Goal: Task Accomplishment & Management: Use online tool/utility

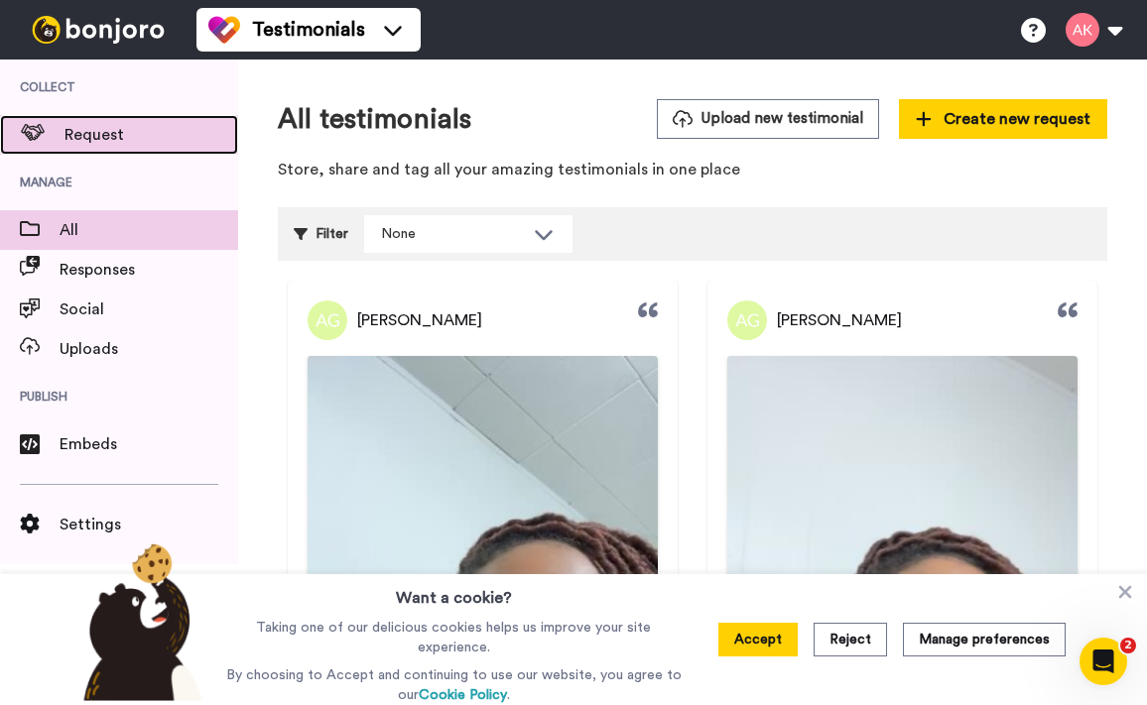
click at [70, 124] on span "Request" at bounding box center [151, 135] width 174 height 24
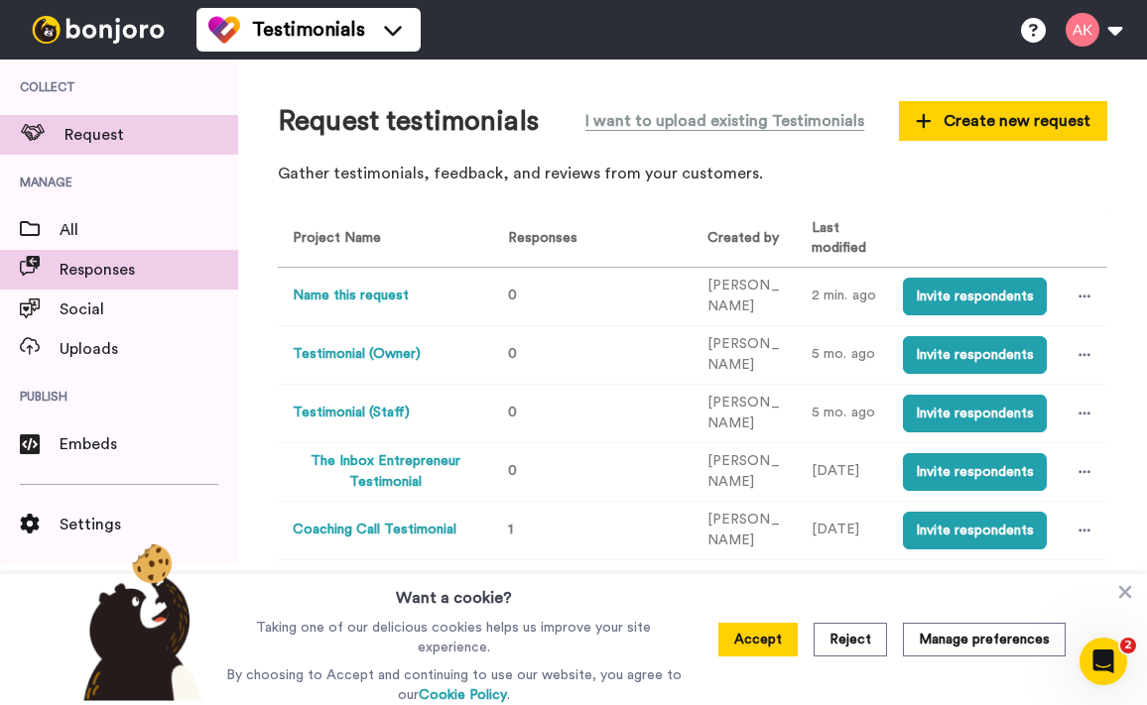
scroll to position [36, 0]
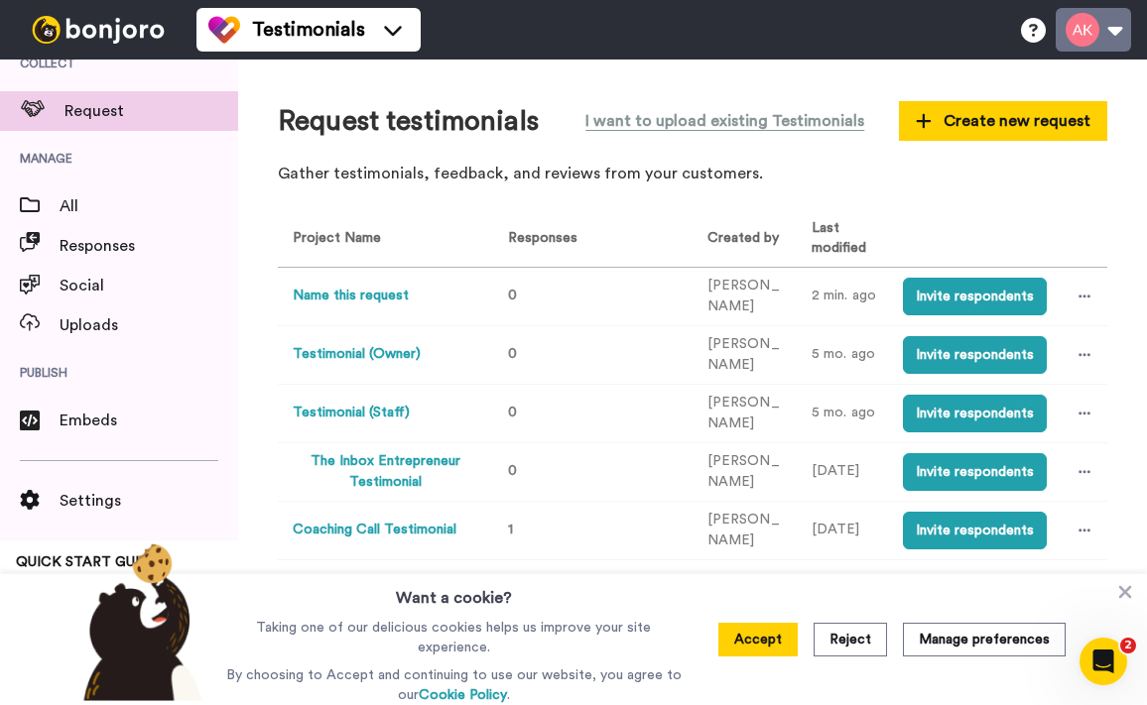
click at [1105, 29] on button at bounding box center [1092, 30] width 75 height 44
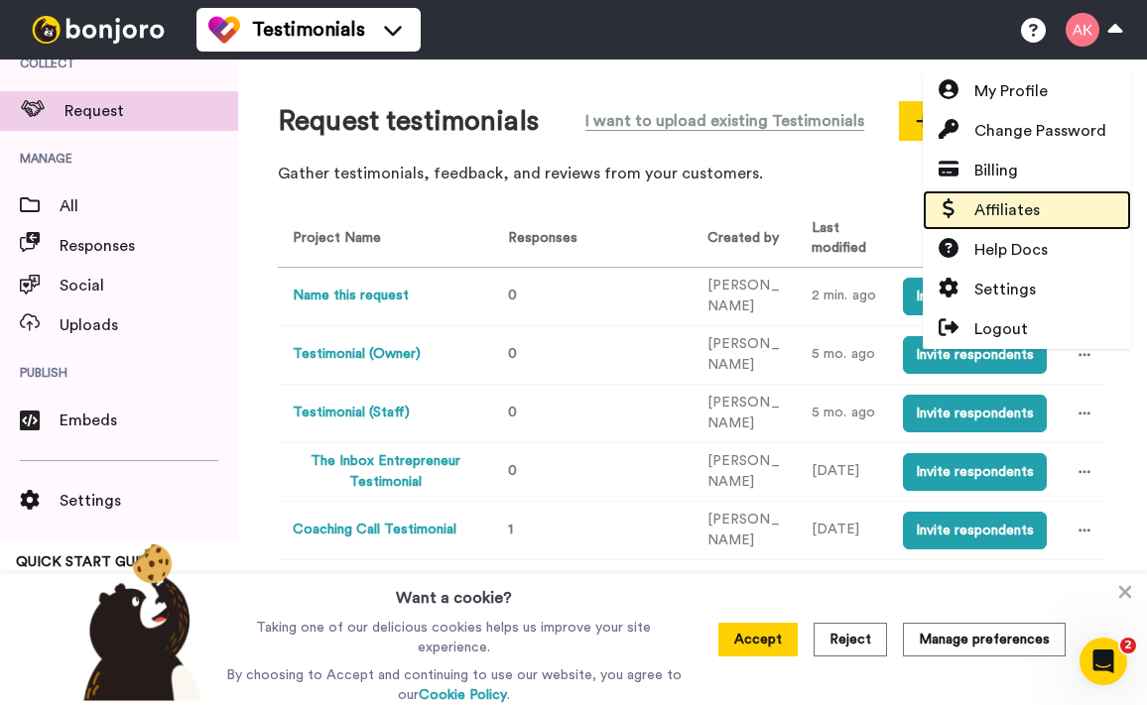
click at [1006, 193] on link "Affiliates" at bounding box center [1026, 210] width 208 height 40
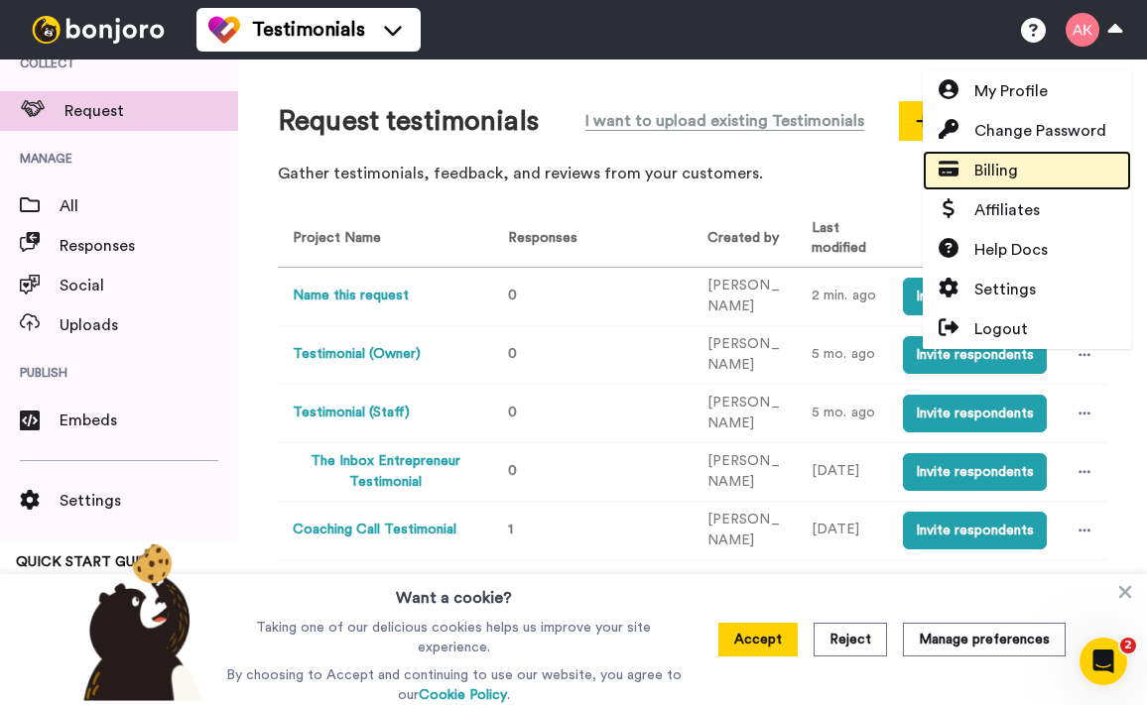
click at [1005, 175] on span "Billing" at bounding box center [996, 171] width 44 height 24
click at [999, 172] on span "Billing" at bounding box center [996, 171] width 44 height 24
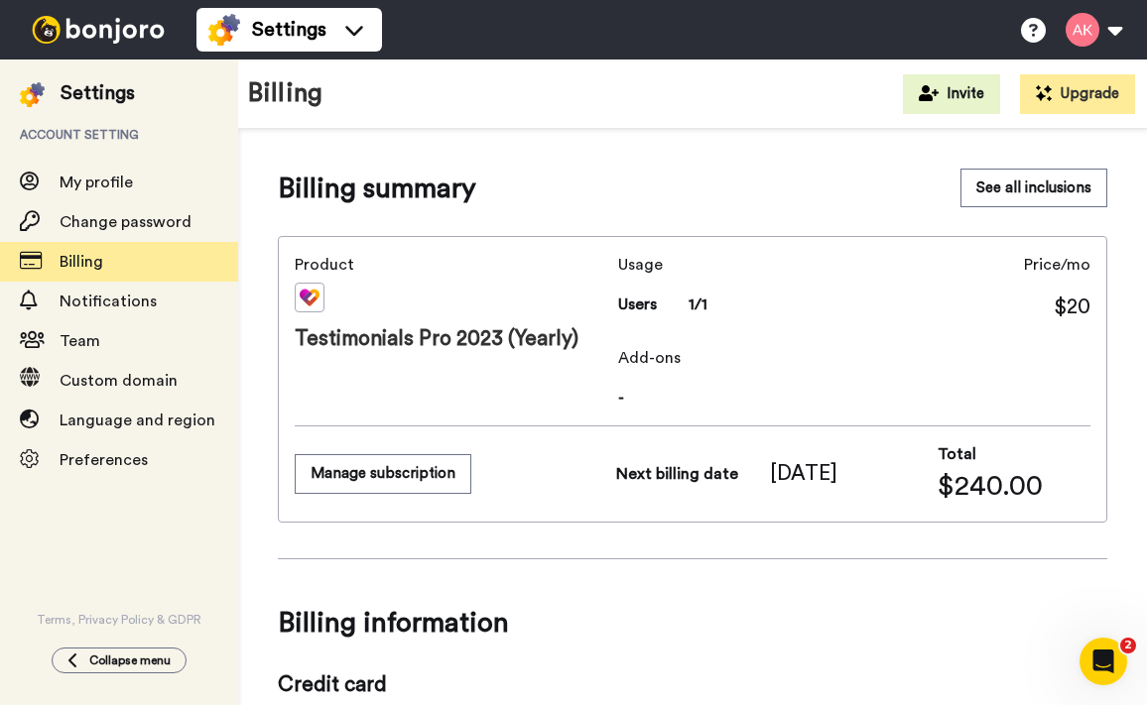
click at [85, 29] on img at bounding box center [98, 30] width 149 height 28
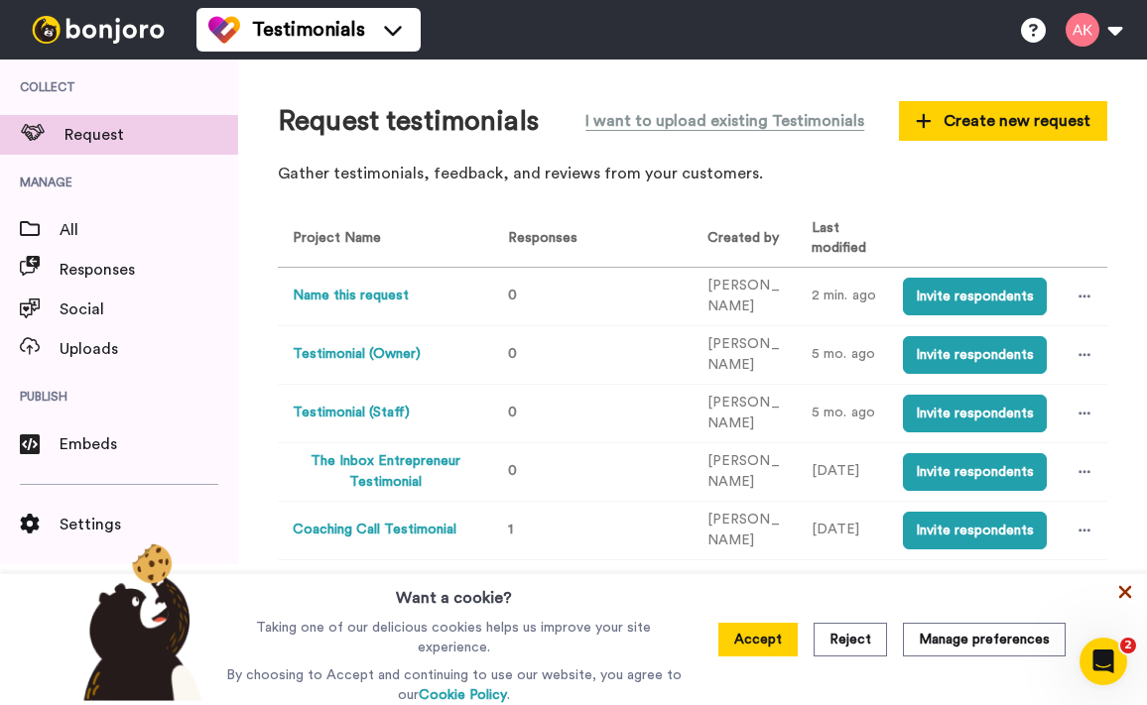
click at [1123, 596] on icon at bounding box center [1125, 592] width 13 height 13
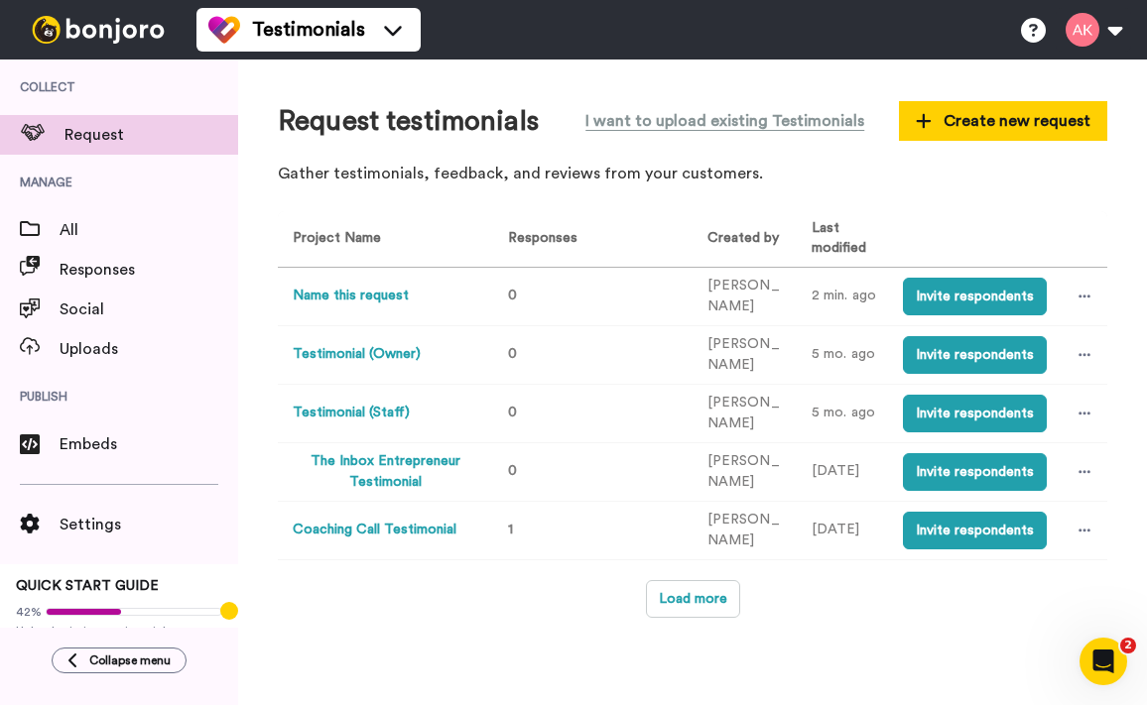
click at [387, 474] on button "The Inbox Entrepreneur Testimonial" at bounding box center [385, 472] width 184 height 42
click at [700, 596] on button "Load more" at bounding box center [693, 599] width 94 height 38
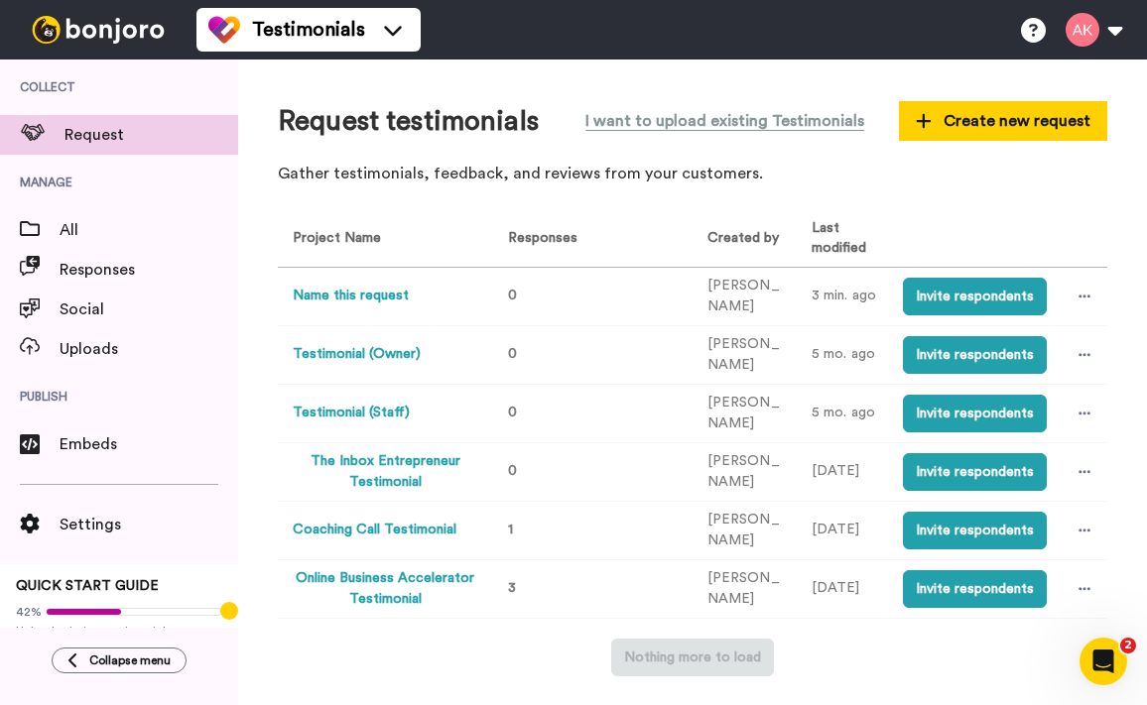
click at [371, 583] on button "Online Business Accelerator Testimonial" at bounding box center [385, 589] width 184 height 42
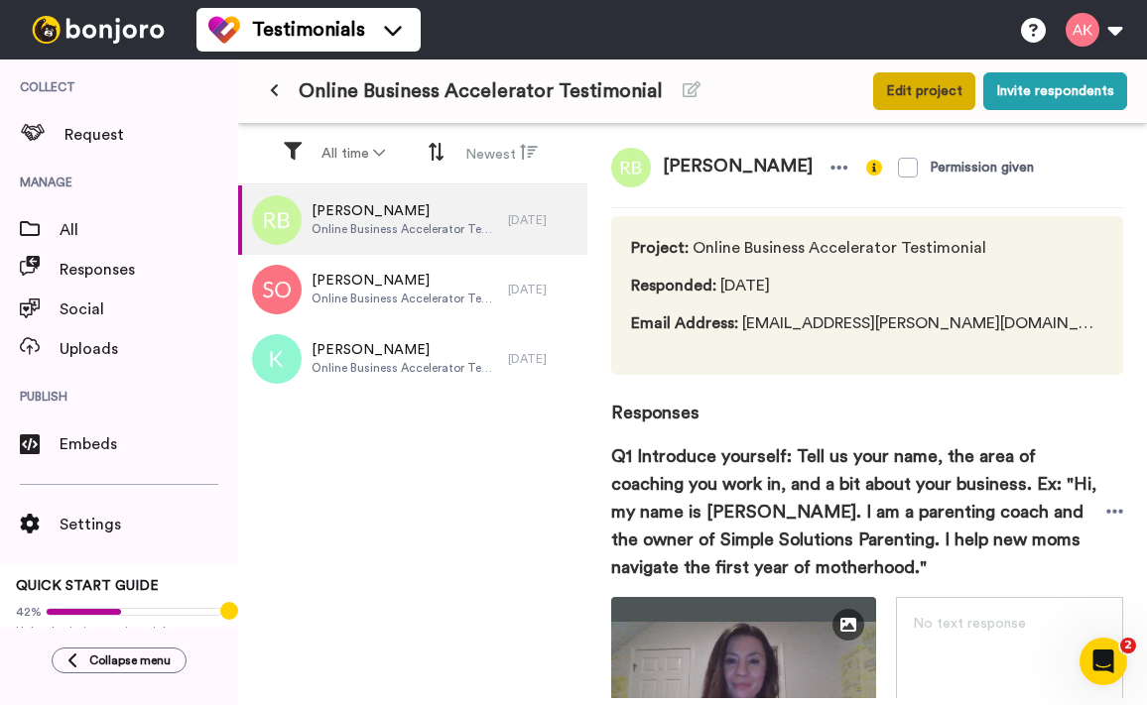
click at [908, 98] on button "Edit project" at bounding box center [924, 91] width 102 height 38
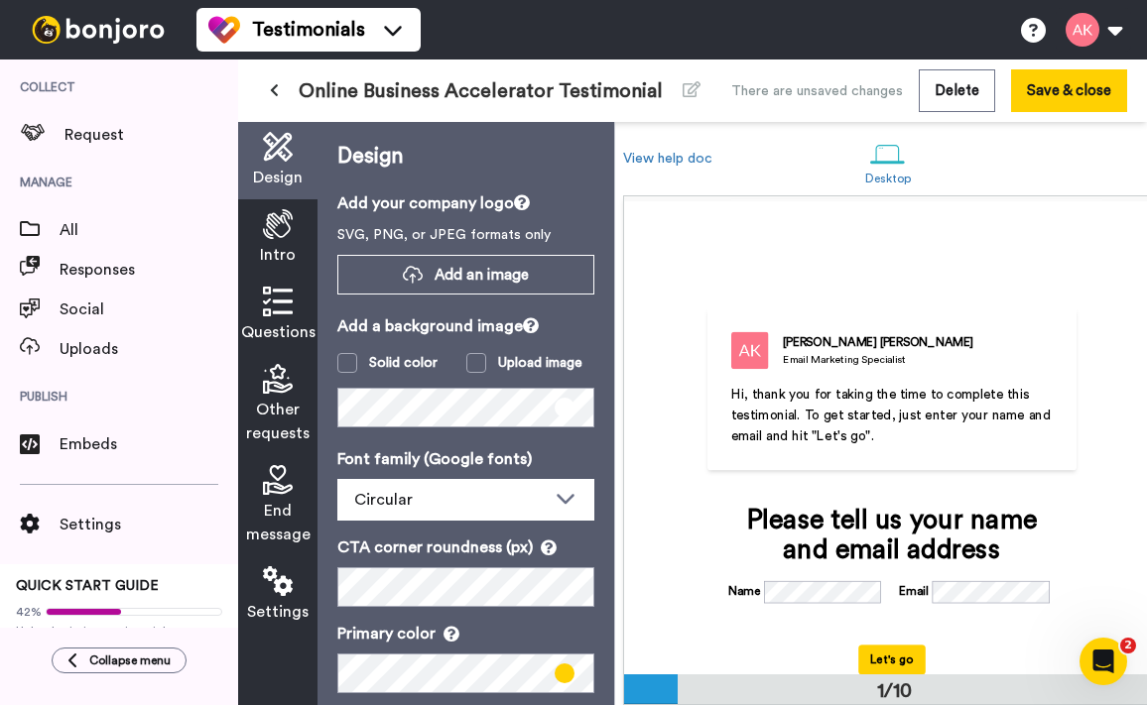
click at [641, 75] on div "Online Business Accelerator Testimonial" at bounding box center [485, 91] width 454 height 36
click at [642, 83] on span "Online Business Accelerator Testimonial" at bounding box center [481, 91] width 364 height 28
click at [308, 91] on span "Online Business Accelerator Testimonial" at bounding box center [481, 91] width 364 height 28
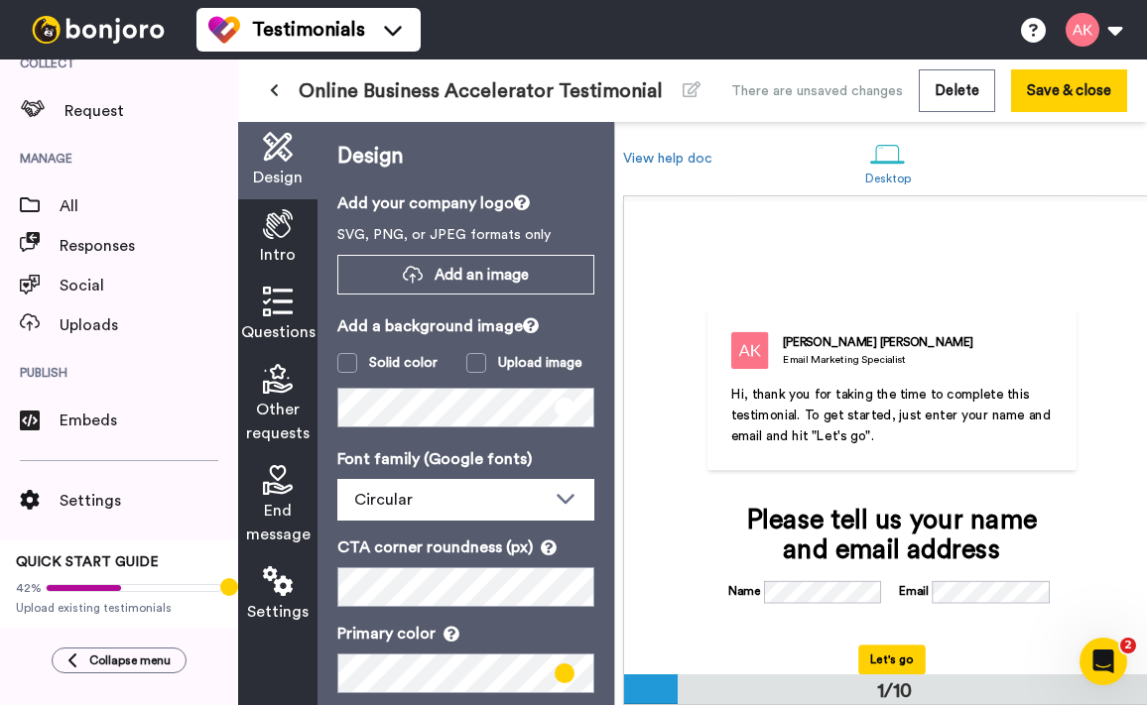
click at [315, 93] on span "Online Business Accelerator Testimonial" at bounding box center [481, 91] width 364 height 28
click at [302, 93] on span "Online Business Accelerator Testimonial" at bounding box center [481, 91] width 364 height 28
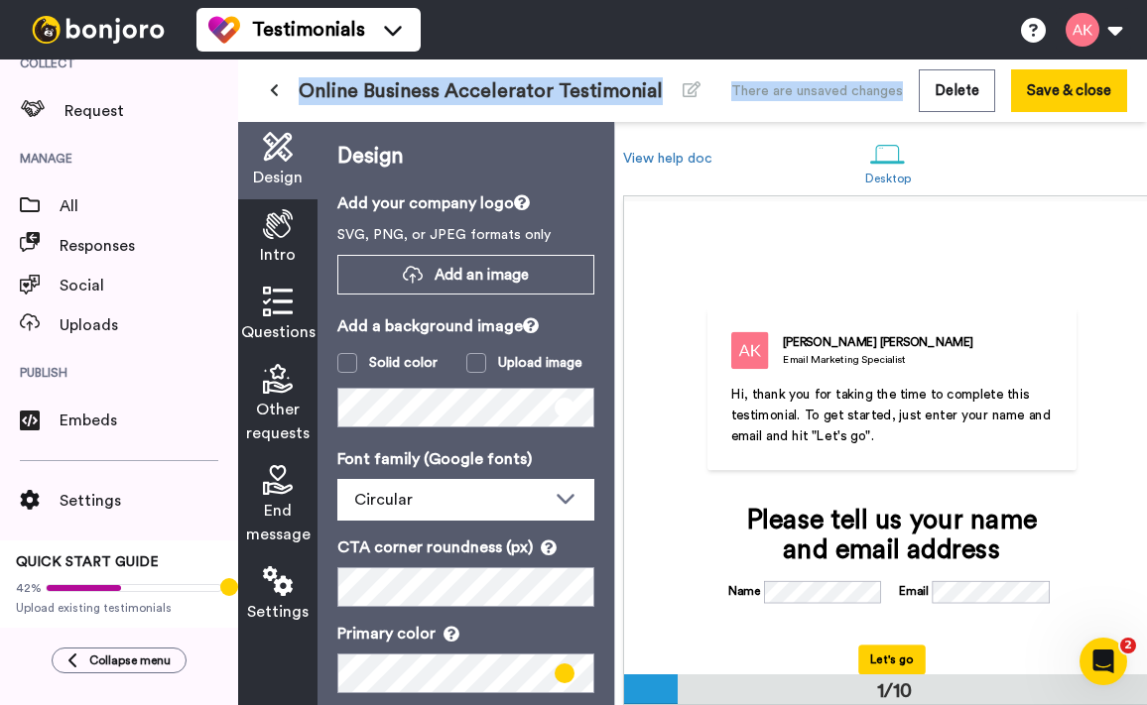
drag, startPoint x: 302, startPoint y: 93, endPoint x: 735, endPoint y: 113, distance: 433.9
click at [735, 113] on div "Online Business Accelerator Testimonial There are unsaved changes Delete Save &…" at bounding box center [692, 91] width 909 height 62
click at [687, 86] on icon at bounding box center [691, 89] width 18 height 16
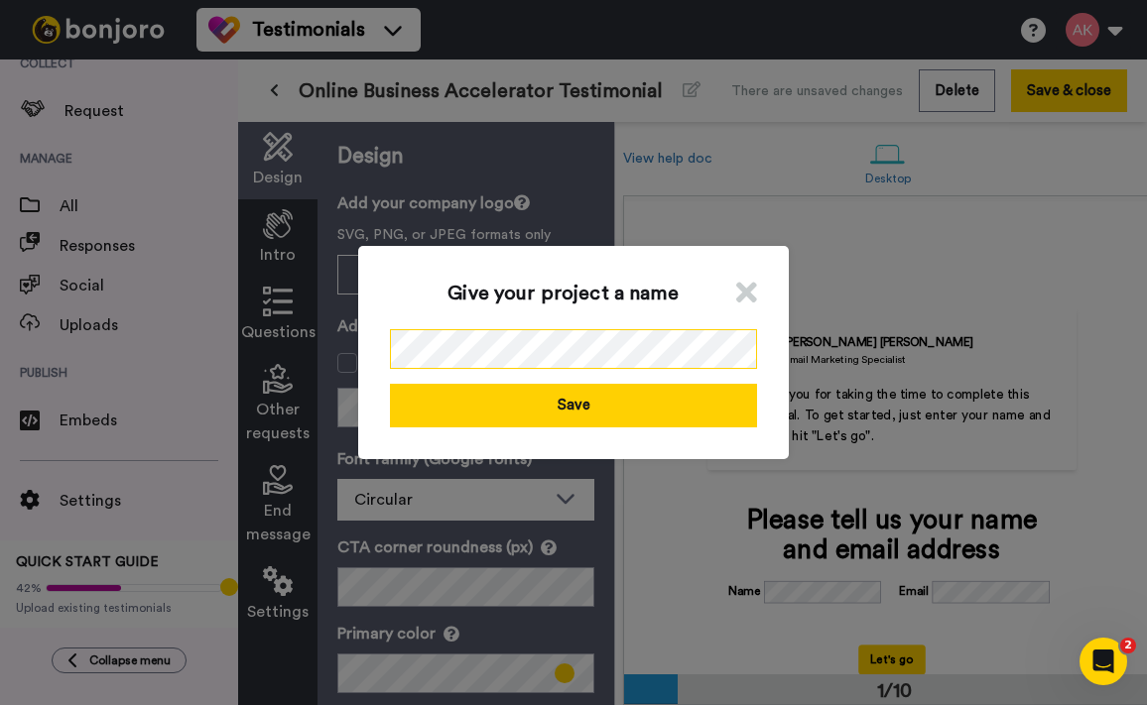
click at [190, 249] on div "Give your project a name Save" at bounding box center [573, 352] width 1147 height 705
click at [556, 432] on div "Give your project a name Save" at bounding box center [573, 352] width 430 height 212
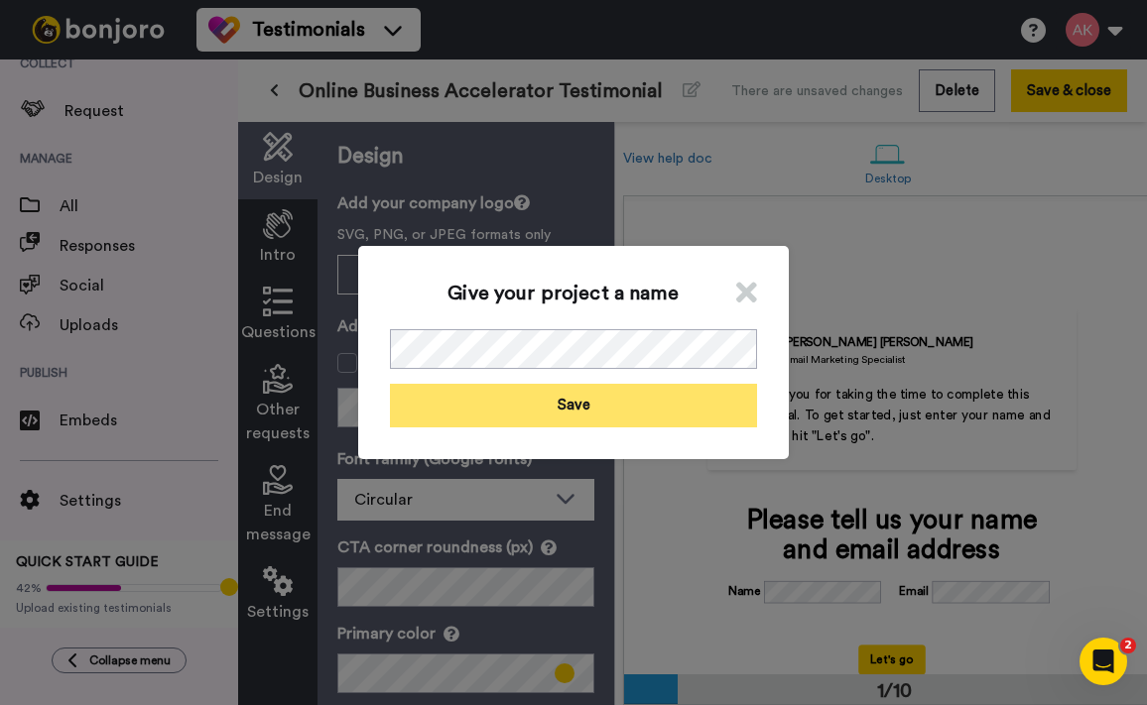
click at [554, 424] on button "Save" at bounding box center [573, 405] width 367 height 43
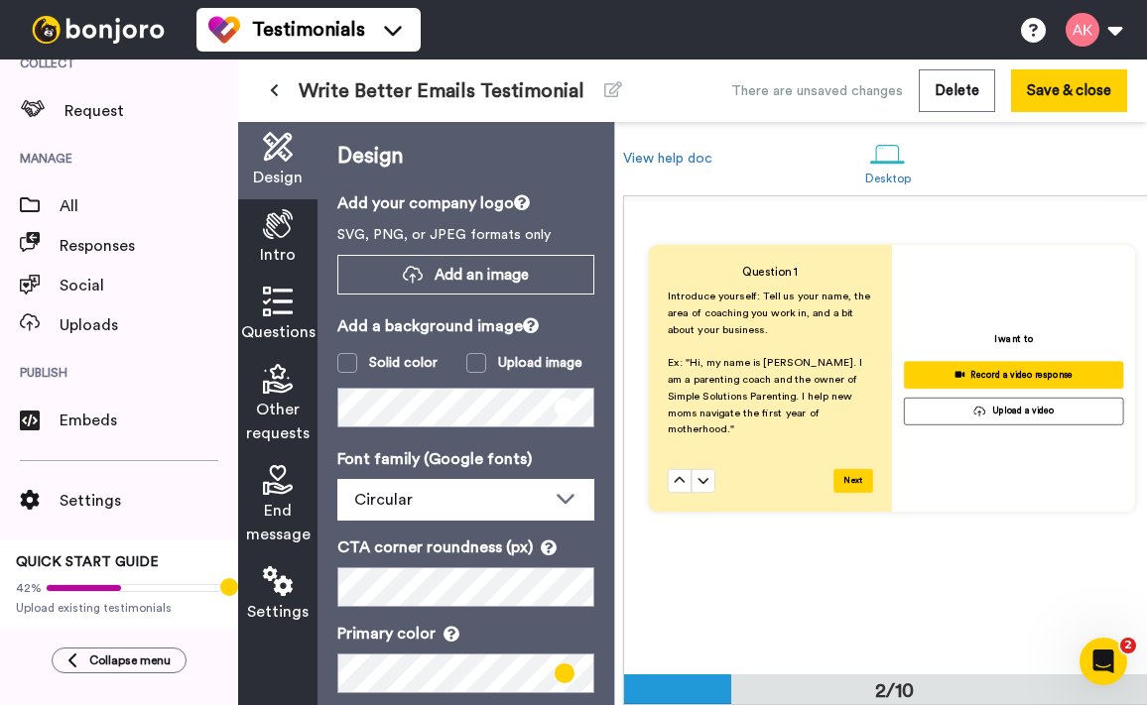
scroll to position [537, 0]
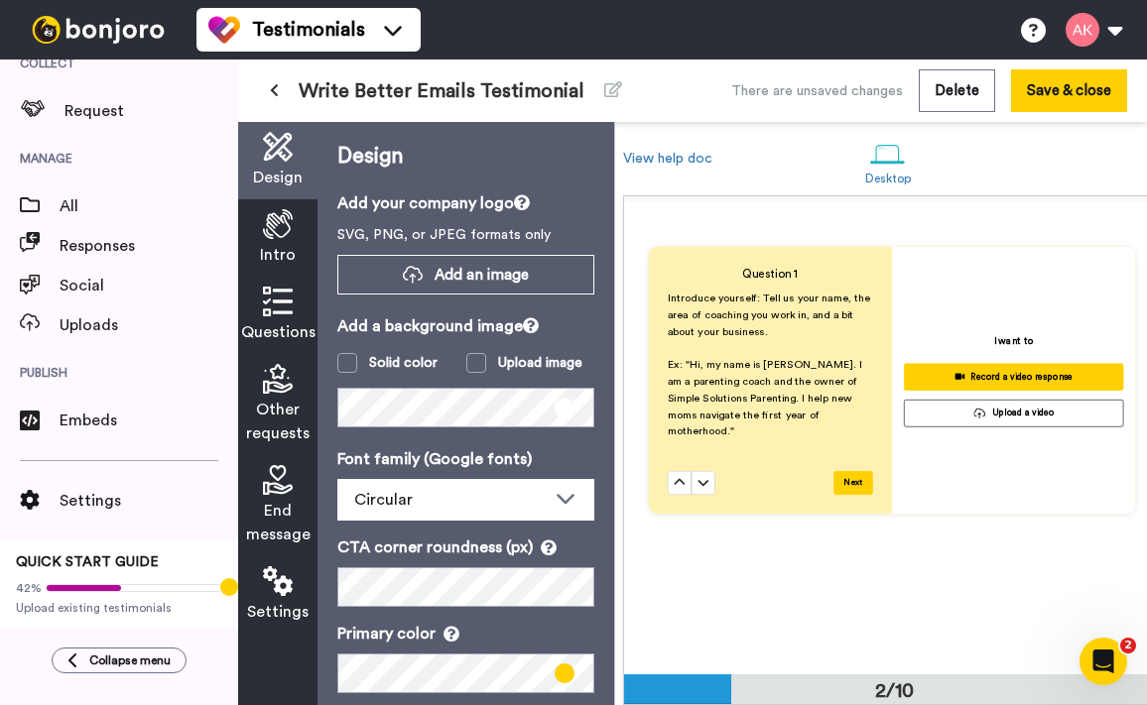
click at [265, 214] on icon at bounding box center [278, 224] width 30 height 30
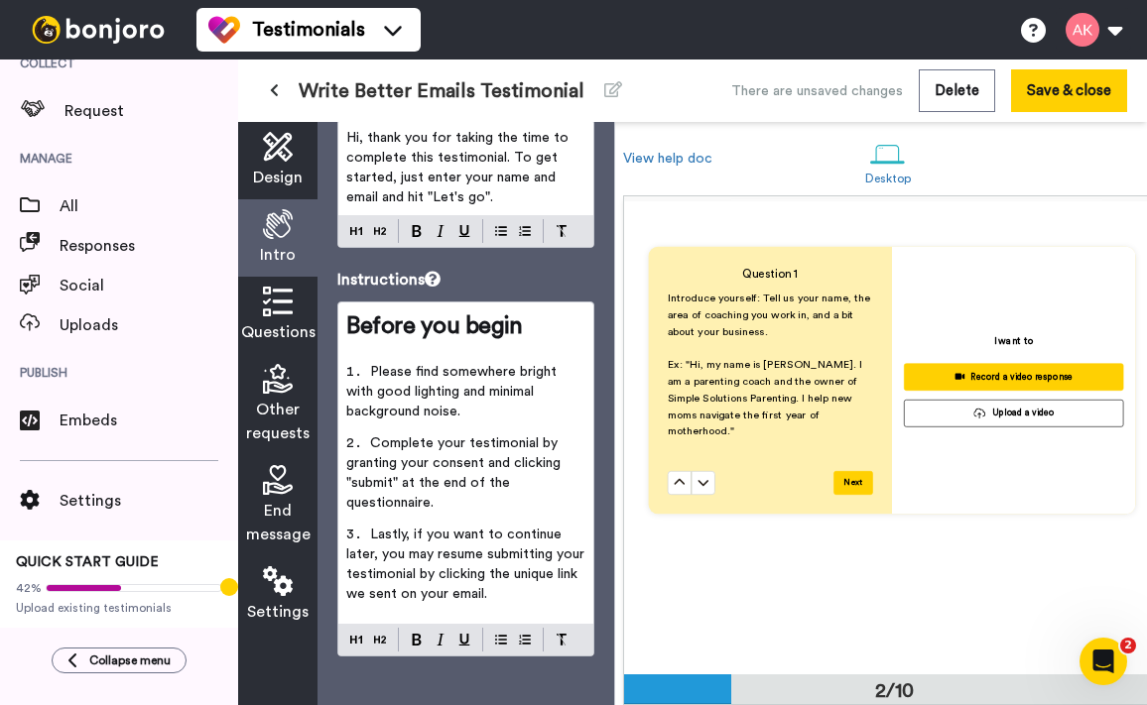
scroll to position [129, 0]
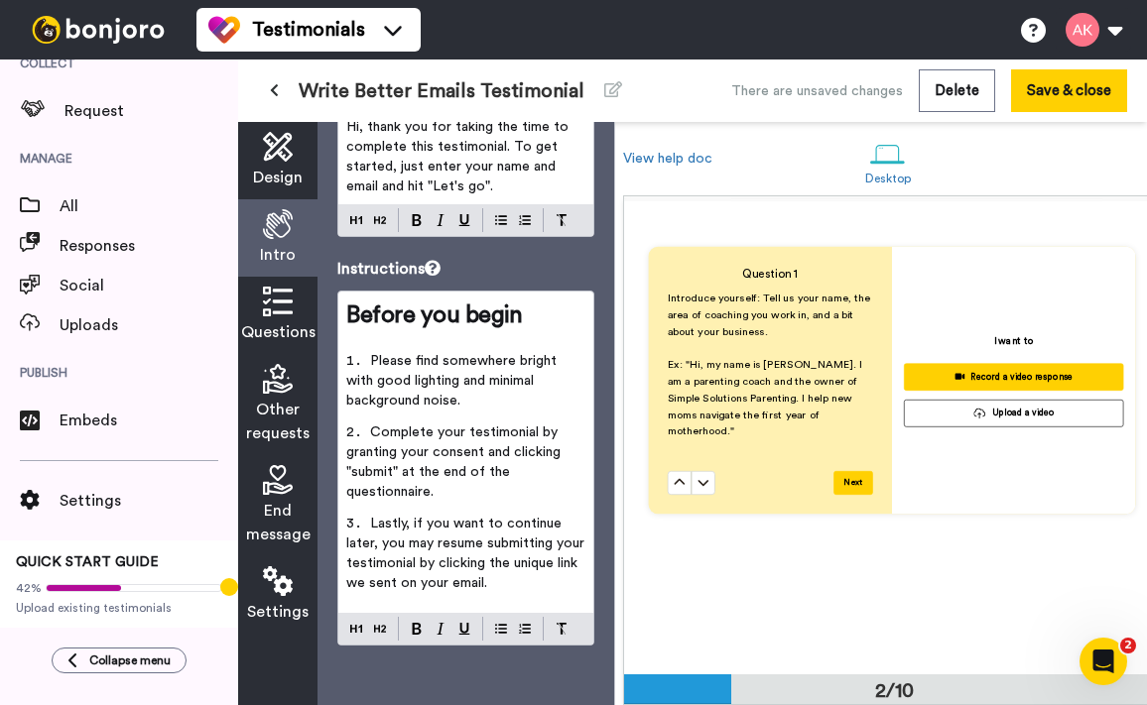
click at [269, 297] on icon at bounding box center [278, 302] width 30 height 30
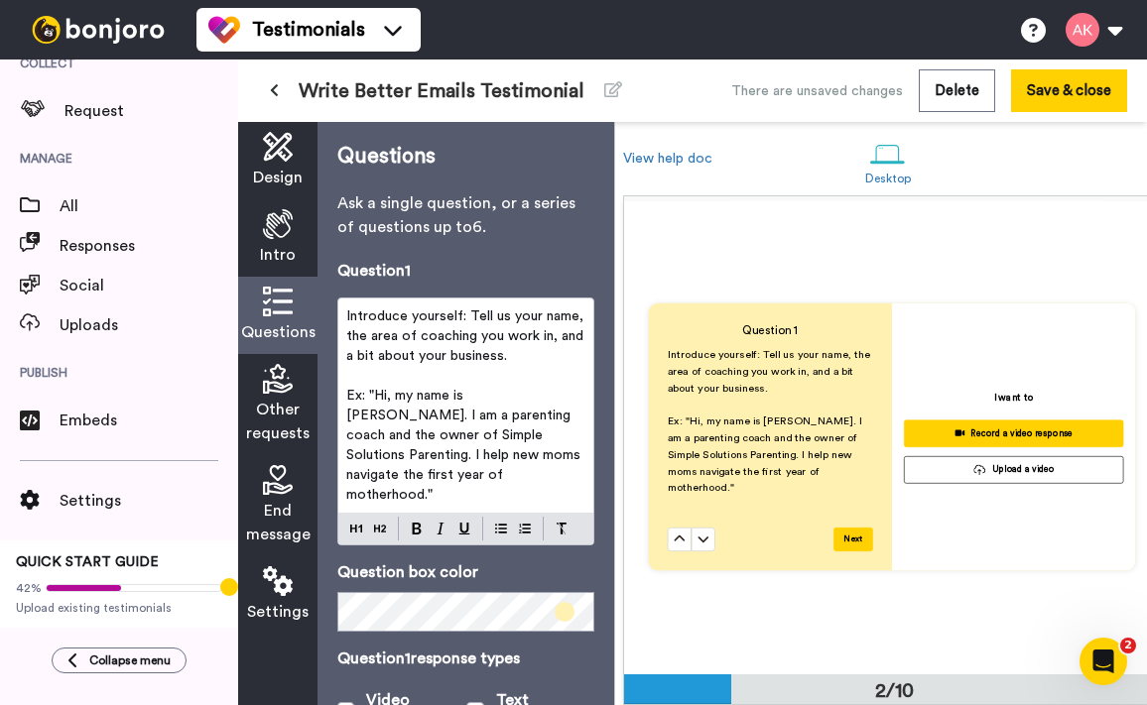
scroll to position [473, 0]
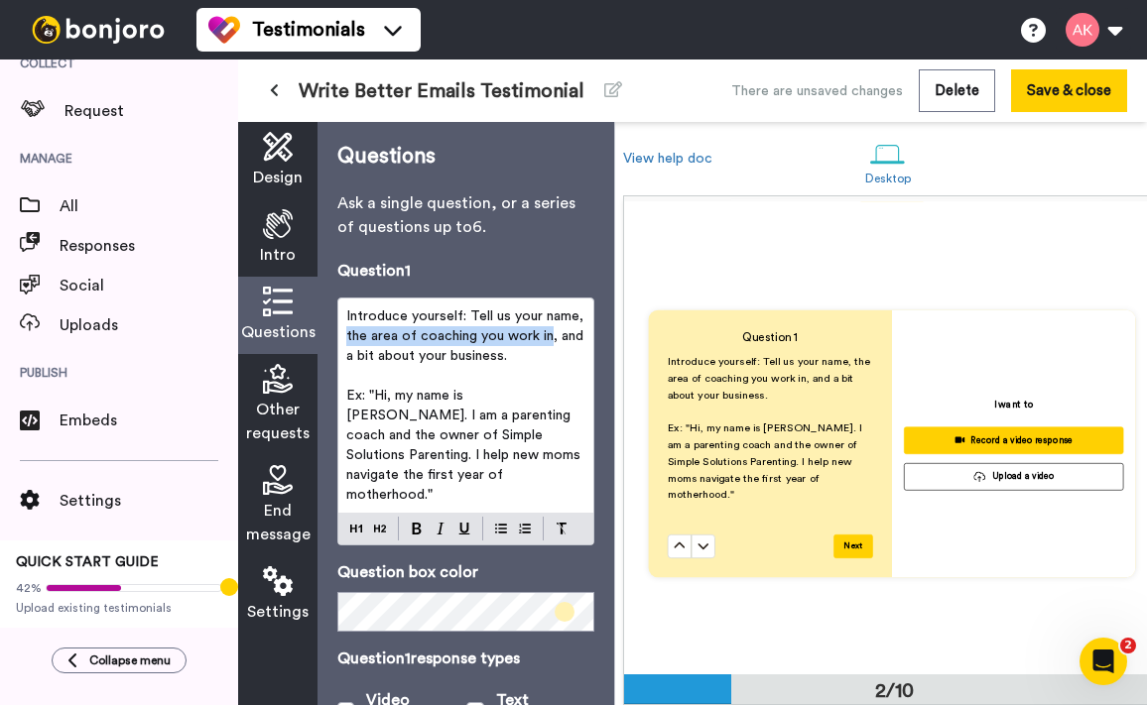
drag, startPoint x: 346, startPoint y: 335, endPoint x: 550, endPoint y: 339, distance: 204.4
click at [550, 339] on span "Introduce yourself: Tell us your name, the area of coaching you work in, and a …" at bounding box center [466, 336] width 241 height 54
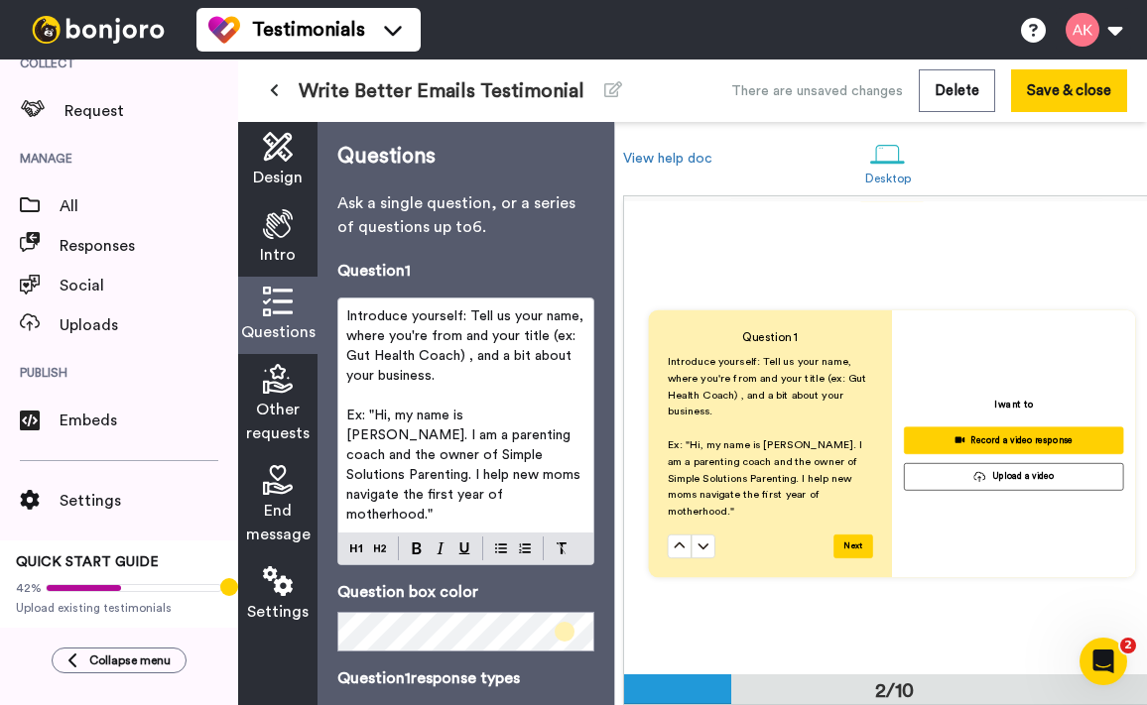
drag, startPoint x: 467, startPoint y: 359, endPoint x: 487, endPoint y: 392, distance: 38.3
click at [487, 392] on div "Introduce yourself: Tell us your name, where you're from and your title (ex: Gu…" at bounding box center [465, 416] width 255 height 234
drag, startPoint x: 465, startPoint y: 361, endPoint x: 476, endPoint y: 379, distance: 20.9
click at [476, 379] on p "Introduce yourself: Tell us your name, where you're from and your title (ex: Gu…" at bounding box center [465, 345] width 239 height 79
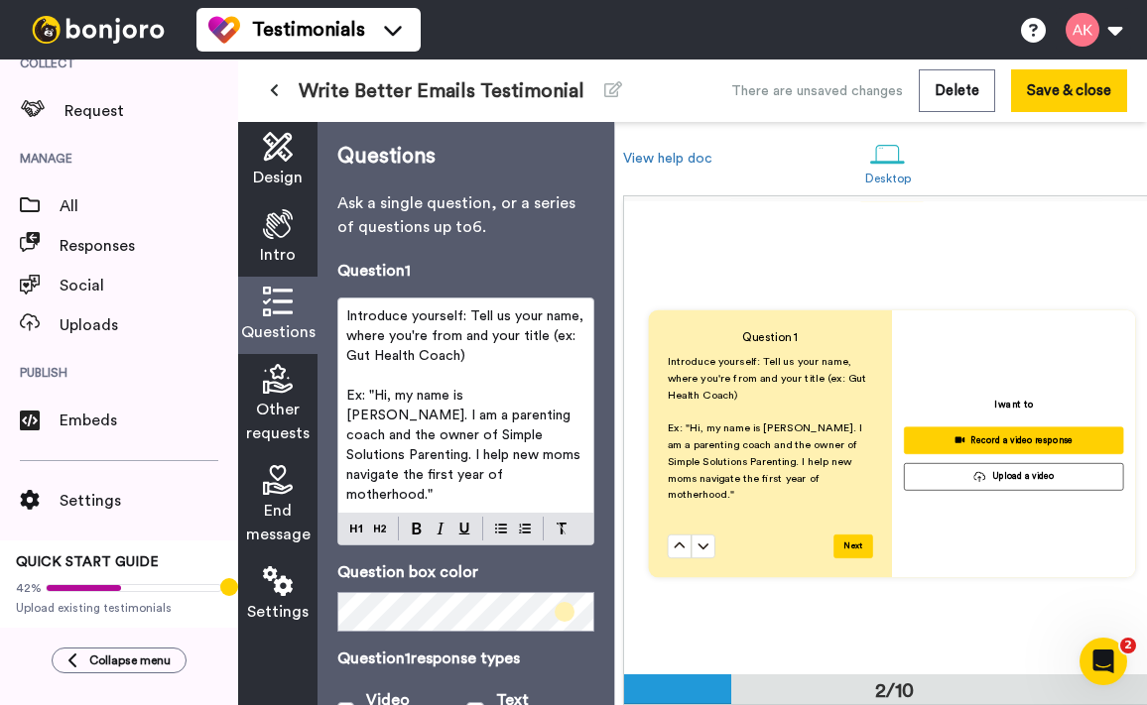
click at [585, 320] on div "Introduce yourself: Tell us your name, where you're from and your title (ex: Gu…" at bounding box center [465, 406] width 255 height 214
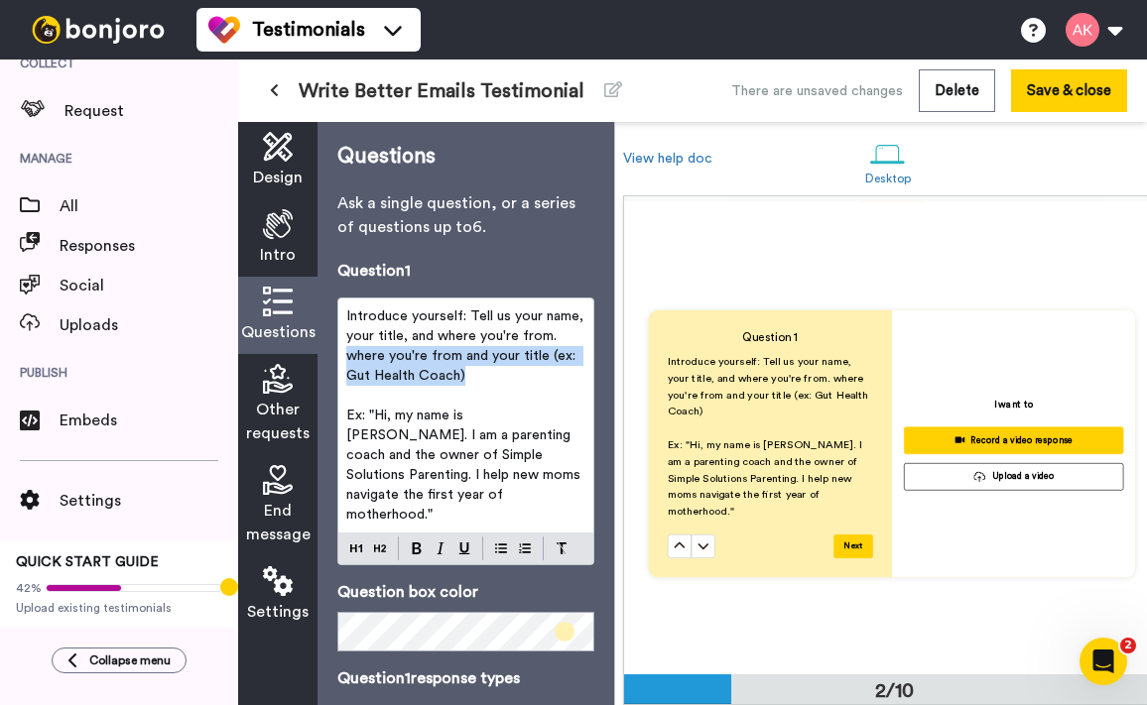
drag, startPoint x: 496, startPoint y: 384, endPoint x: 297, endPoint y: 356, distance: 201.3
click at [297, 356] on div "Design Intro Questions Other requests End message Settings Questions Ask a sing…" at bounding box center [426, 413] width 376 height 583
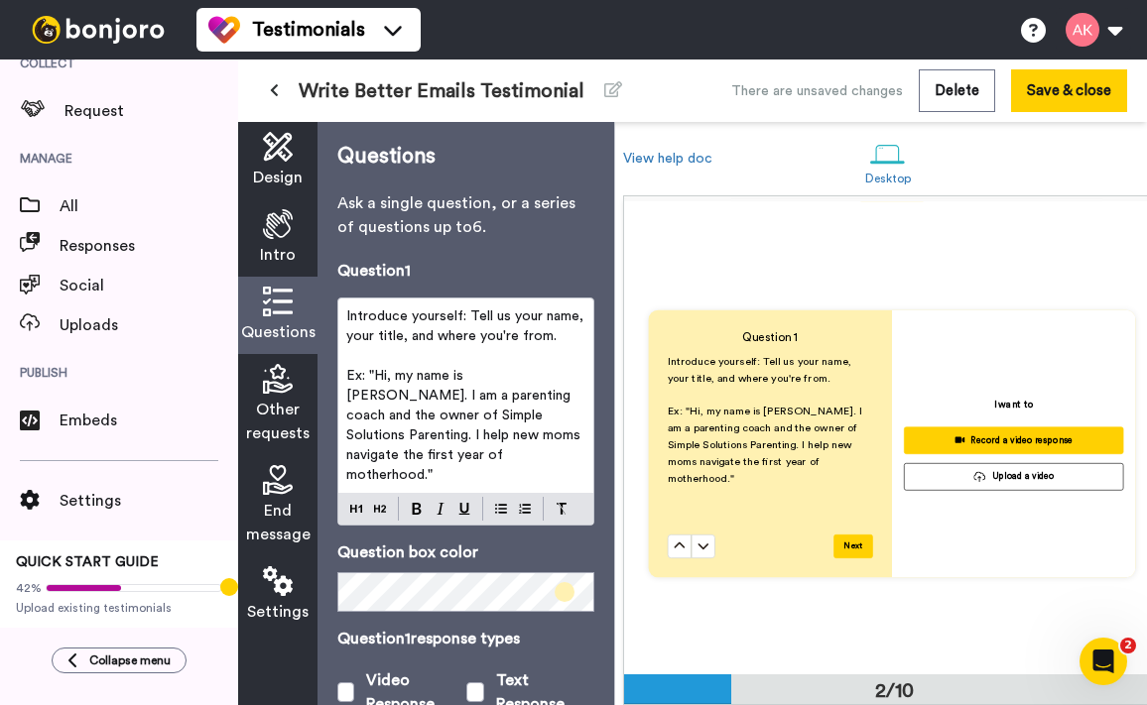
click at [451, 397] on span "Ex: "Hi, my name is Jess. I am a parenting coach and the owner of Simple Soluti…" at bounding box center [465, 425] width 238 height 113
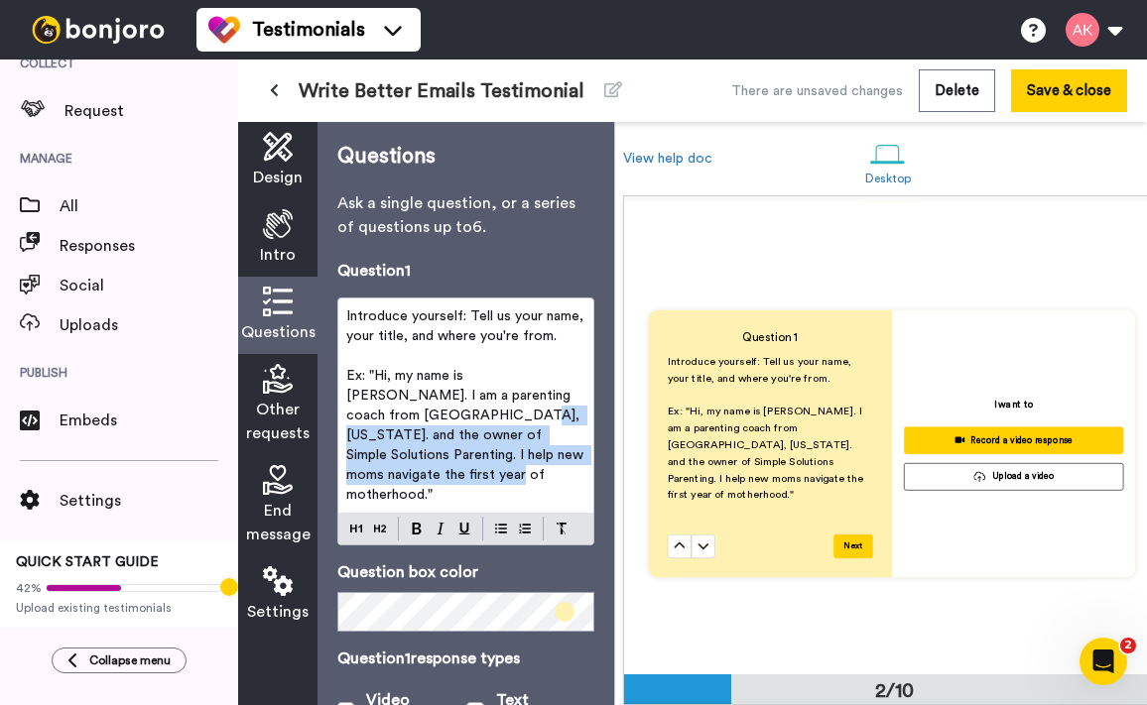
drag, startPoint x: 454, startPoint y: 481, endPoint x: 414, endPoint y: 413, distance: 79.6
click at [414, 413] on p "Ex: "Hi, my name is Jess. I am a parenting coach from Little Rock, Arkansas. an…" at bounding box center [465, 435] width 239 height 139
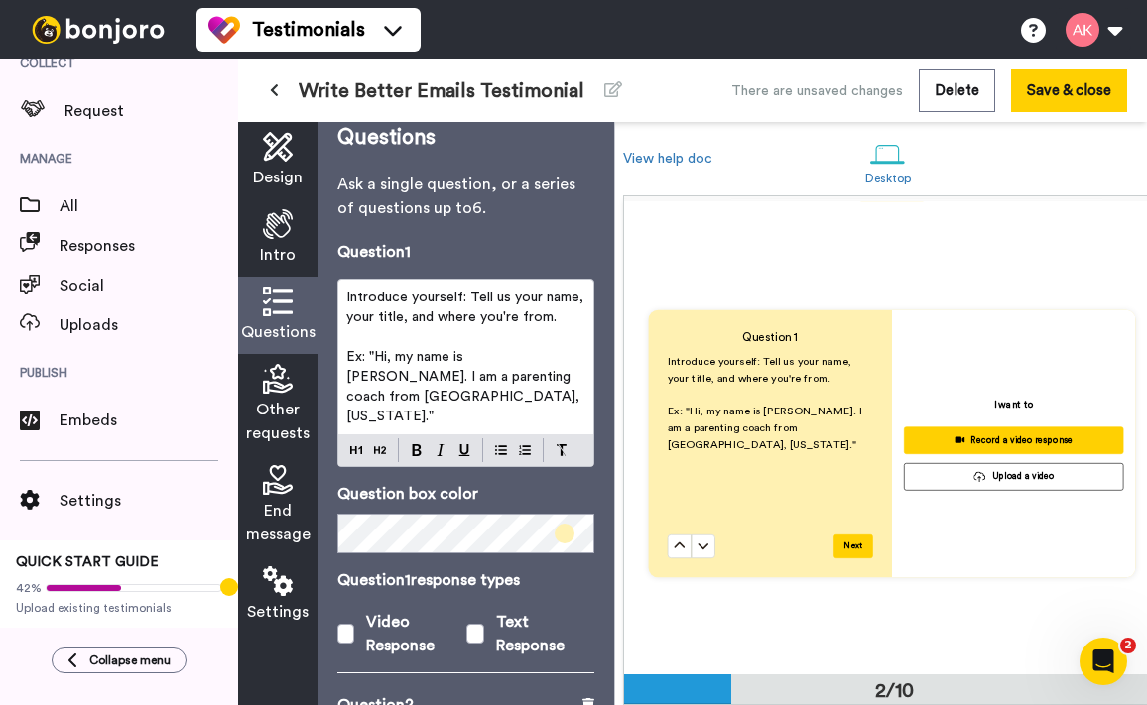
scroll to position [0, 0]
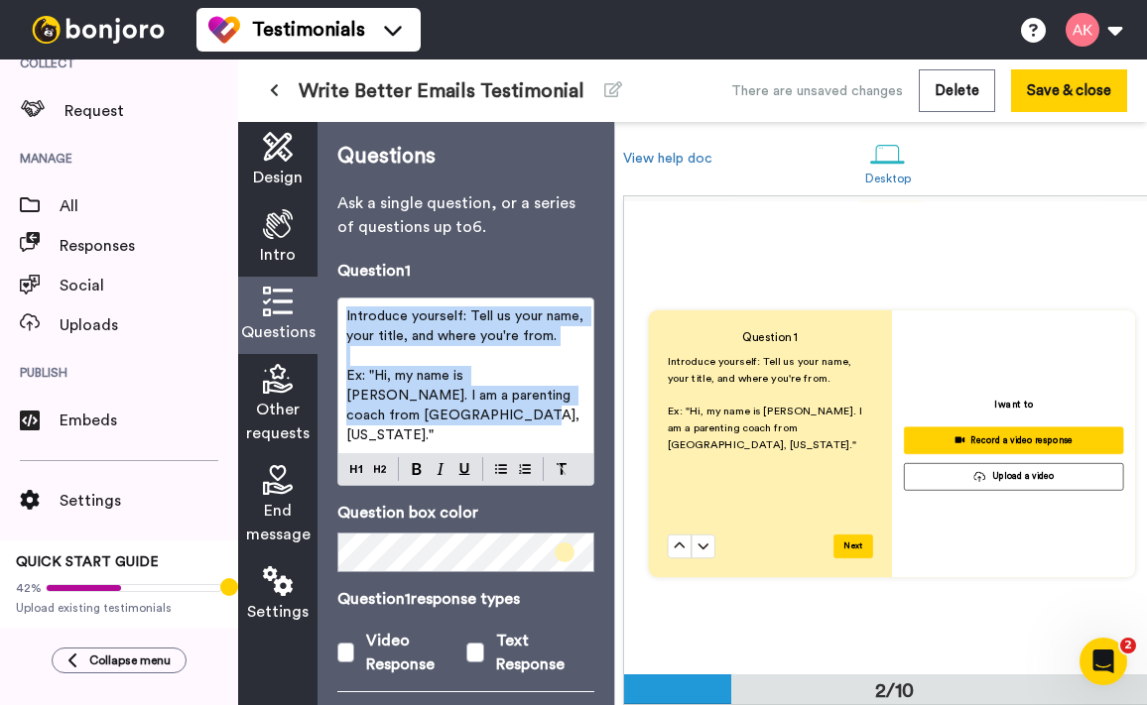
drag, startPoint x: 440, startPoint y: 415, endPoint x: 321, endPoint y: 300, distance: 165.5
click at [321, 300] on div "Questions Ask a single question, or a series of questions up to 6 . Question 1 …" at bounding box center [465, 413] width 297 height 583
copy div "Introduce yourself: Tell us your name, your title, and where you're from. ﻿ Ex:…"
click at [358, 378] on span "Ex: "Hi, my name is Jess. I am a parenting coach from Little Rock, Arkansas."" at bounding box center [464, 405] width 237 height 73
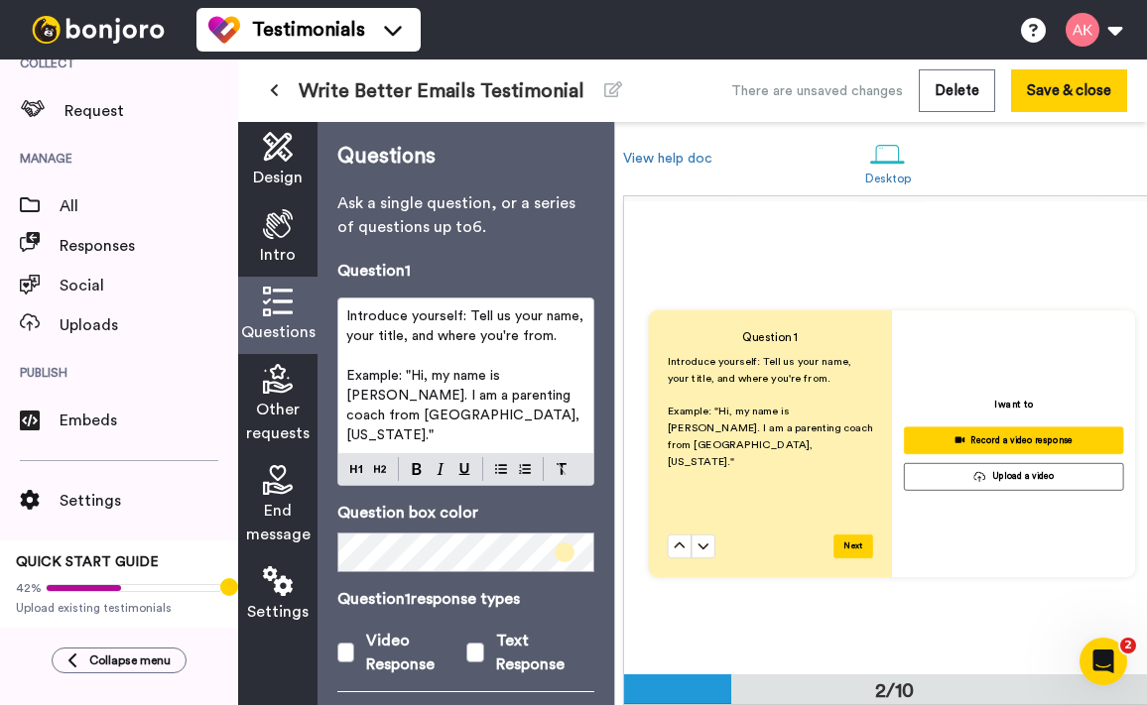
click at [540, 236] on p "Ask a single question, or a series of questions up to 6 ." at bounding box center [465, 215] width 257 height 48
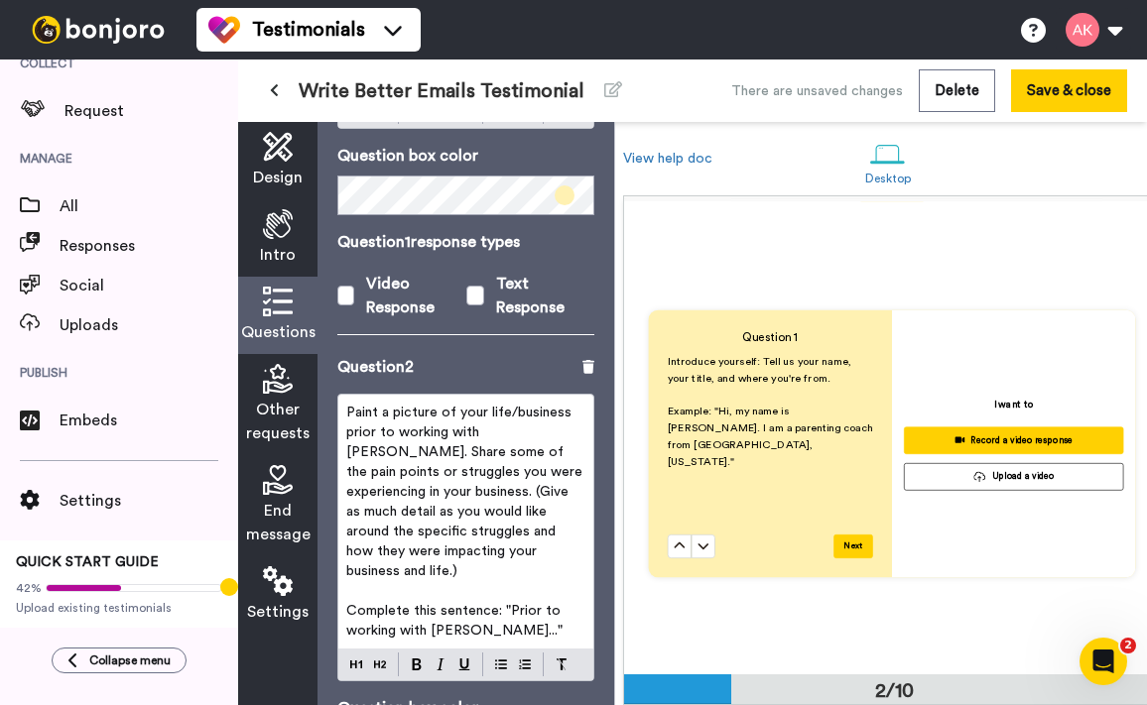
scroll to position [368, 0]
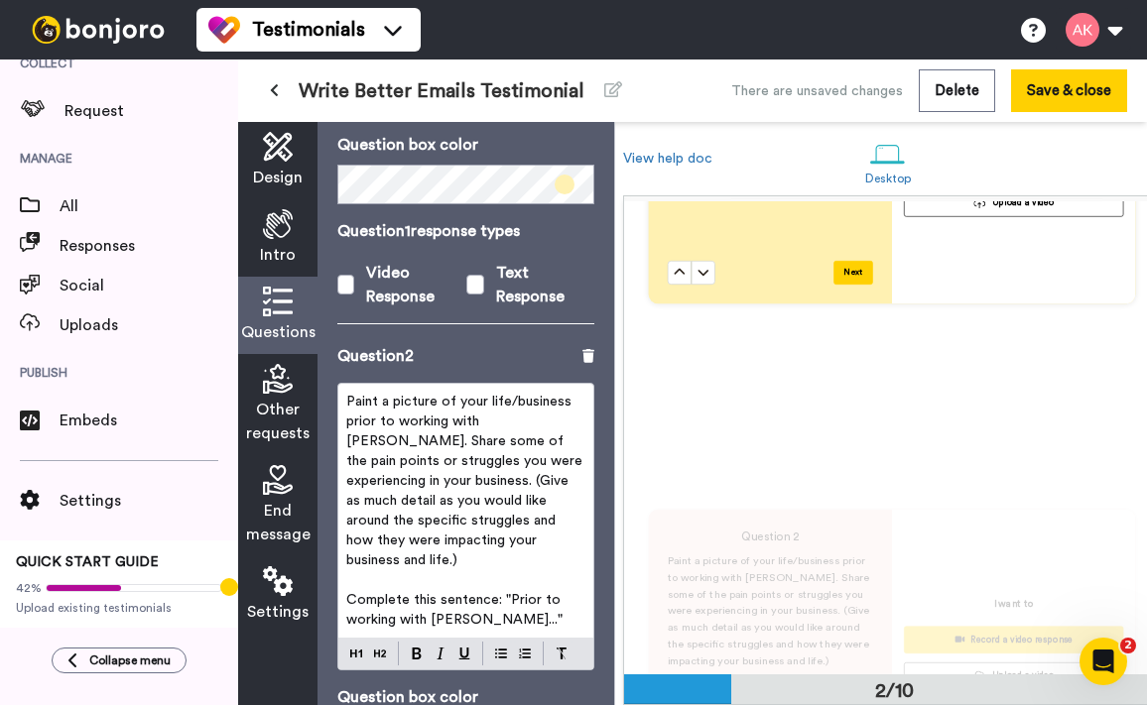
click at [562, 395] on span "Paint a picture of your life/business prior to working with Amy. Share some of …" at bounding box center [466, 481] width 240 height 173
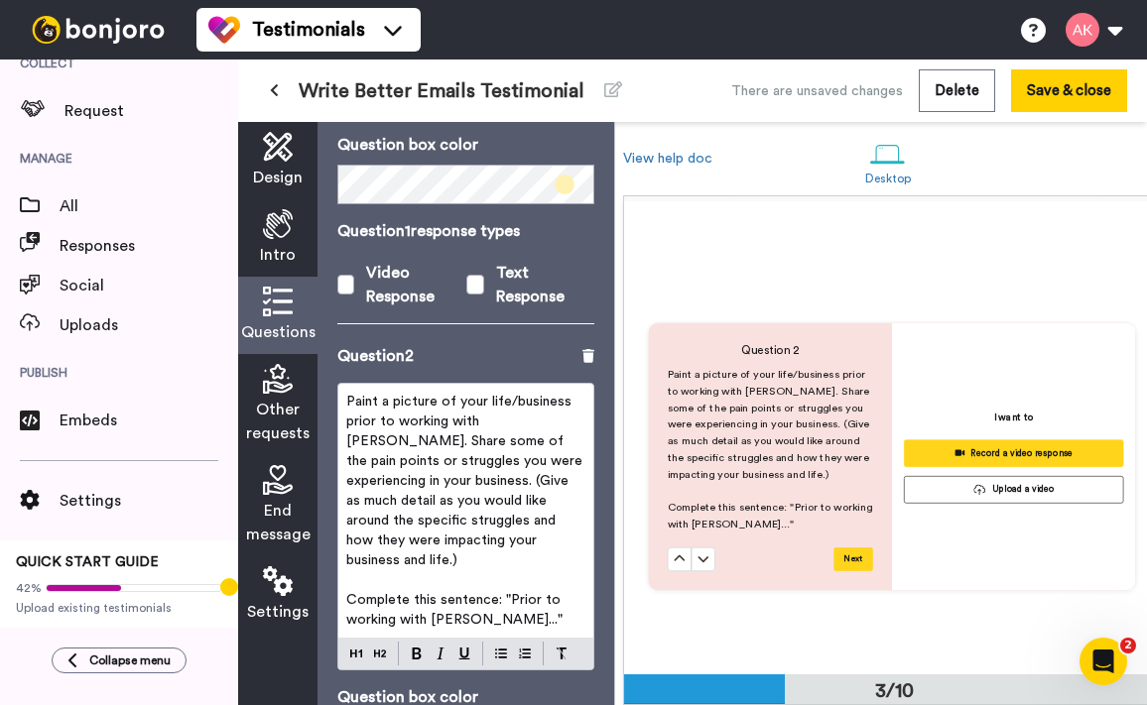
scroll to position [934, 0]
click at [566, 395] on span "Paint a picture of your life/business prior to working with Amy. Share some of …" at bounding box center [466, 481] width 240 height 173
click at [574, 392] on p "Paint a picture of your life/business prior to working with Amy. Share some of …" at bounding box center [465, 481] width 239 height 179
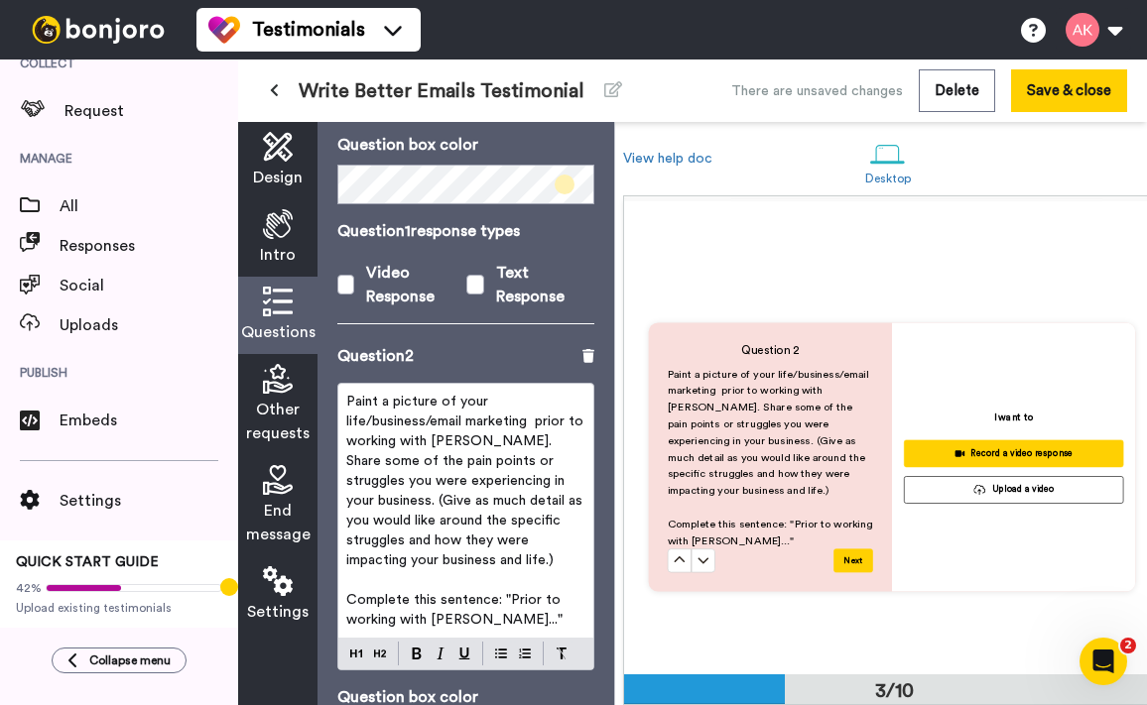
click at [429, 408] on span "Paint a picture of your life/business/email marketing prior to working with Amy…" at bounding box center [466, 481] width 241 height 173
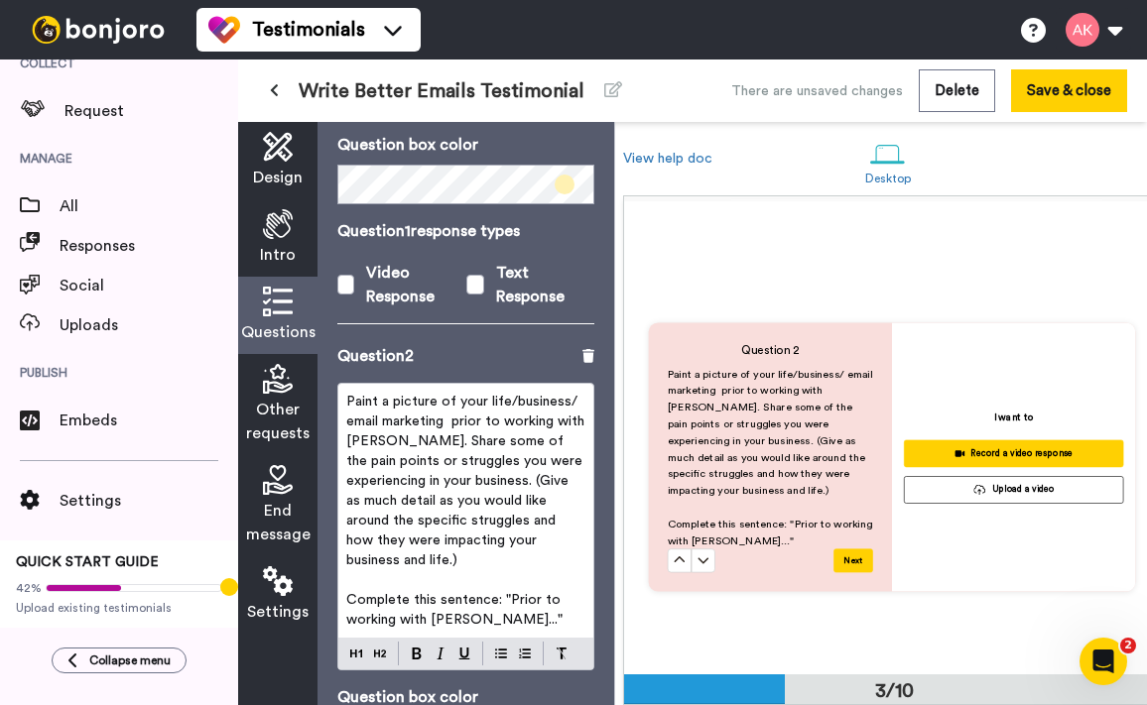
click at [511, 395] on span "Paint a picture of your life/business/ email marketing prior to working with Am…" at bounding box center [467, 481] width 242 height 173
click at [451, 410] on span "Paint a picture of your life/ business/ email marketing prior to working with A…" at bounding box center [467, 481] width 242 height 173
drag, startPoint x: 553, startPoint y: 445, endPoint x: 439, endPoint y: 460, distance: 115.0
click at [439, 460] on span "Paint a picture of your life/ business/ email marketing prior to working with A…" at bounding box center [466, 481] width 240 height 173
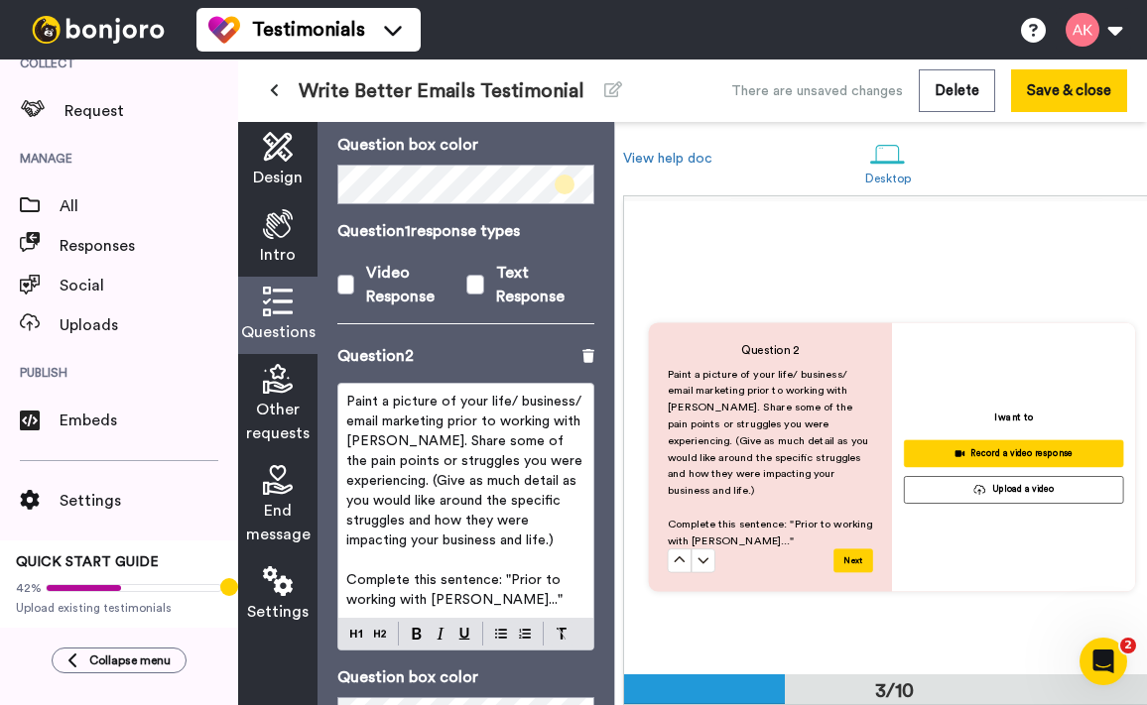
click at [547, 468] on span "Paint a picture of your life/ business/ email marketing prior to working with A…" at bounding box center [466, 471] width 240 height 153
click at [454, 521] on p "Paint a picture of your life/ business/ email marketing prior to working with A…" at bounding box center [465, 471] width 239 height 159
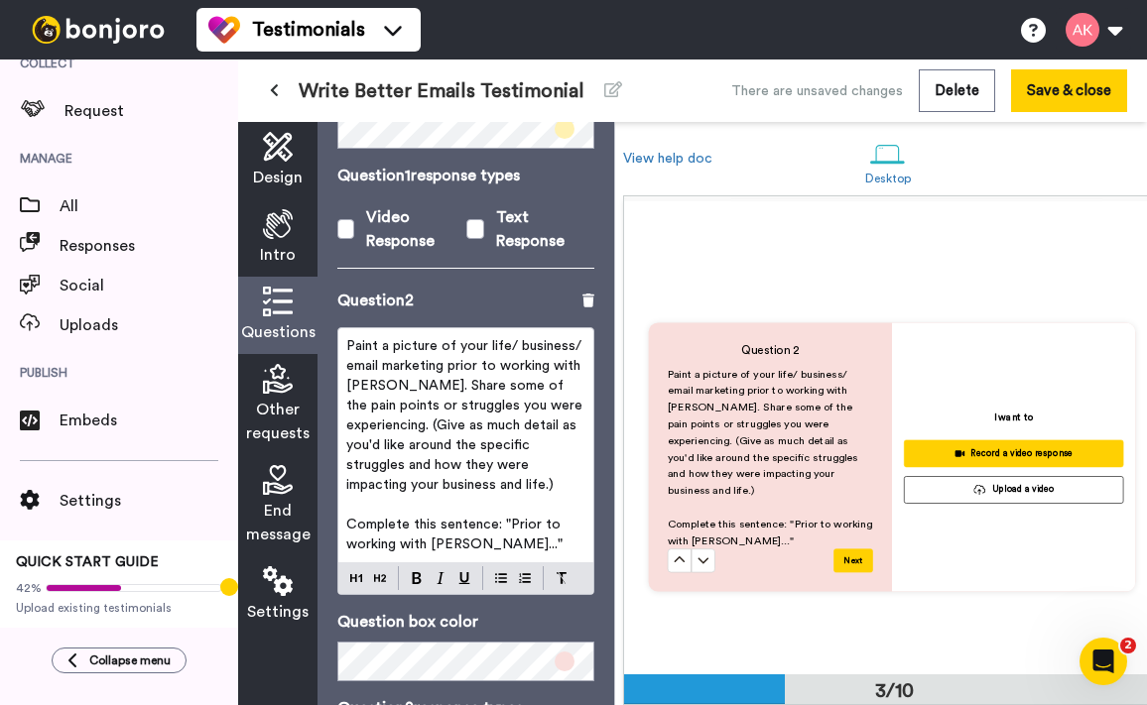
scroll to position [426, 0]
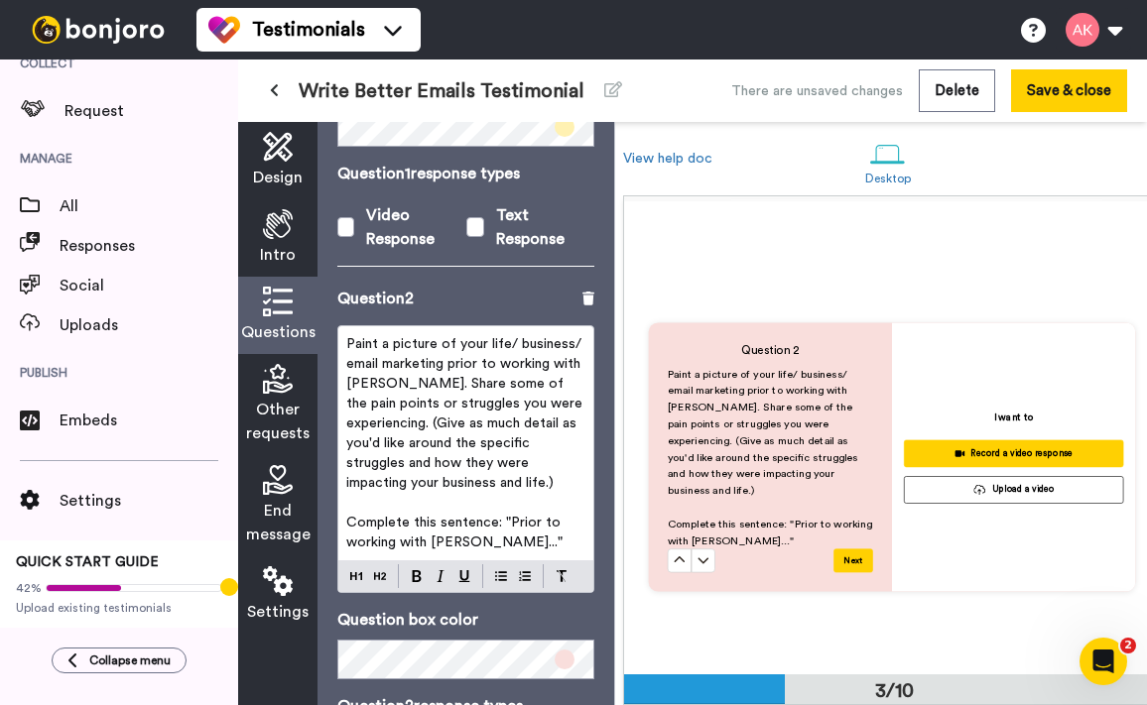
click at [518, 524] on p "Complete this sentence: "Prior to working with Amy..."" at bounding box center [465, 533] width 239 height 40
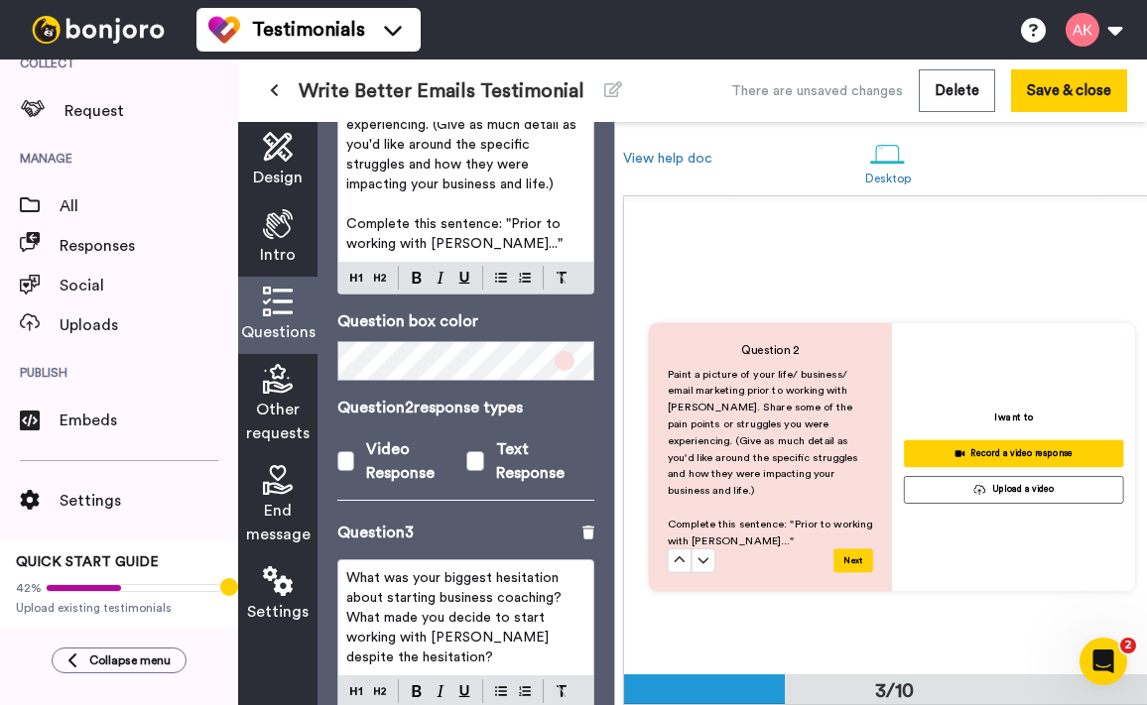
scroll to position [716, 0]
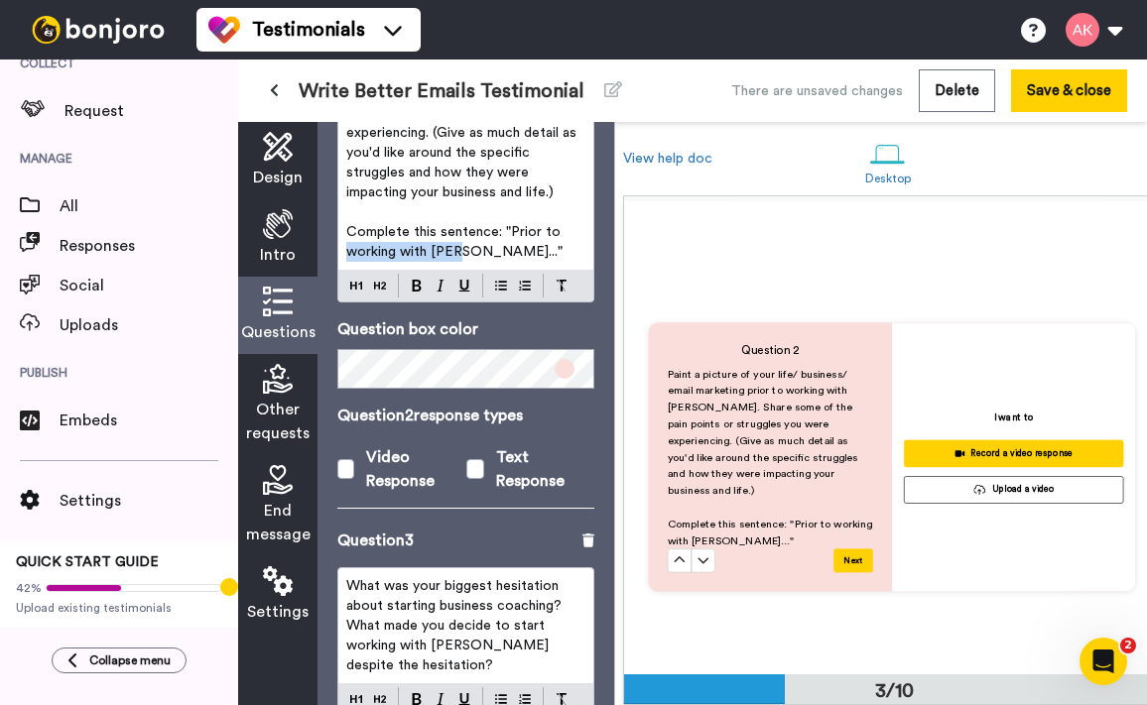
drag, startPoint x: 348, startPoint y: 234, endPoint x: 460, endPoint y: 241, distance: 112.3
click at [460, 241] on span "Complete this sentence: "Prior to working with Amy..."" at bounding box center [455, 242] width 218 height 34
click at [537, 235] on p "Complete this sentence: "Prior to working with Amy..."" at bounding box center [465, 242] width 239 height 40
click at [541, 237] on p "Complete this sentence: "Prior to working with Amy..."" at bounding box center [465, 242] width 239 height 40
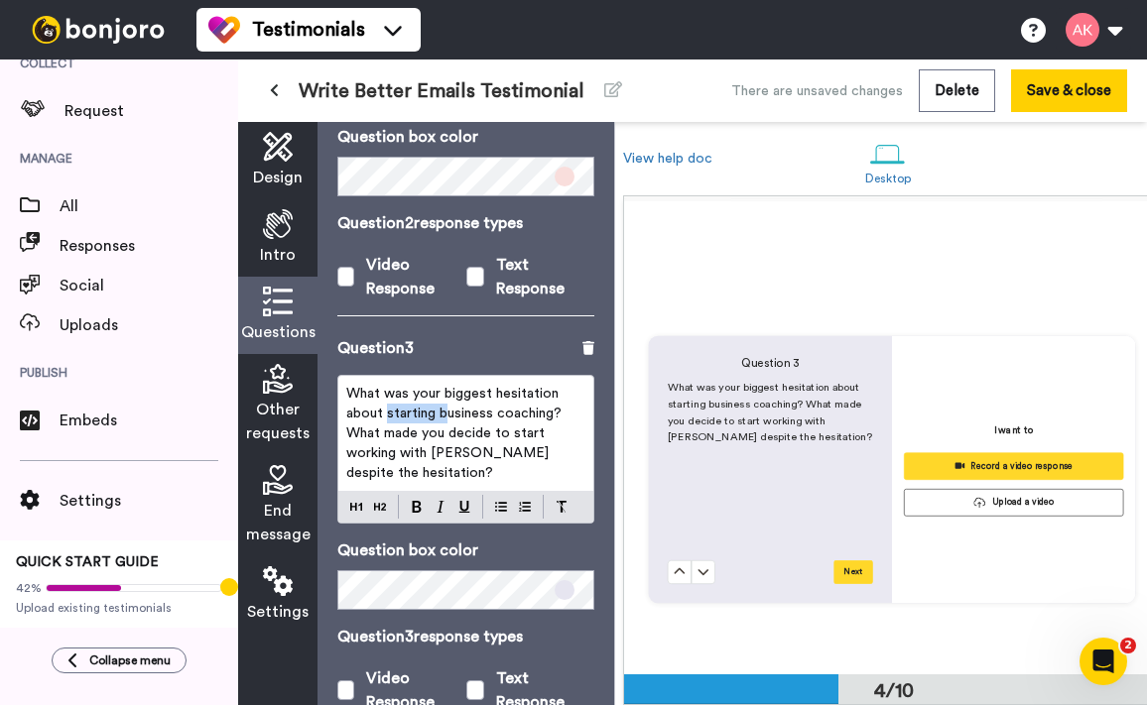
scroll to position [1395, 0]
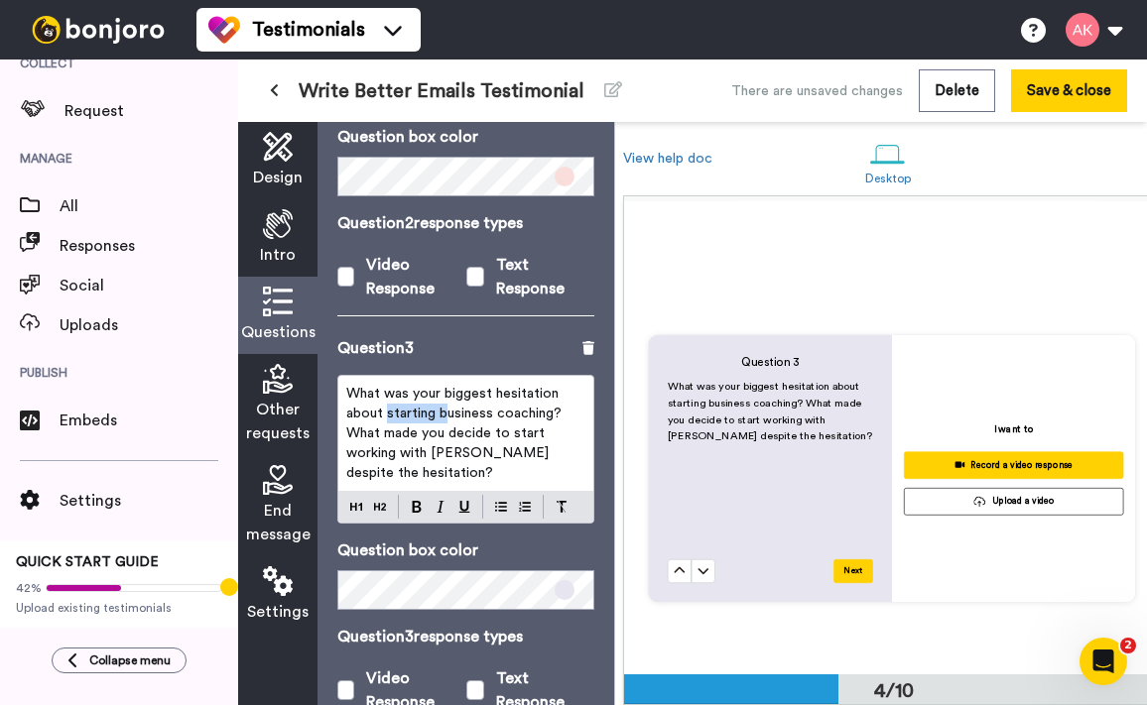
drag, startPoint x: 388, startPoint y: 396, endPoint x: 543, endPoint y: 396, distance: 154.7
click at [543, 396] on span "What was your biggest hesitation about starting business coaching? What made yo…" at bounding box center [455, 433] width 219 height 93
drag, startPoint x: 552, startPoint y: 392, endPoint x: 387, endPoint y: 390, distance: 165.7
click at [387, 390] on span "What was your biggest hesitation about starting business coaching? What made yo…" at bounding box center [455, 433] width 219 height 93
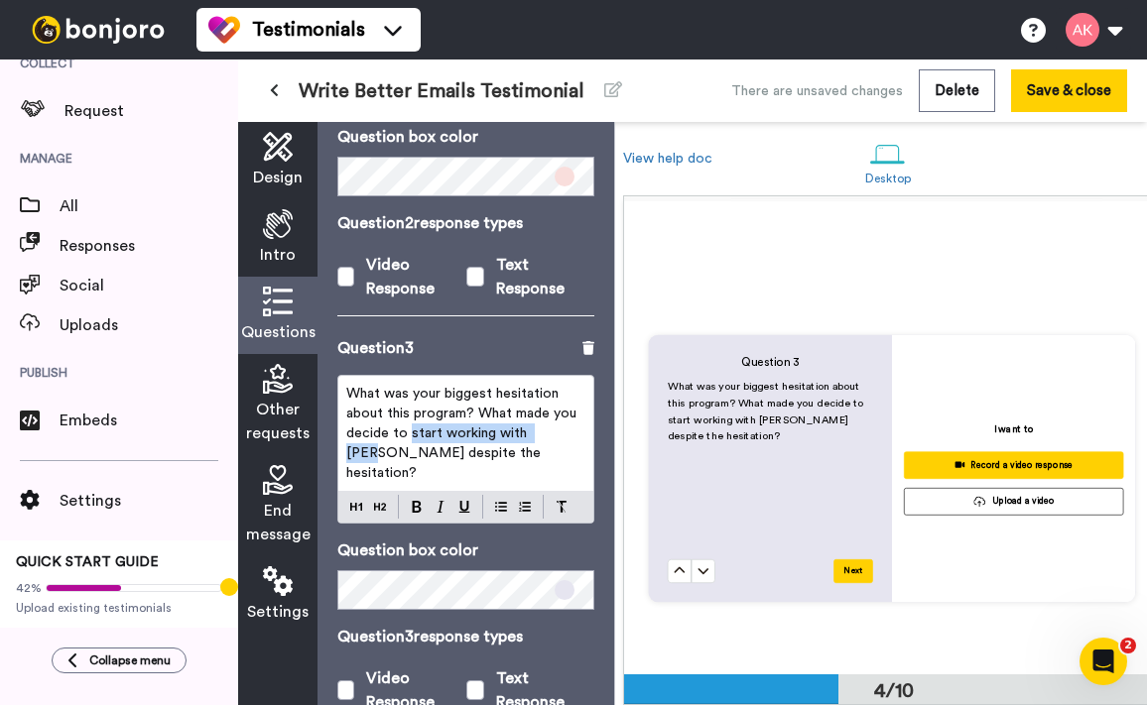
drag, startPoint x: 410, startPoint y: 415, endPoint x: 565, endPoint y: 421, distance: 155.8
click at [565, 421] on p "What was your biggest hesitation about this program? What made you decide to st…" at bounding box center [465, 433] width 239 height 99
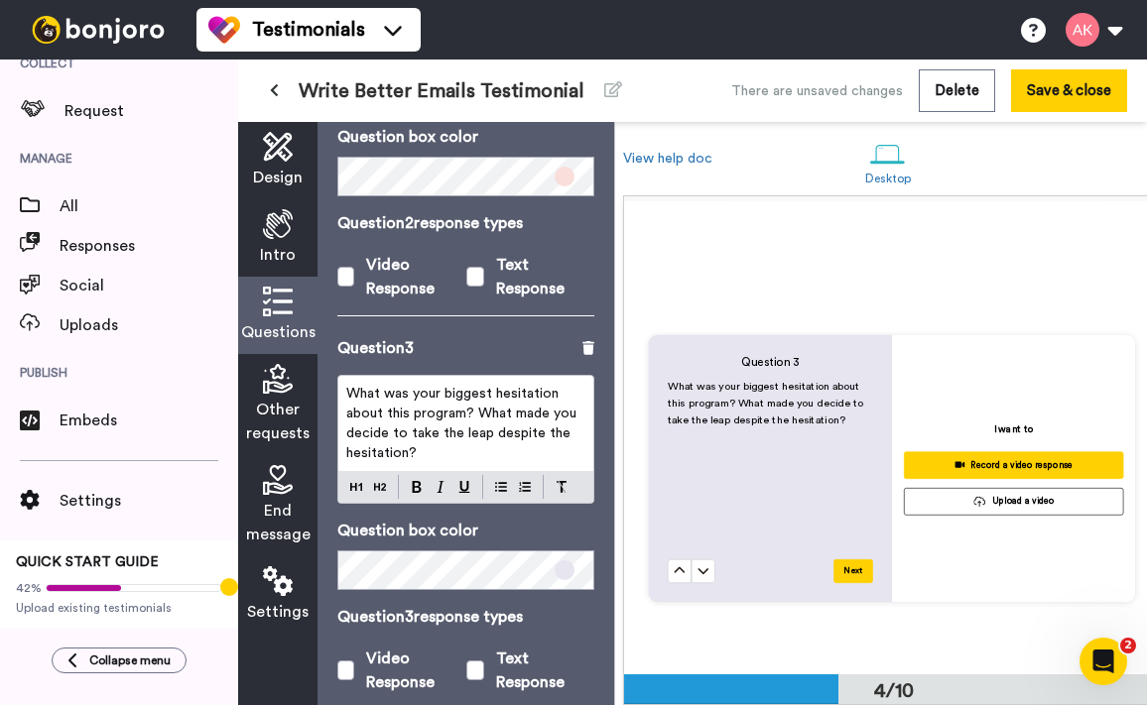
click at [389, 400] on span "What was your biggest hesitation about this program? What made you decide to ta…" at bounding box center [463, 423] width 234 height 73
click at [379, 398] on span "What was your biggest hesitation about this program? What made you decide to ta…" at bounding box center [463, 423] width 234 height 73
drag, startPoint x: 505, startPoint y: 429, endPoint x: 337, endPoint y: 368, distance: 178.6
click at [338, 376] on div "What was your biggest hesitation about enrolling in this program? What made you…" at bounding box center [465, 423] width 255 height 95
copy span "What was your biggest hesitation about enrolling in this program? What made you…"
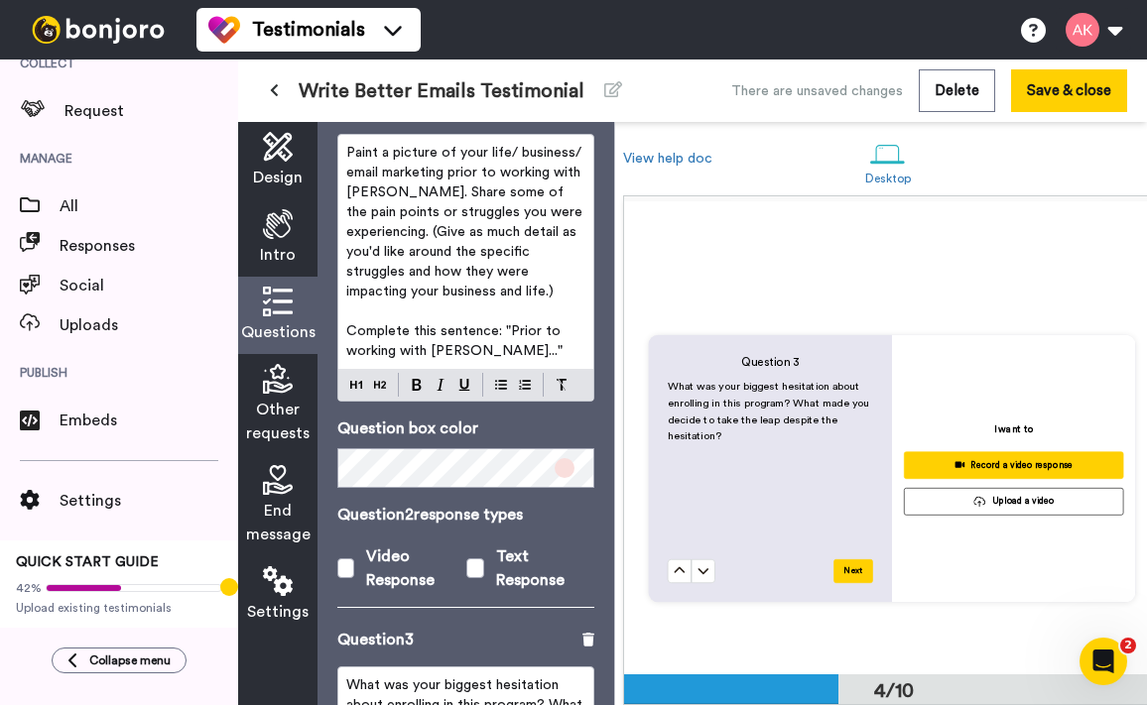
scroll to position [614, 0]
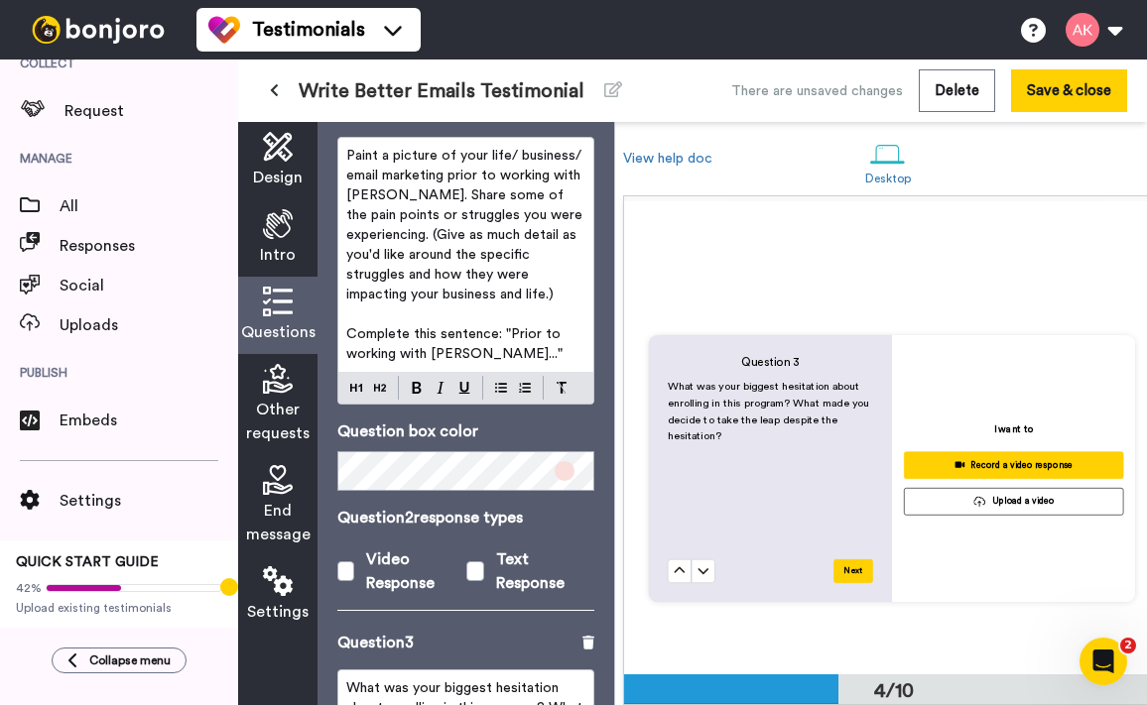
click at [482, 334] on p "Complete this sentence: "Prior to working with Amy..."" at bounding box center [465, 344] width 239 height 40
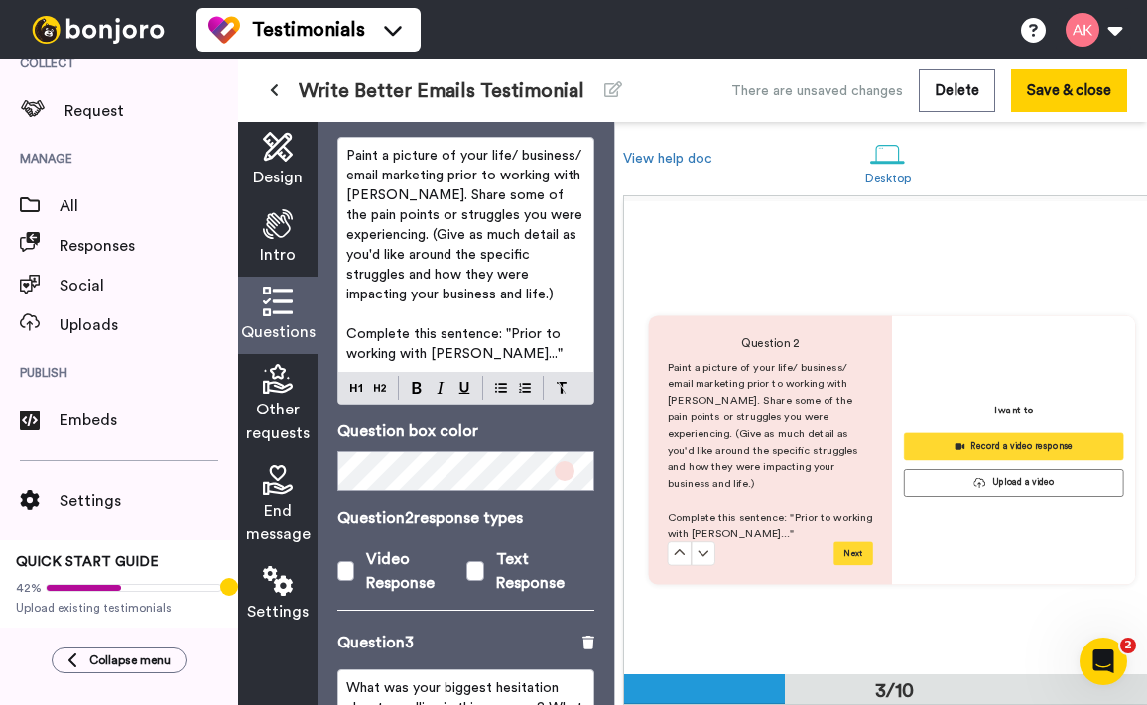
scroll to position [934, 0]
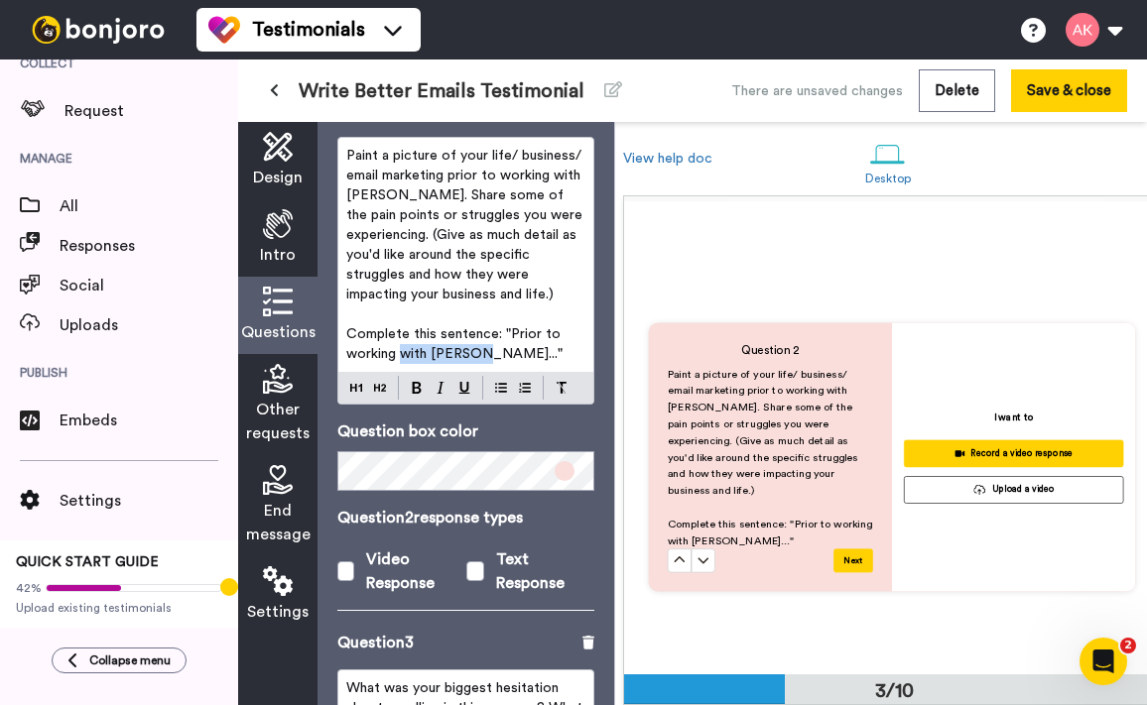
drag, startPoint x: 491, startPoint y: 335, endPoint x: 401, endPoint y: 328, distance: 90.5
click at [401, 328] on p "Complete this sentence: "Prior to working with Amy..."" at bounding box center [465, 344] width 239 height 40
click at [481, 338] on p "Complete this sentence: "Prior to working with Amy..."" at bounding box center [465, 344] width 239 height 40
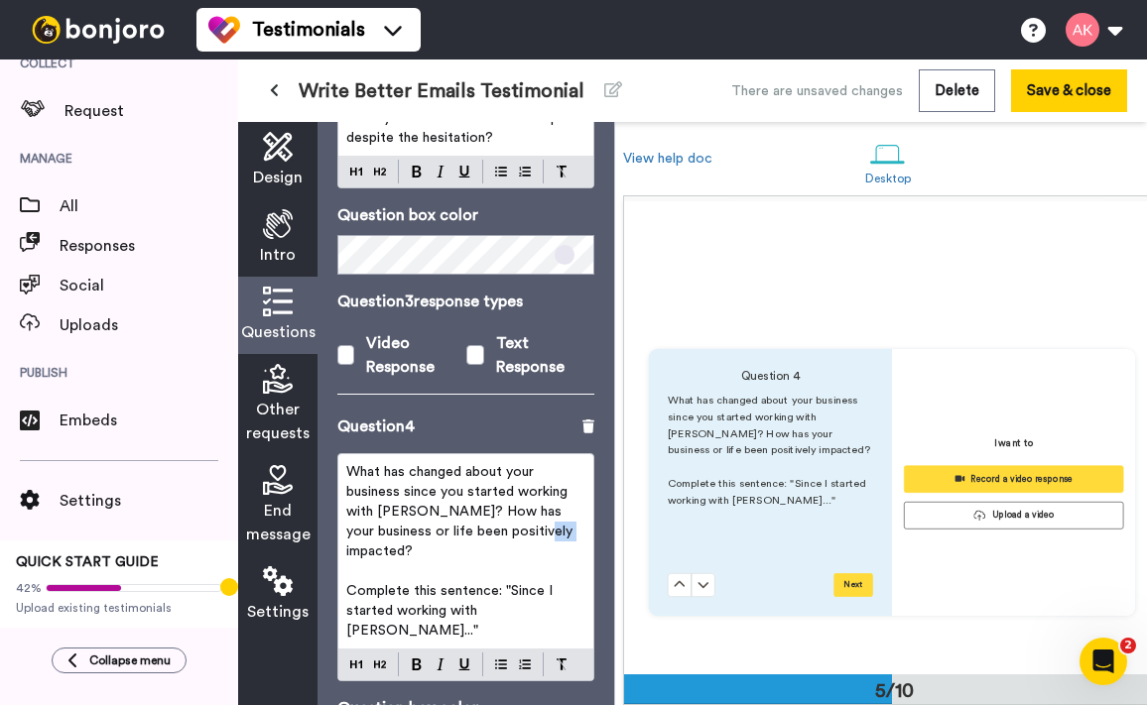
scroll to position [1855, 0]
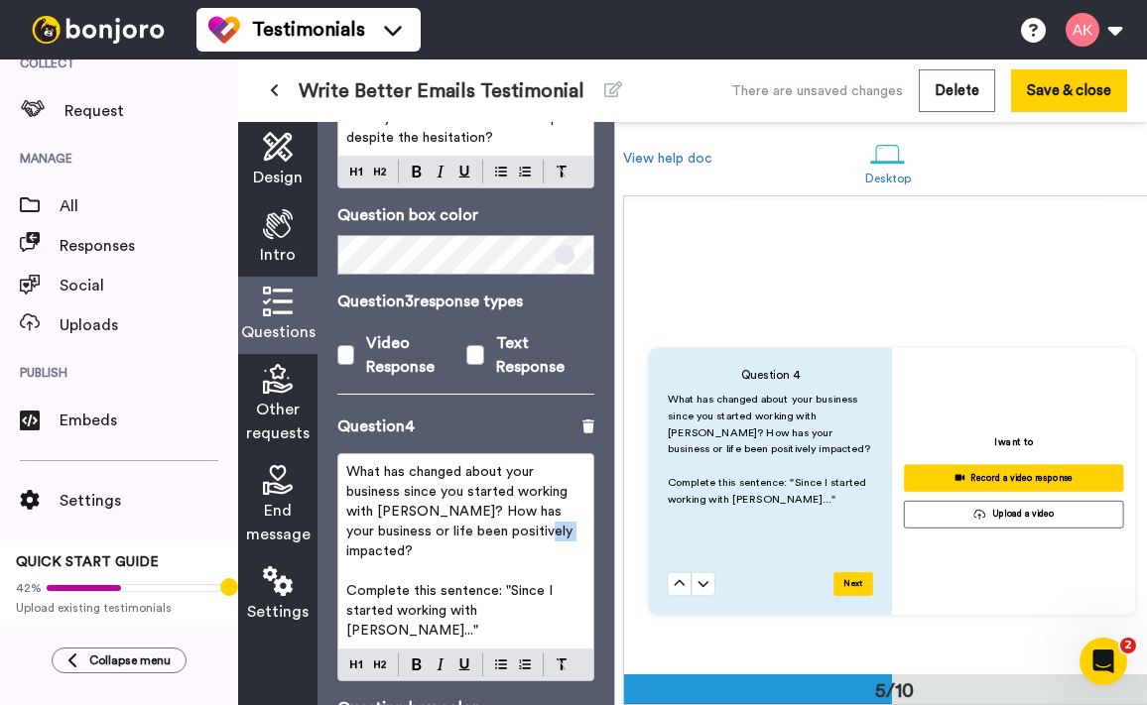
drag, startPoint x: 544, startPoint y: 514, endPoint x: 352, endPoint y: 459, distance: 199.1
click at [352, 462] on p "What has changed about your business since you started working with Amy? How ha…" at bounding box center [465, 511] width 239 height 99
click at [426, 479] on span "What has changed about your business since you started working with Amy? How ha…" at bounding box center [461, 511] width 230 height 93
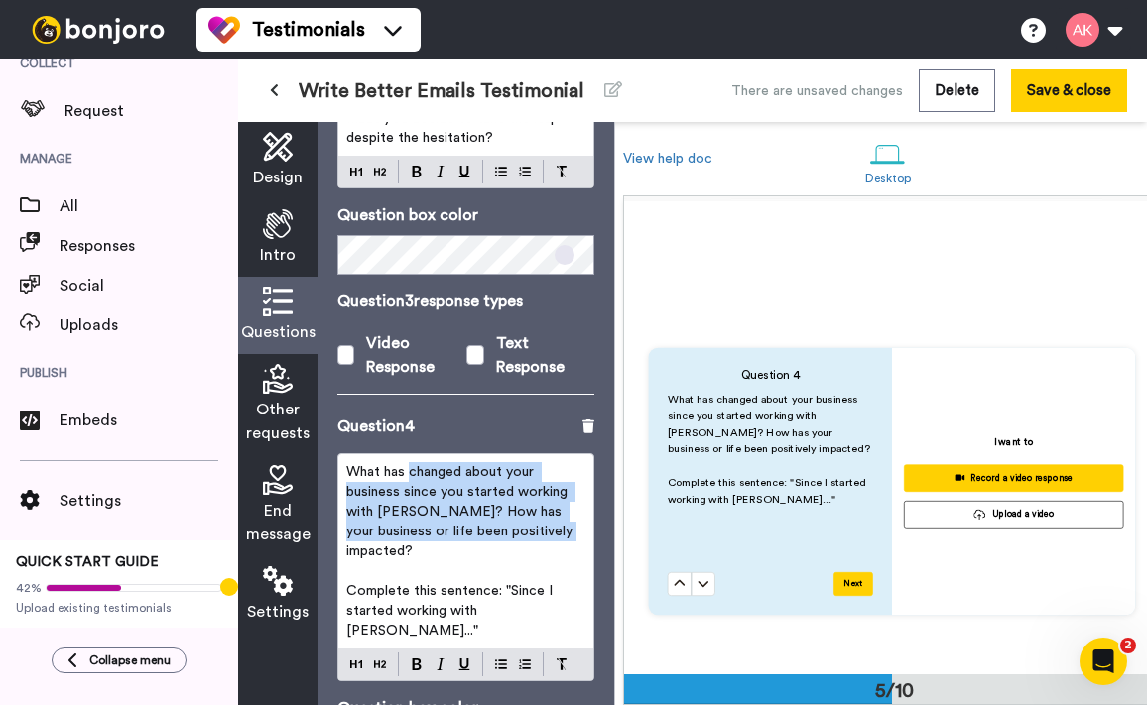
drag, startPoint x: 407, startPoint y: 453, endPoint x: 548, endPoint y: 512, distance: 152.5
click at [548, 512] on p "What has changed about your business since you started working with Amy? How ha…" at bounding box center [465, 511] width 239 height 99
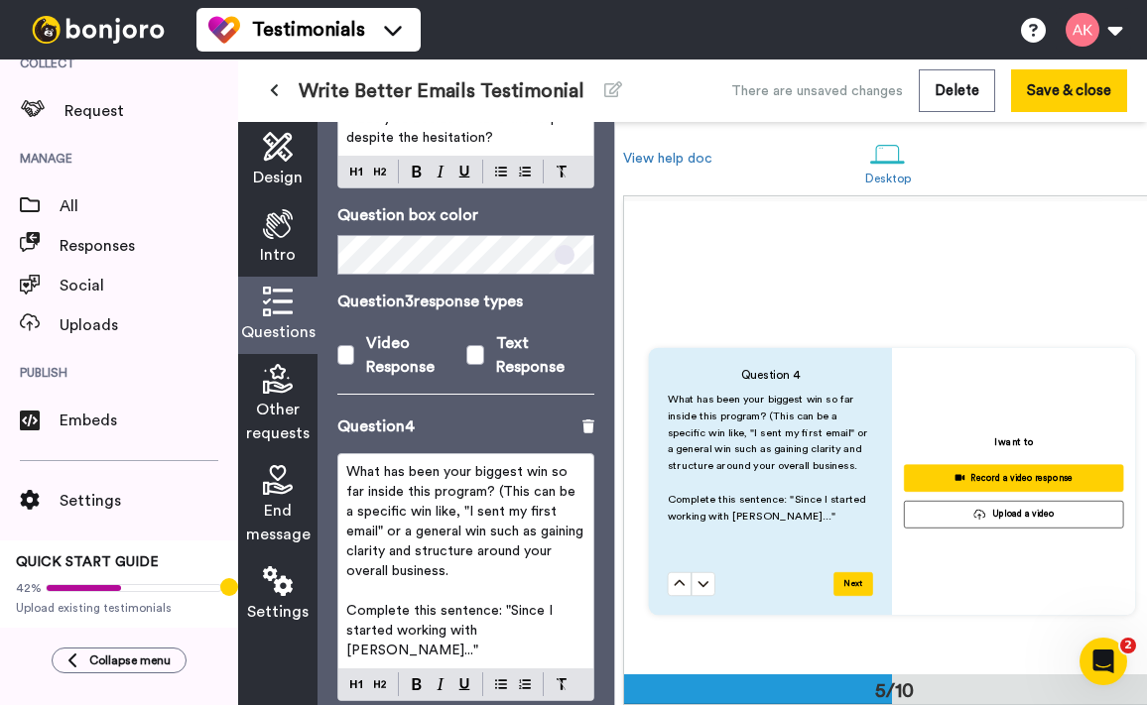
click at [542, 615] on p "Complete this sentence: "Since I started working with Amy..."" at bounding box center [465, 631] width 239 height 60
drag, startPoint x: 549, startPoint y: 606, endPoint x: 509, endPoint y: 582, distance: 46.3
click at [509, 601] on p "Complete this sentence: "Since I started working with Amy..."" at bounding box center [465, 631] width 239 height 60
click at [544, 602] on p "Complete this sentence: "Since I started working with Amy..."" at bounding box center [465, 631] width 239 height 60
drag, startPoint x: 543, startPoint y: 610, endPoint x: 341, endPoint y: 608, distance: 201.4
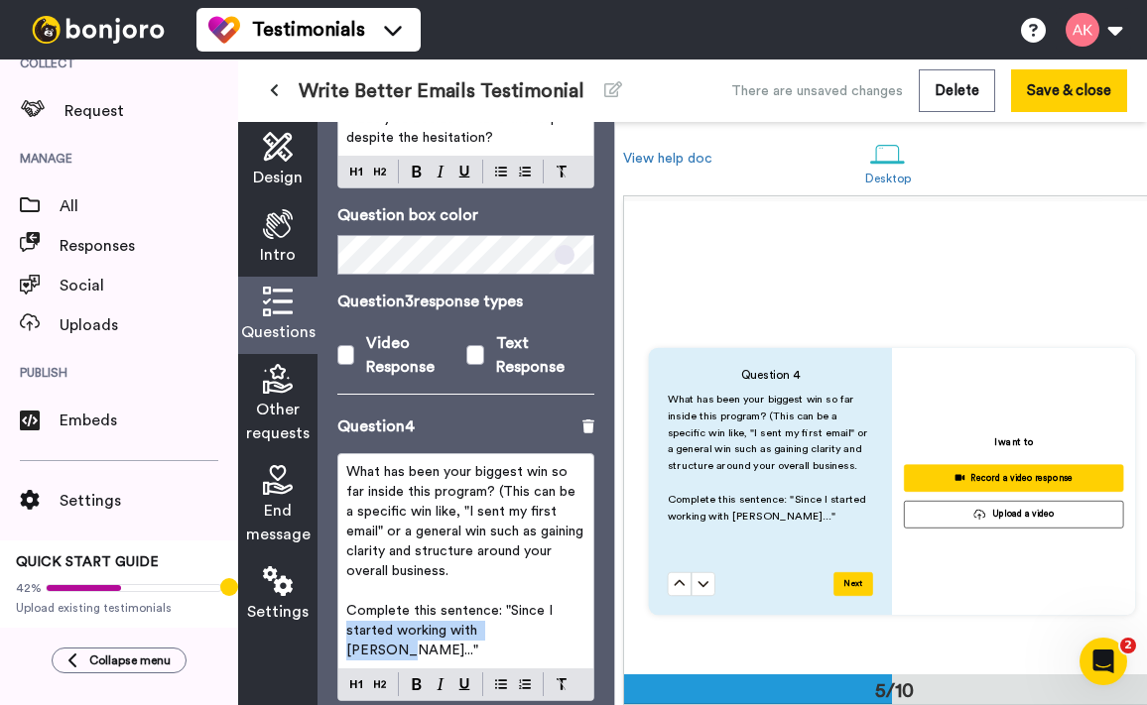
click at [341, 608] on div "What has been your biggest win so far inside this program? (This can be a speci…" at bounding box center [465, 561] width 255 height 214
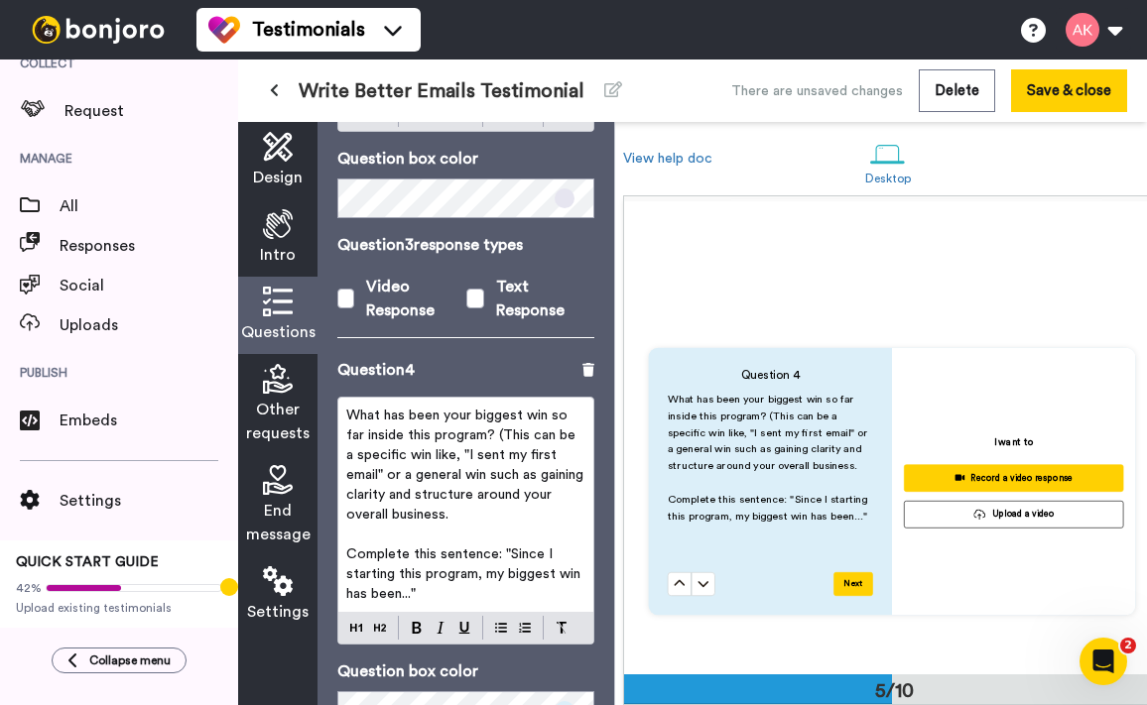
scroll to position [1282, 0]
click at [549, 547] on span "Complete this sentence: "Since I starting this program, my biggest win has been…" at bounding box center [465, 574] width 238 height 54
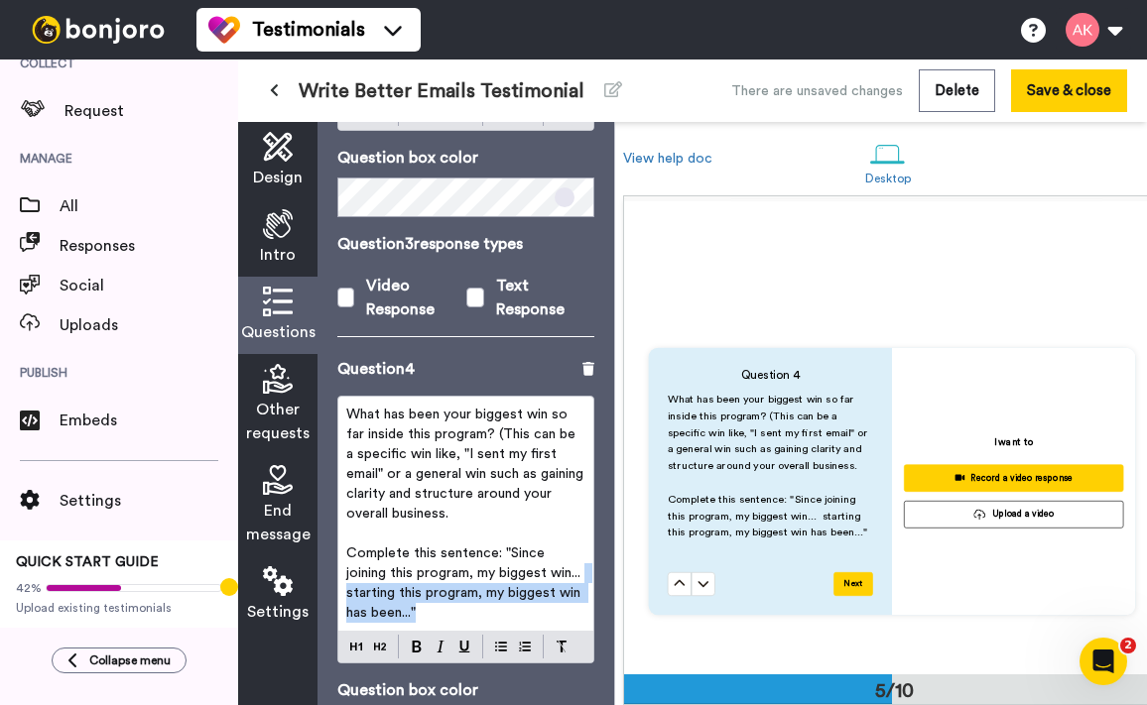
drag, startPoint x: 522, startPoint y: 599, endPoint x: 384, endPoint y: 570, distance: 140.8
click at [384, 570] on p "Complete this sentence: "Since joining this program, my biggest win... starting…" at bounding box center [465, 583] width 239 height 79
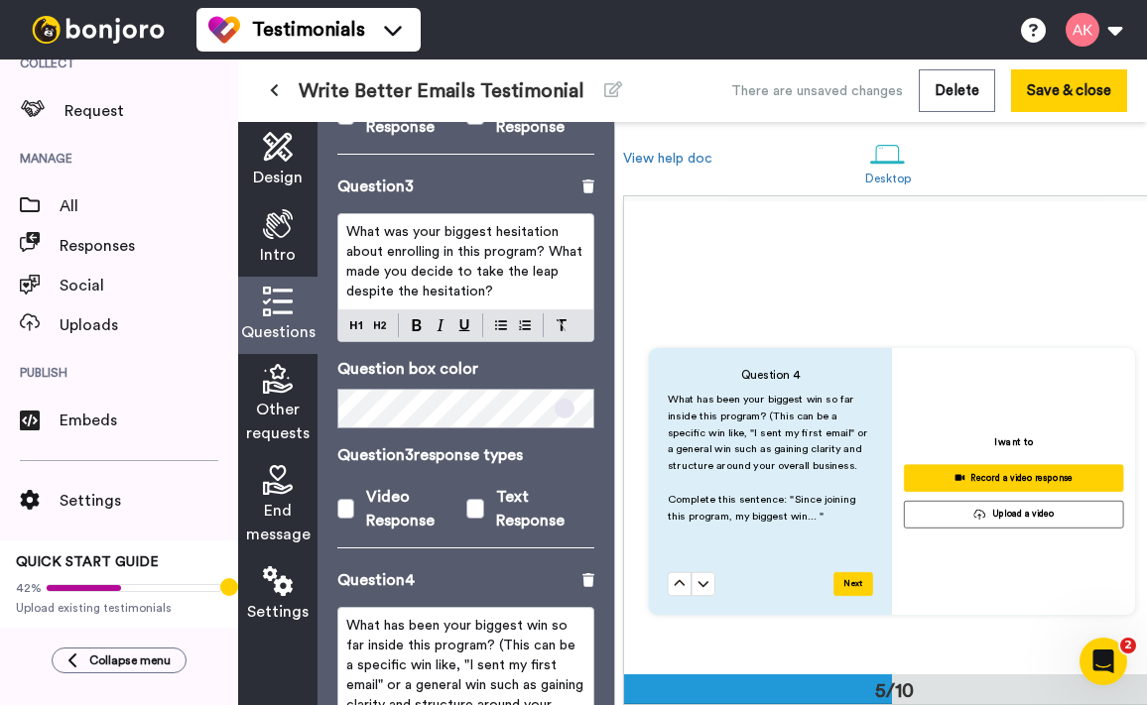
scroll to position [1068, 0]
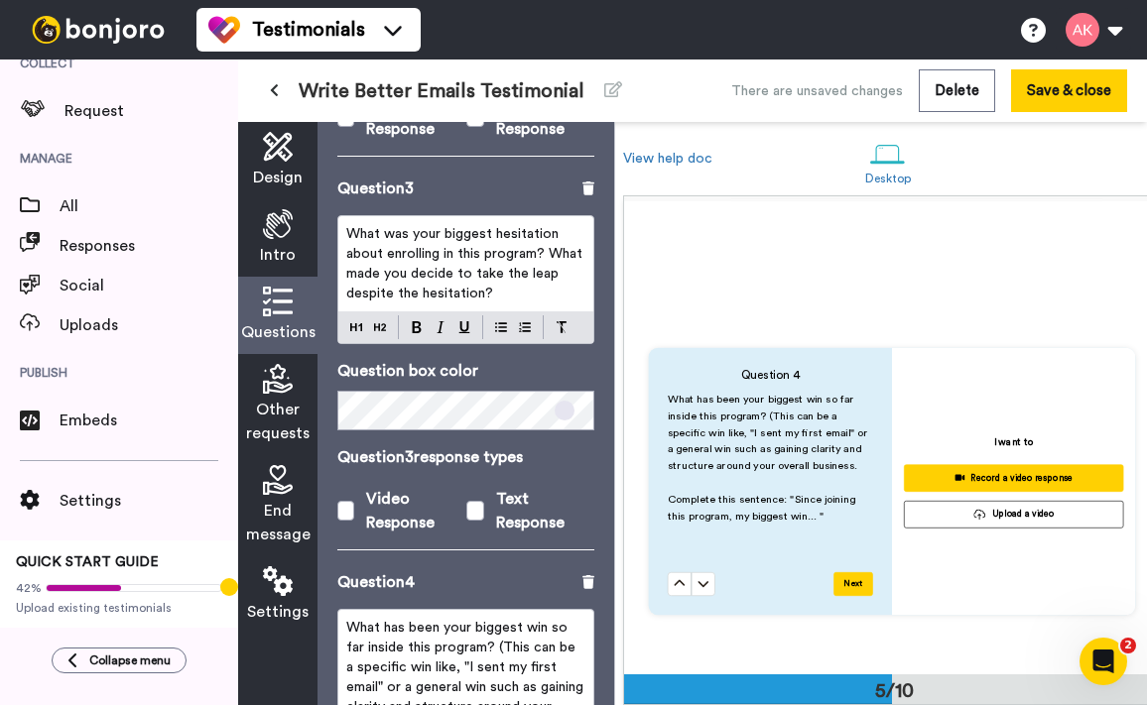
click at [532, 282] on p "What was your biggest hesitation about enrolling in this program? What made you…" at bounding box center [465, 263] width 239 height 79
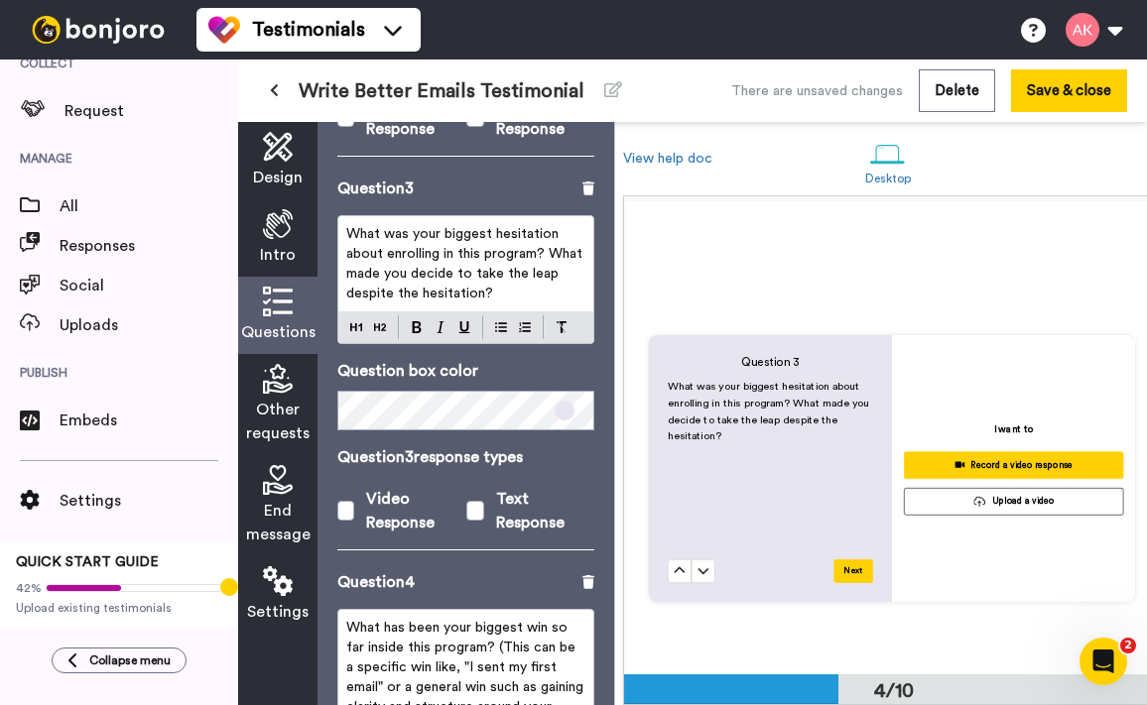
scroll to position [1395, 0]
click at [527, 264] on p "What was your biggest hesitation about enrolling in this program? What made you…" at bounding box center [465, 263] width 239 height 79
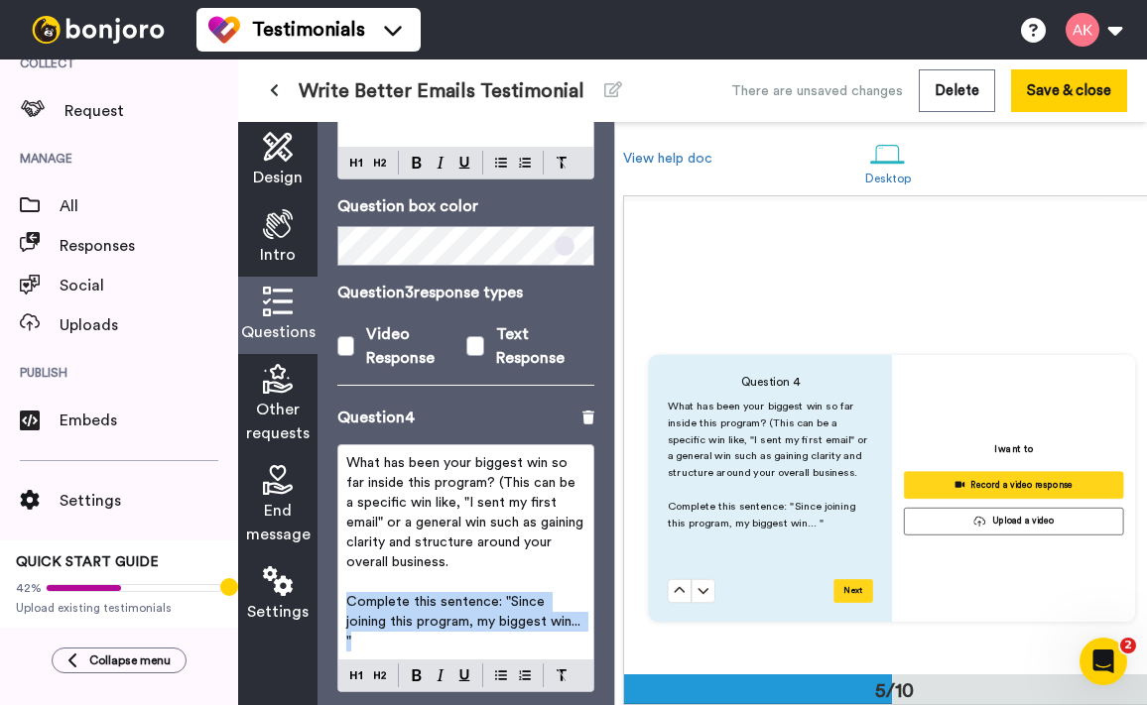
scroll to position [1855, 0]
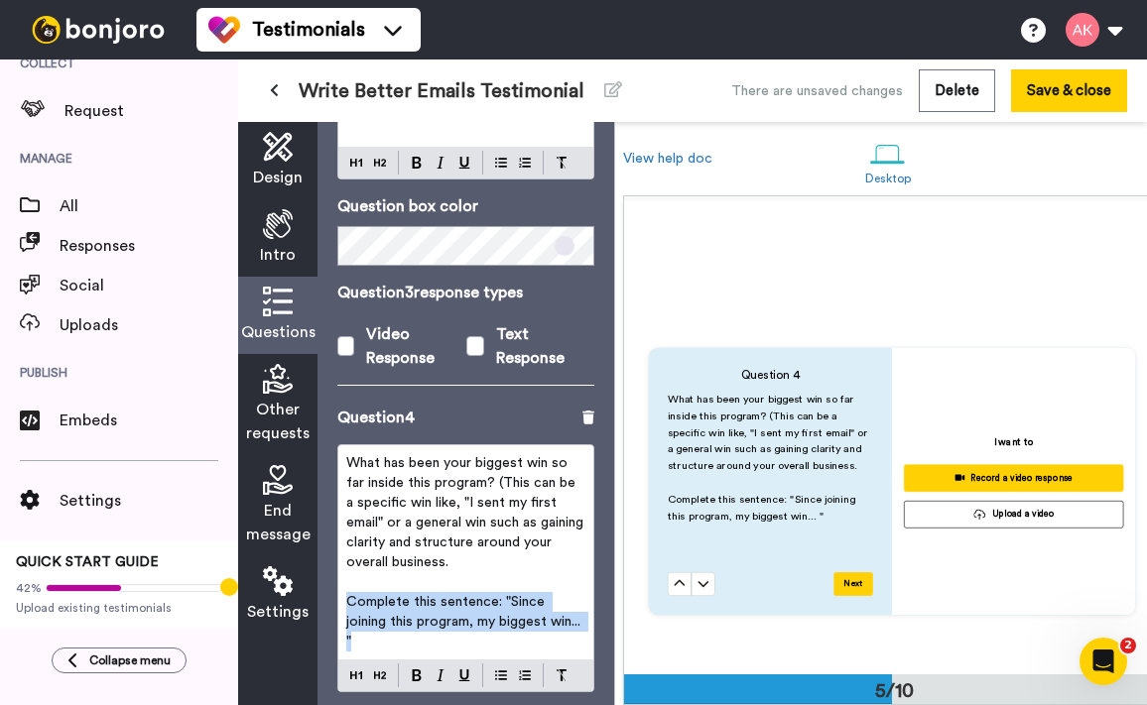
drag, startPoint x: 424, startPoint y: 618, endPoint x: 340, endPoint y: 581, distance: 91.0
click at [340, 581] on div "What has been your biggest win so far inside this program? (This can be a speci…" at bounding box center [465, 552] width 255 height 214
copy span "Complete this sentence: "Since joining this program, my biggest win... ""
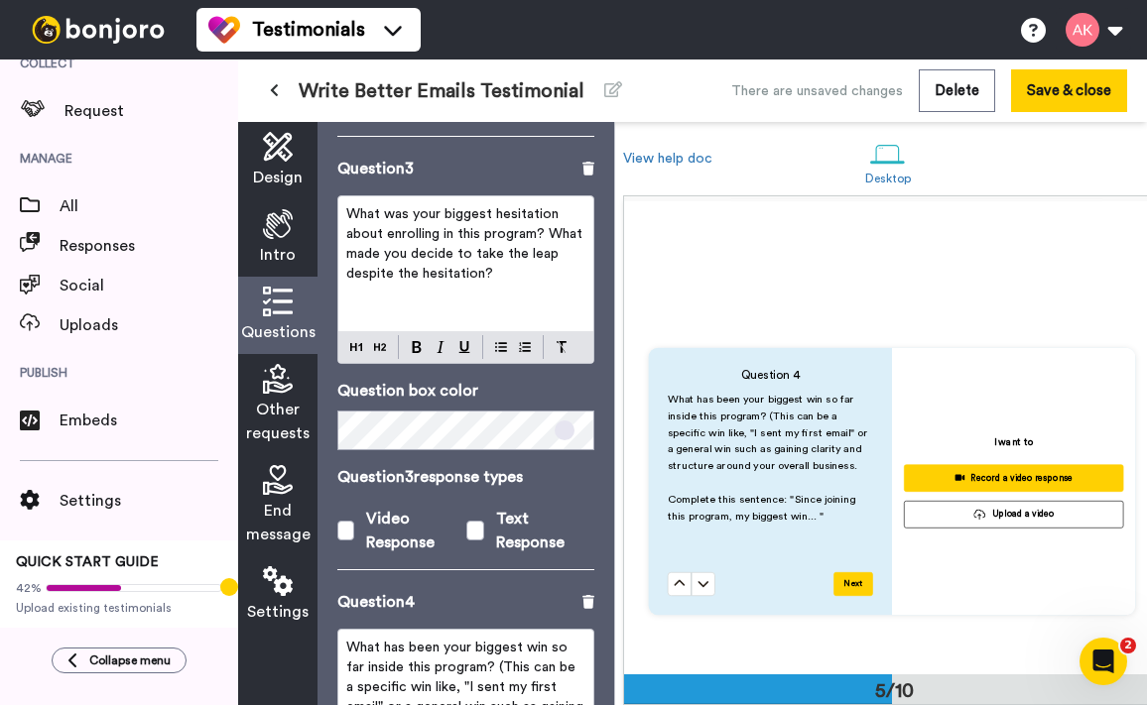
scroll to position [1062, 0]
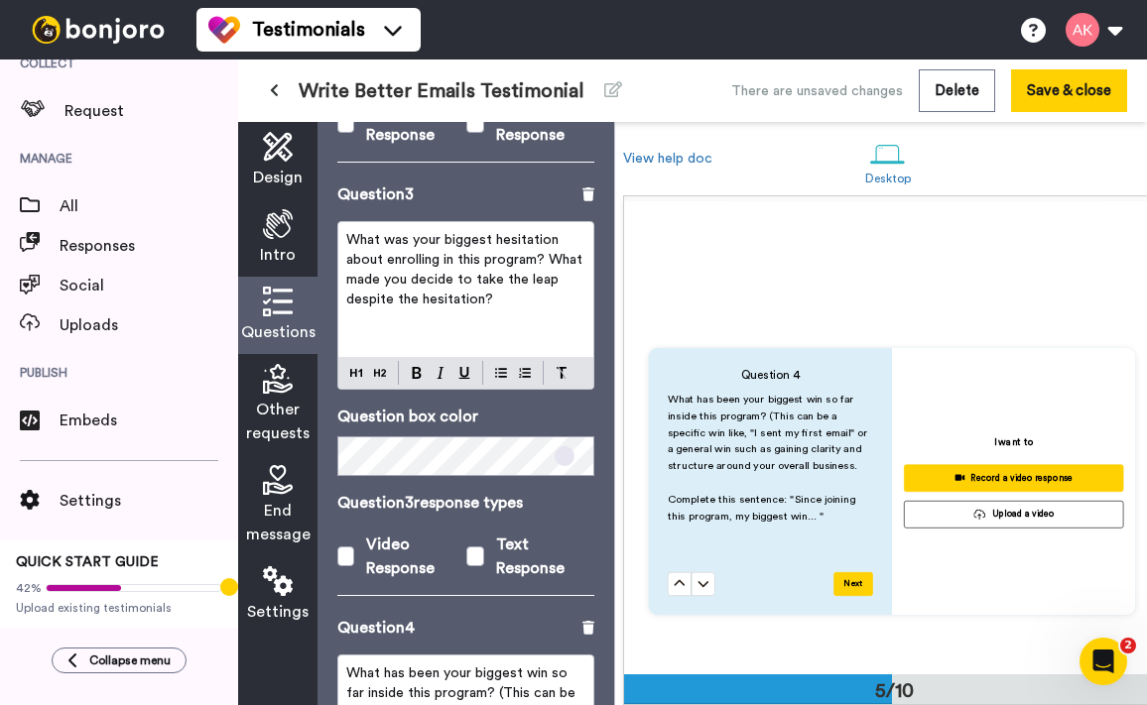
click at [485, 309] on p "﻿" at bounding box center [465, 319] width 239 height 20
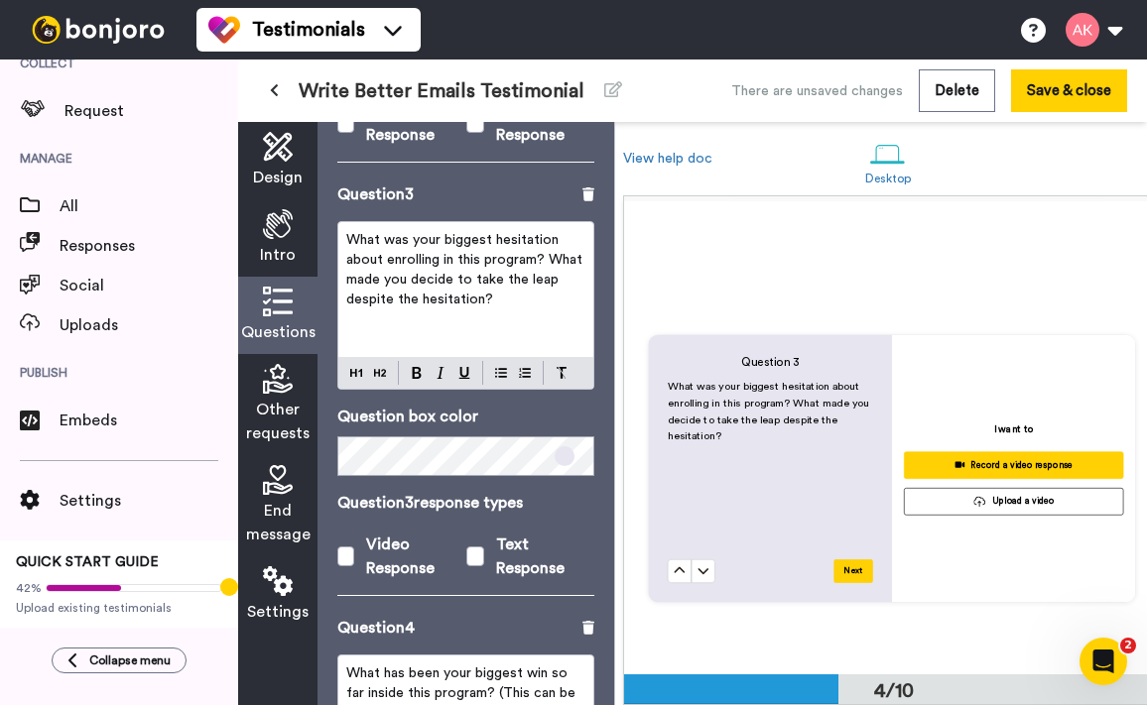
click at [668, 559] on button at bounding box center [680, 571] width 24 height 24
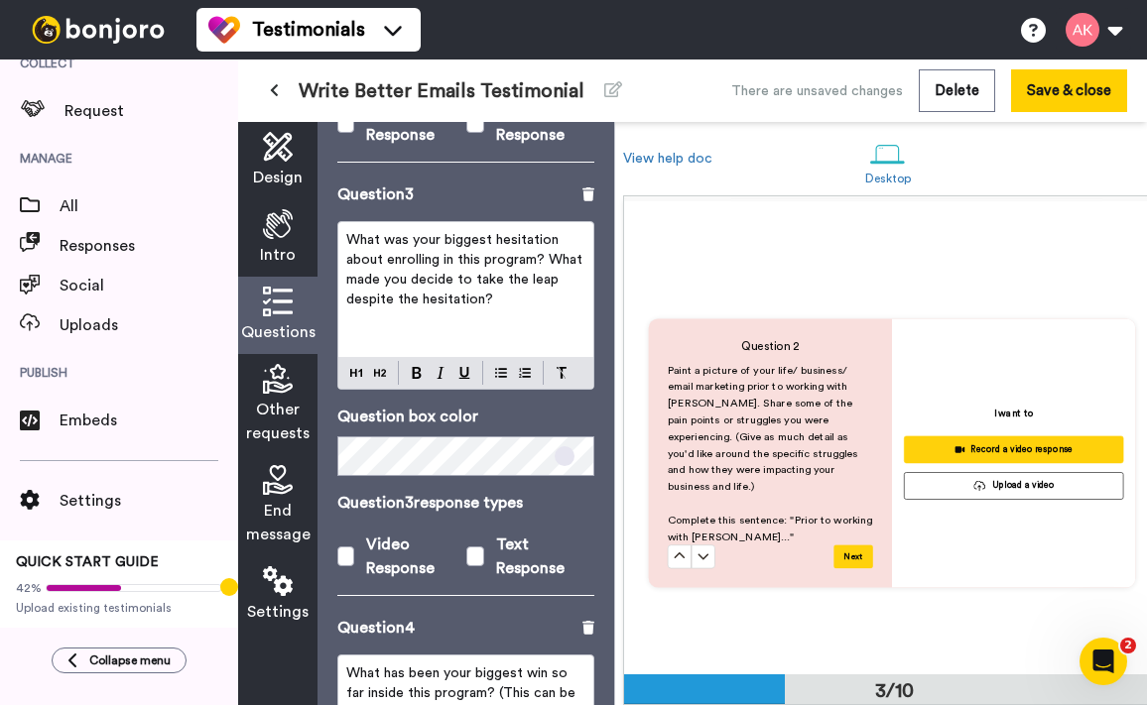
scroll to position [934, 0]
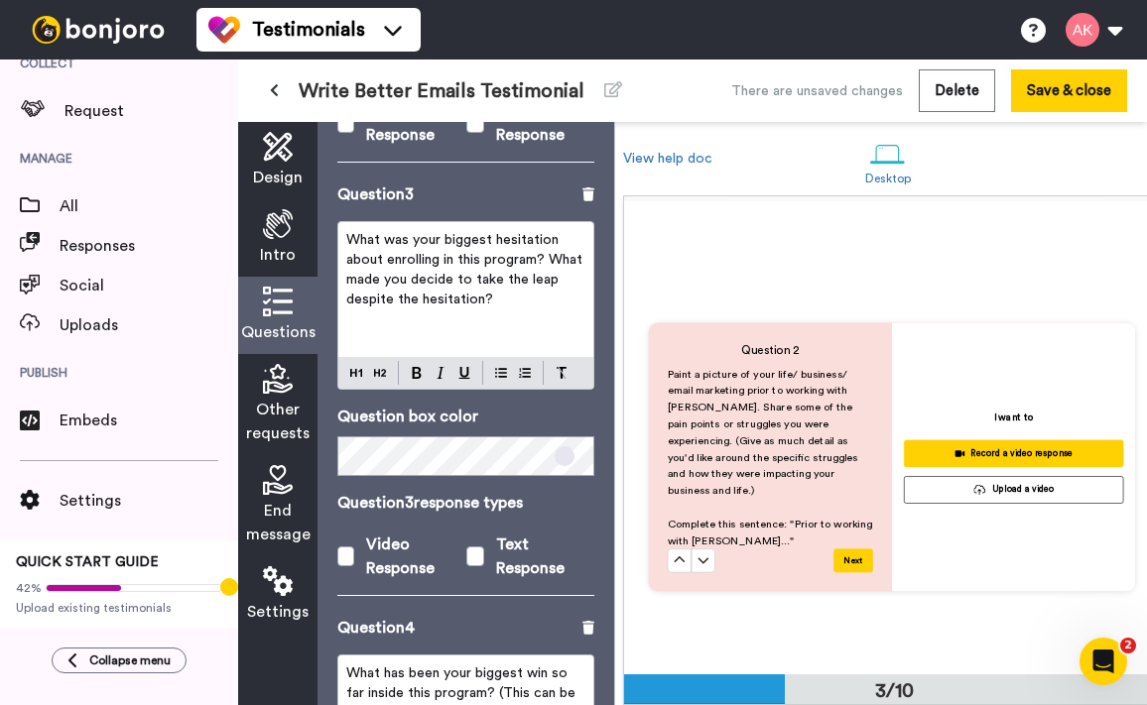
click at [480, 309] on p "﻿" at bounding box center [465, 319] width 239 height 20
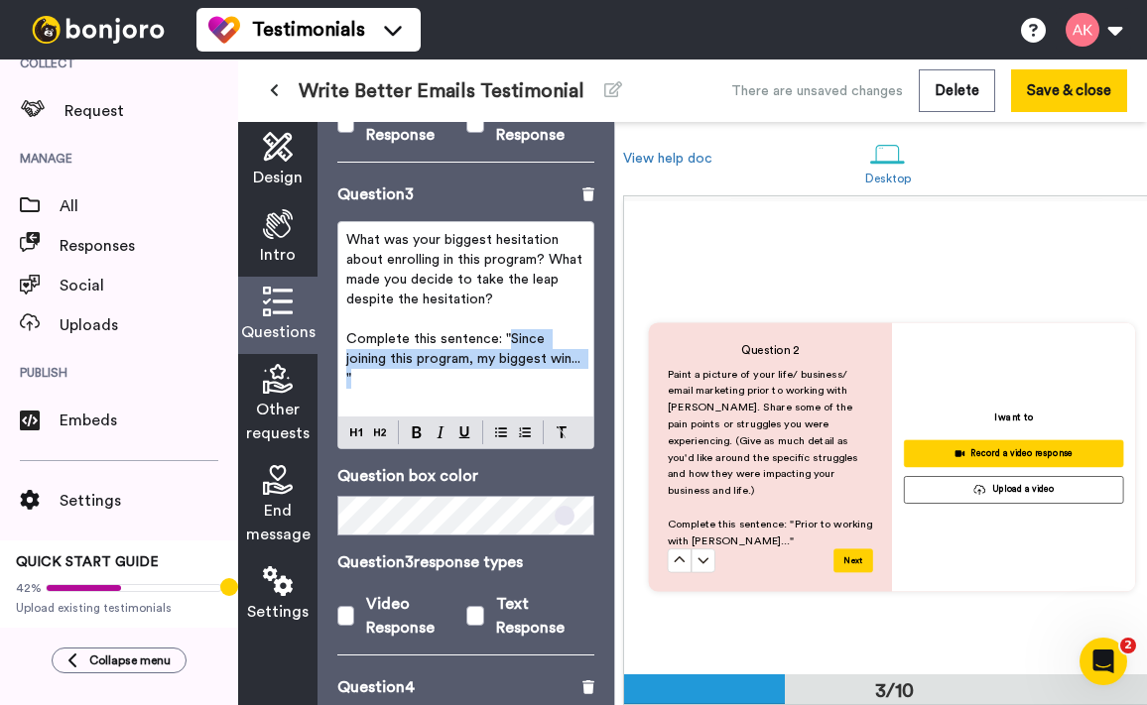
drag, startPoint x: 510, startPoint y: 323, endPoint x: 535, endPoint y: 363, distance: 46.8
click at [535, 363] on p "Complete this sentence: "Since joining this program, my biggest win... "" at bounding box center [465, 359] width 239 height 60
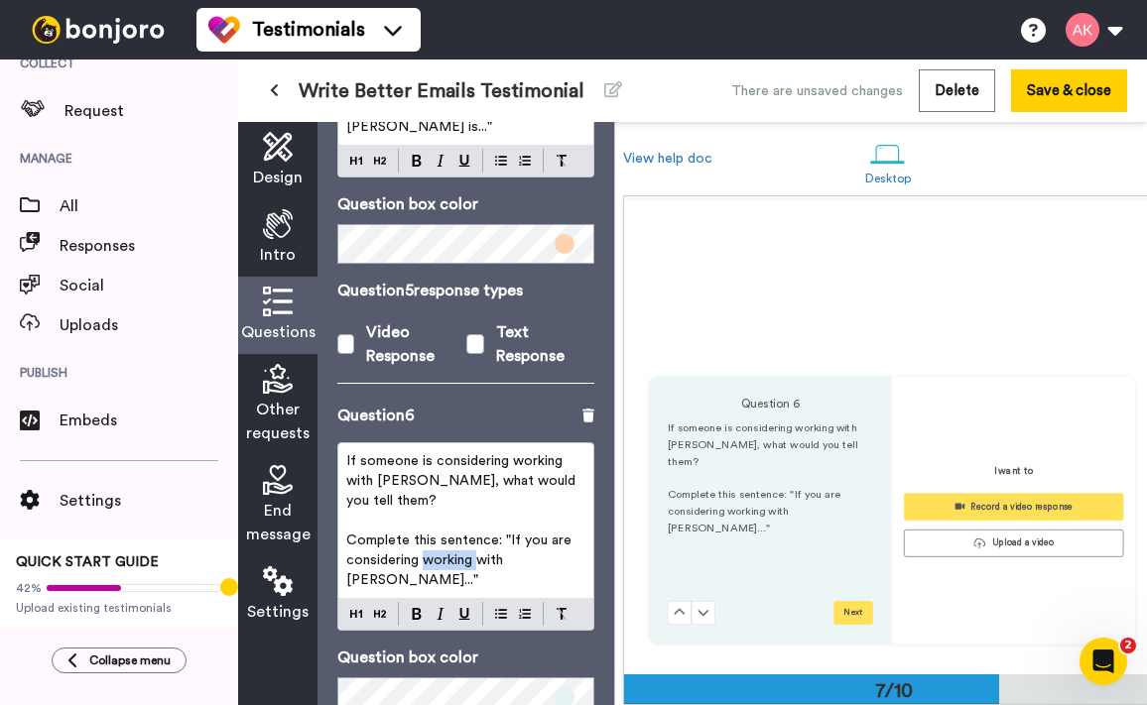
scroll to position [2776, 0]
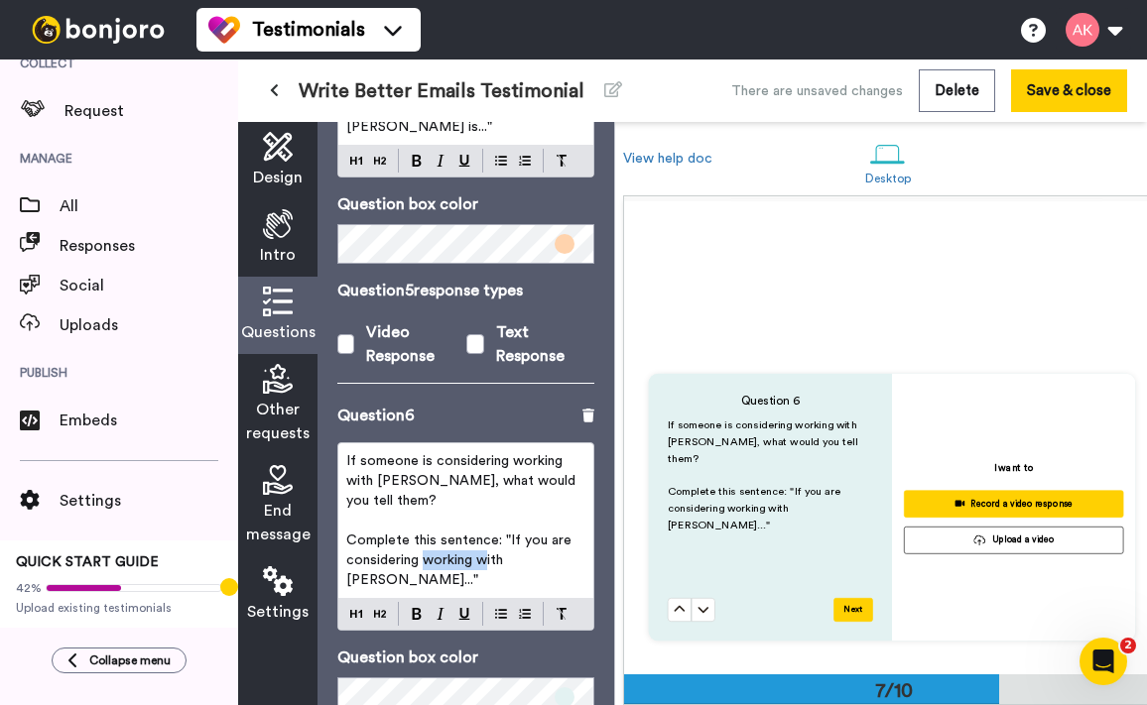
drag, startPoint x: 425, startPoint y: 521, endPoint x: 539, endPoint y: 524, distance: 114.1
click at [539, 534] on span "Complete this sentence: "If you are considering working with Amy..."" at bounding box center [460, 561] width 229 height 54
drag, startPoint x: 537, startPoint y: 523, endPoint x: 426, endPoint y: 525, distance: 111.1
click at [426, 534] on span "Complete this sentence: "If you are considering working with Amy..."" at bounding box center [460, 561] width 229 height 54
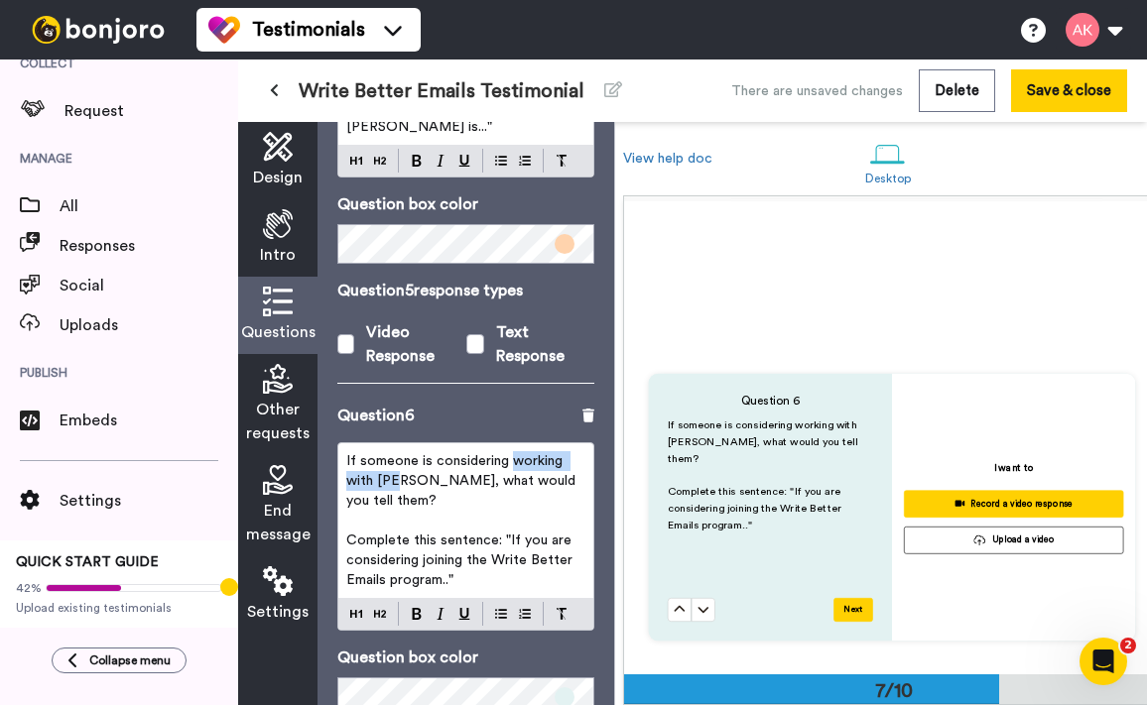
drag, startPoint x: 510, startPoint y: 445, endPoint x: 405, endPoint y: 463, distance: 106.6
click at [405, 463] on span "If someone is considering working with Amy, what would you tell them?" at bounding box center [462, 481] width 233 height 54
click at [551, 534] on span "Complete this sentence: "If you are considering joining the Write Better Emails…" at bounding box center [461, 561] width 230 height 54
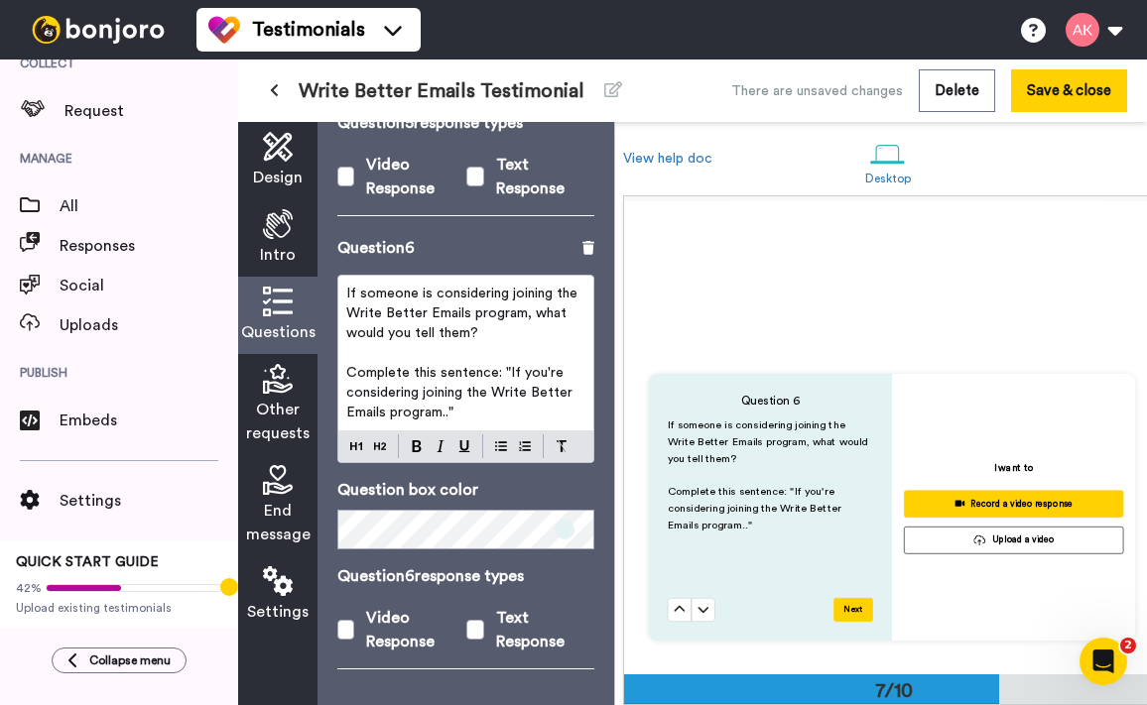
scroll to position [2444, 0]
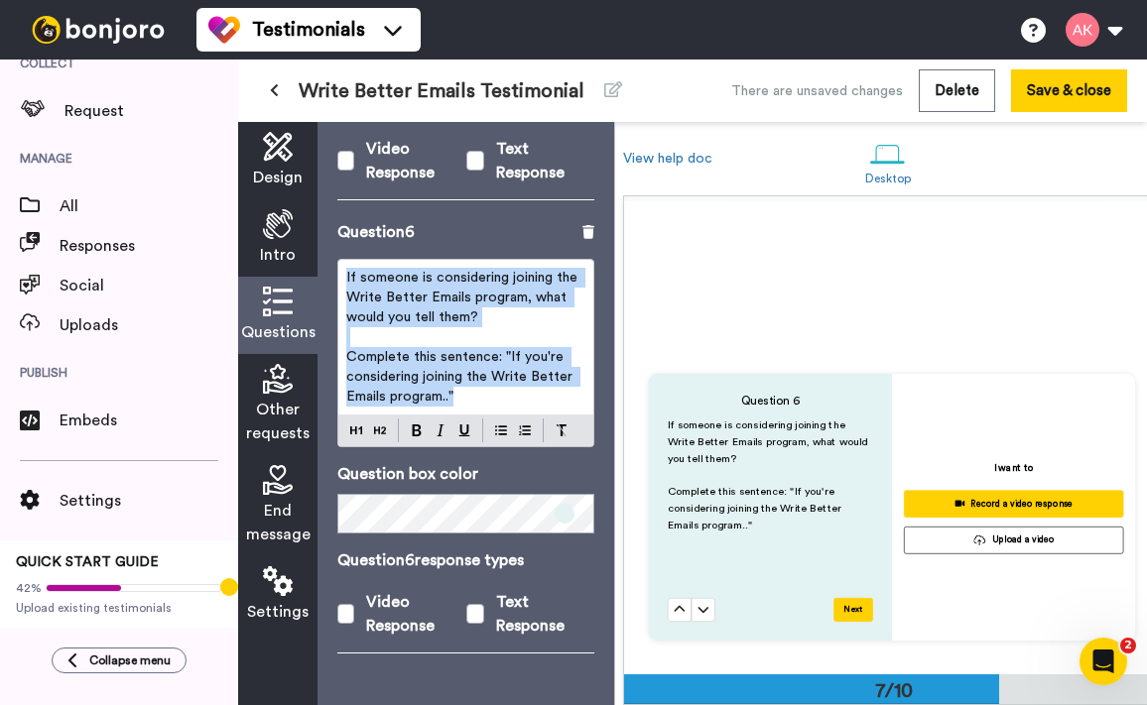
drag, startPoint x: 480, startPoint y: 376, endPoint x: 327, endPoint y: 255, distance: 194.9
click at [327, 255] on div "Questions Ask a single question, or a series of questions up to 6 . Question 1 …" at bounding box center [465, 413] width 297 height 583
copy div "If someone is considering joining the Write Better Emails program, what would y…"
click at [523, 375] on p "Complete this sentence: "If you're considering joining the Write Better Emails …" at bounding box center [465, 377] width 239 height 60
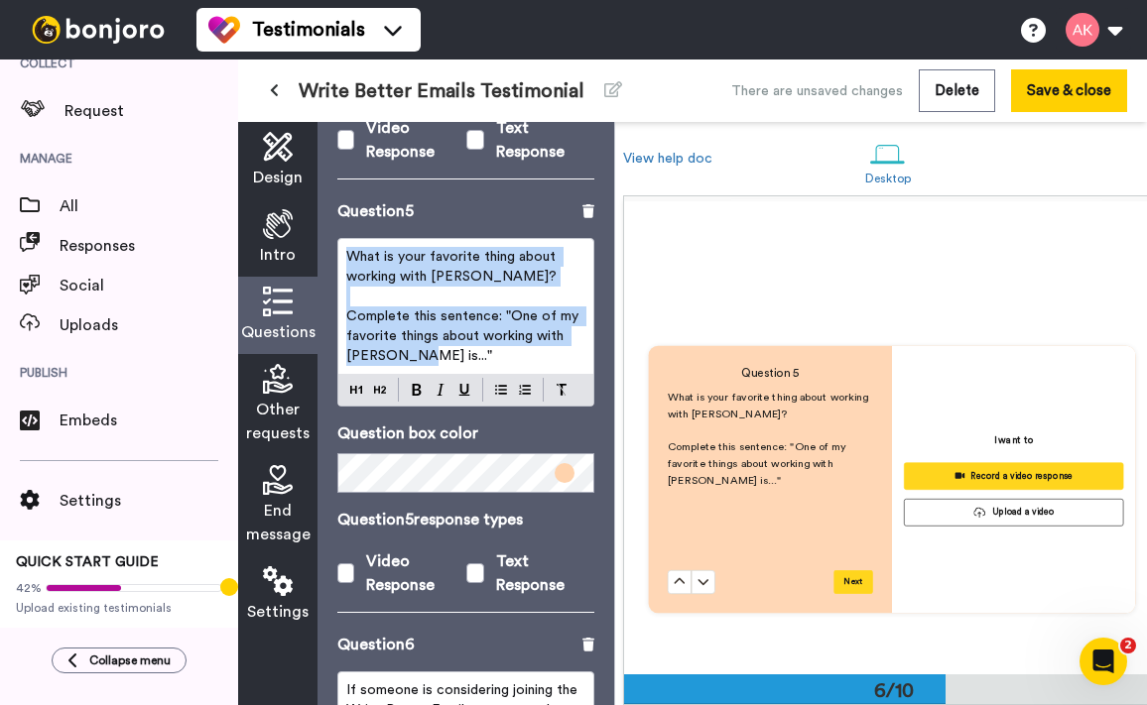
scroll to position [2316, 0]
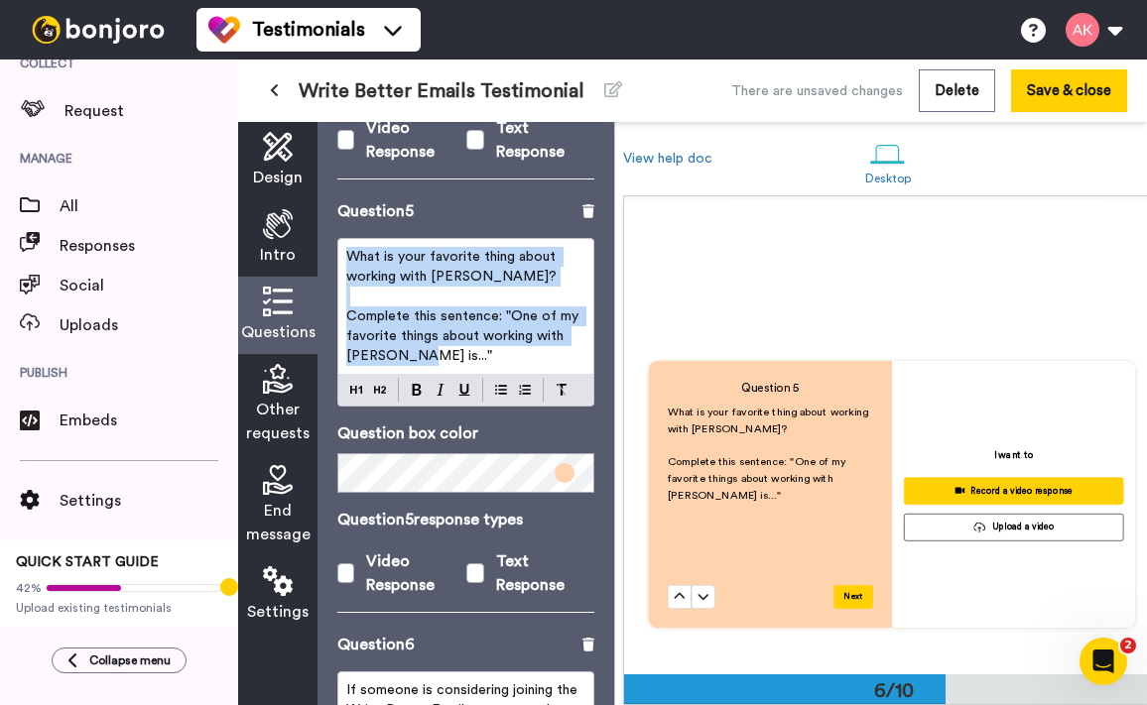
drag, startPoint x: 433, startPoint y: 337, endPoint x: 334, endPoint y: 230, distance: 146.0
click at [334, 230] on div "Questions Ask a single question, or a series of questions up to 6 . Question 1 …" at bounding box center [465, 413] width 297 height 583
copy div "What is your favorite thing about working with Amy? ﻿ Complete this sentence: "…"
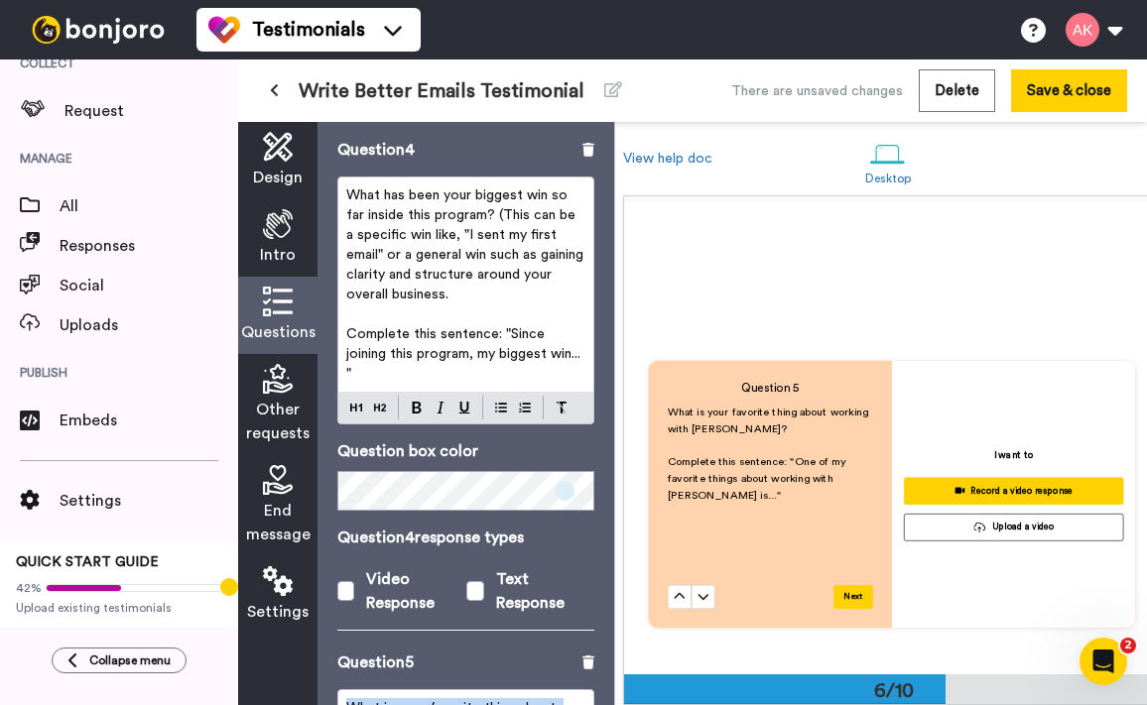
scroll to position [1560, 0]
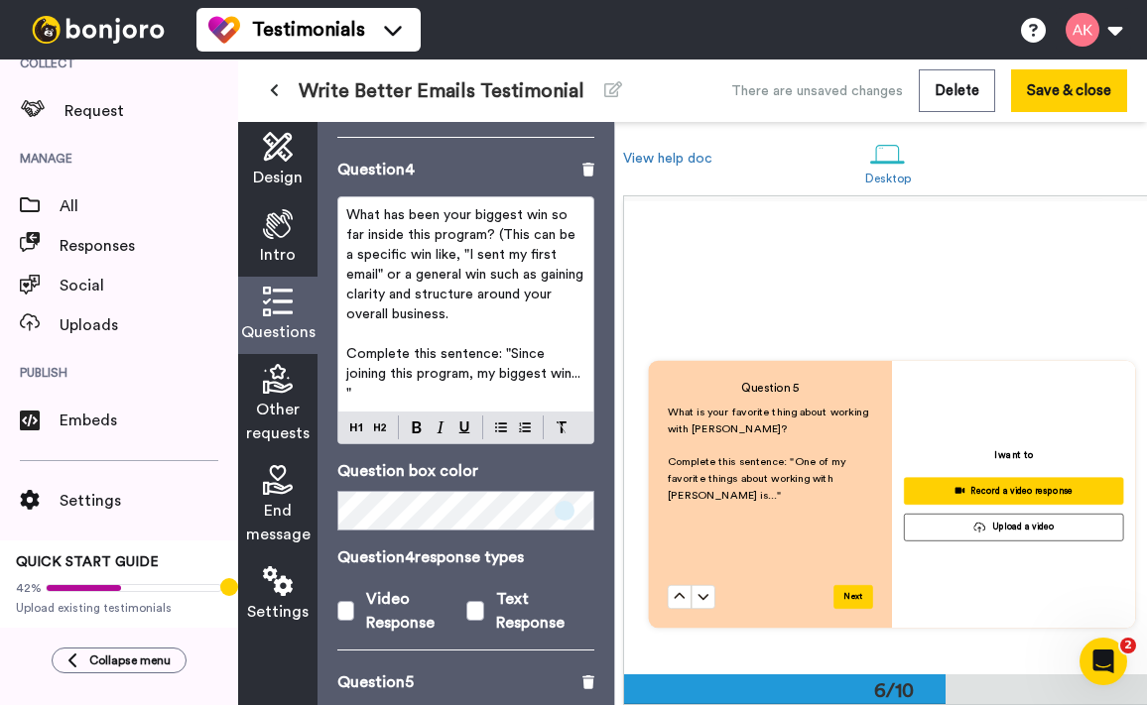
click at [450, 375] on p "Complete this sentence: "Since joining this program, my biggest win... "" at bounding box center [465, 374] width 239 height 60
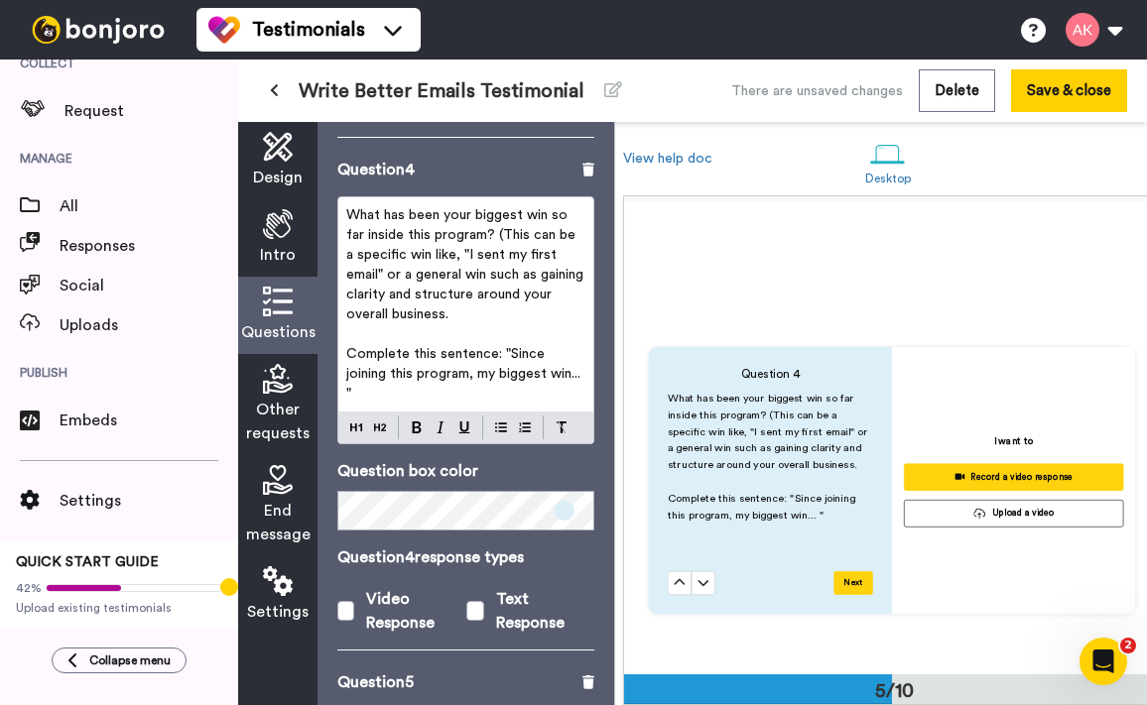
scroll to position [1855, 0]
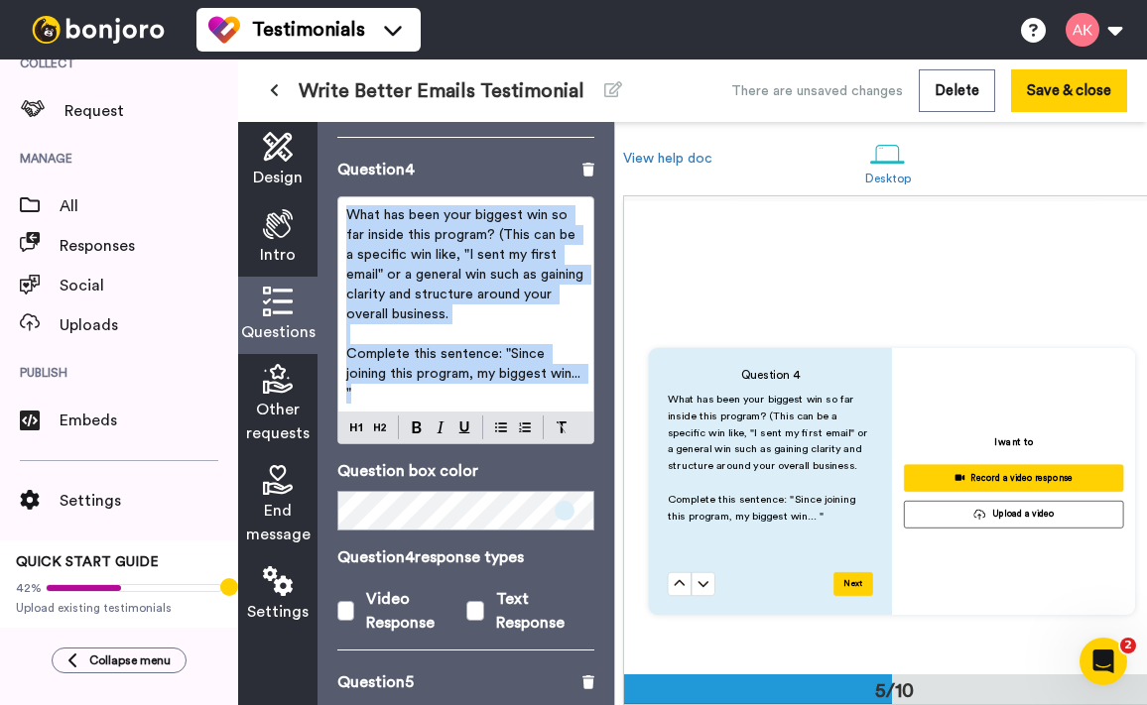
drag, startPoint x: 450, startPoint y: 375, endPoint x: 325, endPoint y: 197, distance: 217.1
click at [325, 197] on div "Questions Ask a single question, or a series of questions up to 6 . Question 1 …" at bounding box center [465, 413] width 297 height 583
copy div "What has been your biggest win so far inside this program? (This can be a speci…"
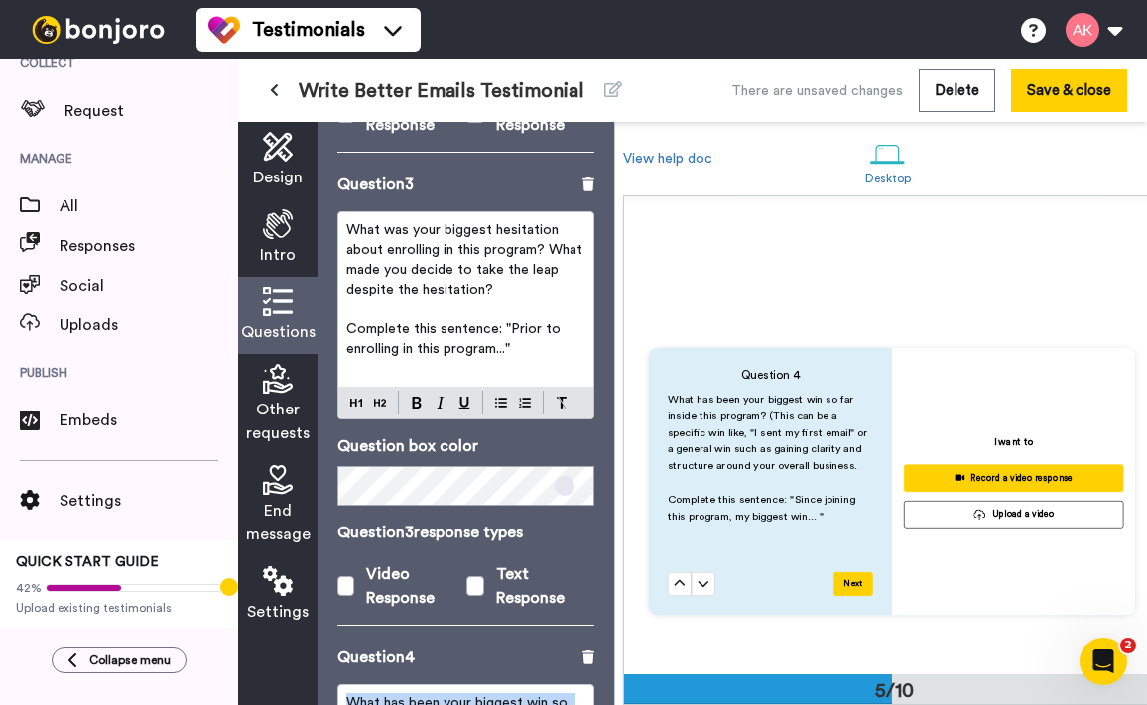
scroll to position [1055, 0]
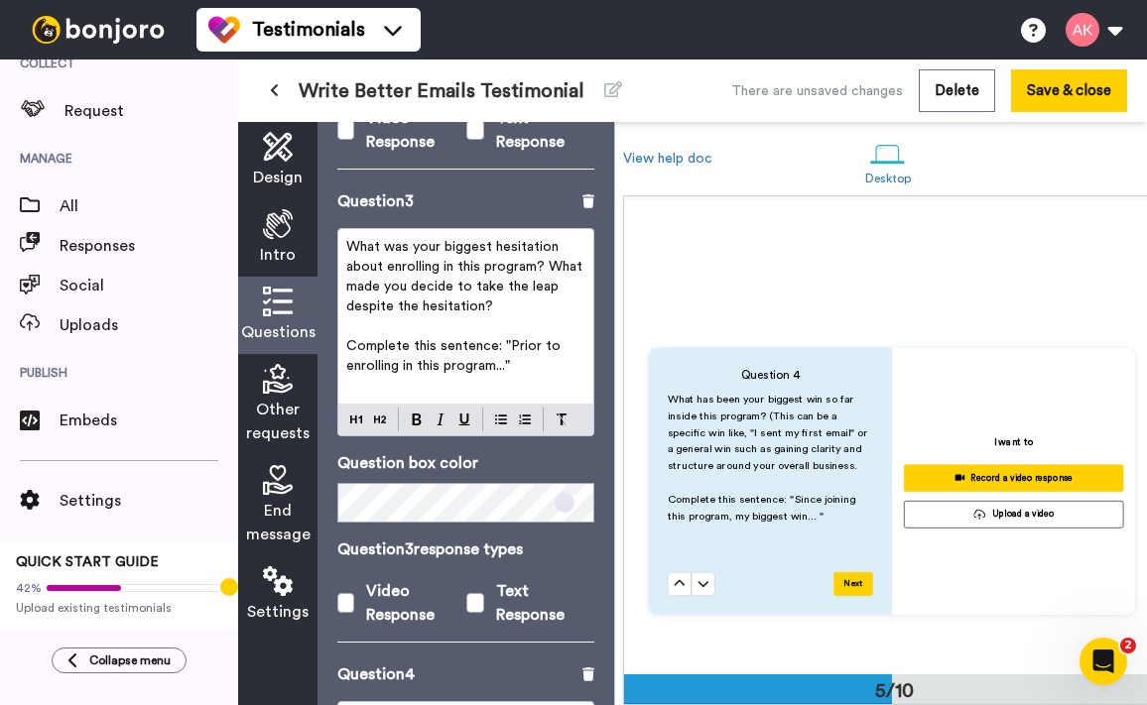
click at [461, 376] on p "﻿" at bounding box center [465, 386] width 239 height 20
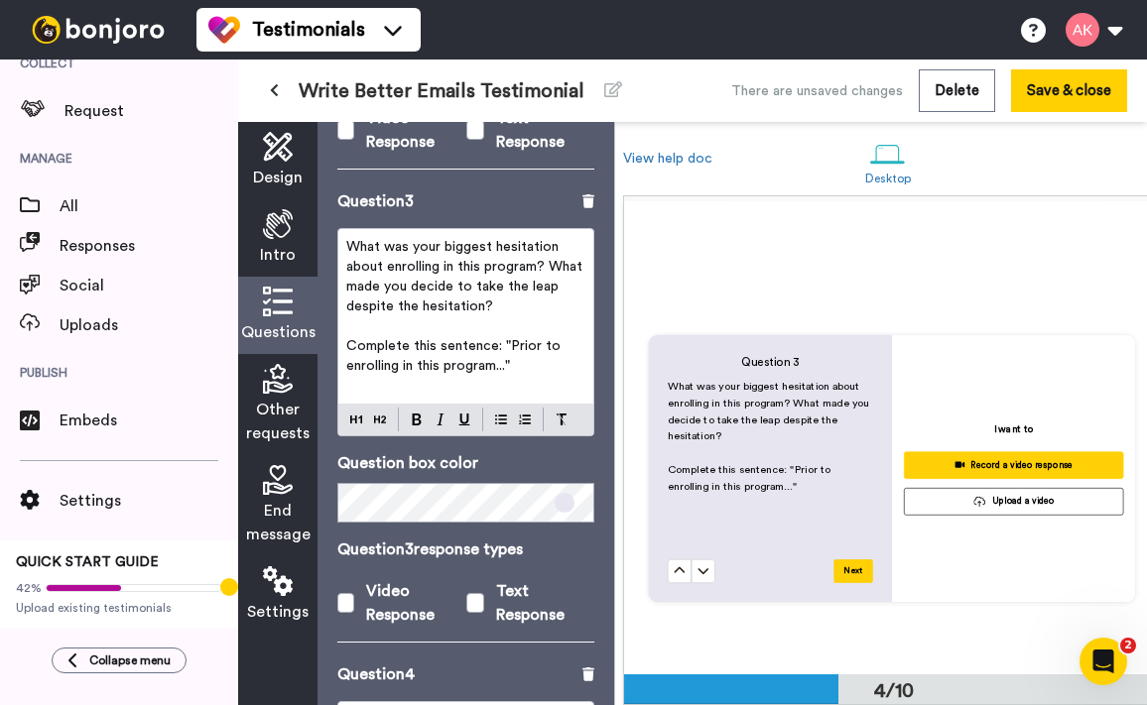
scroll to position [1395, 0]
drag, startPoint x: 536, startPoint y: 353, endPoint x: 338, endPoint y: 221, distance: 237.4
click at [339, 229] on div "What was your biggest hesitation about enrolling in this program? What made you…" at bounding box center [465, 316] width 255 height 175
copy div "What was your biggest hesitation about enrolling in this program? What made you…"
click at [523, 269] on span "What was your biggest hesitation about enrolling in this program? What made you…" at bounding box center [466, 276] width 240 height 73
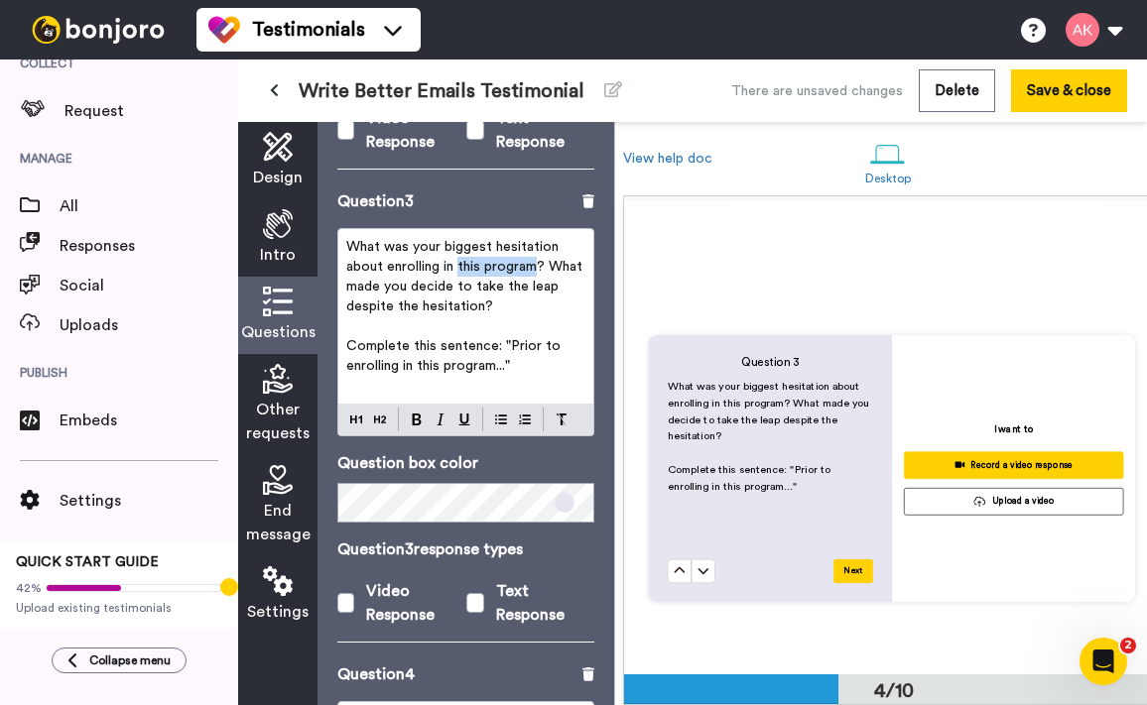
drag, startPoint x: 459, startPoint y: 248, endPoint x: 538, endPoint y: 252, distance: 78.5
click at [538, 252] on span "What was your biggest hesitation about enrolling in this program? What made you…" at bounding box center [466, 276] width 240 height 73
drag, startPoint x: 421, startPoint y: 351, endPoint x: 496, endPoint y: 353, distance: 75.4
click at [496, 353] on span "Complete this sentence: "Prior to enrolling in this program..."" at bounding box center [455, 356] width 218 height 34
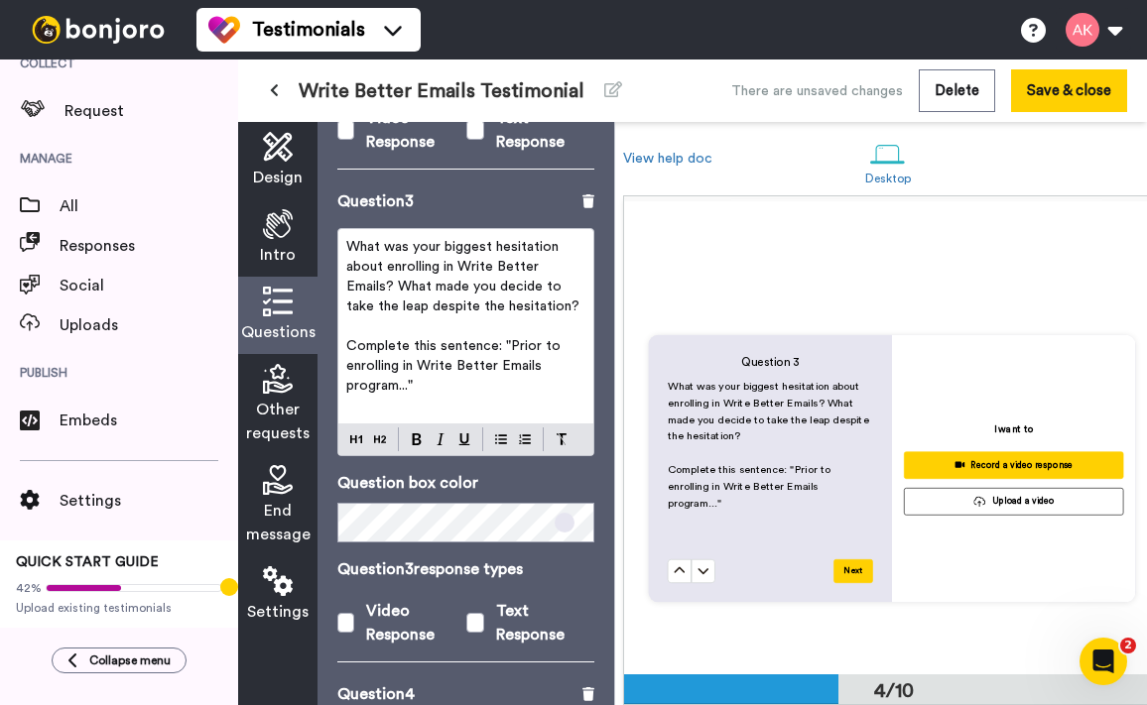
click at [419, 346] on span "Complete this sentence: "Prior to enrolling in Write Better Emails program..."" at bounding box center [455, 366] width 218 height 54
drag, startPoint x: 397, startPoint y: 368, endPoint x: 338, endPoint y: 367, distance: 58.5
click at [338, 367] on div "What was your biggest hesitation about enrolling in Write Better Emails? What m…" at bounding box center [465, 326] width 255 height 194
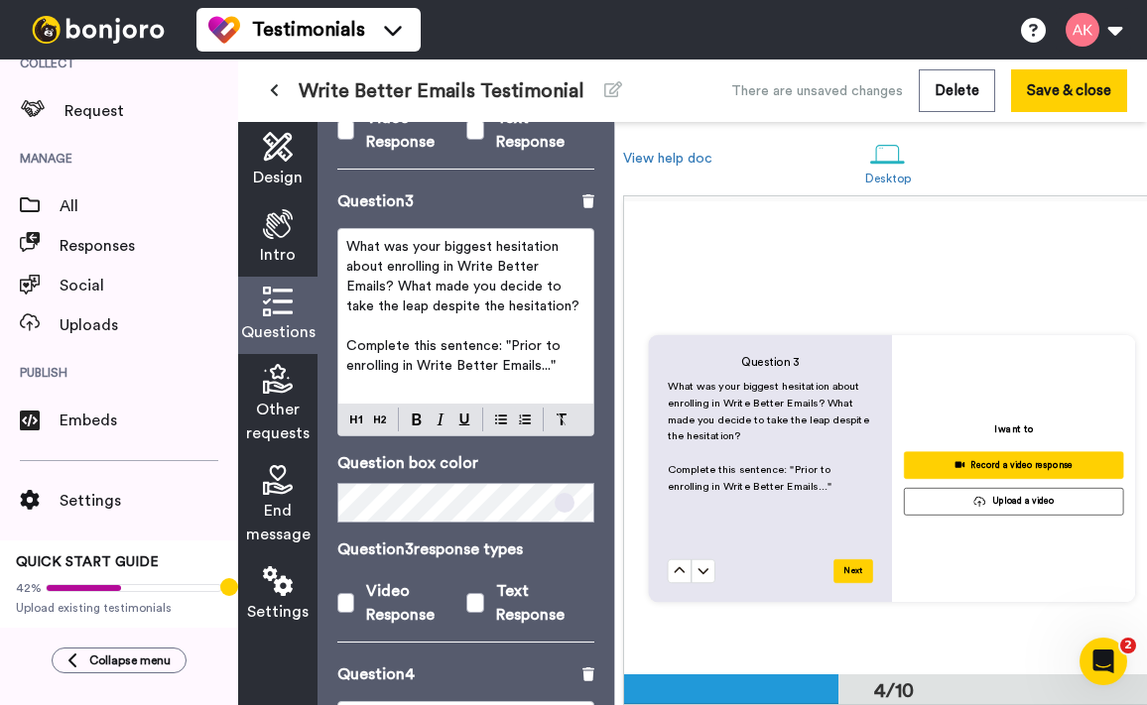
drag, startPoint x: 578, startPoint y: 348, endPoint x: 305, endPoint y: 212, distance: 305.6
click at [305, 212] on div "Design Intro Questions Other requests End message Settings Questions Ask a sing…" at bounding box center [426, 413] width 376 height 583
copy div "What was your biggest hesitation about enrolling in Write Better Emails? What m…"
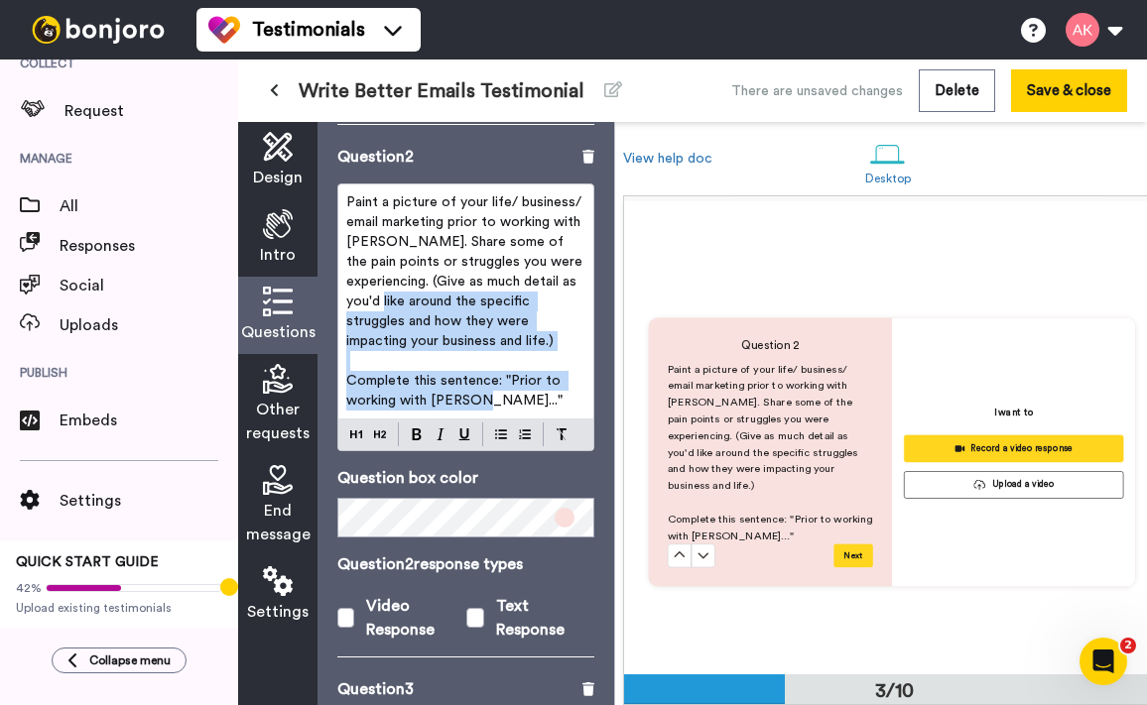
scroll to position [934, 0]
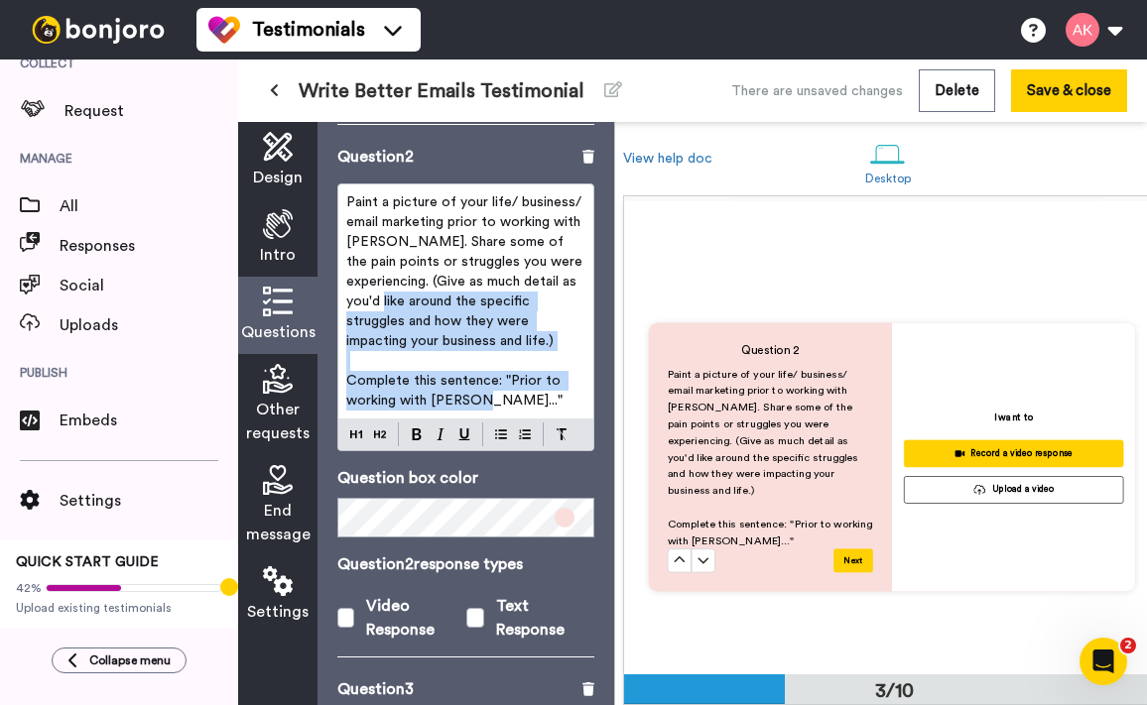
drag, startPoint x: 528, startPoint y: 382, endPoint x: 341, endPoint y: 173, distance: 280.3
click at [342, 184] on div "Paint a picture of your life/ business/ email marketing prior to working with A…" at bounding box center [465, 301] width 255 height 234
click at [420, 282] on span "Paint a picture of your life/ business/ email marketing prior to working with A…" at bounding box center [466, 271] width 240 height 153
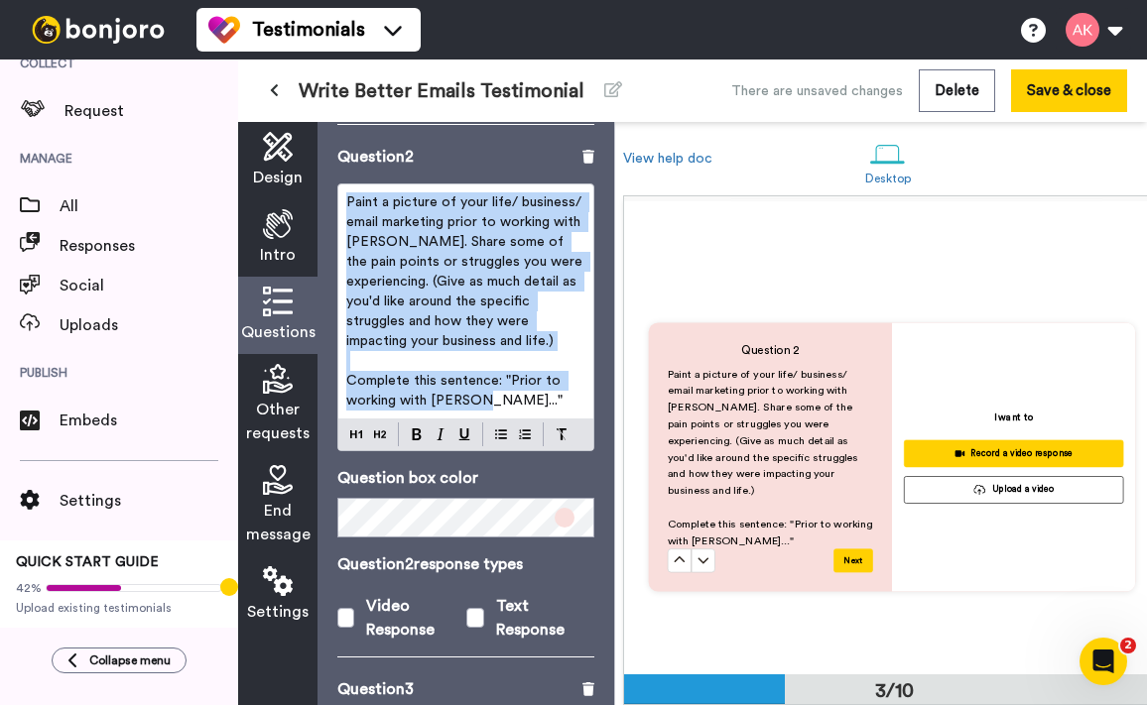
drag, startPoint x: 483, startPoint y: 382, endPoint x: 343, endPoint y: 183, distance: 243.5
click at [344, 184] on div "Paint a picture of your life/ business/ email marketing prior to working with A…" at bounding box center [465, 301] width 255 height 234
copy div "Paint a picture of your life/ business/ email marketing prior to working with A…"
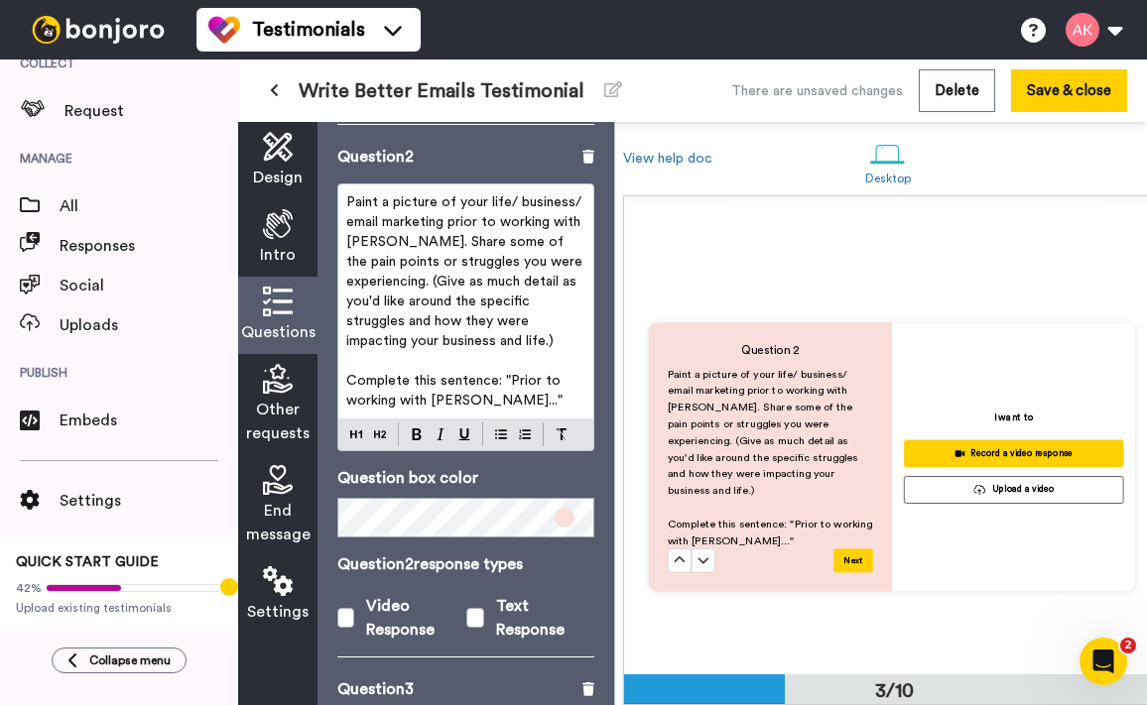
click at [536, 377] on p "Complete this sentence: "Prior to working with Amy..."" at bounding box center [465, 391] width 239 height 40
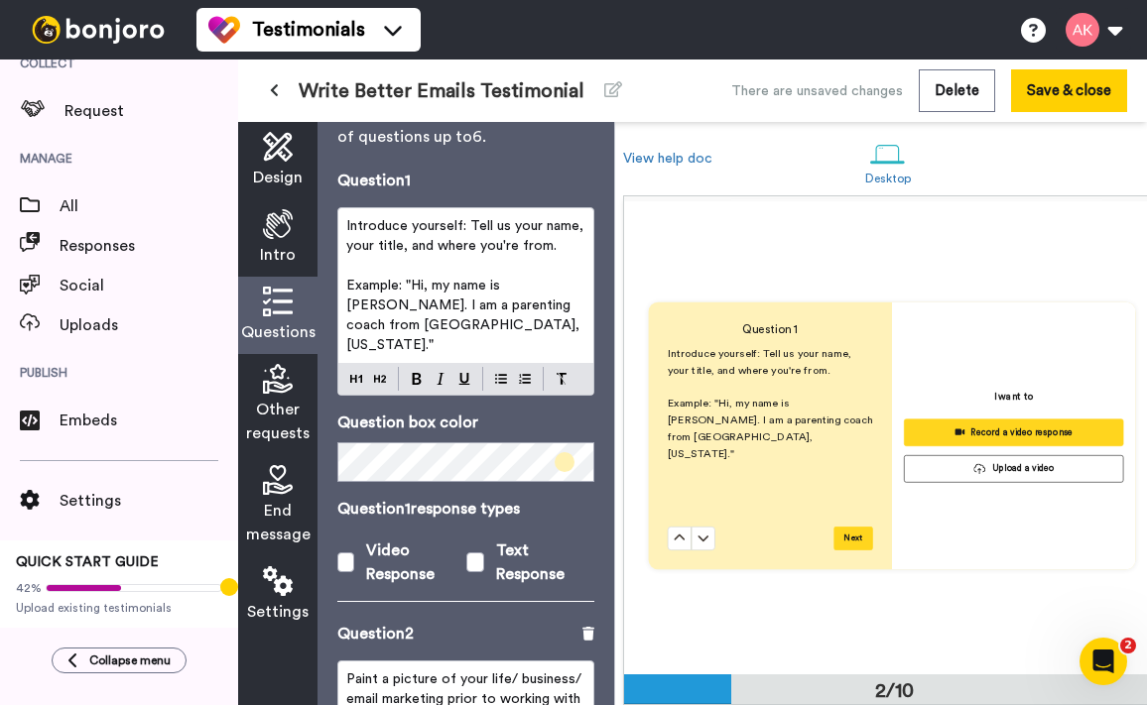
scroll to position [473, 0]
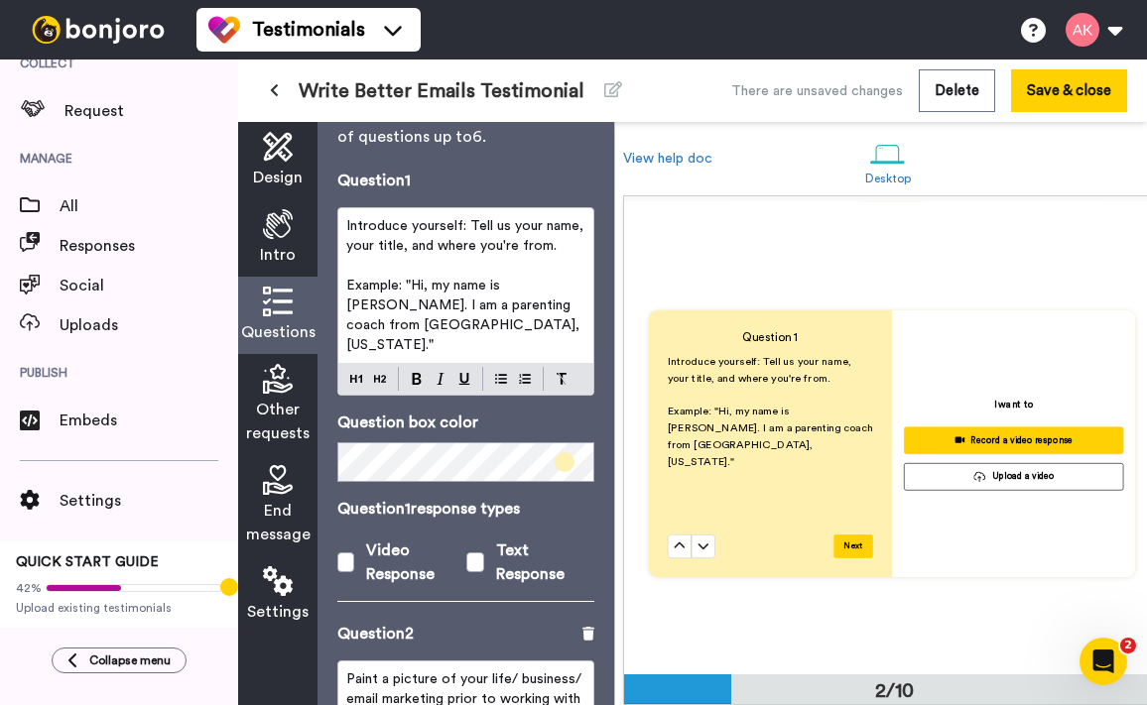
drag, startPoint x: 450, startPoint y: 333, endPoint x: 333, endPoint y: 218, distance: 164.1
click at [333, 218] on div "Questions Ask a single question, or a series of questions up to 6 . Question 1 …" at bounding box center [465, 413] width 297 height 583
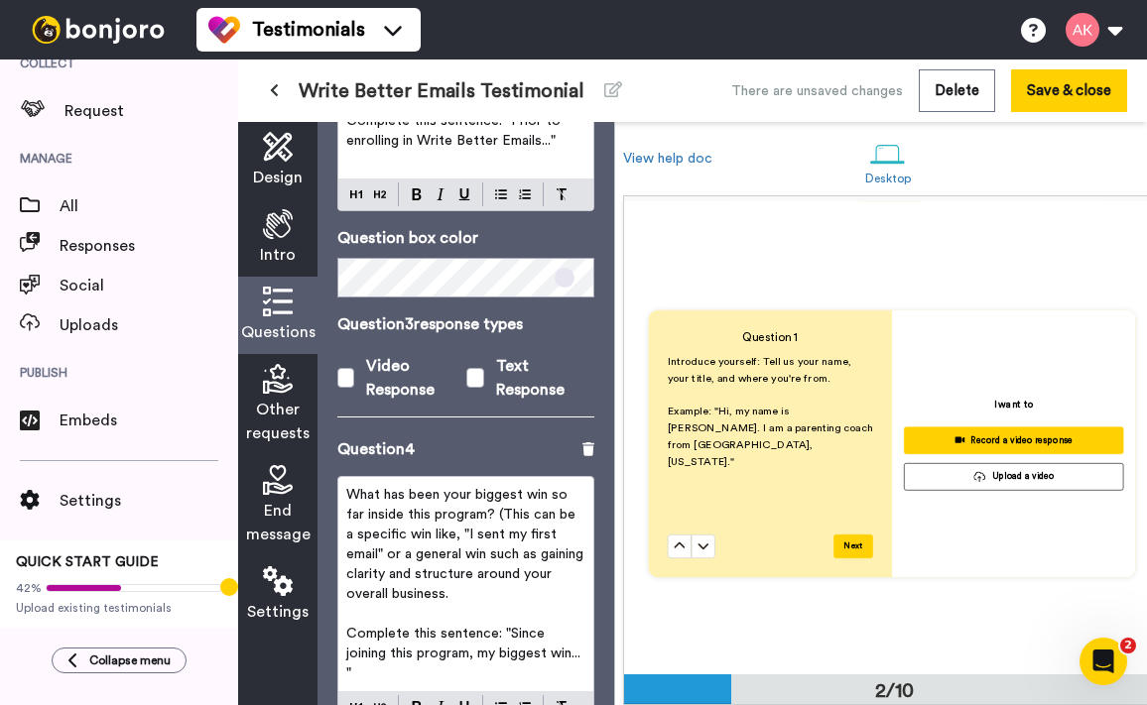
scroll to position [1412, 0]
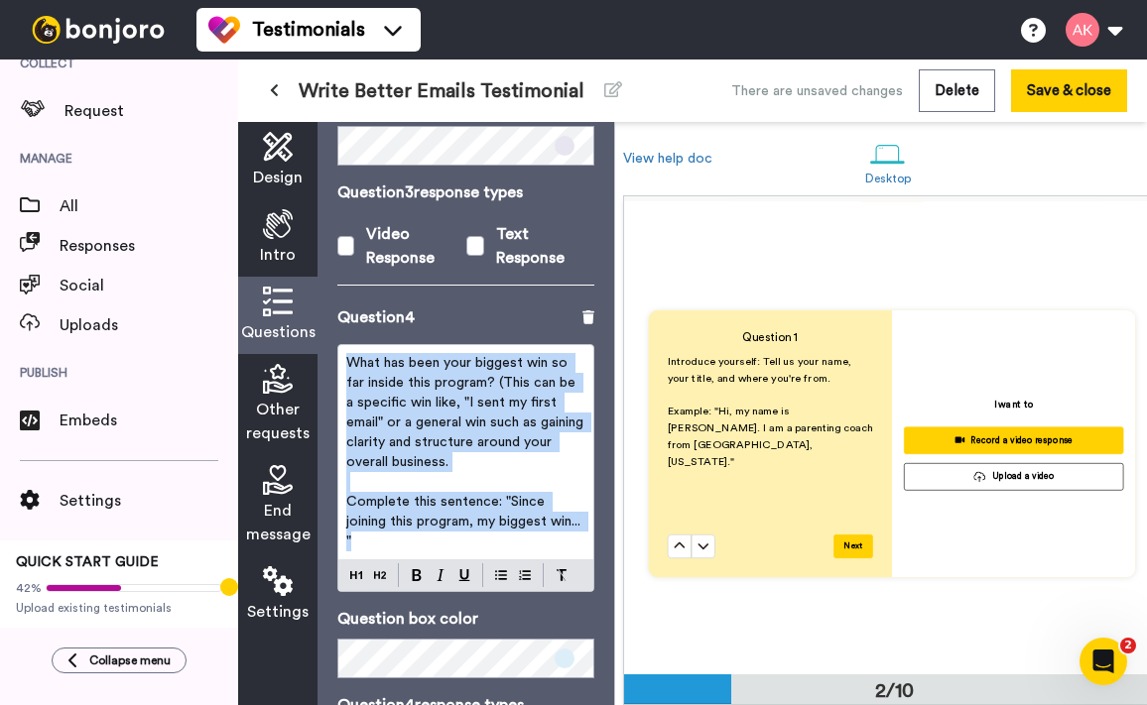
click at [456, 439] on p "What has been your biggest win so far inside this program? (This can be a speci…" at bounding box center [465, 412] width 239 height 119
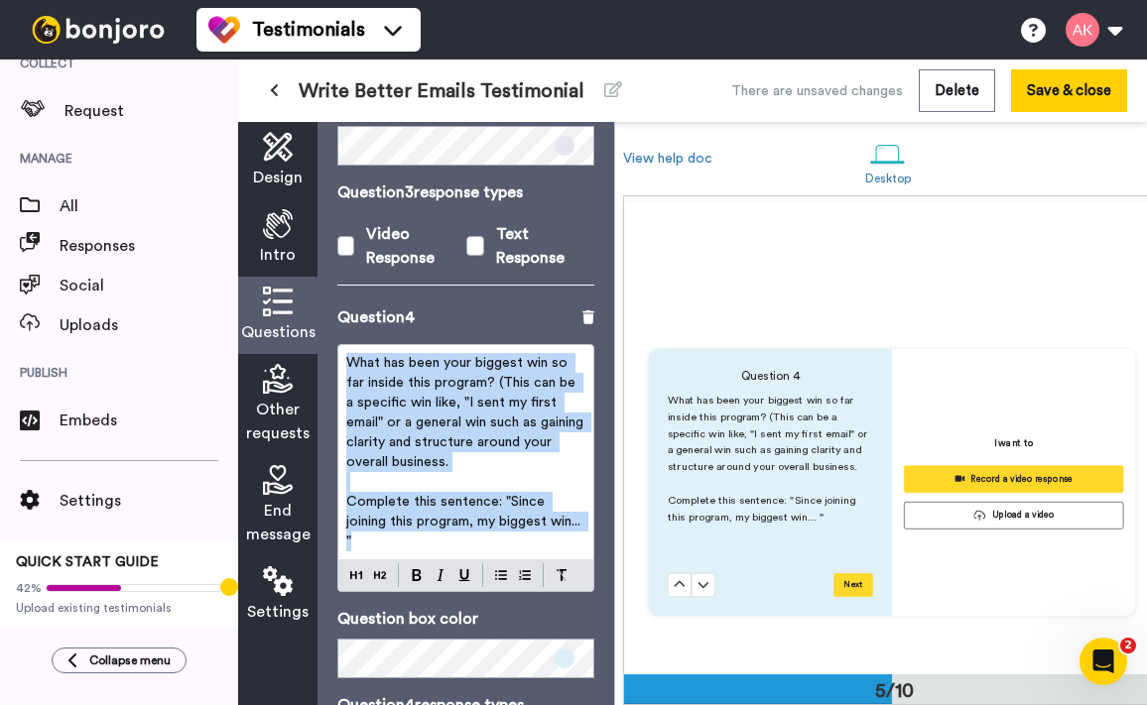
scroll to position [1855, 0]
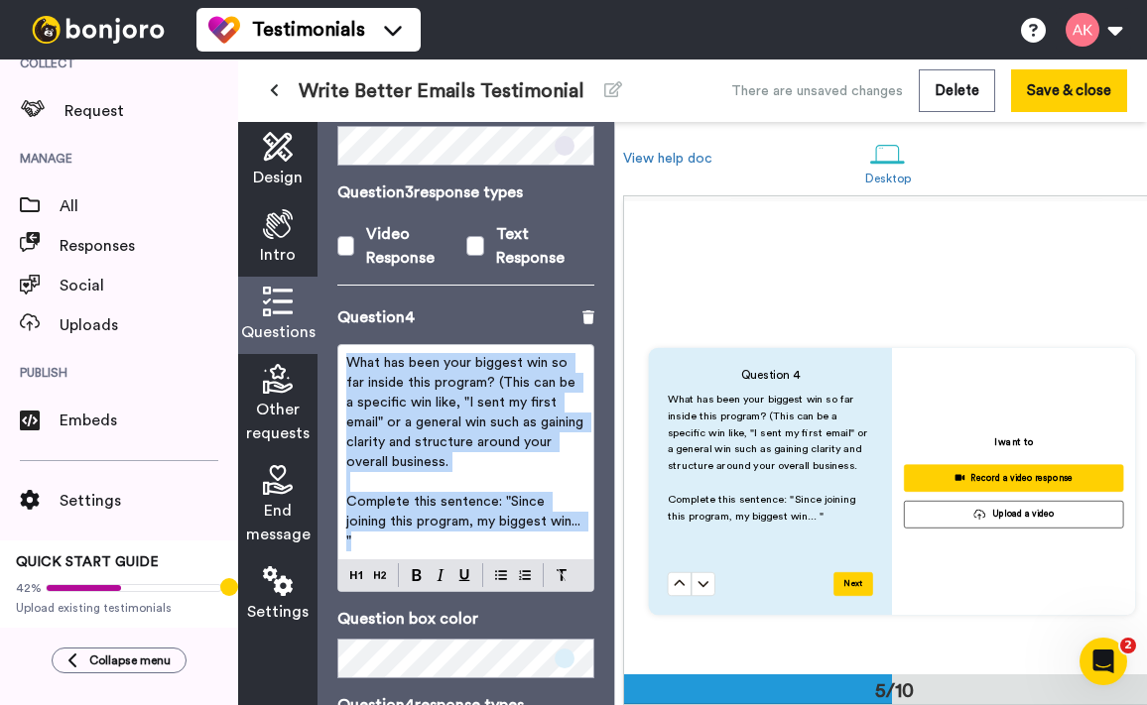
click at [454, 447] on p "What has been your biggest win so far inside this program? (This can be a speci…" at bounding box center [465, 412] width 239 height 119
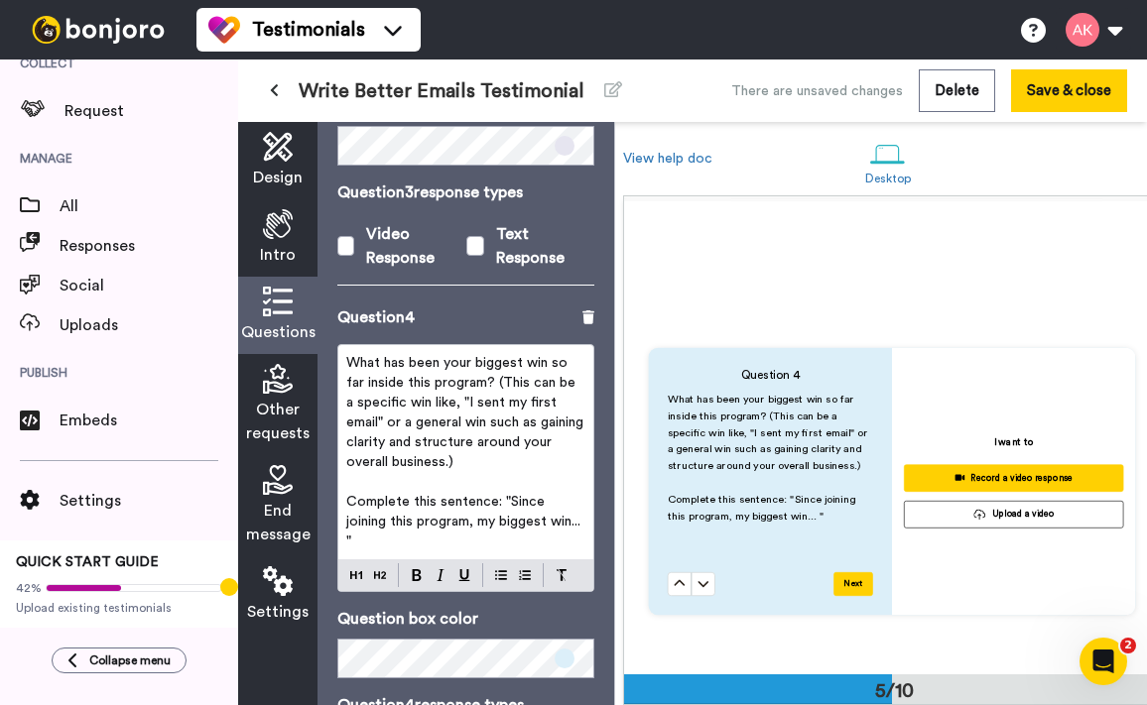
click at [537, 472] on p "﻿" at bounding box center [465, 482] width 239 height 20
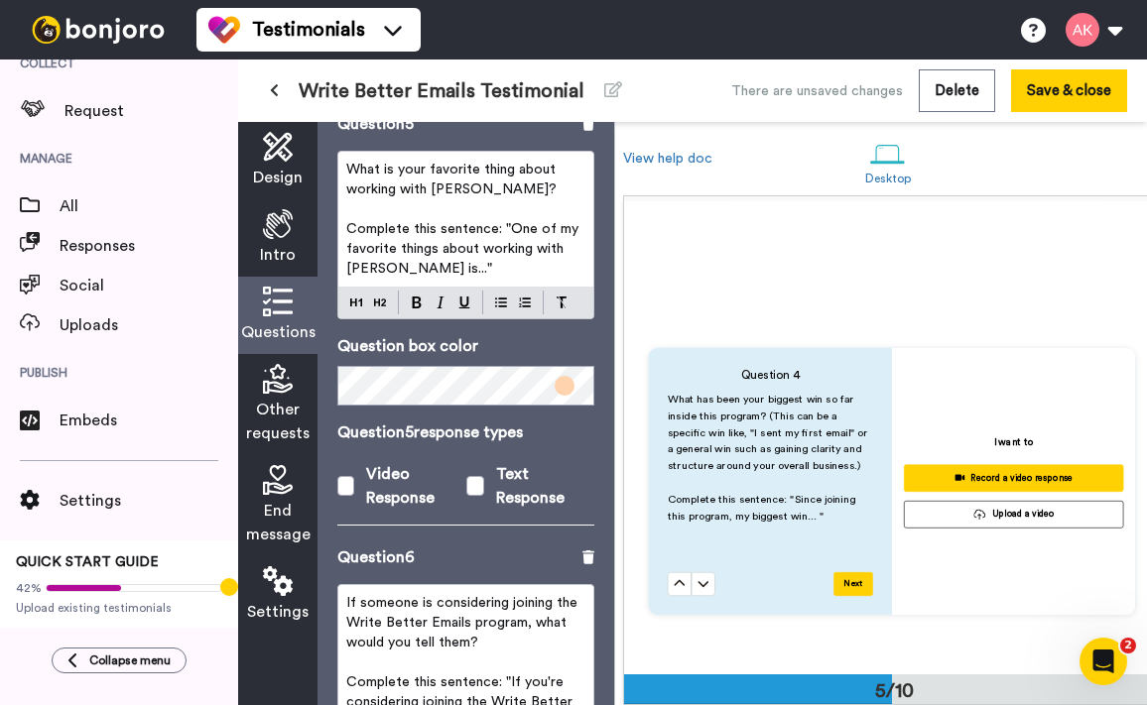
scroll to position [2001, 0]
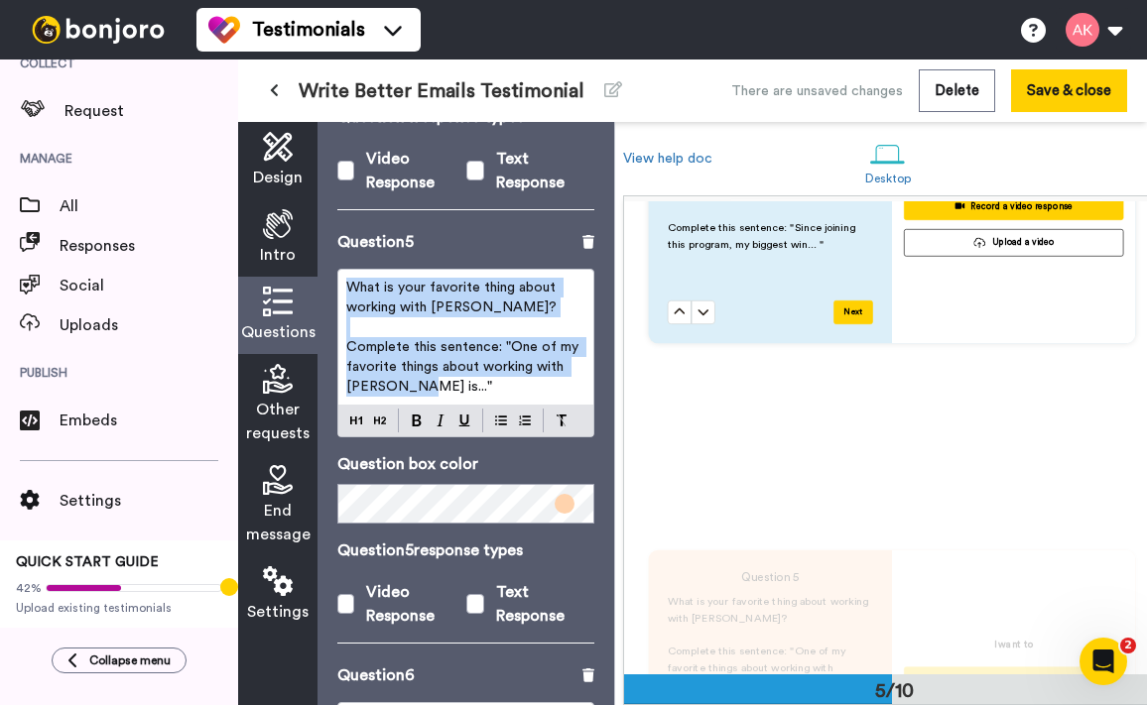
click at [458, 287] on span "What is your favorite thing about working with Amy?" at bounding box center [452, 298] width 213 height 34
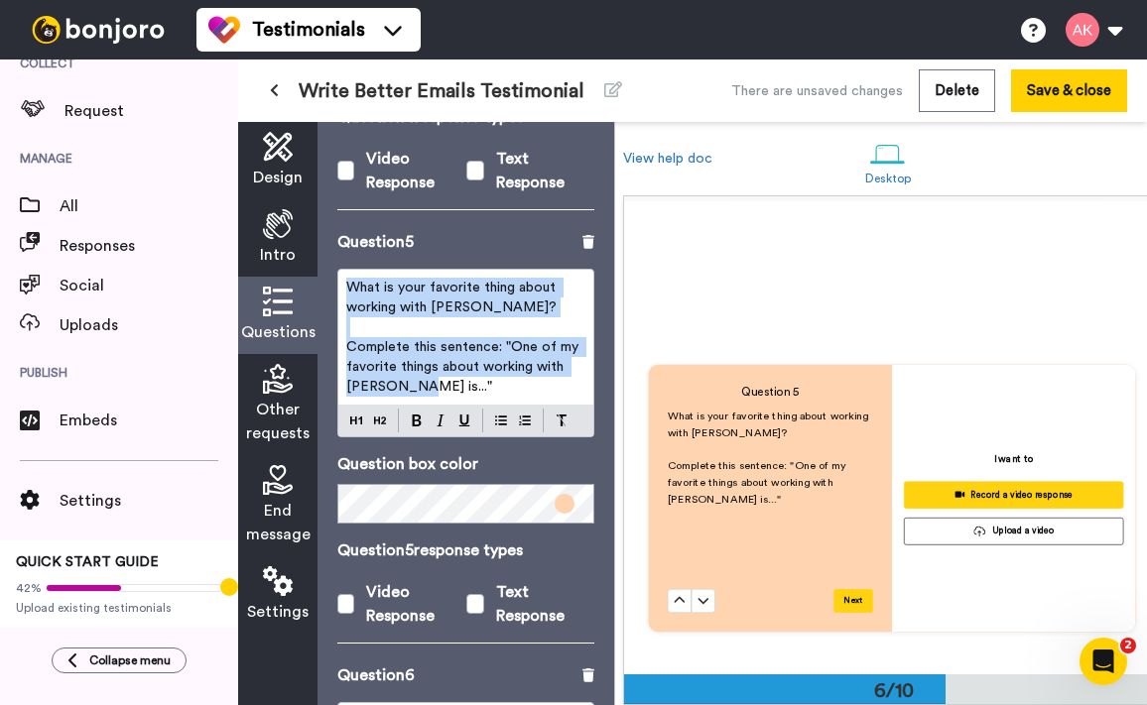
scroll to position [2316, 0]
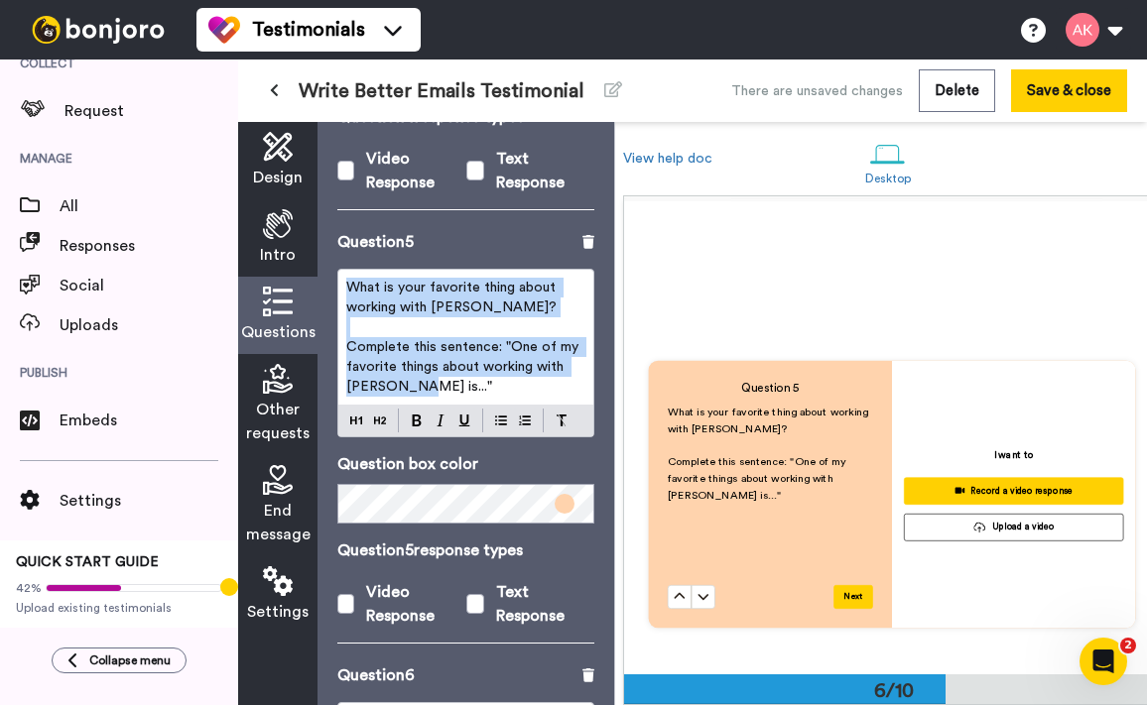
click at [459, 288] on span "What is your favorite thing about working with Amy?" at bounding box center [452, 298] width 213 height 34
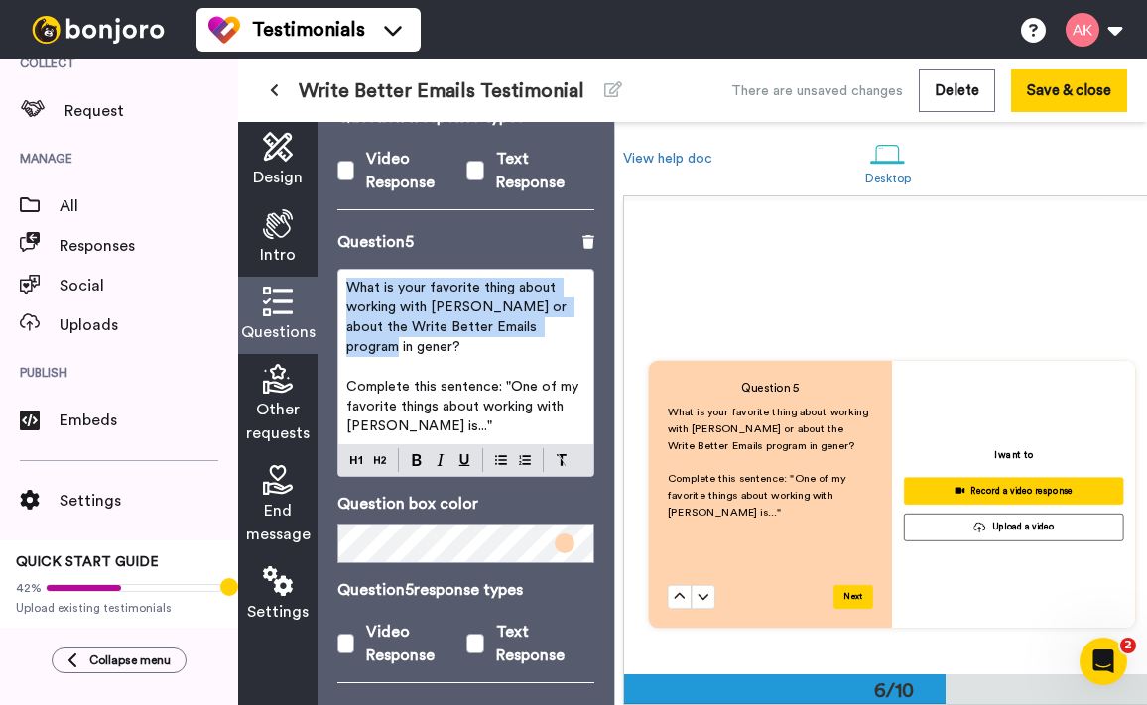
drag, startPoint x: 564, startPoint y: 313, endPoint x: 349, endPoint y: 258, distance: 222.3
click at [349, 278] on p "What is your favorite thing about working with Amy or about the Write Better Em…" at bounding box center [465, 317] width 239 height 79
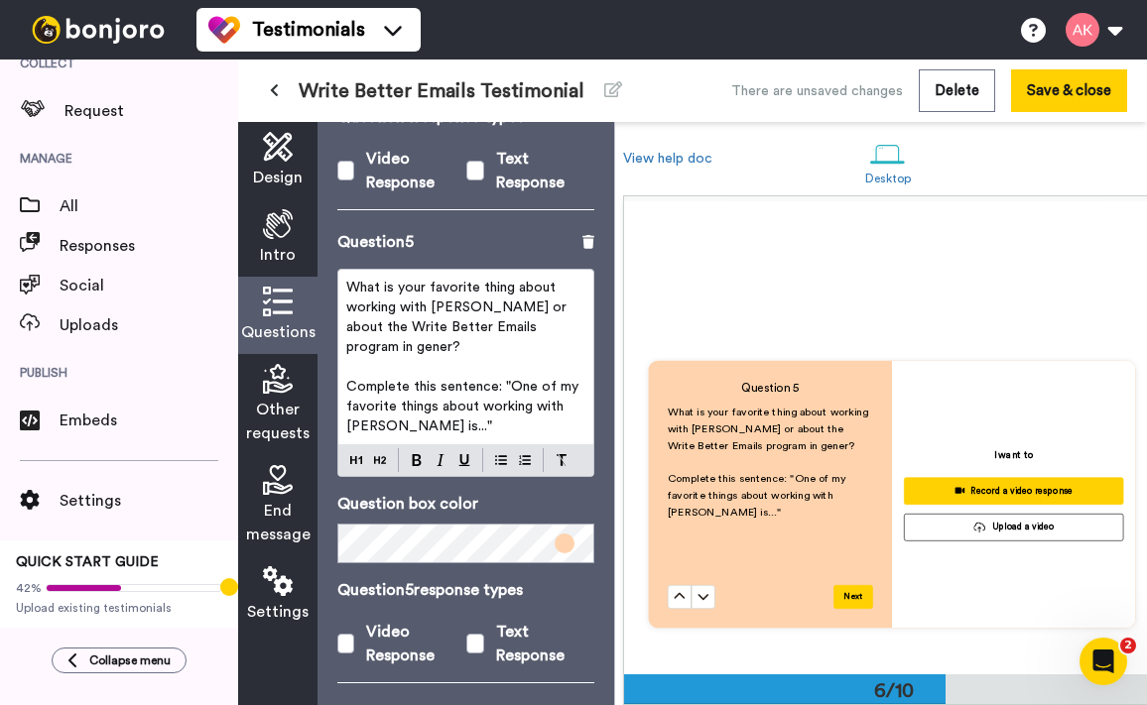
click at [428, 377] on p "Complete this sentence: "One of my favorite things about working with Amy is..."" at bounding box center [465, 407] width 239 height 60
drag, startPoint x: 440, startPoint y: 366, endPoint x: 474, endPoint y: 378, distance: 35.8
click at [474, 378] on p "Complete this sentence: "One of my favorite things about working with Amy is..."" at bounding box center [465, 407] width 239 height 60
click at [404, 281] on span "What is your favorite thing about working with Amy or about the Write Better Em…" at bounding box center [458, 317] width 224 height 73
click at [540, 309] on span "What is your favorite thing about working with Amy or about the Write Better Em…" at bounding box center [458, 317] width 224 height 73
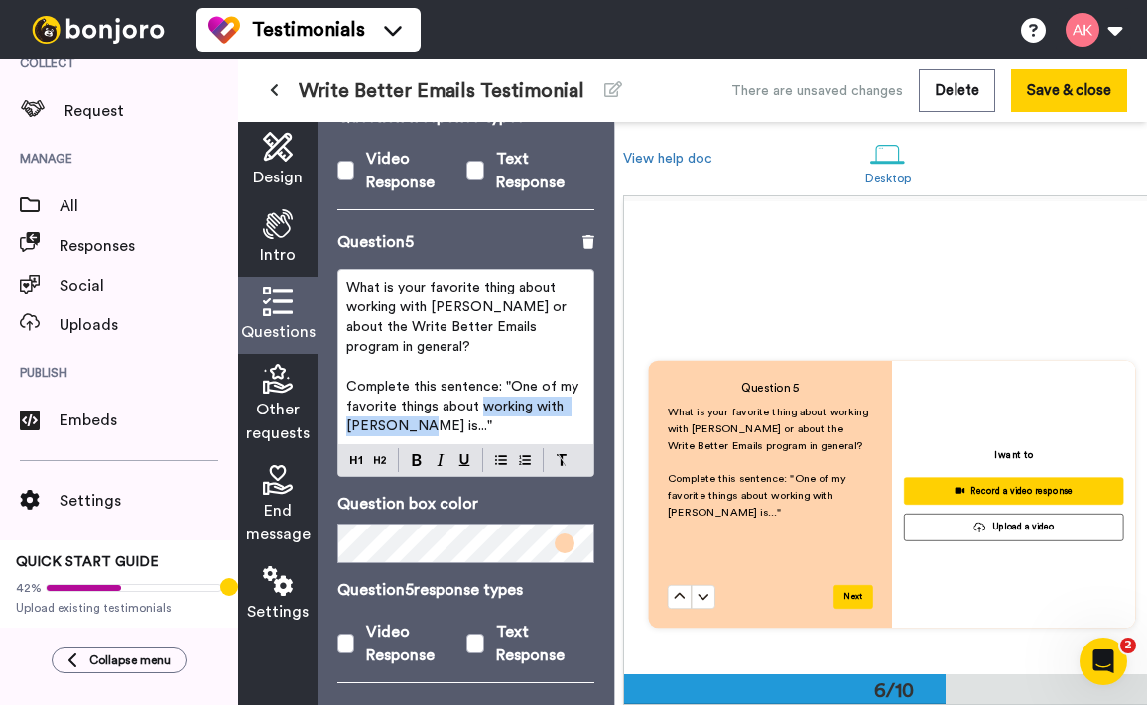
drag, startPoint x: 480, startPoint y: 368, endPoint x: 563, endPoint y: 382, distance: 84.5
click at [563, 382] on p "Complete this sentence: "One of my favorite things about working with Amy is..."" at bounding box center [465, 407] width 239 height 60
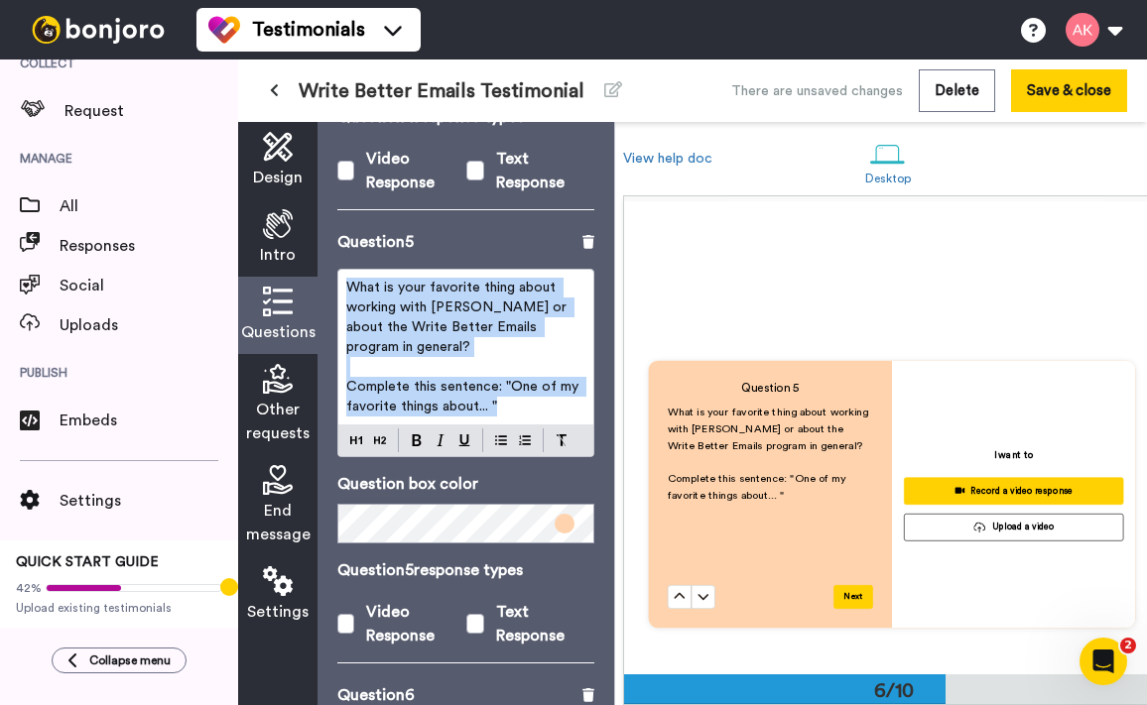
drag, startPoint x: 540, startPoint y: 371, endPoint x: 285, endPoint y: 246, distance: 283.9
click at [285, 246] on div "Design Intro Questions Other requests End message Settings Questions Ask a sing…" at bounding box center [426, 413] width 376 height 583
copy div "What is your favorite thing about working with Amy or about the Write Better Em…"
click at [478, 380] on span "Complete this sentence: "One of my favorite things about... "" at bounding box center [464, 397] width 236 height 34
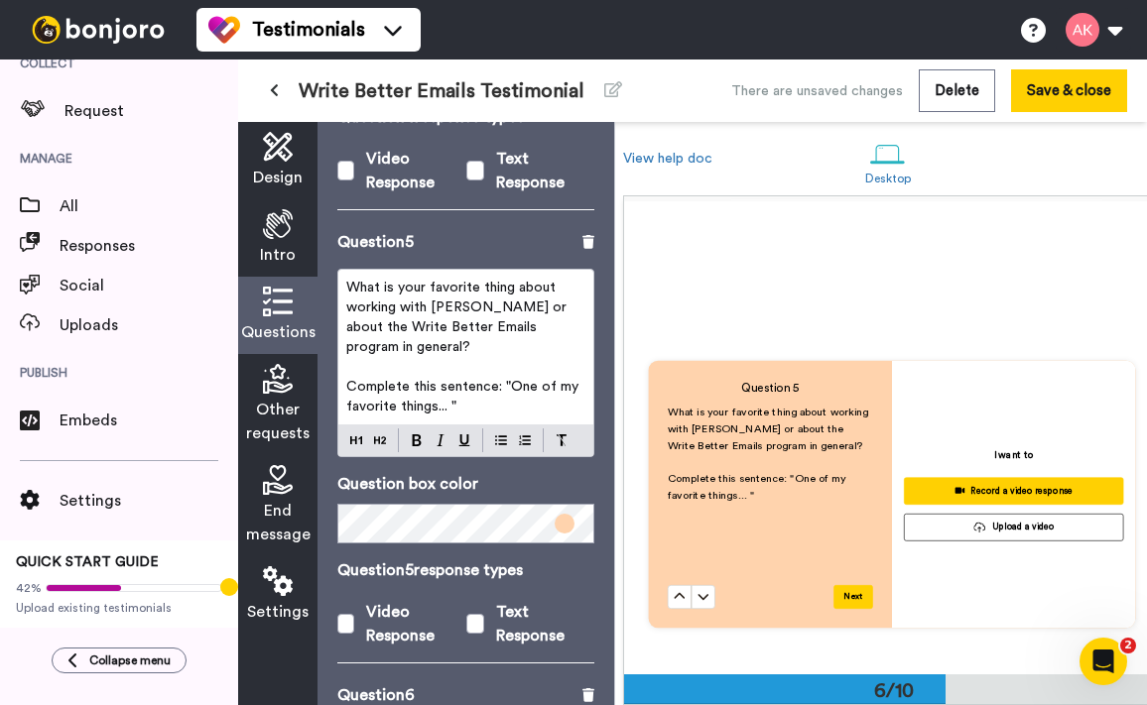
click at [542, 377] on p "Complete this sentence: "One of my favorite things... "" at bounding box center [465, 397] width 239 height 40
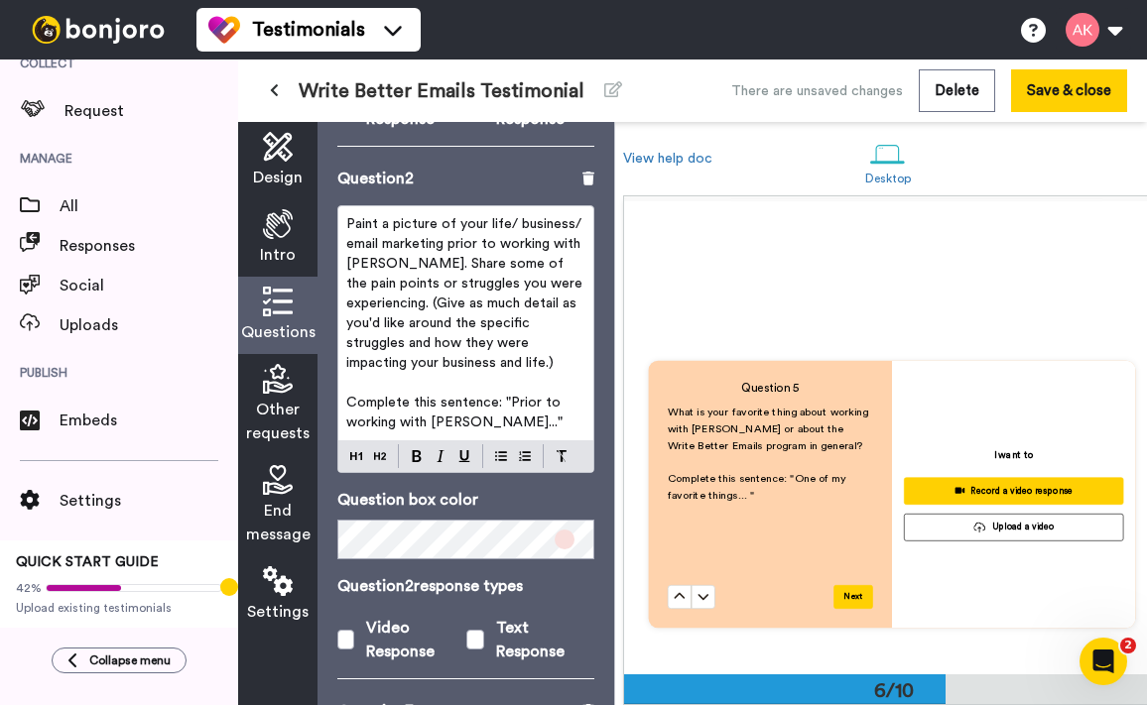
scroll to position [548, 0]
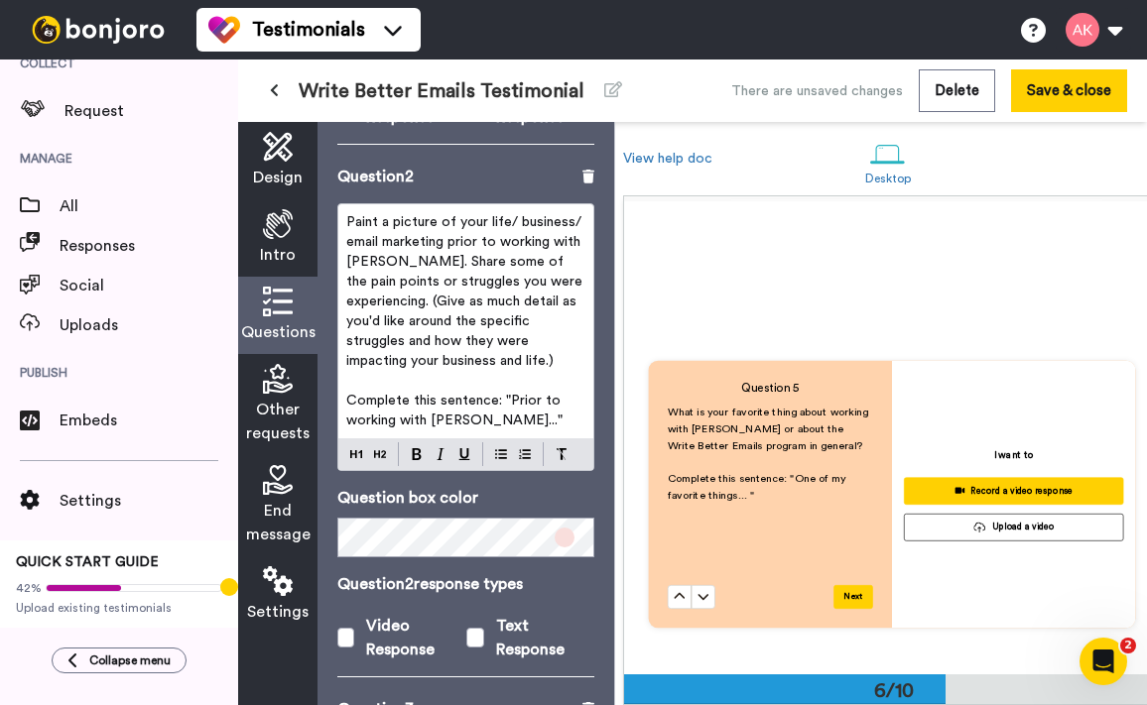
click at [373, 247] on span "Paint a picture of your life/ business/ email marketing prior to working with A…" at bounding box center [466, 291] width 240 height 153
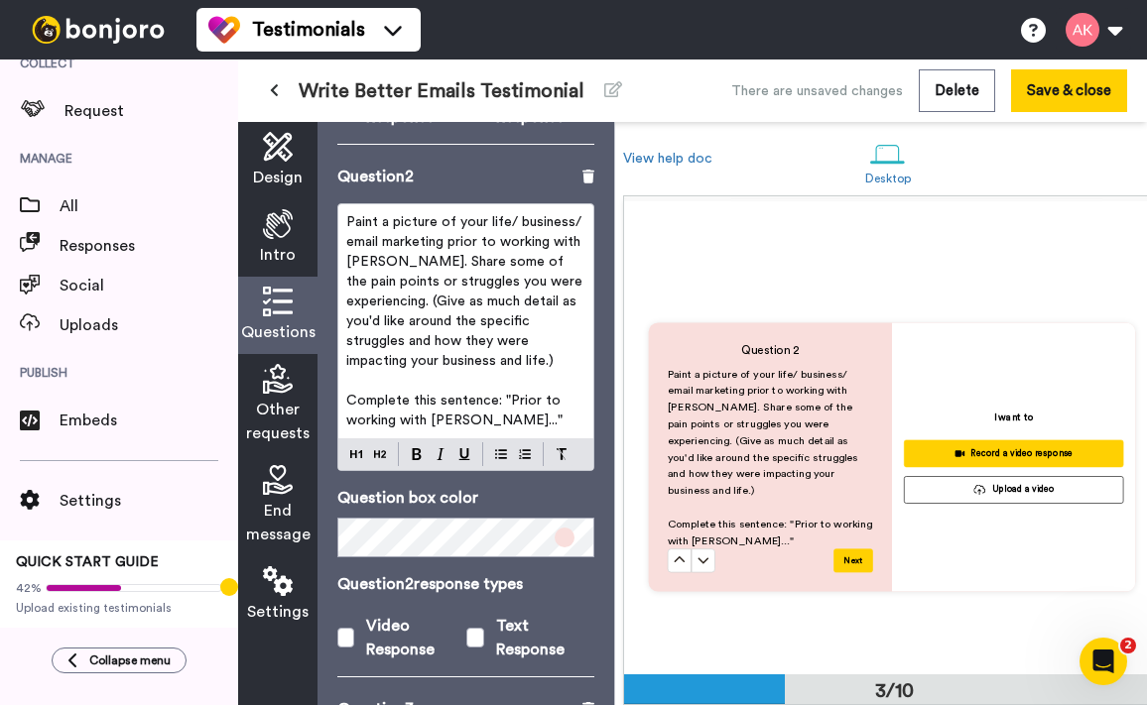
click at [668, 549] on button at bounding box center [680, 561] width 24 height 24
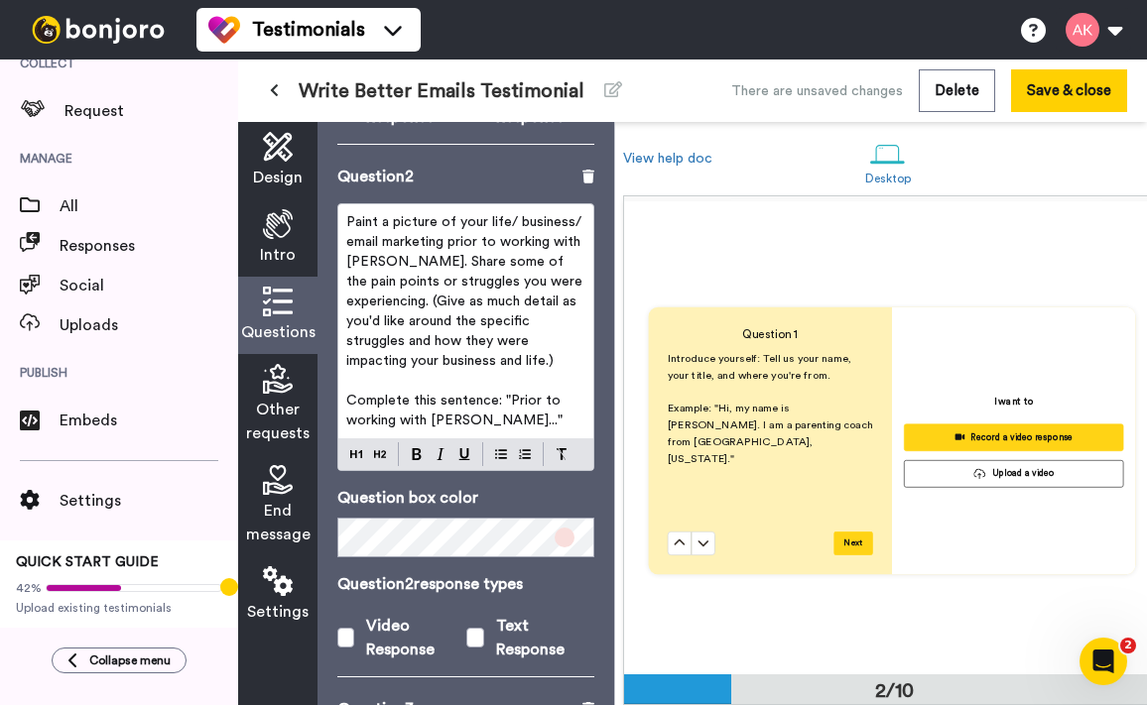
scroll to position [473, 0]
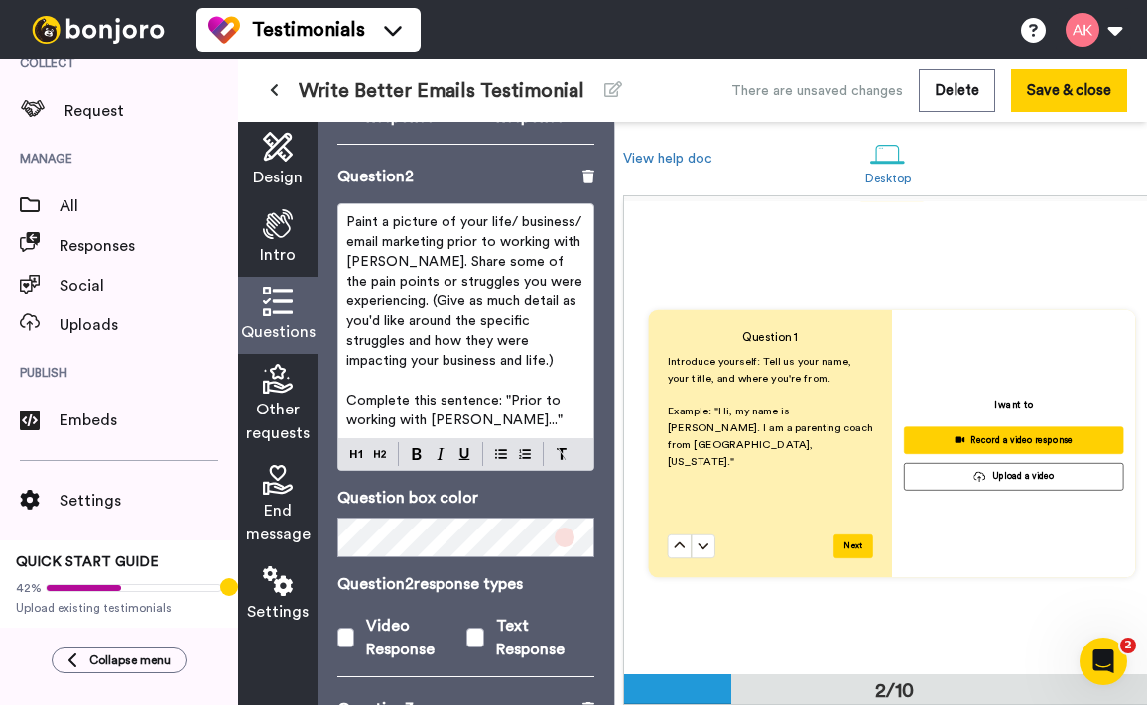
click at [372, 248] on span "Paint a picture of your life/ business/ email marketing prior to working with A…" at bounding box center [466, 291] width 240 height 153
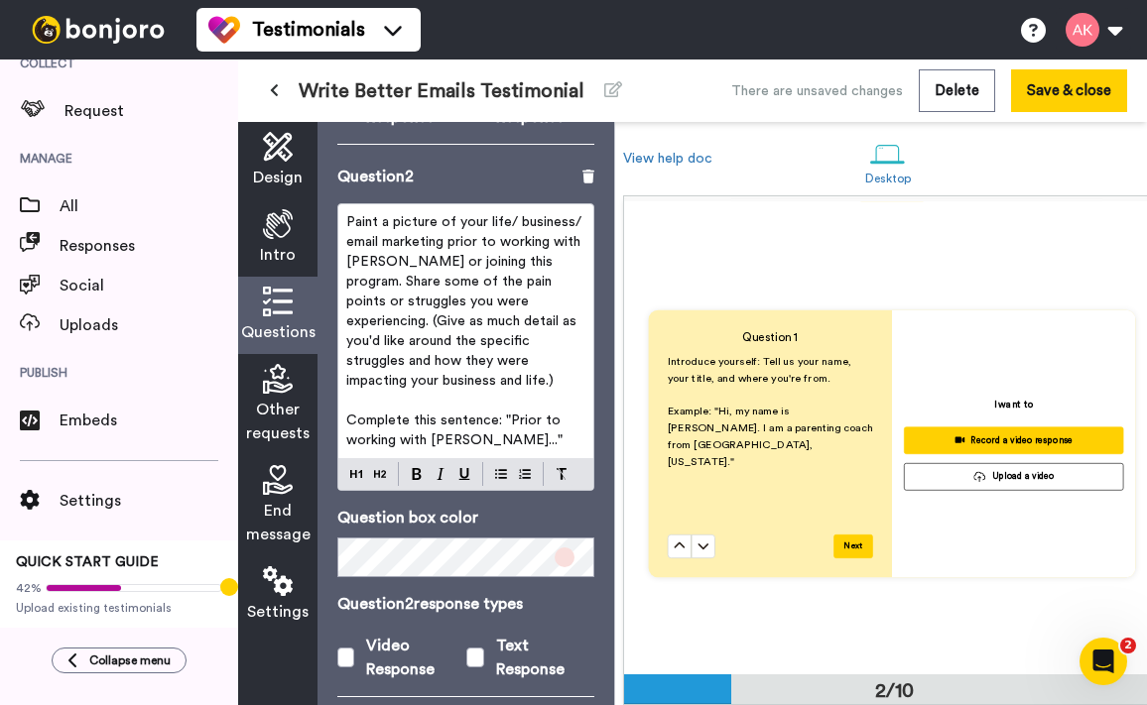
click at [346, 414] on span "Complete this sentence: "Prior to working with Amy..."" at bounding box center [455, 431] width 218 height 34
click at [461, 414] on span "Complete this sentence: "Prior to [working with Amy..."" at bounding box center [456, 431] width 221 height 34
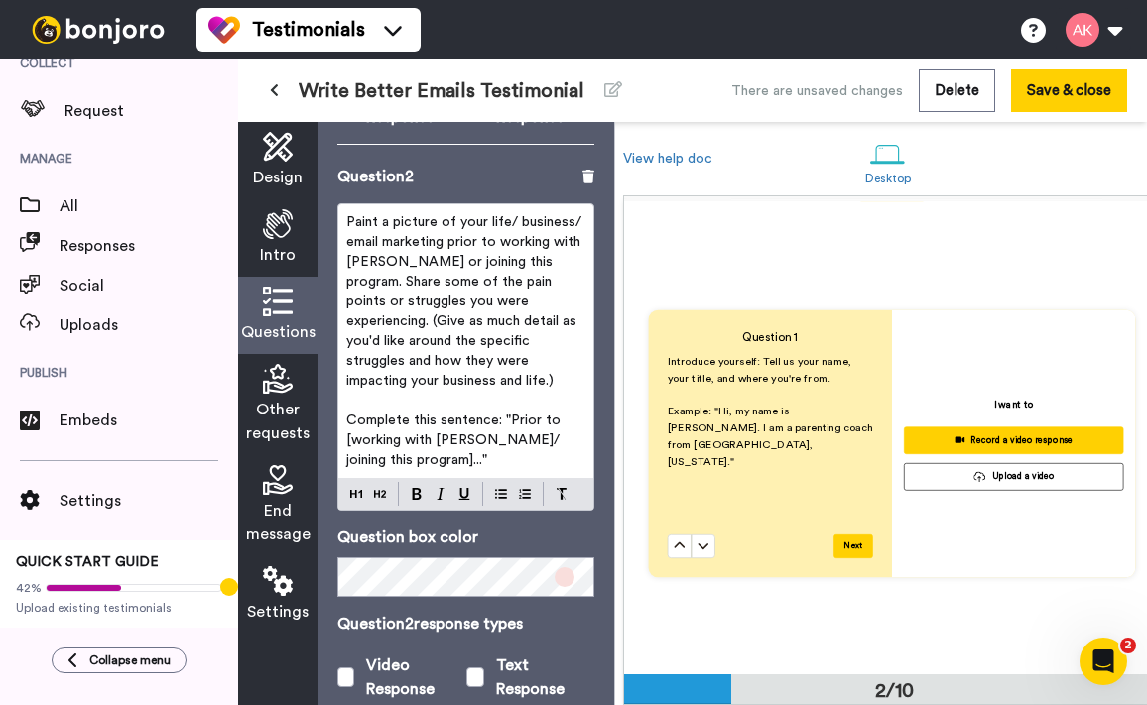
click at [488, 336] on span "Paint a picture of your life/ business/ email marketing prior to working with A…" at bounding box center [465, 301] width 239 height 173
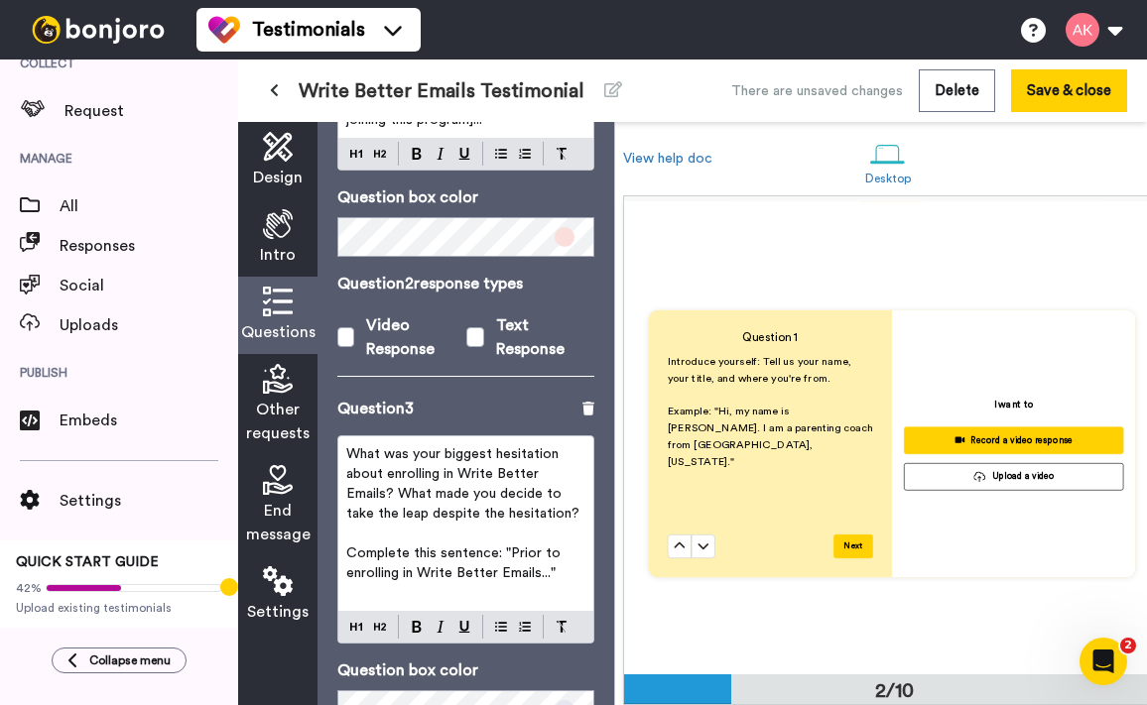
scroll to position [889, 0]
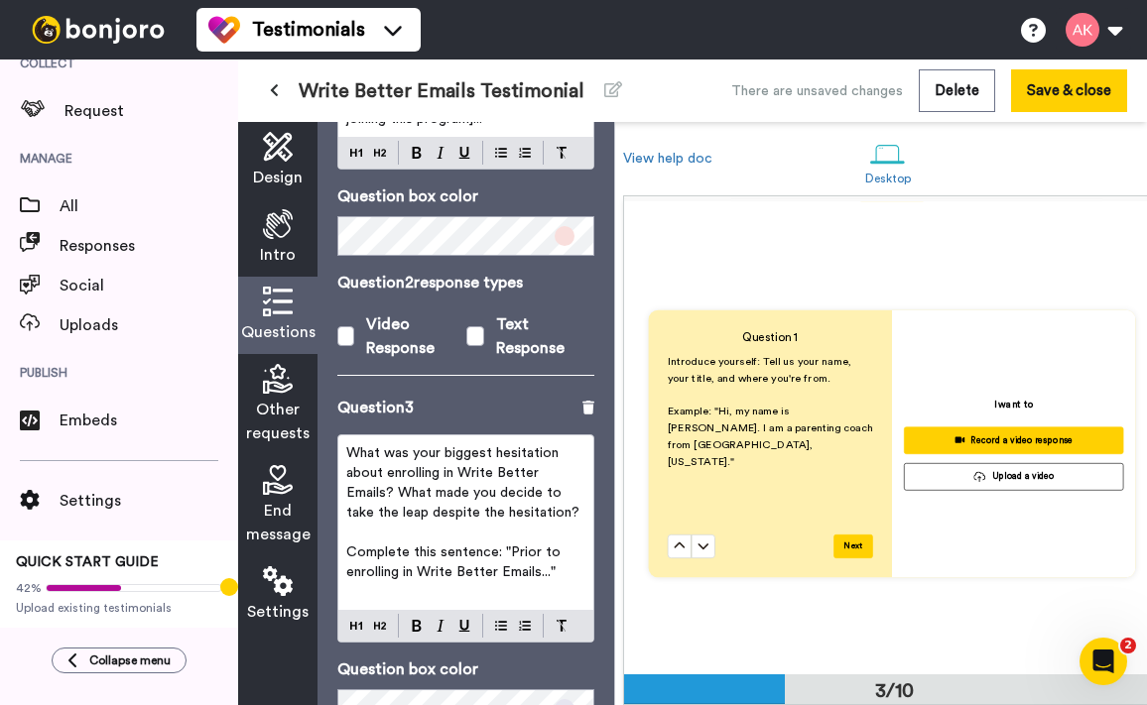
click at [460, 446] on span "What was your biggest hesitation about enrolling in Write Better Emails? What m…" at bounding box center [462, 482] width 233 height 73
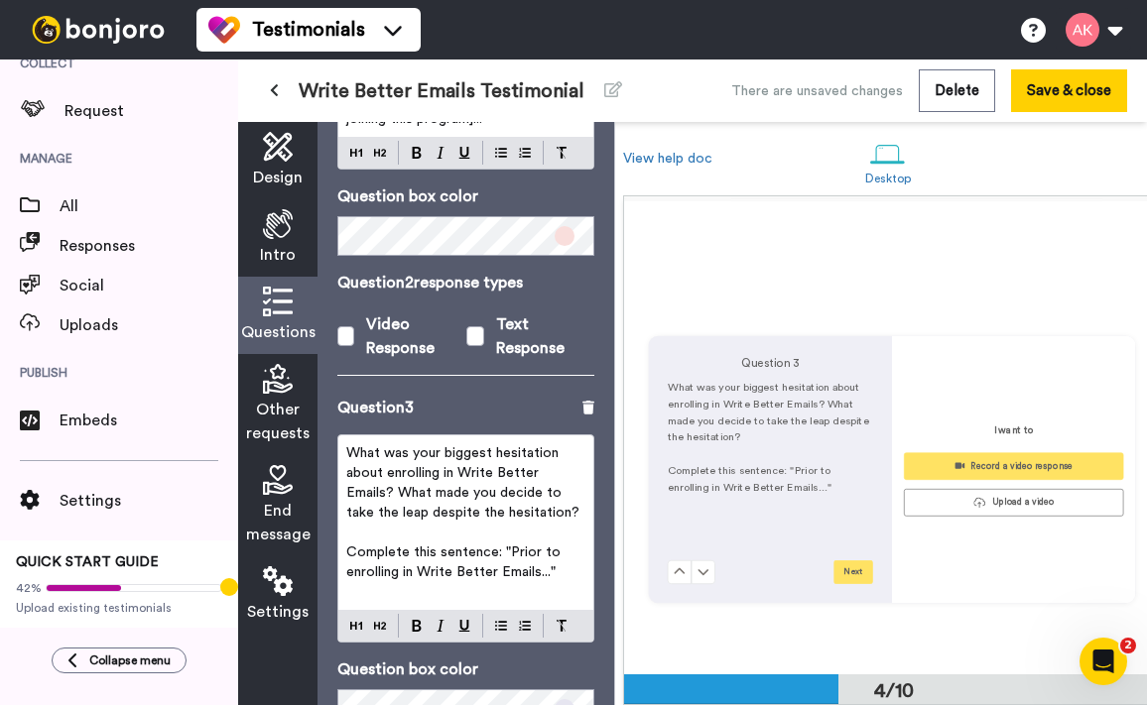
scroll to position [1395, 0]
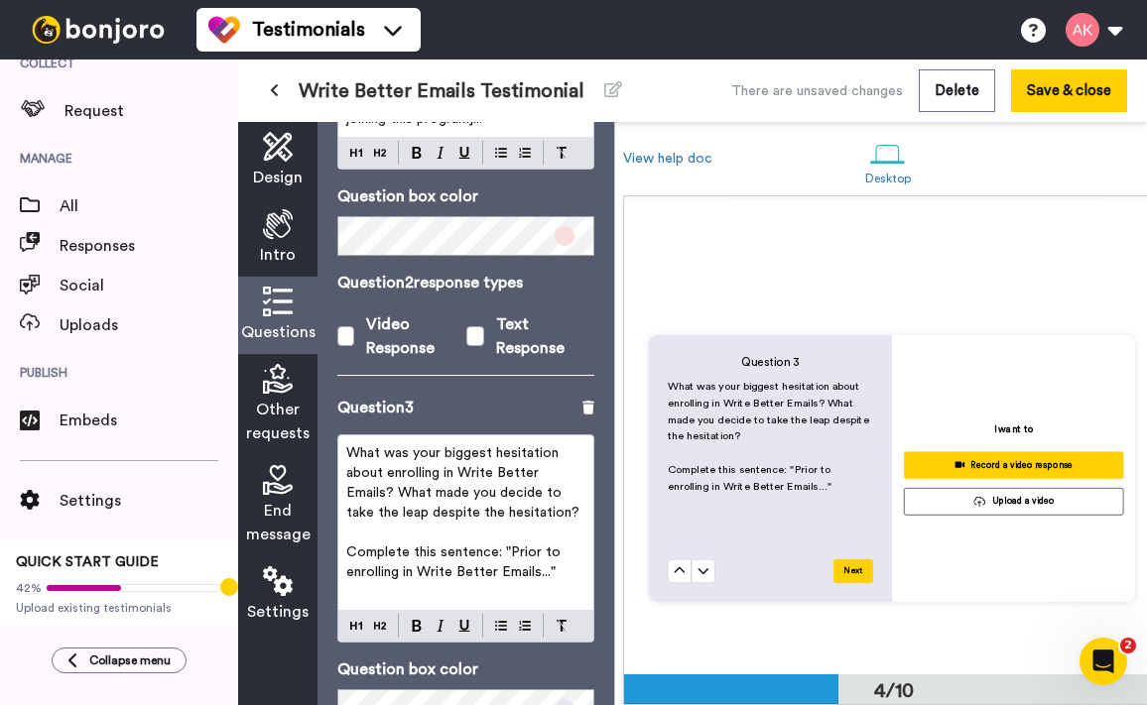
click at [456, 446] on span "What was your biggest hesitation about enrolling in Write Better Emails? What m…" at bounding box center [462, 482] width 233 height 73
click at [386, 451] on span "What was your biggest hesitation about enrolling in the Write Better Emails? Wh…" at bounding box center [462, 482] width 233 height 73
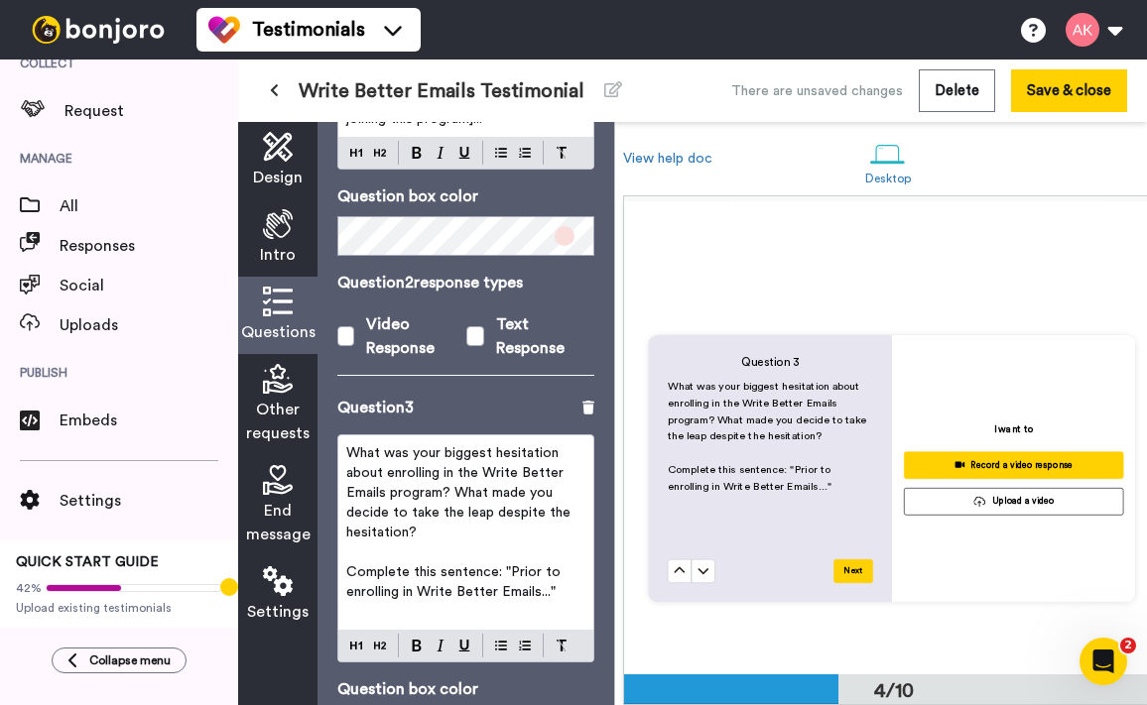
click at [484, 489] on p "What was your biggest hesitation about enrolling in the Write Better Emails pro…" at bounding box center [465, 492] width 239 height 99
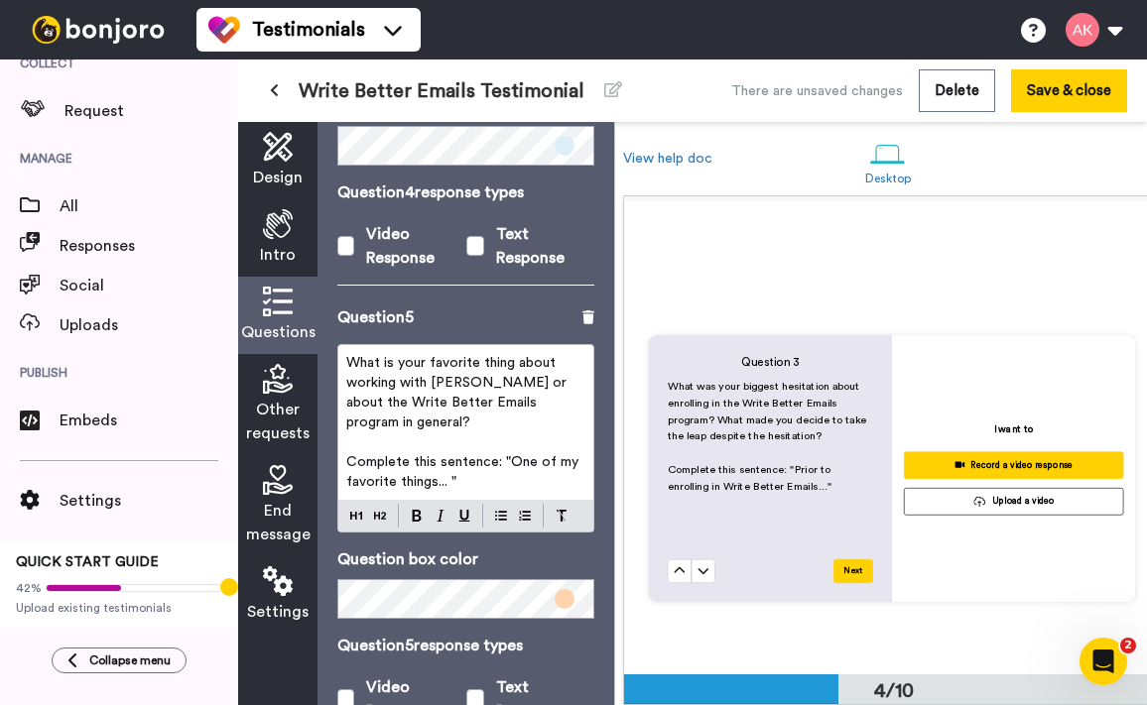
scroll to position [1984, 0]
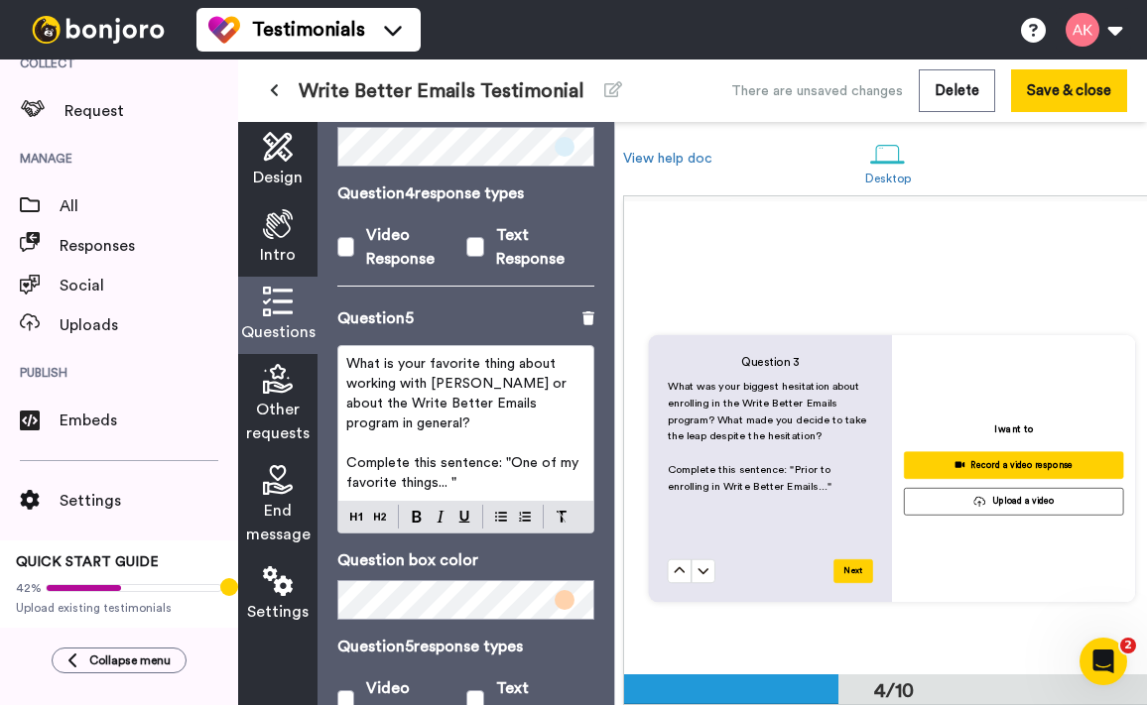
click at [385, 357] on span "What is your favorite thing about working with Amy or about the Write Better Em…" at bounding box center [458, 393] width 224 height 73
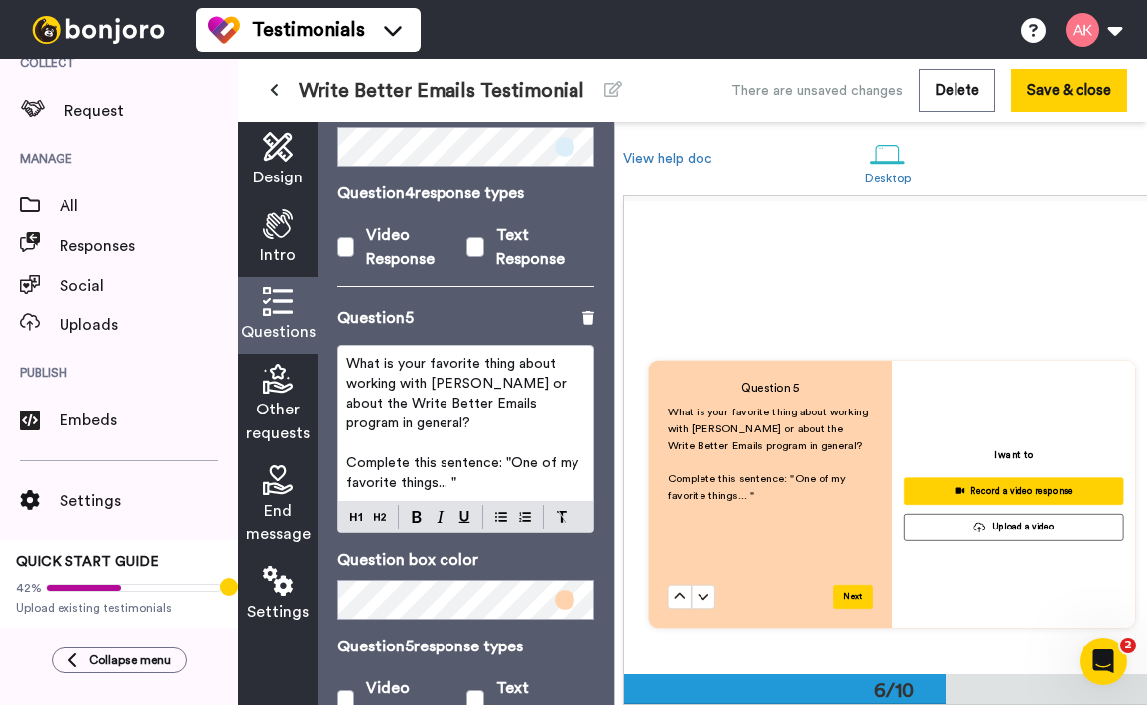
click at [668, 585] on button at bounding box center [680, 597] width 24 height 24
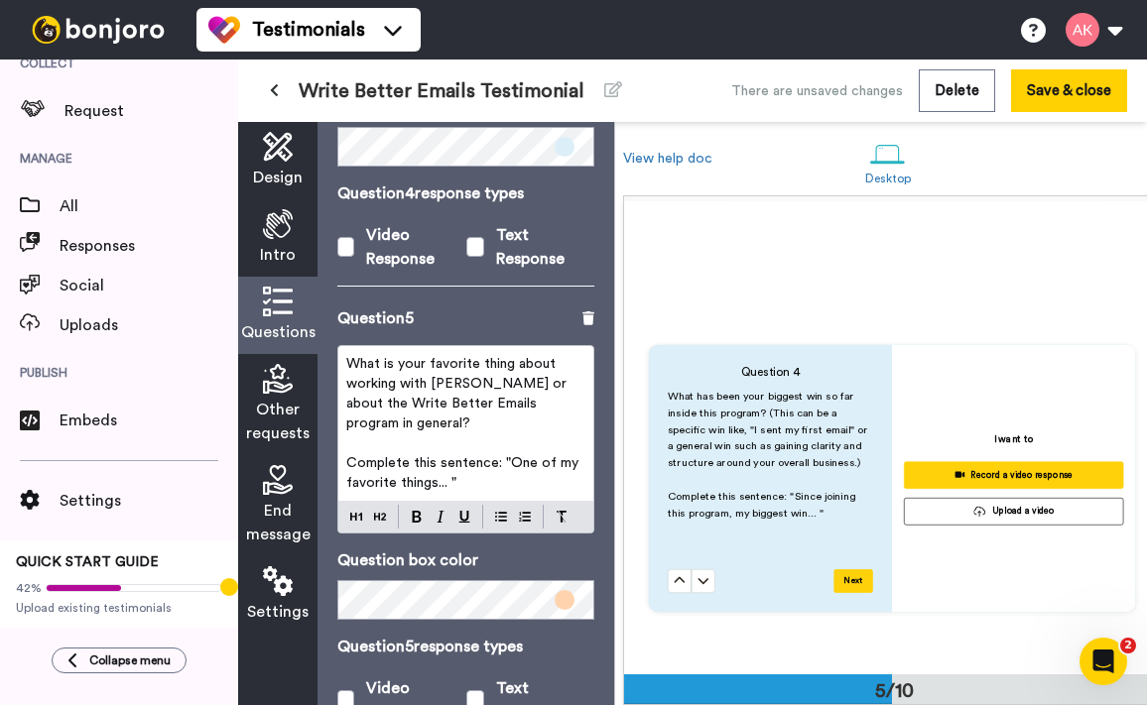
scroll to position [1855, 0]
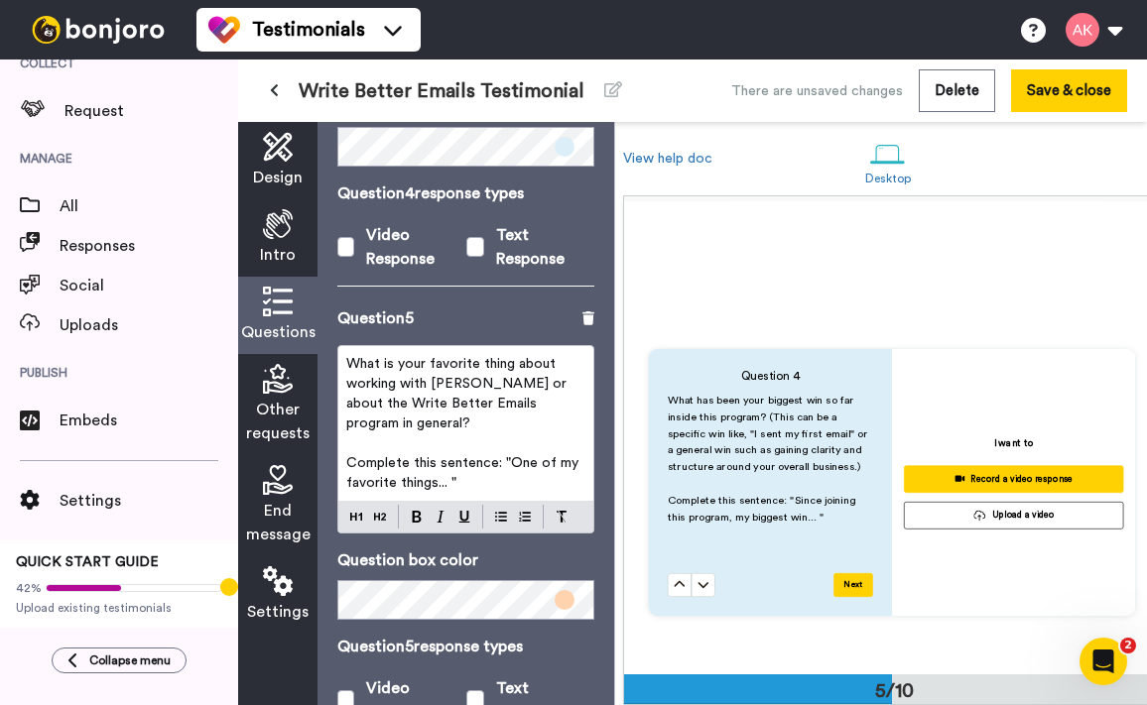
click at [415, 354] on p "What is your favorite thing about working with Amy or about the Write Better Em…" at bounding box center [465, 393] width 239 height 79
drag, startPoint x: 377, startPoint y: 328, endPoint x: 492, endPoint y: 412, distance: 142.1
click at [378, 357] on span "What is your favorite thing about working with Amy or about the Write Better Em…" at bounding box center [458, 393] width 224 height 73
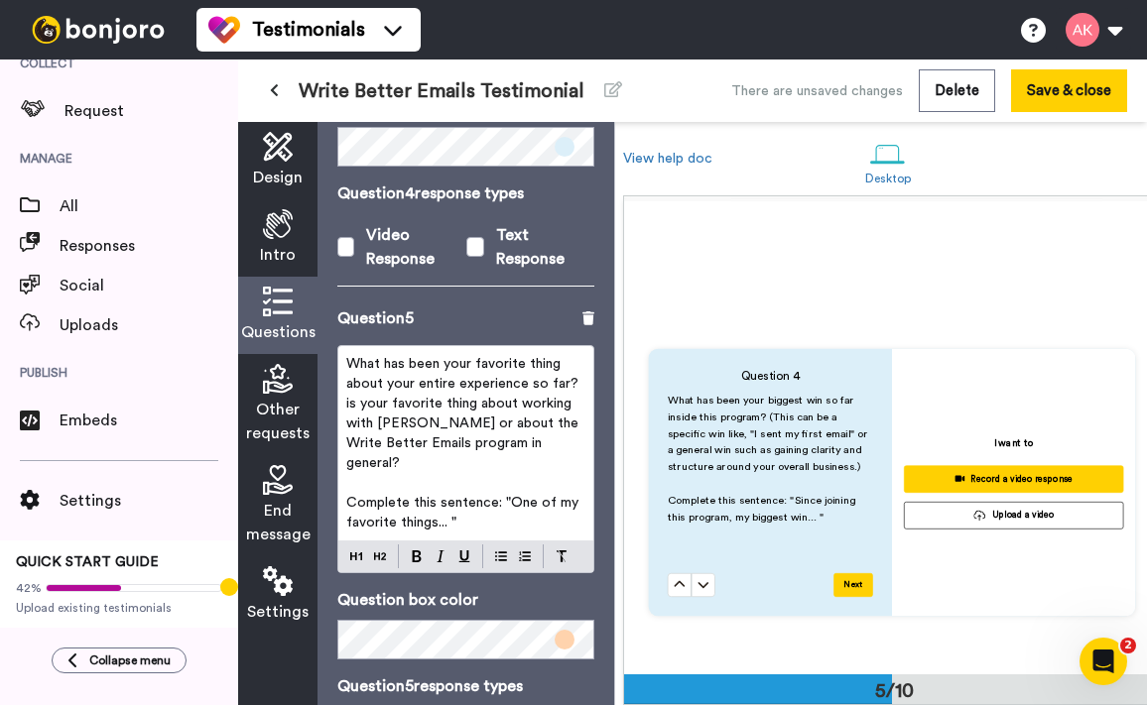
click at [558, 496] on span "Complete this sentence: "One of my favorite things... "" at bounding box center [464, 513] width 236 height 34
drag, startPoint x: 562, startPoint y: 446, endPoint x: 506, endPoint y: 446, distance: 56.5
click at [506, 496] on span "Complete this sentence: "One of my favorite things... "" at bounding box center [464, 513] width 236 height 34
click at [382, 493] on p "Complete this sentence: "My favorite things... "" at bounding box center [465, 513] width 239 height 40
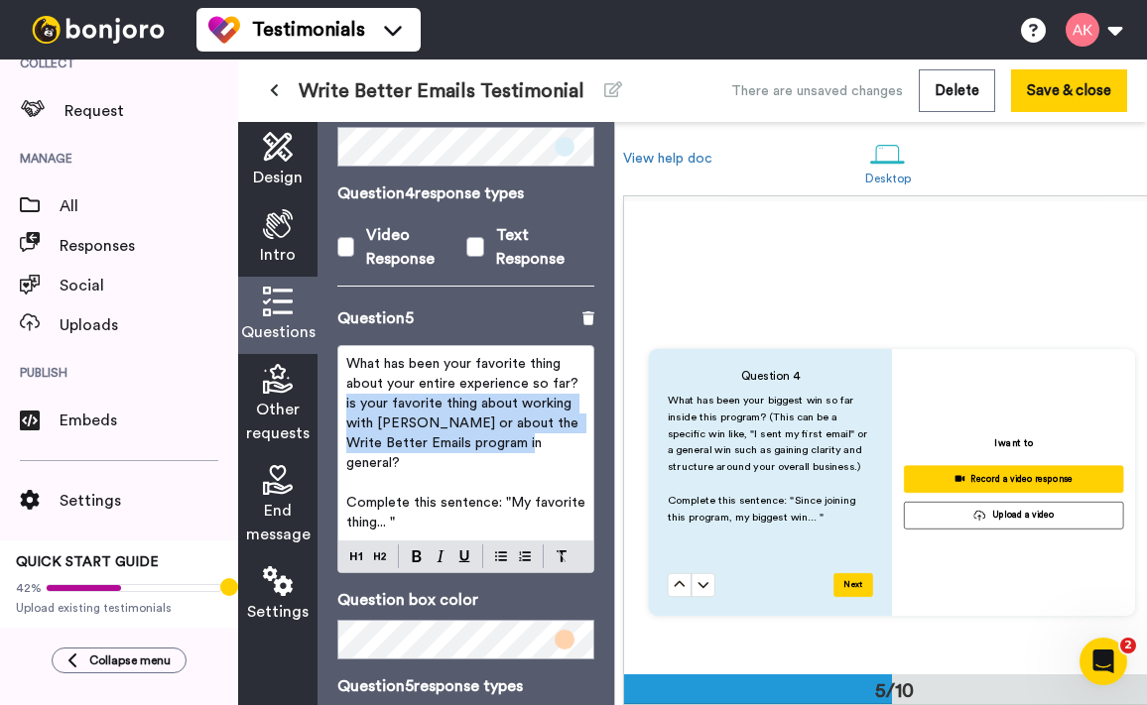
drag, startPoint x: 538, startPoint y: 406, endPoint x: 343, endPoint y: 370, distance: 197.7
click at [343, 370] on div "What has been your favorite thing about your entire experience so far? is your …" at bounding box center [465, 443] width 255 height 194
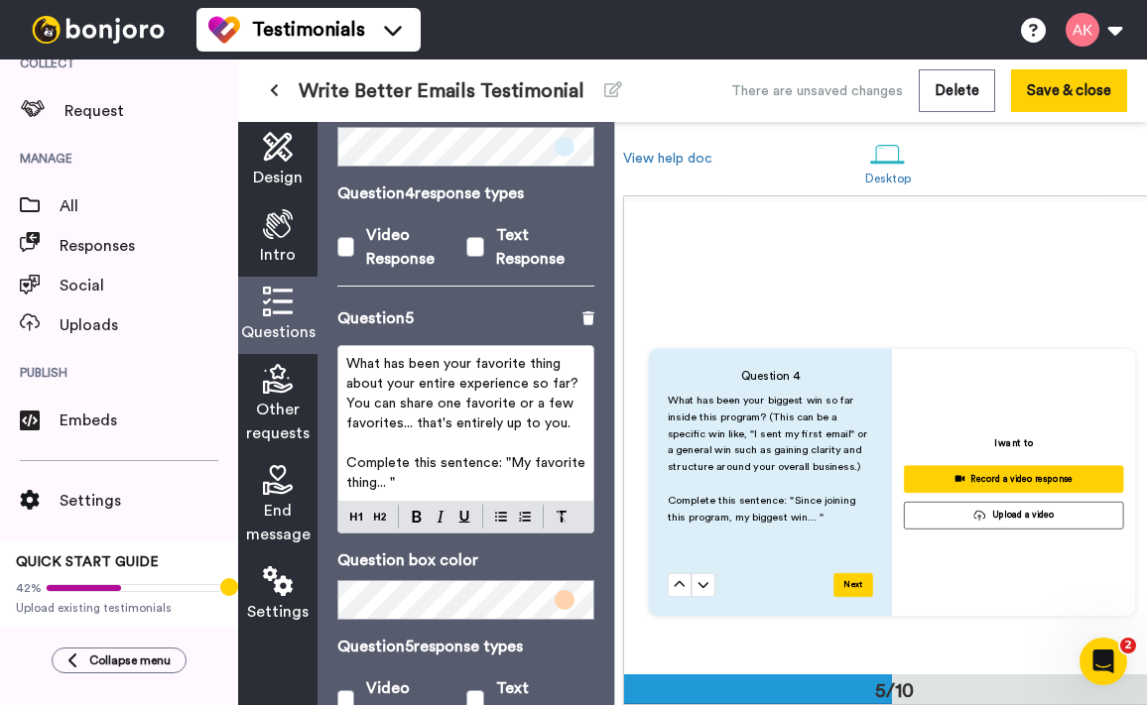
click at [603, 398] on div "Questions Ask a single question, or a series of questions up to 6 . Question 1 …" at bounding box center [465, 413] width 297 height 583
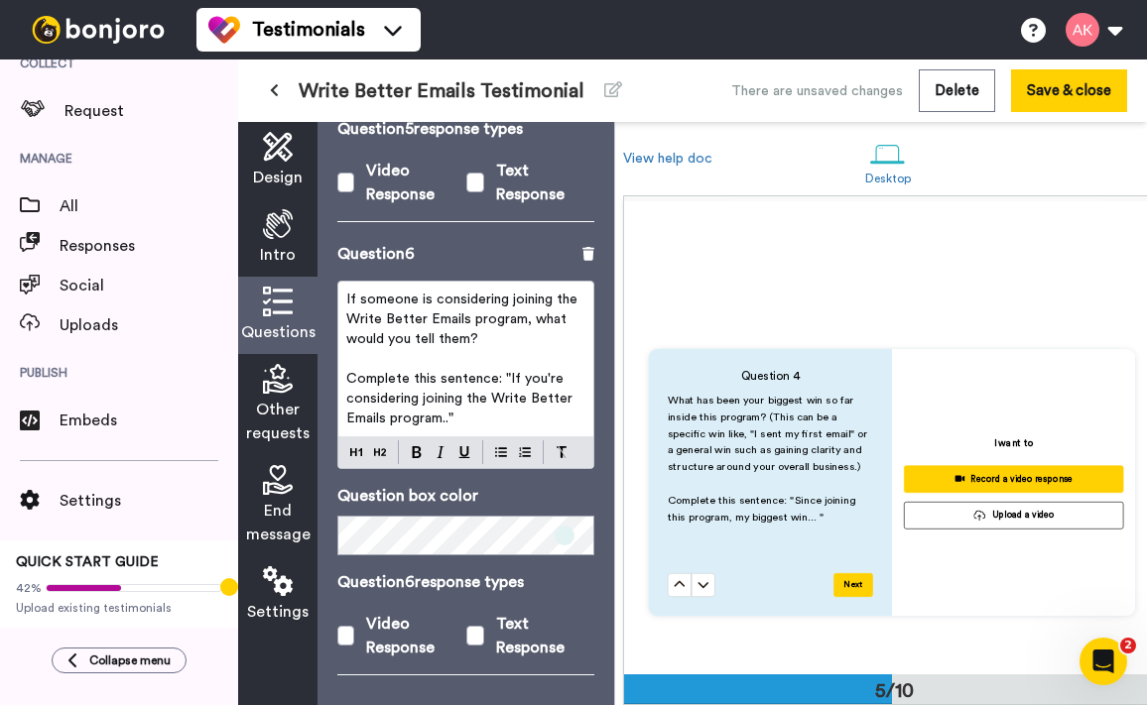
scroll to position [2504, 0]
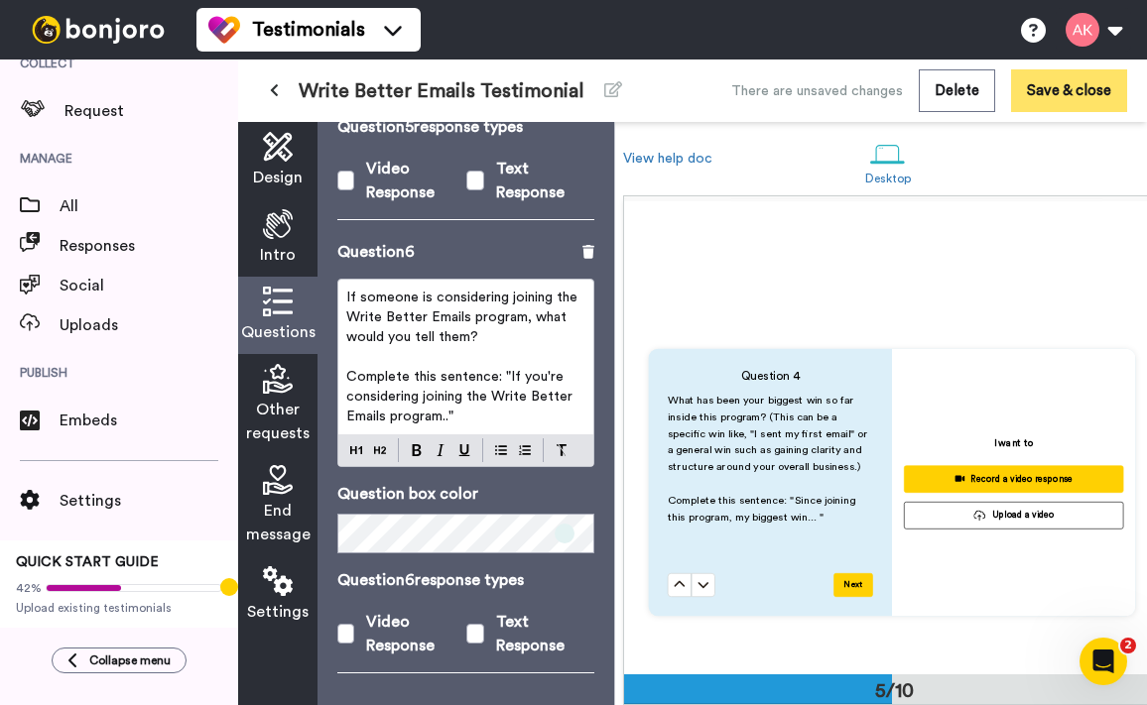
click at [1052, 97] on button "Save & close" at bounding box center [1069, 90] width 116 height 43
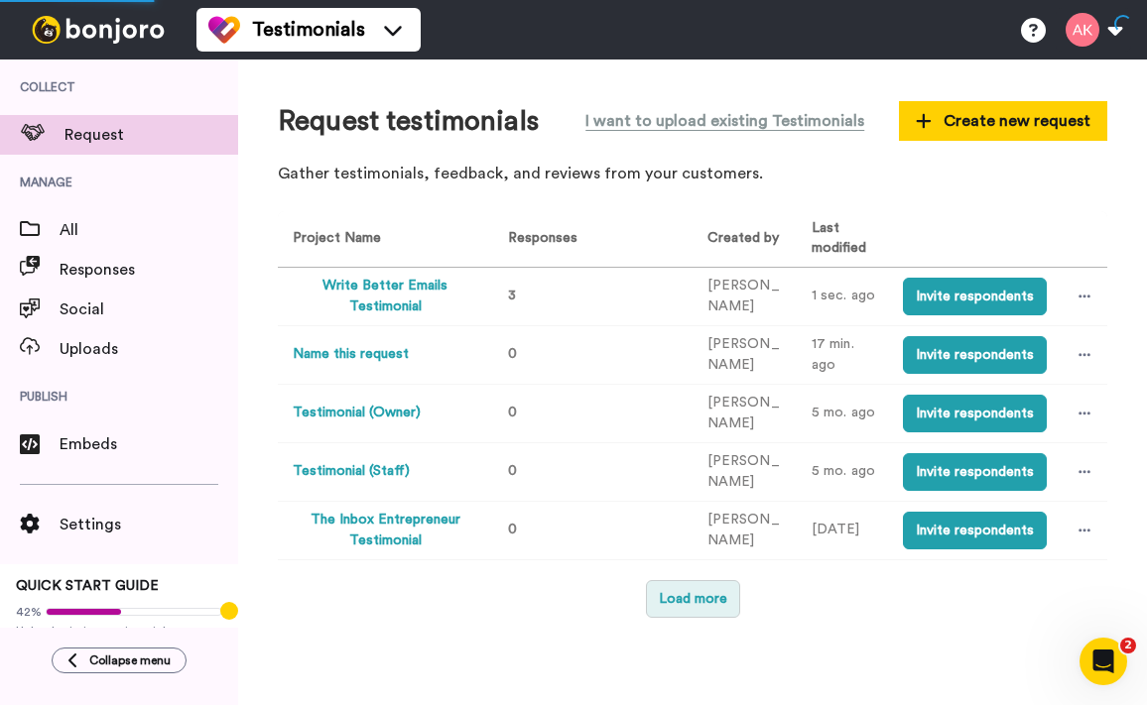
click at [677, 614] on button "Load more" at bounding box center [693, 599] width 94 height 38
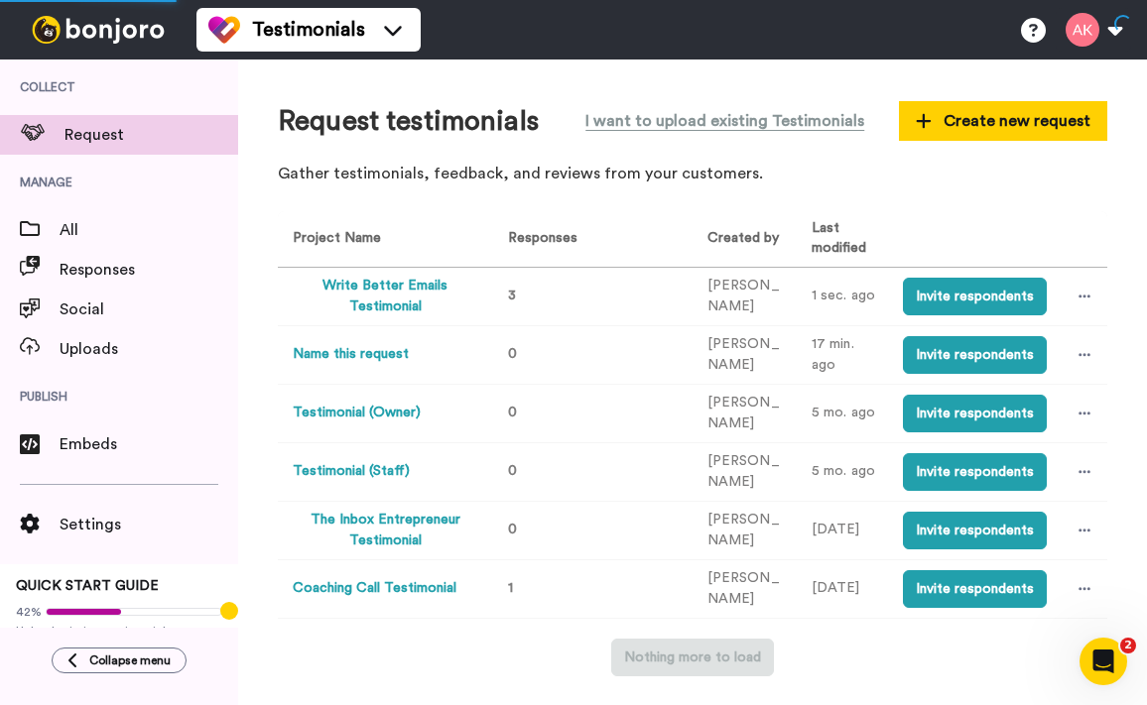
click at [381, 290] on button "Write Better Emails Testimonial" at bounding box center [385, 297] width 184 height 42
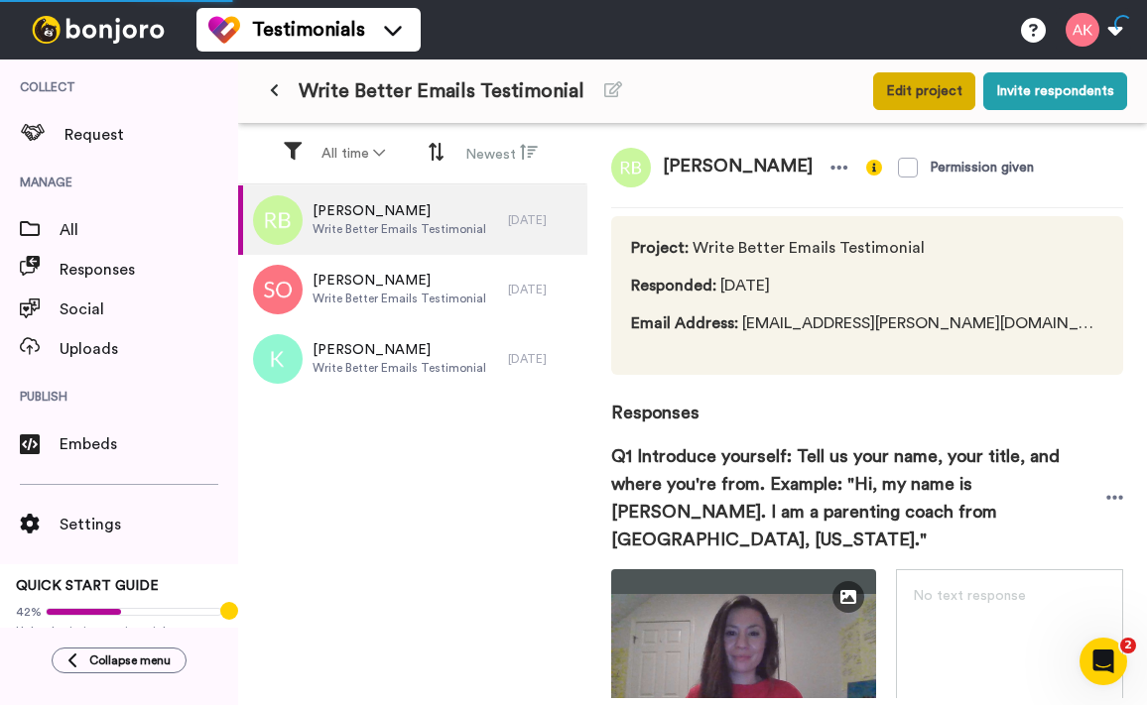
click at [941, 90] on button "Edit project" at bounding box center [924, 91] width 102 height 38
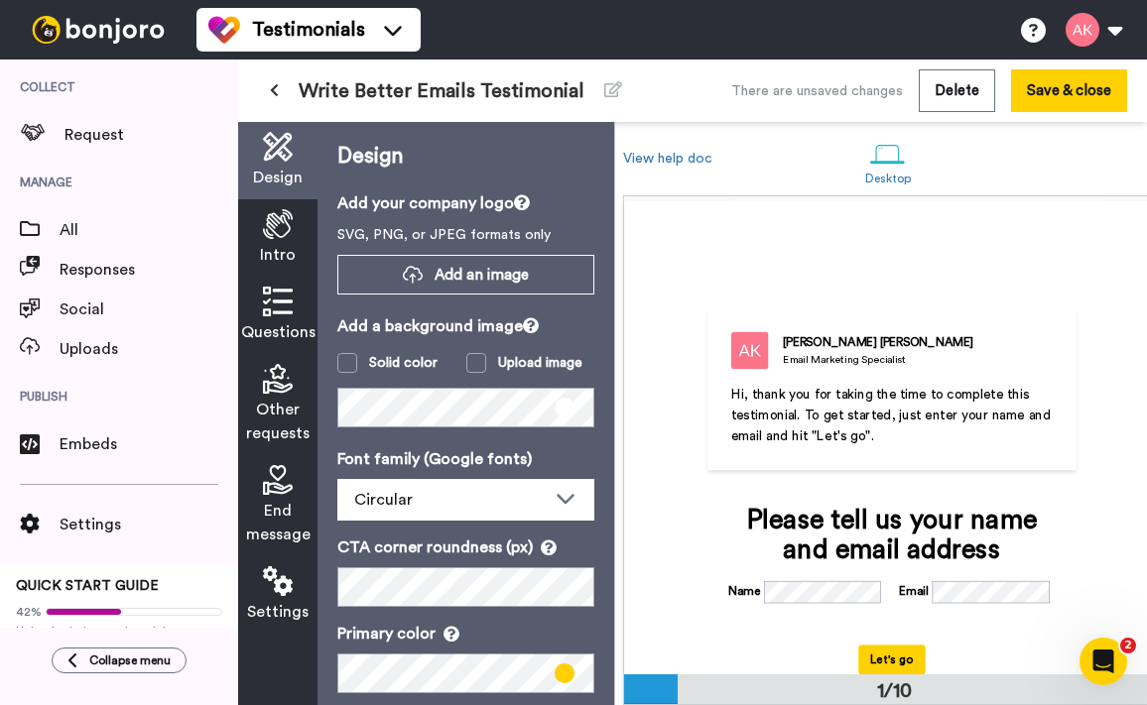
click at [275, 406] on span "Other requests" at bounding box center [277, 422] width 63 height 48
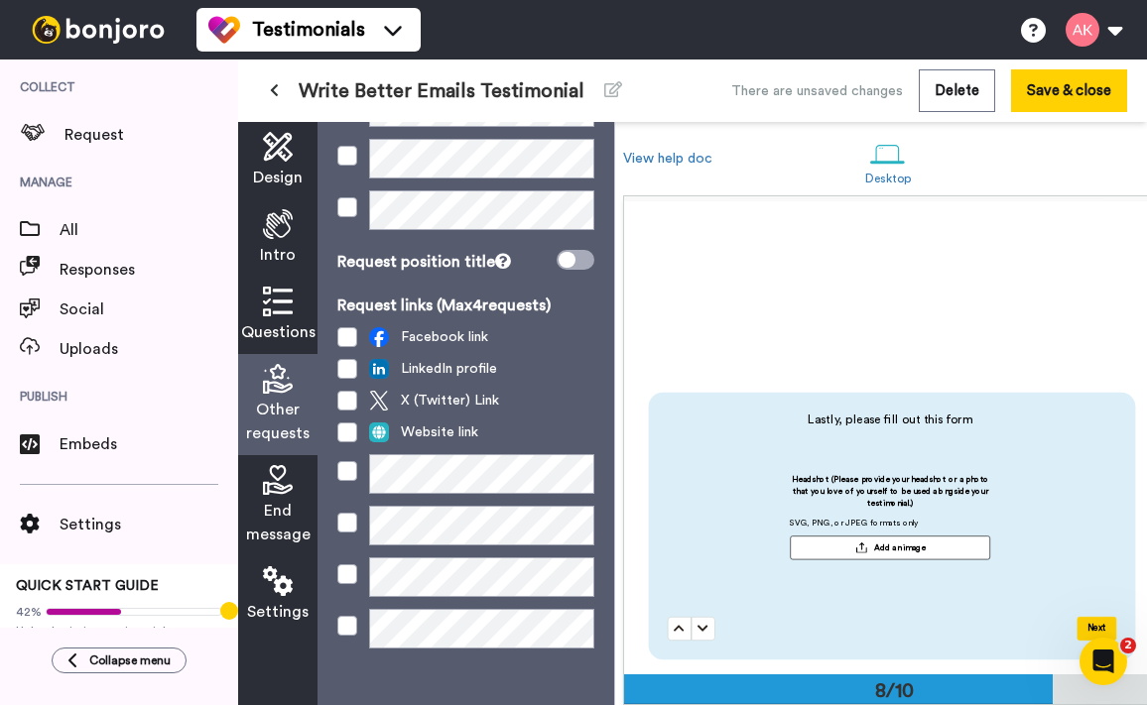
scroll to position [351, 0]
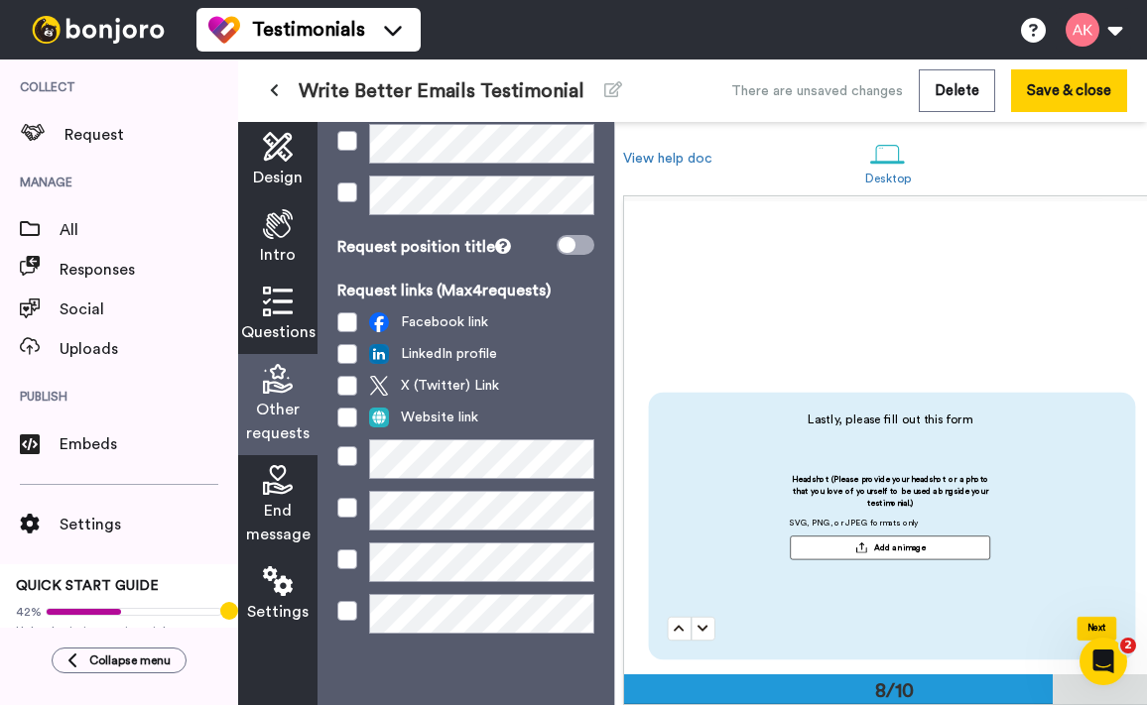
click at [277, 493] on icon at bounding box center [278, 480] width 30 height 30
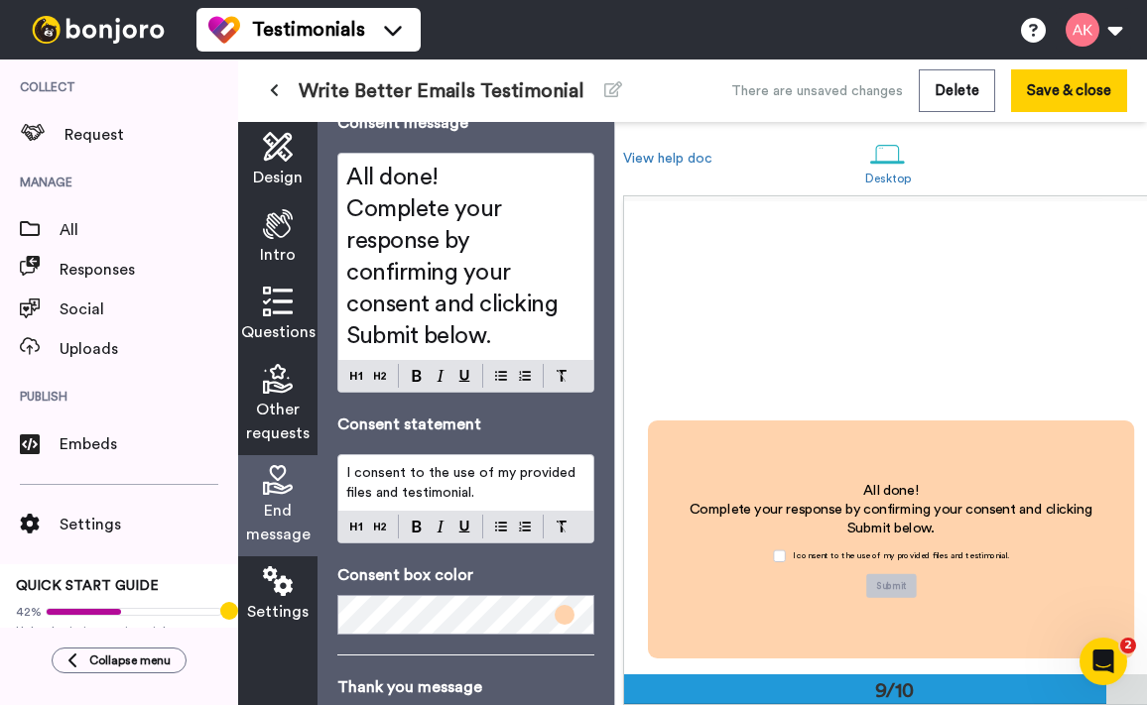
scroll to position [86, 0]
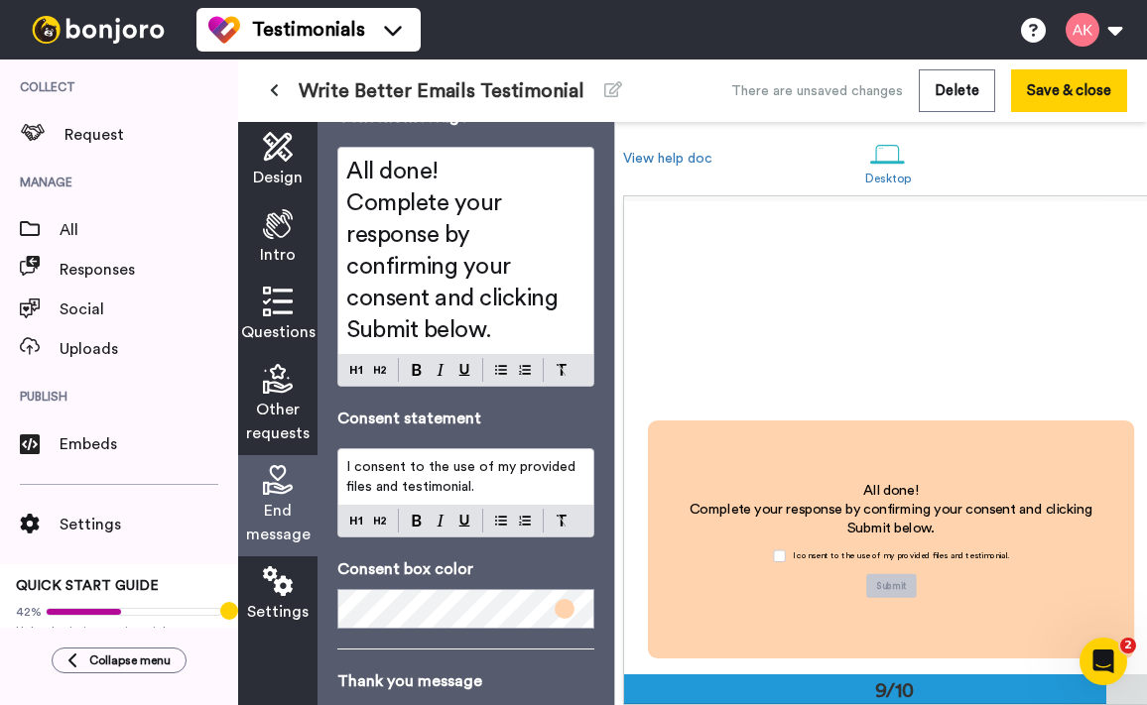
click at [285, 594] on icon at bounding box center [278, 581] width 30 height 30
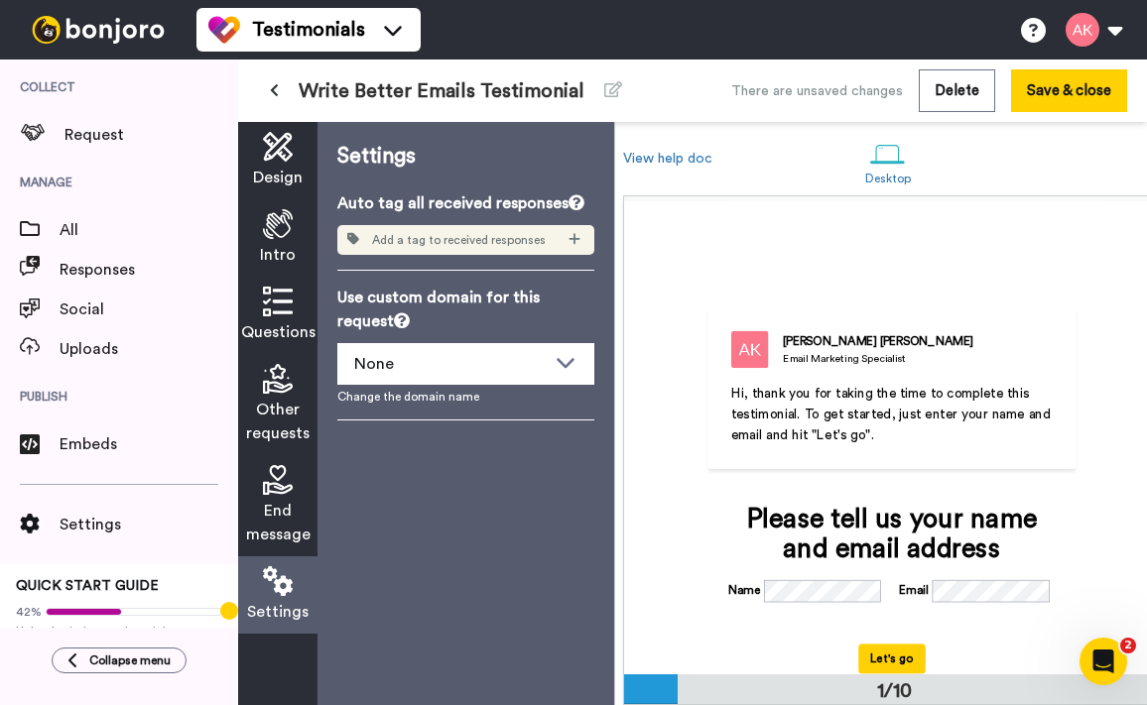
scroll to position [0, 0]
click at [1037, 302] on div "Amy Kuphal Email Marketing Specialist Hi, thank you for taking the time to comp…" at bounding box center [892, 437] width 402 height 355
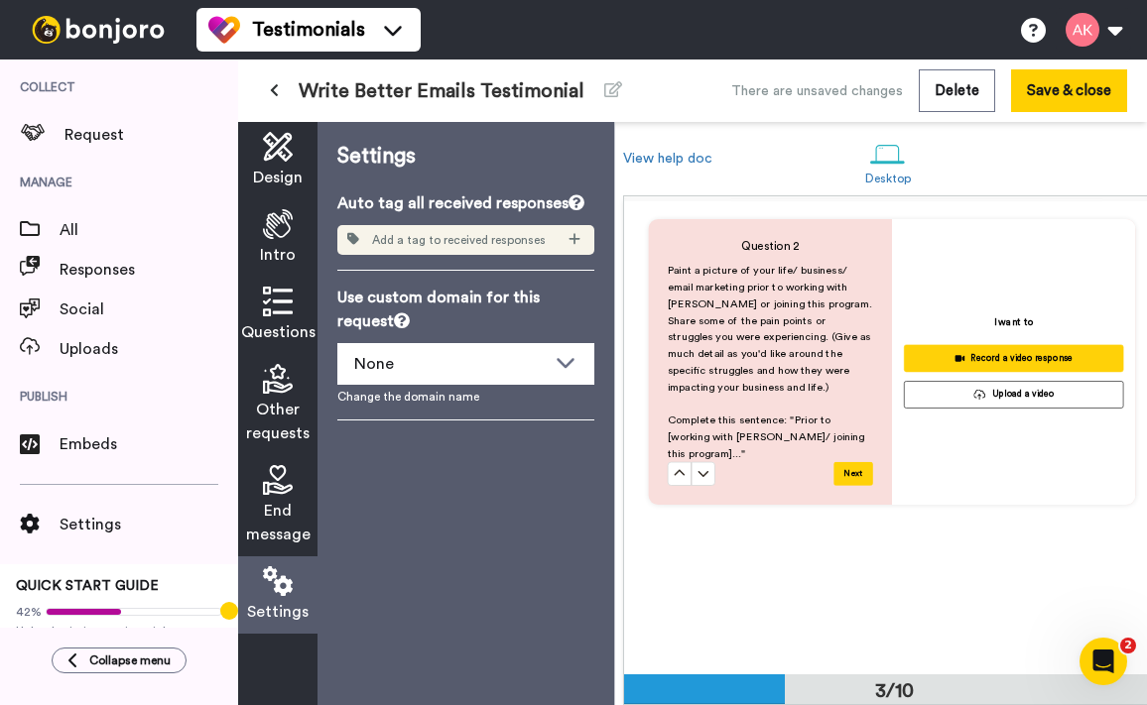
scroll to position [1044, 0]
click at [282, 299] on icon at bounding box center [278, 302] width 30 height 30
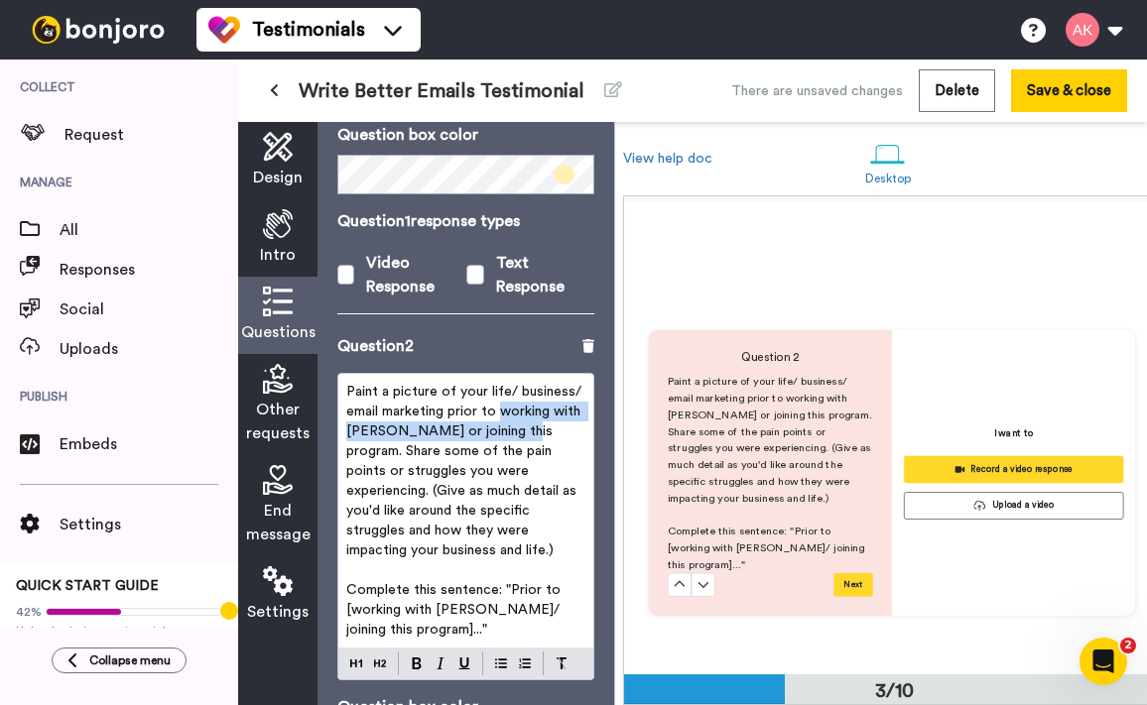
scroll to position [935, 0]
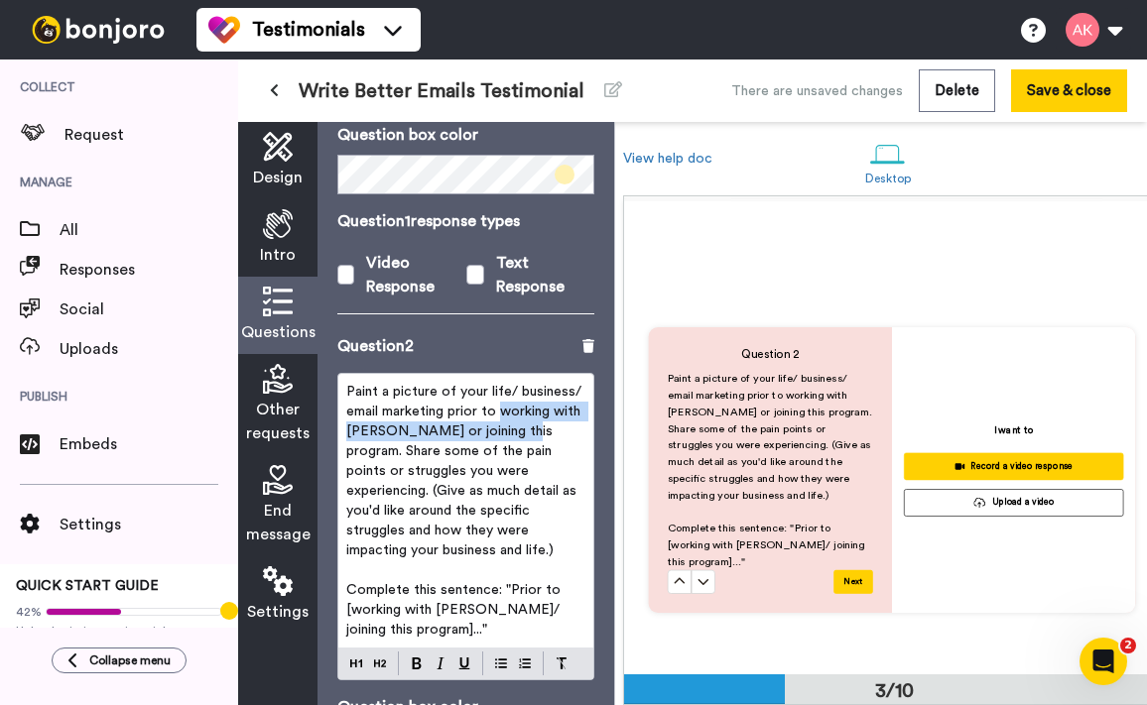
drag, startPoint x: 502, startPoint y: 396, endPoint x: 523, endPoint y: 412, distance: 26.2
click at [523, 412] on span "Paint a picture of your life/ business/ email marketing prior to working with A…" at bounding box center [465, 471] width 239 height 173
click at [475, 423] on span "Paint a picture of your life/ business/ email marketing prior to working with A…" at bounding box center [465, 471] width 239 height 173
click at [500, 394] on span "Paint a picture of your life/ business/ email marketing prior to working with A…" at bounding box center [465, 471] width 239 height 173
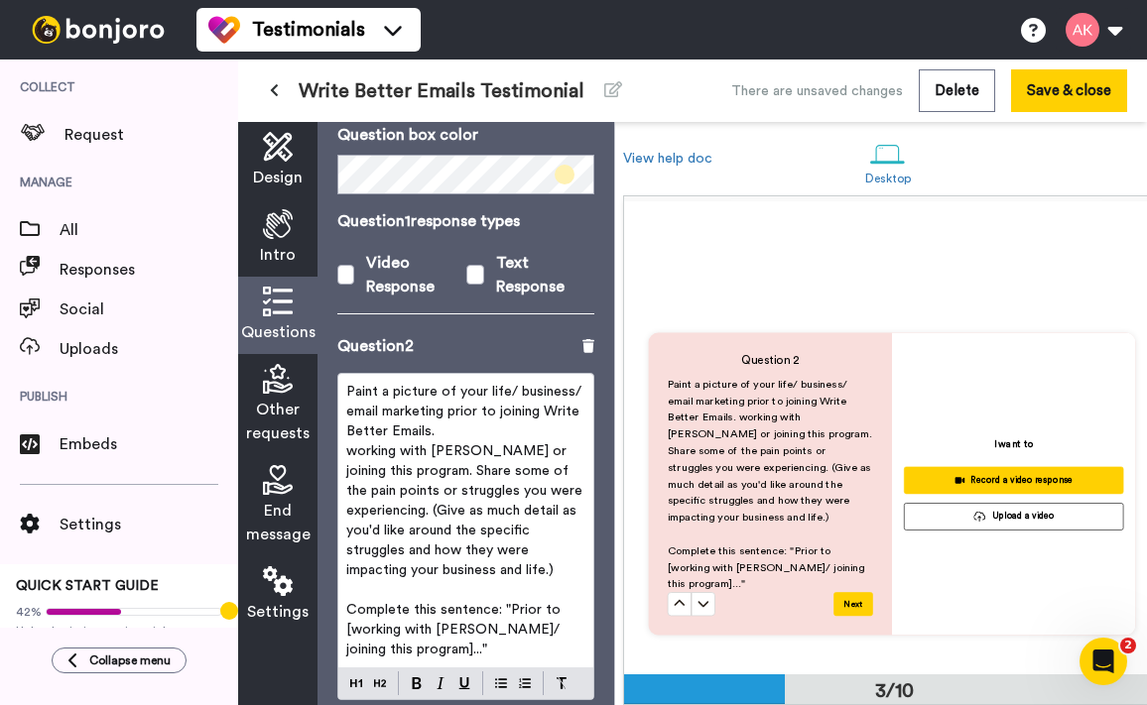
scroll to position [946, 0]
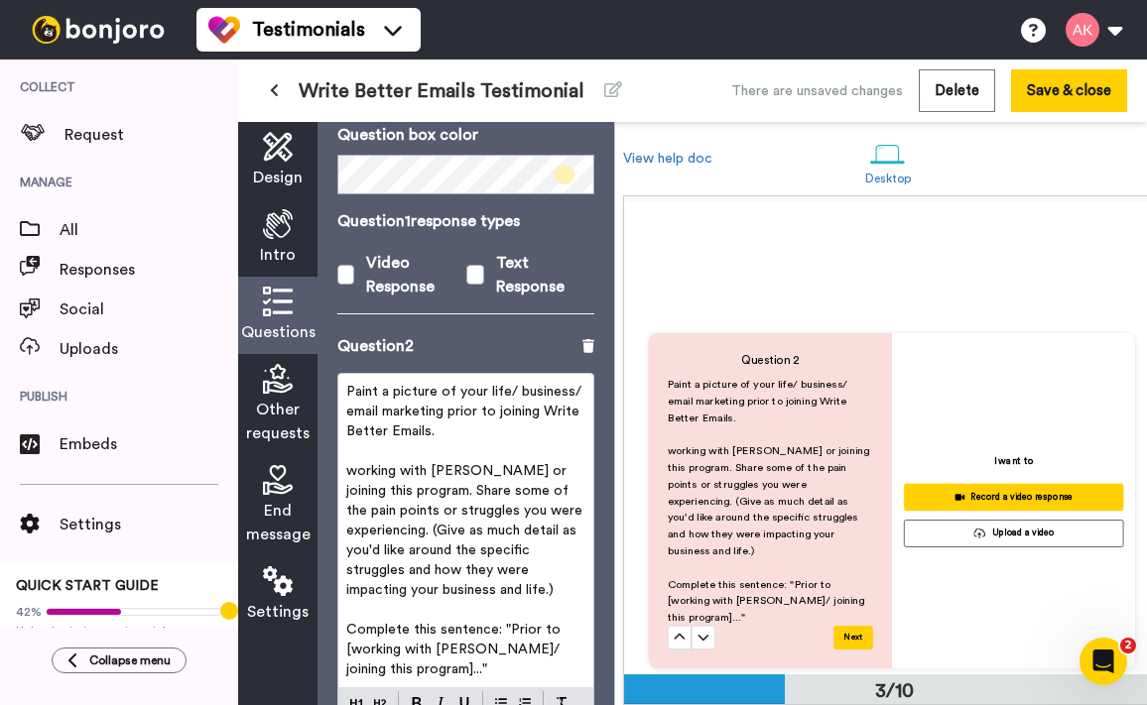
drag, startPoint x: 411, startPoint y: 472, endPoint x: 442, endPoint y: 405, distance: 74.5
click at [442, 405] on div "Paint a picture of your life/ business/ email marketing prior to joining Write …" at bounding box center [465, 530] width 255 height 313
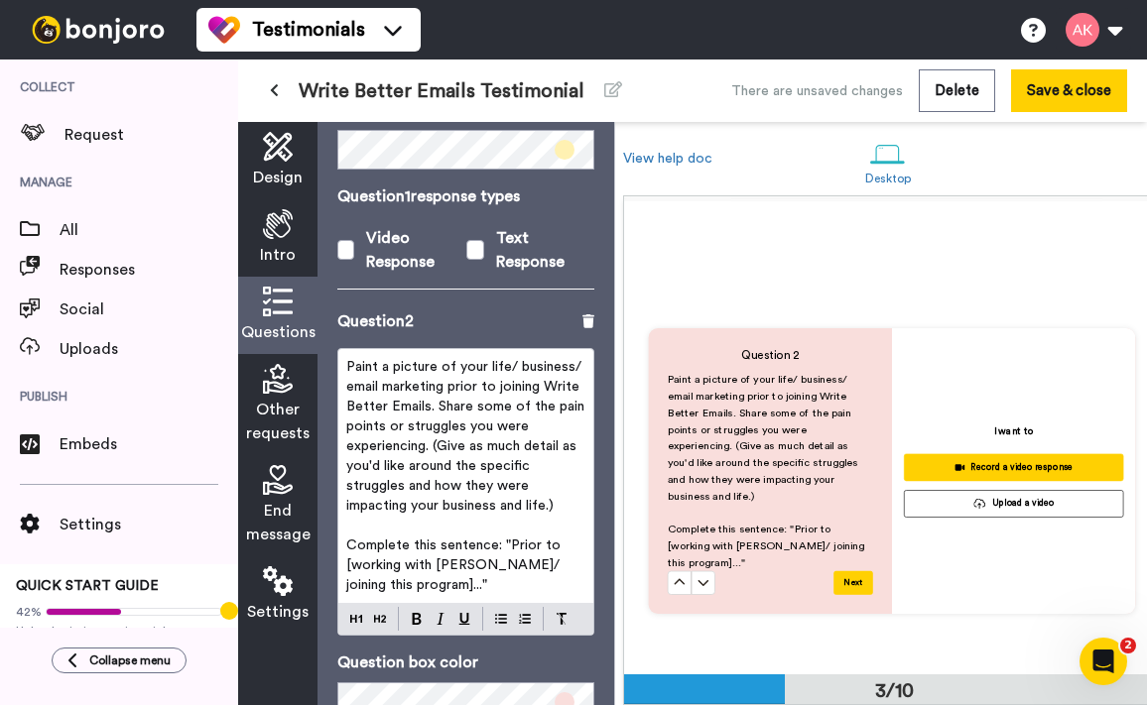
scroll to position [413, 0]
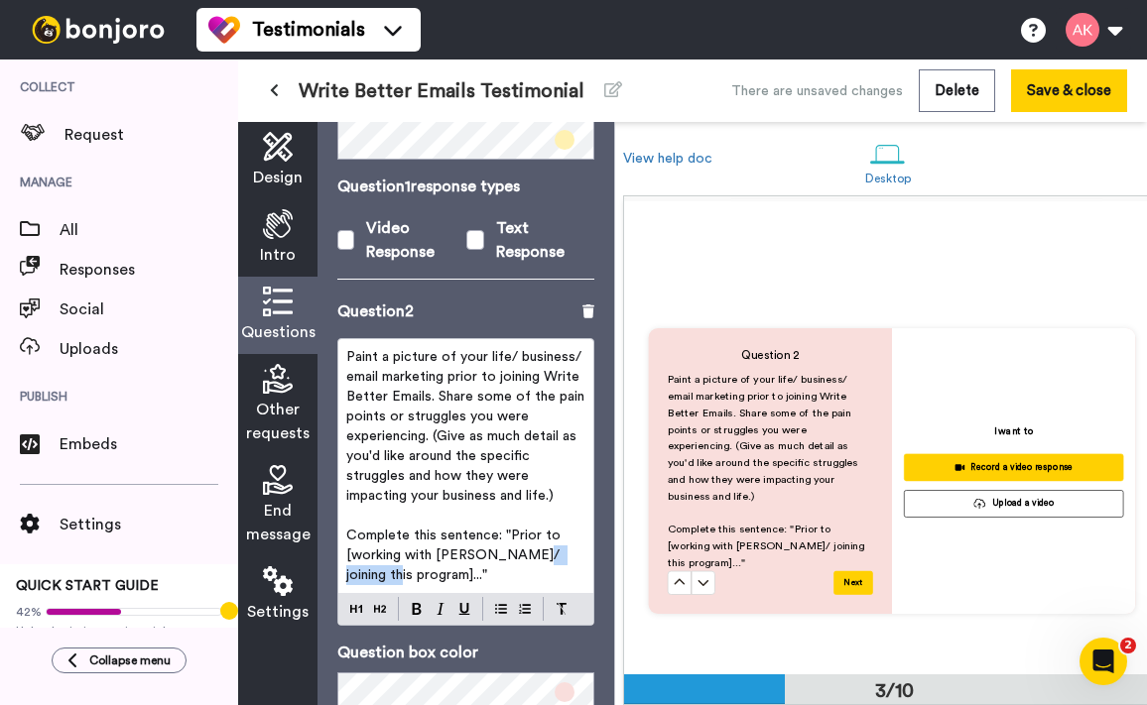
drag, startPoint x: 518, startPoint y: 539, endPoint x: 396, endPoint y: 553, distance: 122.9
click at [396, 553] on span "Complete this sentence: "Prior to [working with Amy/ joining this program]..."" at bounding box center [455, 556] width 218 height 54
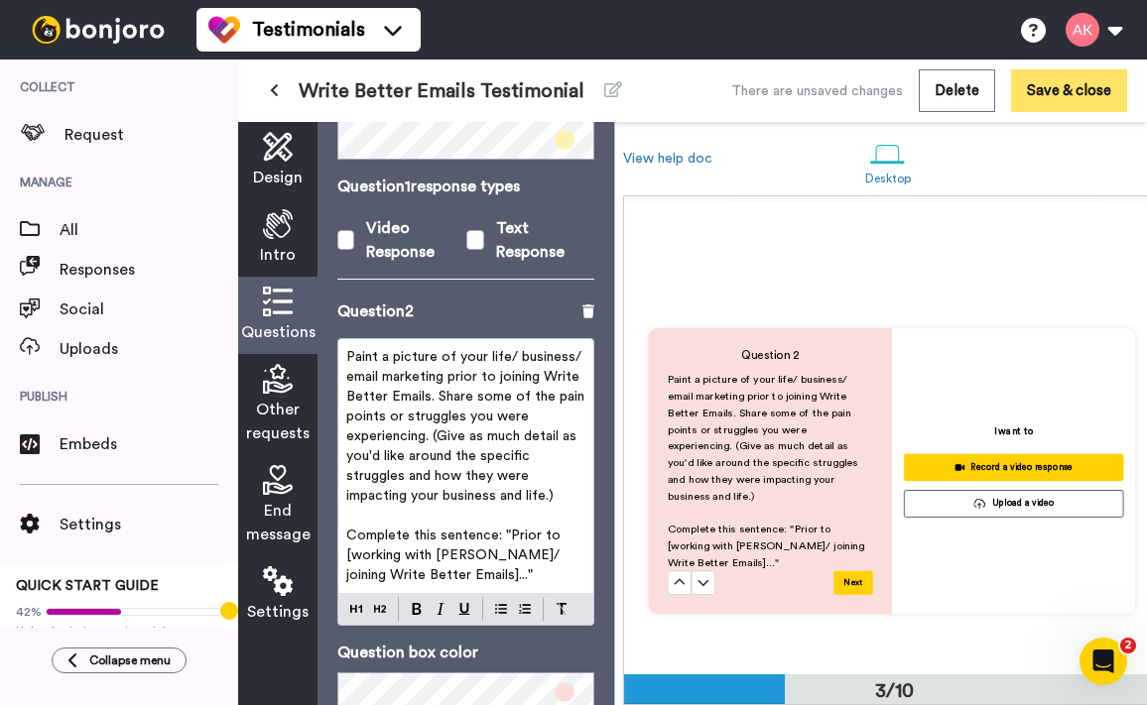
click at [1070, 94] on button "Save & close" at bounding box center [1069, 90] width 116 height 43
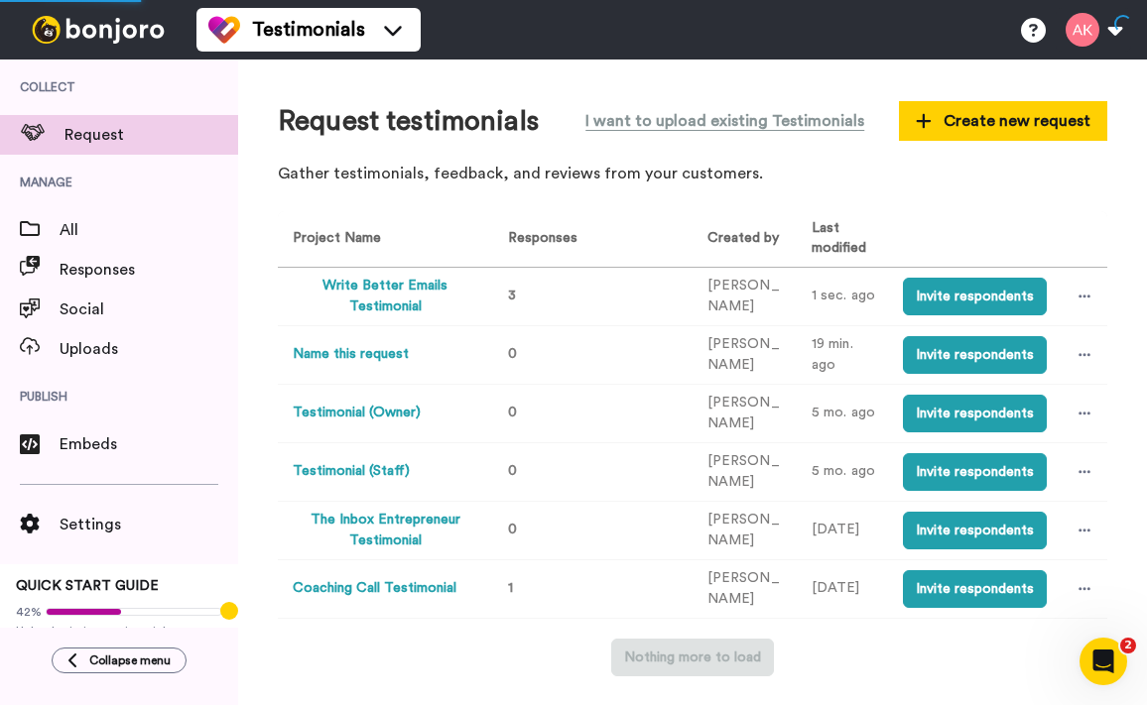
click at [386, 283] on button "Write Better Emails Testimonial" at bounding box center [385, 297] width 184 height 42
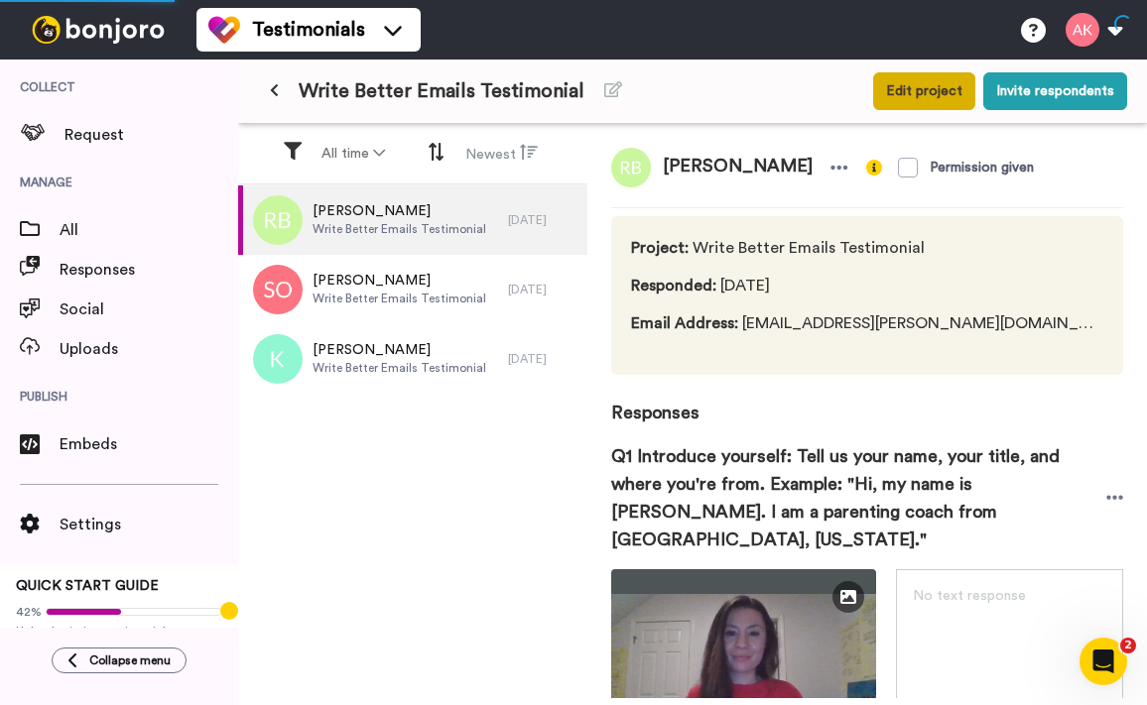
click at [944, 81] on button "Edit project" at bounding box center [924, 91] width 102 height 38
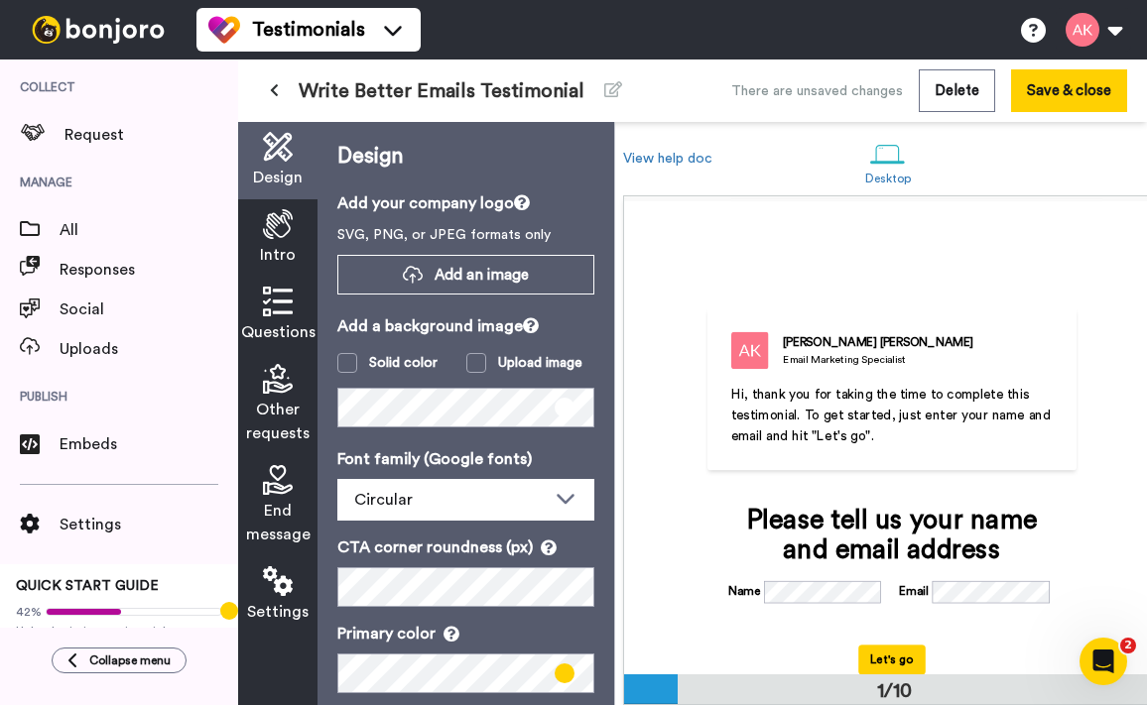
click at [276, 231] on icon at bounding box center [278, 224] width 30 height 30
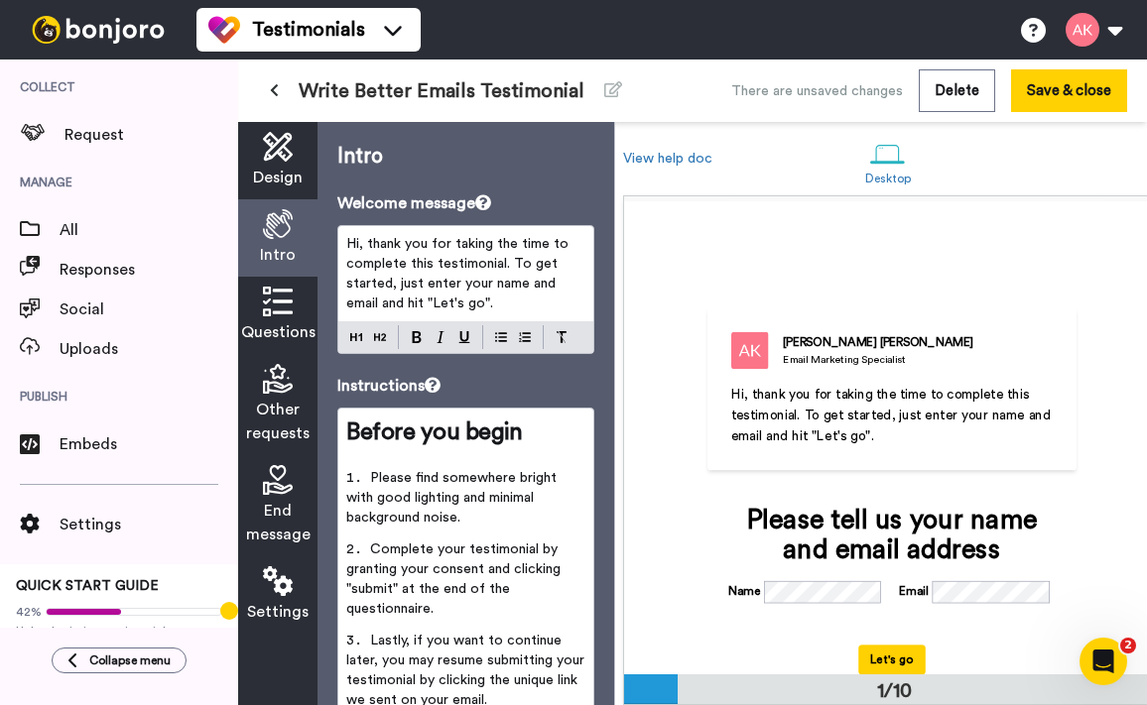
click at [270, 315] on icon at bounding box center [278, 302] width 30 height 30
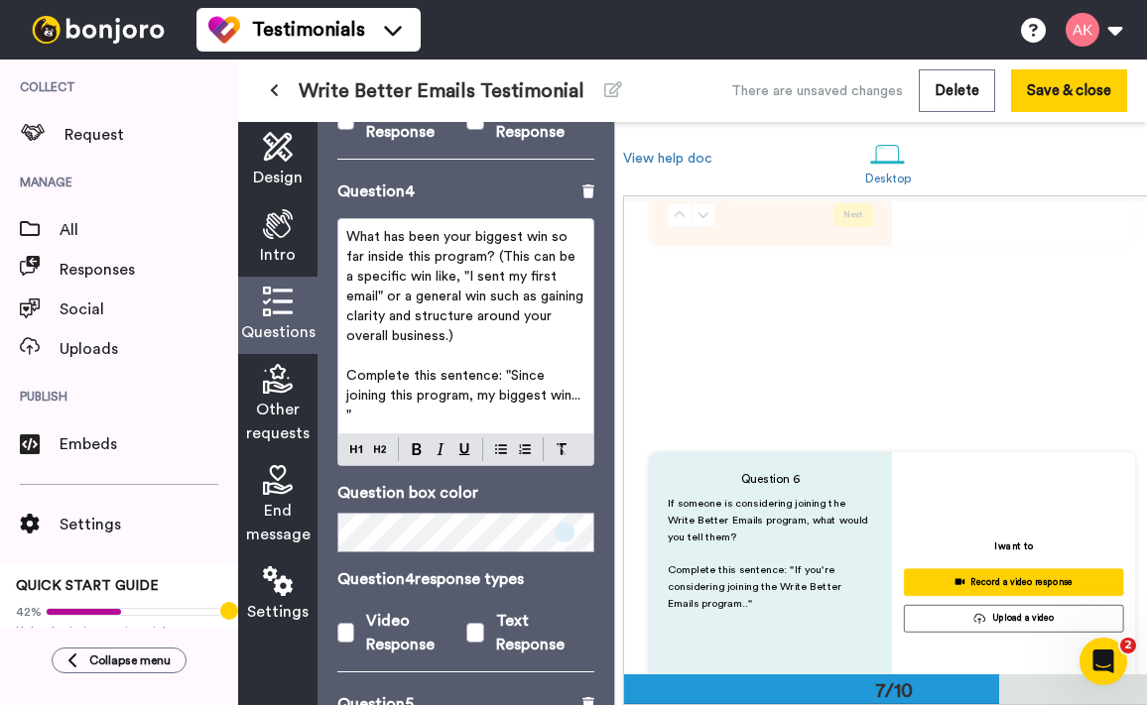
scroll to position [2011, 0]
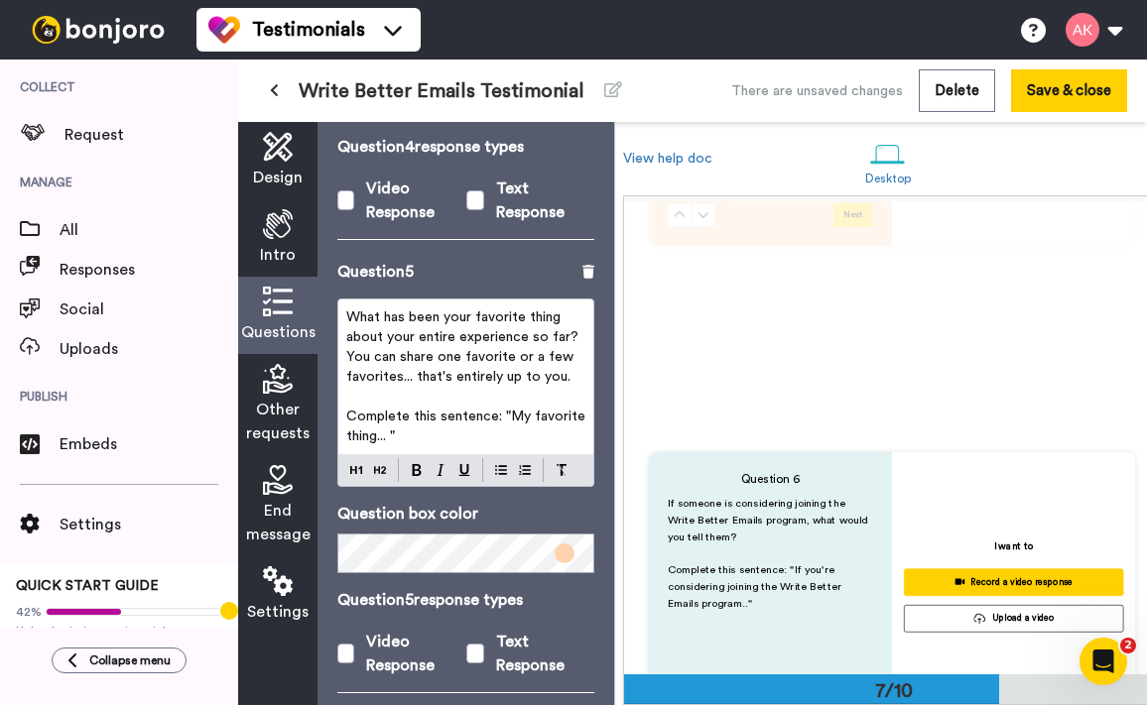
click at [578, 363] on p "What has been your favorite thing about your entire experience so far? You can …" at bounding box center [465, 346] width 239 height 79
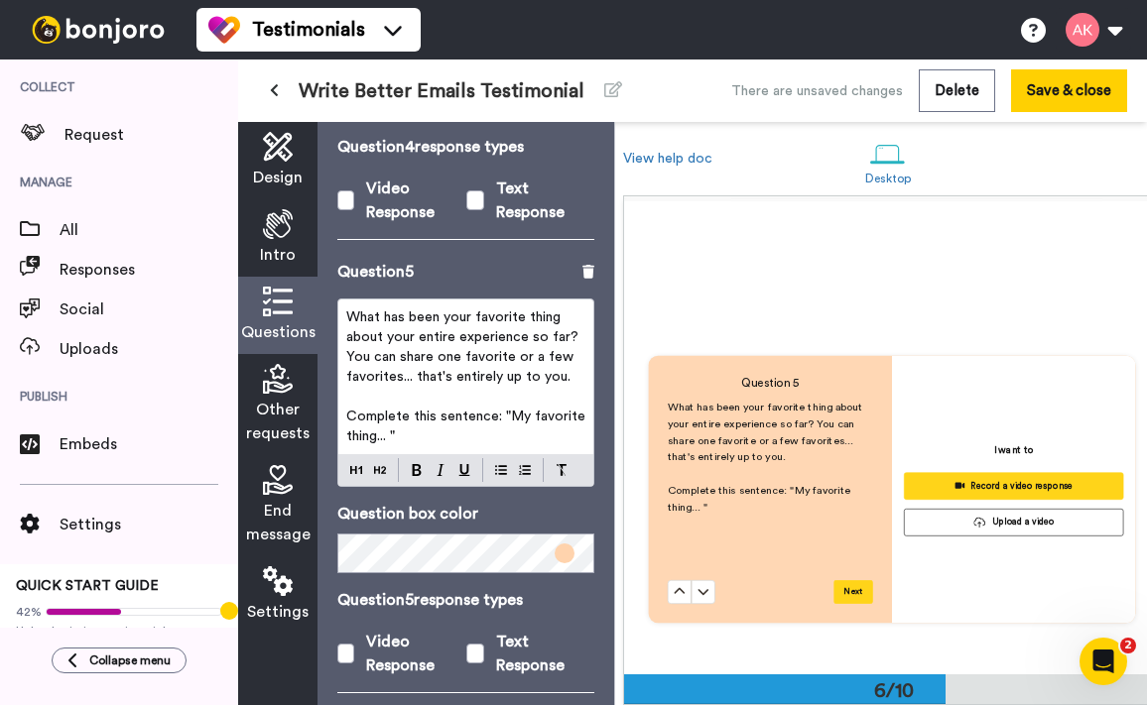
scroll to position [2316, 0]
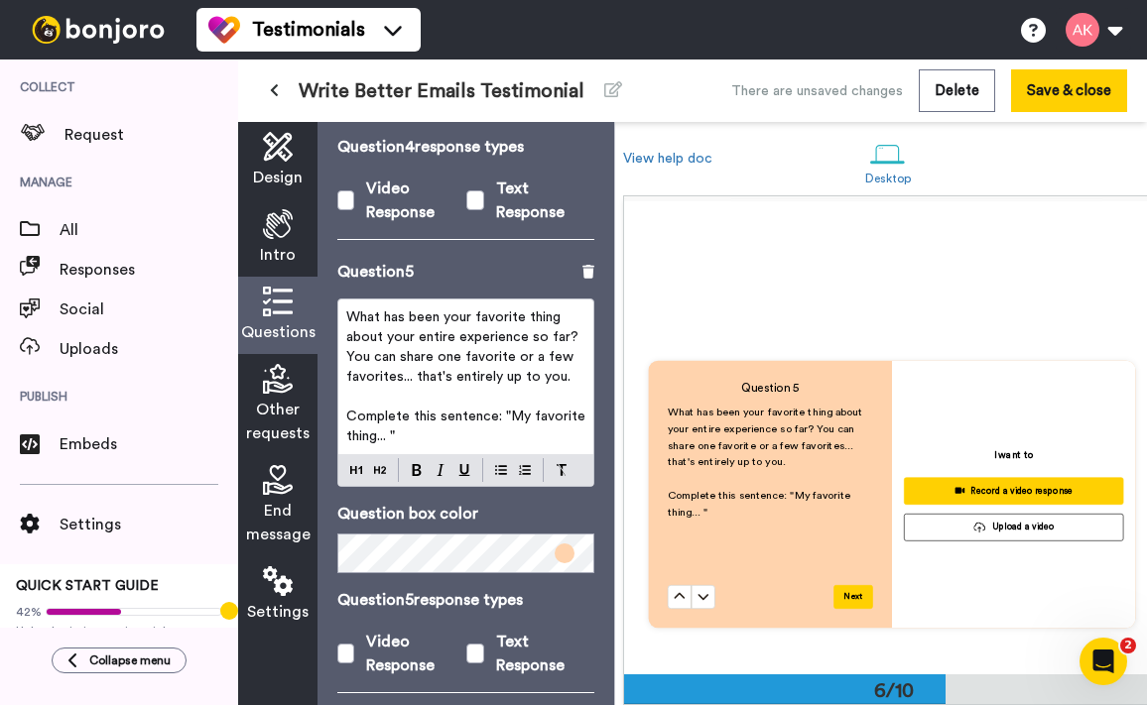
click at [668, 585] on button at bounding box center [680, 597] width 24 height 24
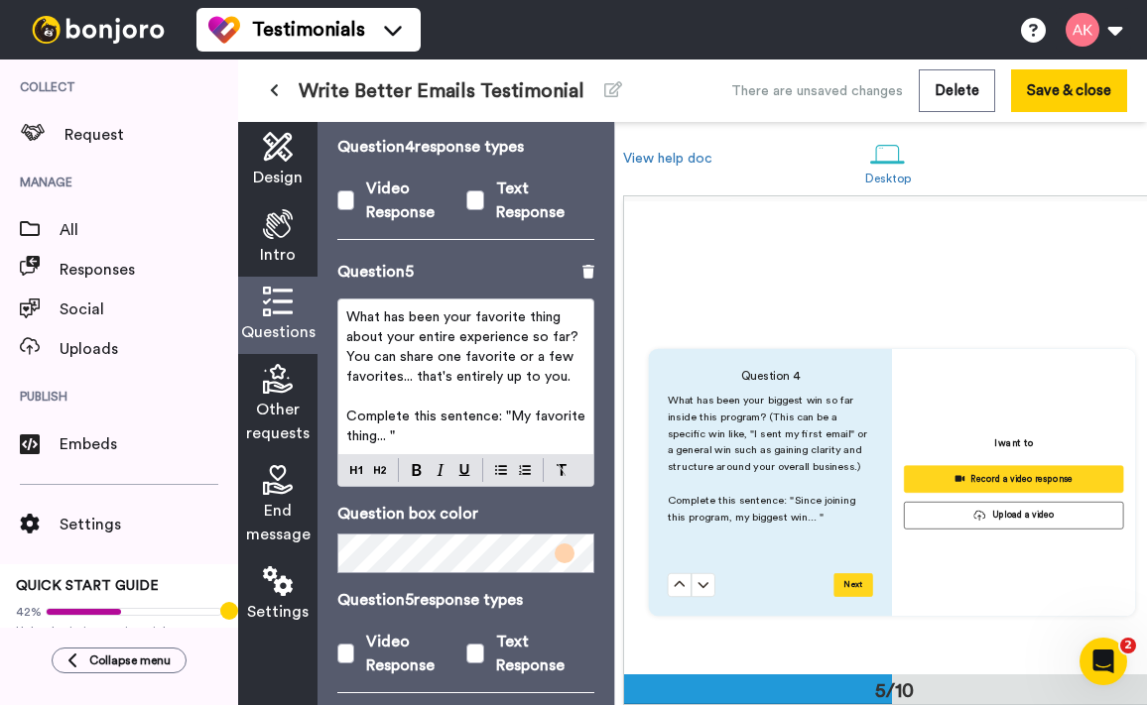
scroll to position [1855, 0]
click at [573, 359] on p "What has been your favorite thing about your entire experience so far? You can …" at bounding box center [465, 346] width 239 height 79
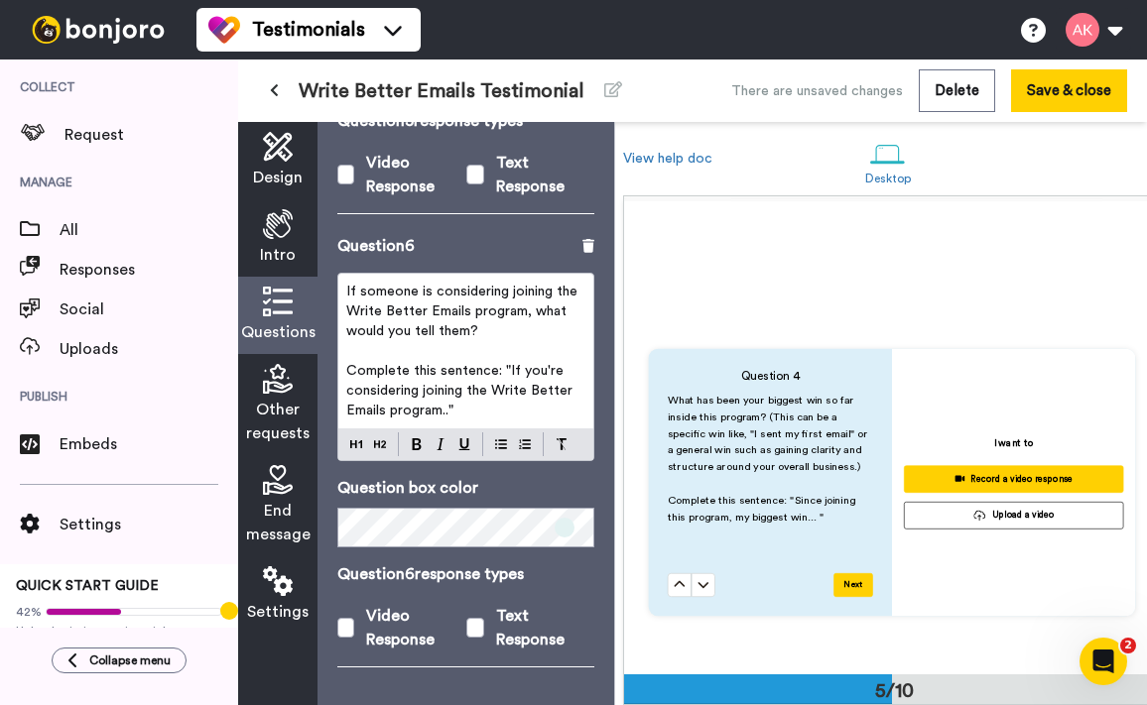
scroll to position [2523, 0]
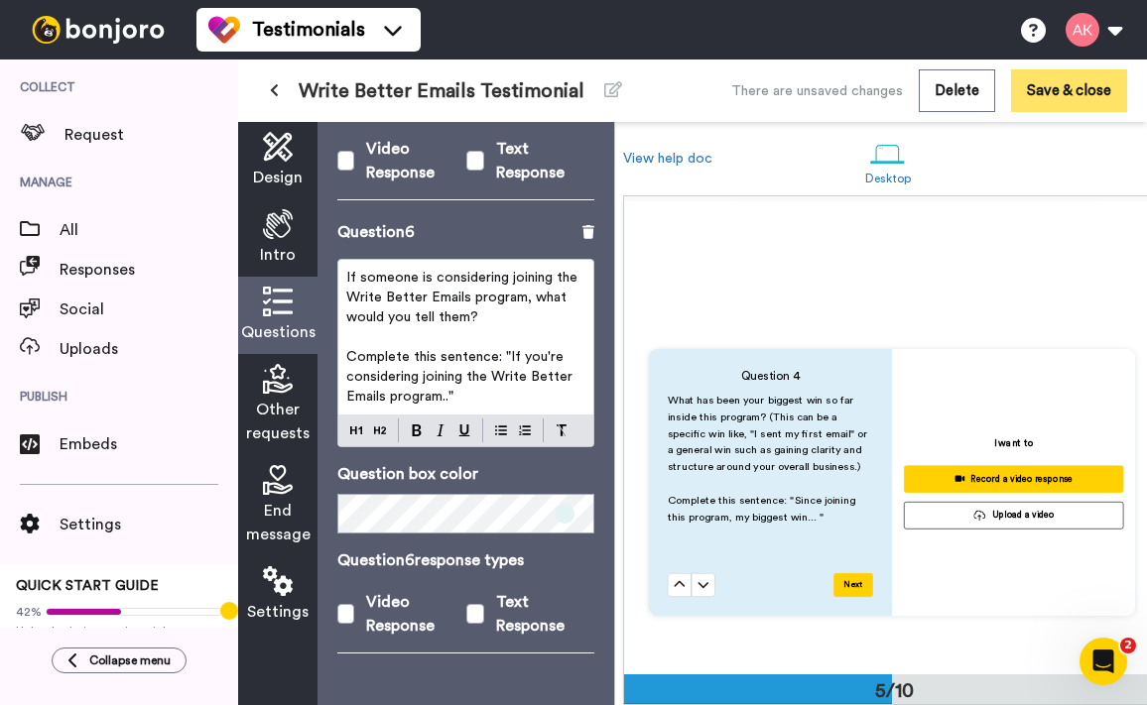
click at [1075, 95] on button "Save & close" at bounding box center [1069, 90] width 116 height 43
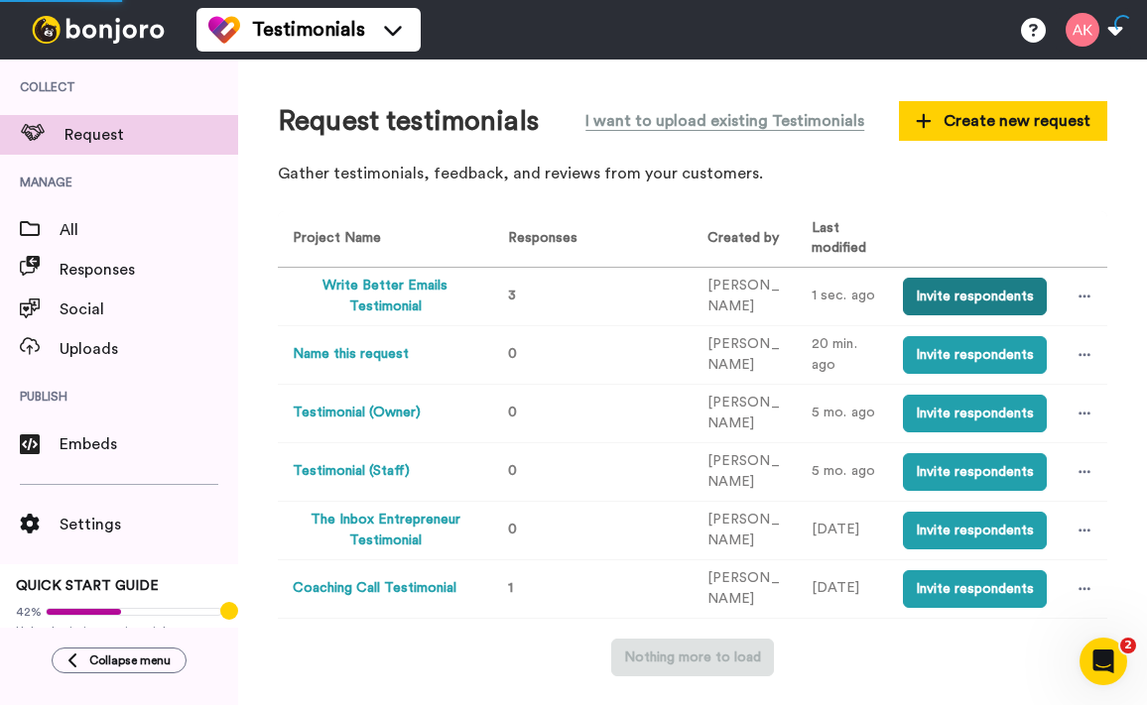
click at [1015, 301] on button "Invite respondents" at bounding box center [975, 297] width 144 height 38
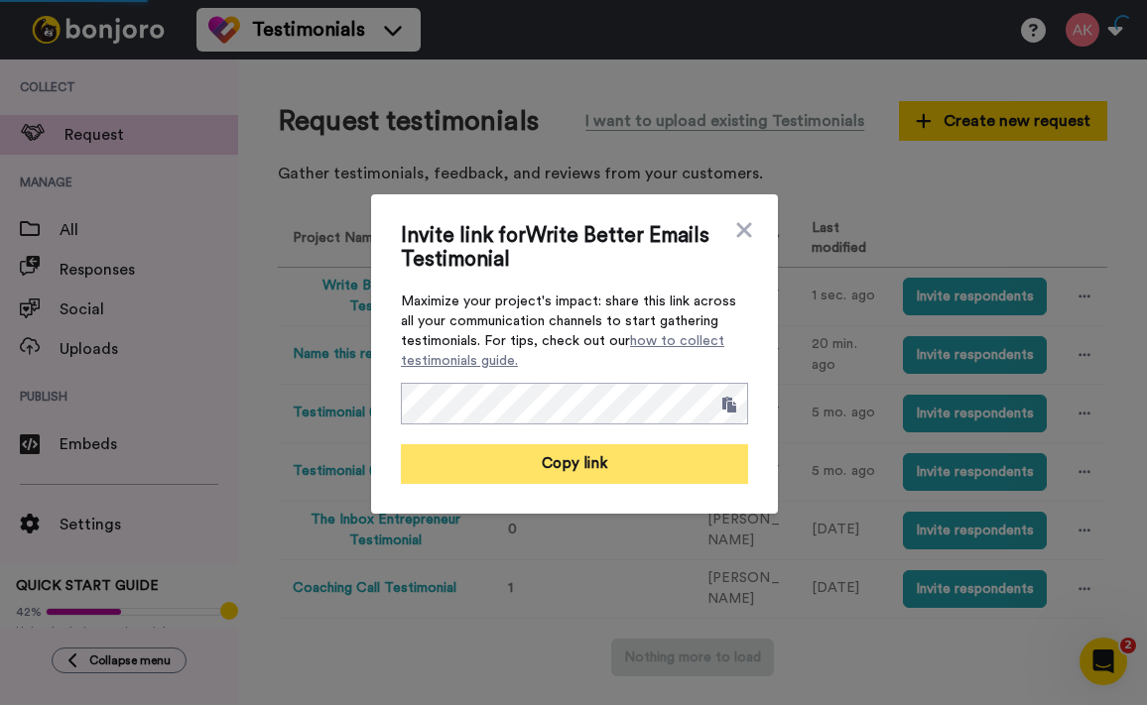
click at [655, 463] on button "Copy link" at bounding box center [574, 464] width 347 height 40
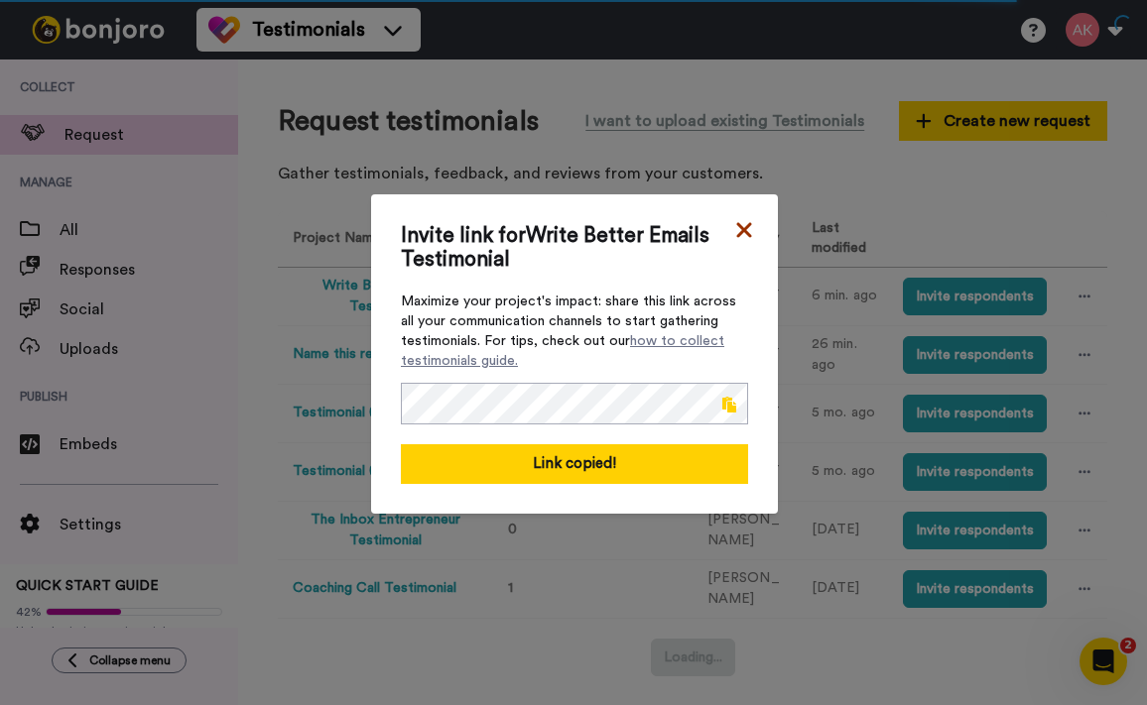
click at [745, 228] on icon at bounding box center [743, 229] width 15 height 15
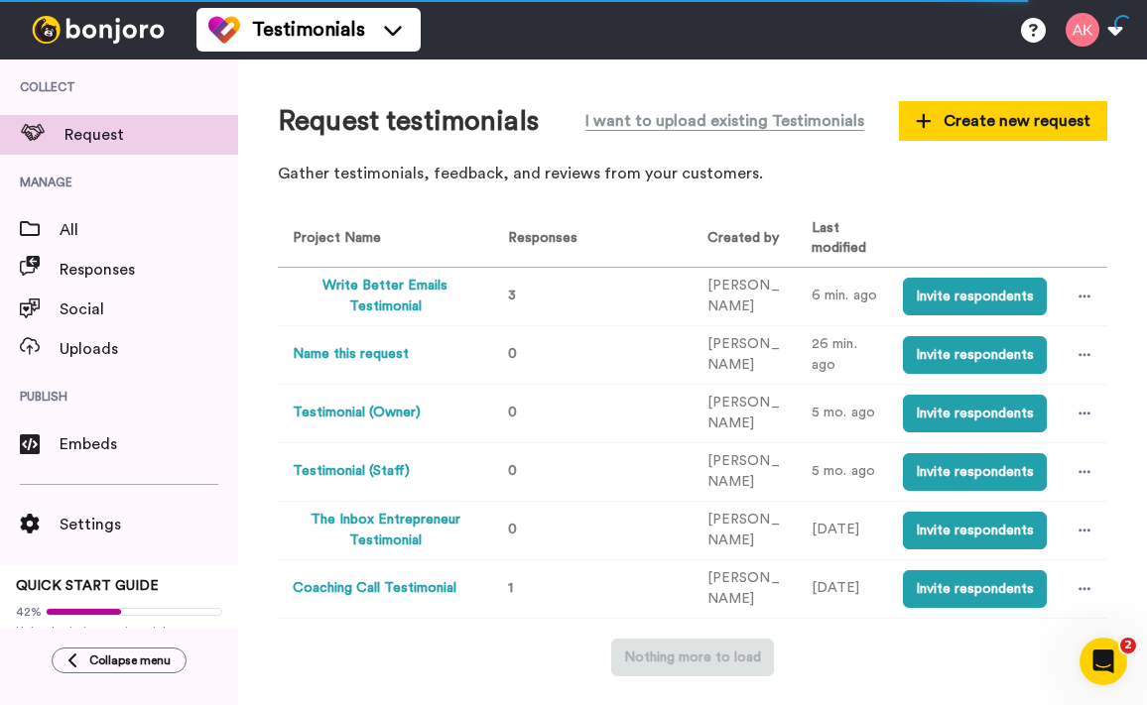
click at [393, 304] on button "Write Better Emails Testimonial" at bounding box center [385, 297] width 184 height 42
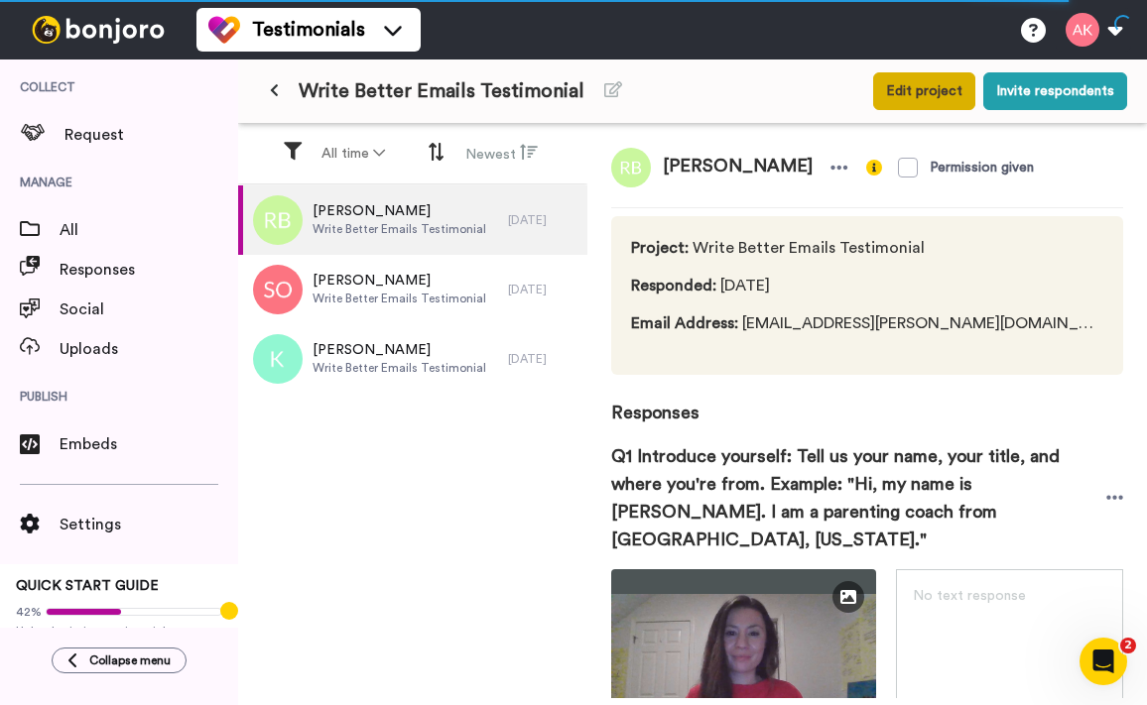
click at [925, 88] on button "Edit project" at bounding box center [924, 91] width 102 height 38
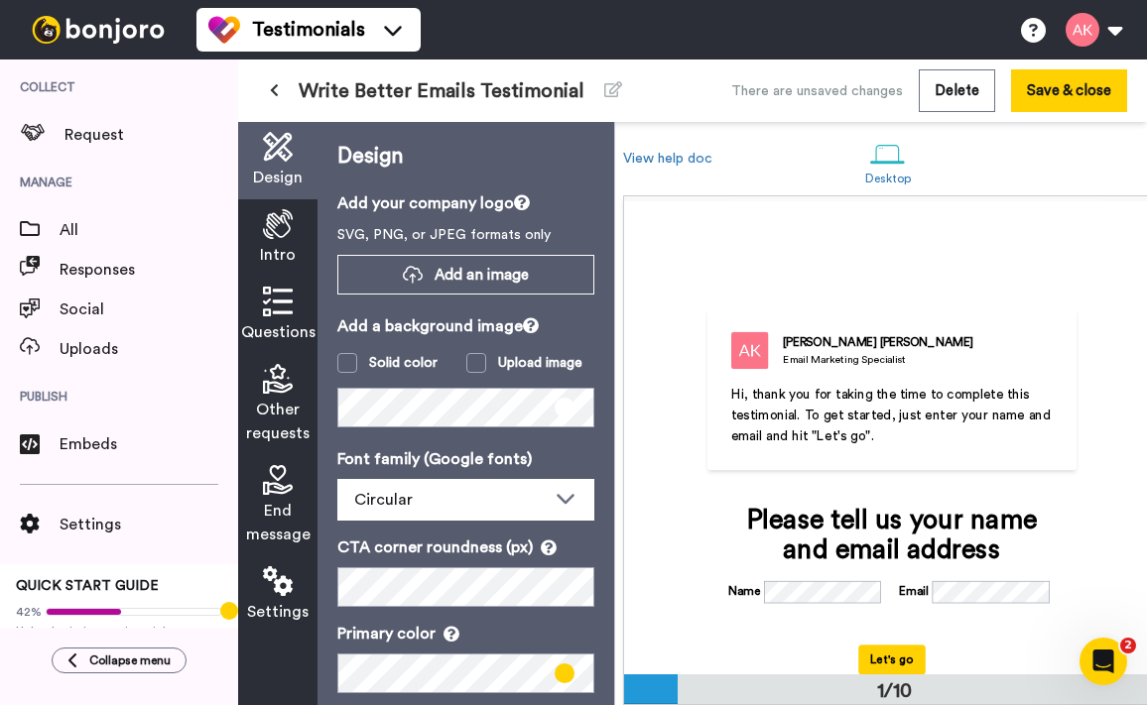
click at [251, 312] on div "Questions" at bounding box center [277, 315] width 79 height 77
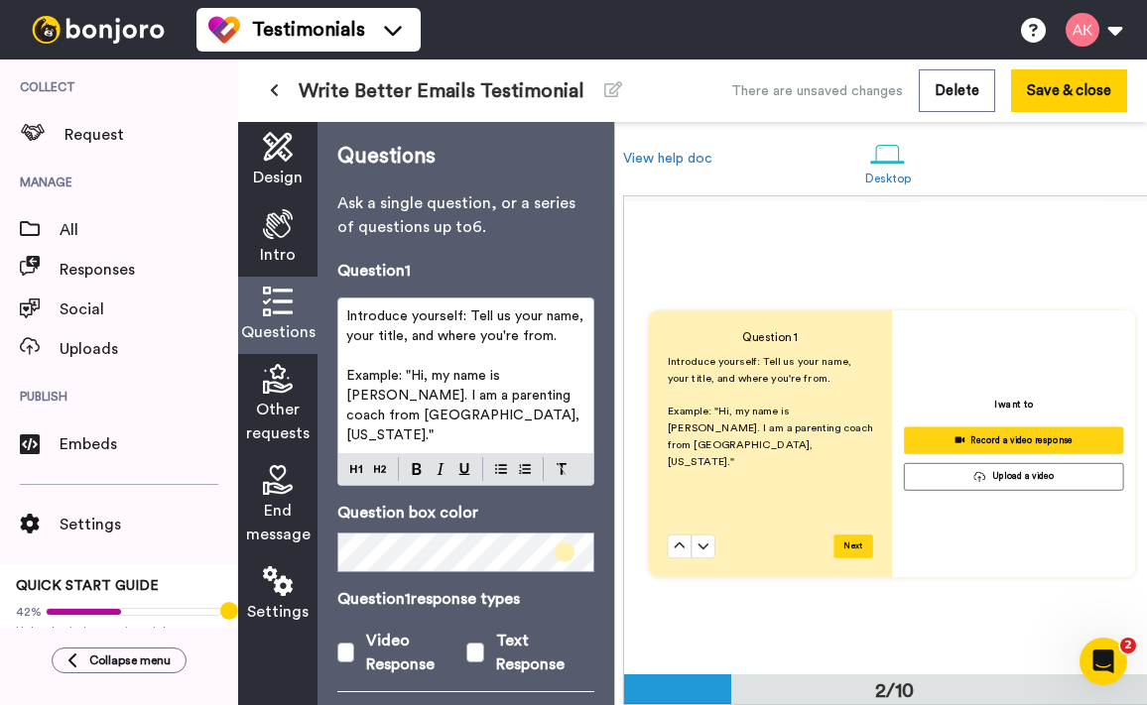
scroll to position [473, 0]
click at [477, 643] on span at bounding box center [475, 653] width 19 height 20
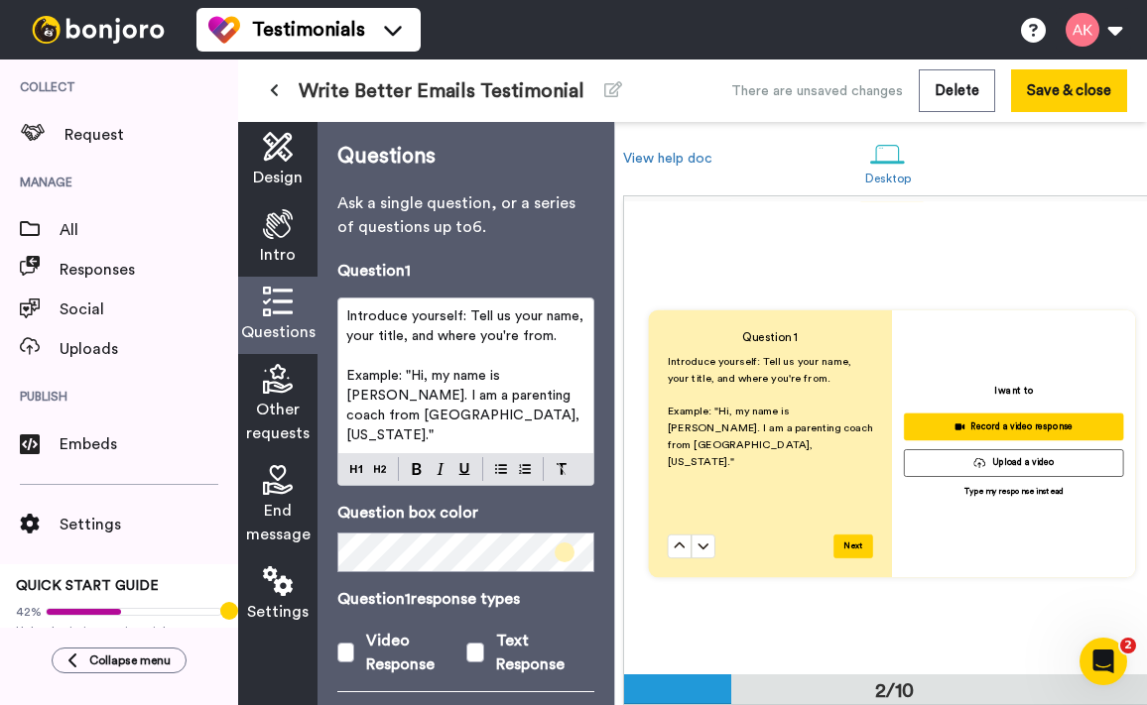
click at [605, 273] on div "Questions Ask a single question, or a series of questions up to 6 . Question 1 …" at bounding box center [465, 413] width 297 height 583
click at [472, 643] on span at bounding box center [475, 653] width 19 height 20
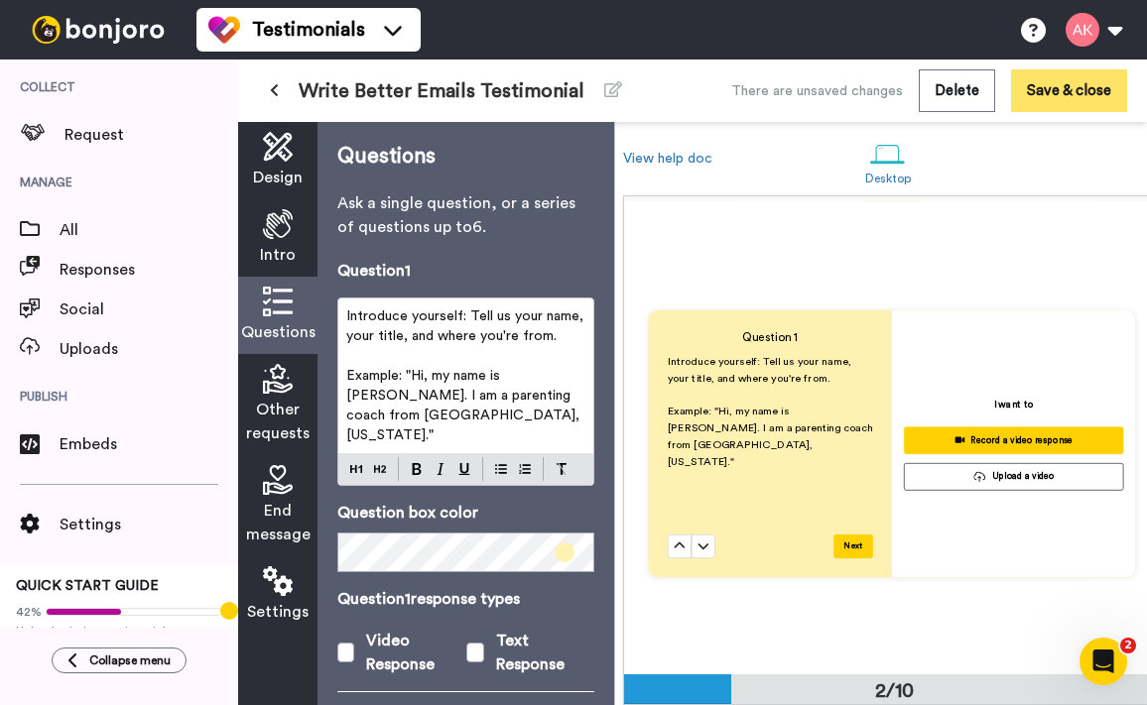
click at [1080, 97] on button "Save & close" at bounding box center [1069, 90] width 116 height 43
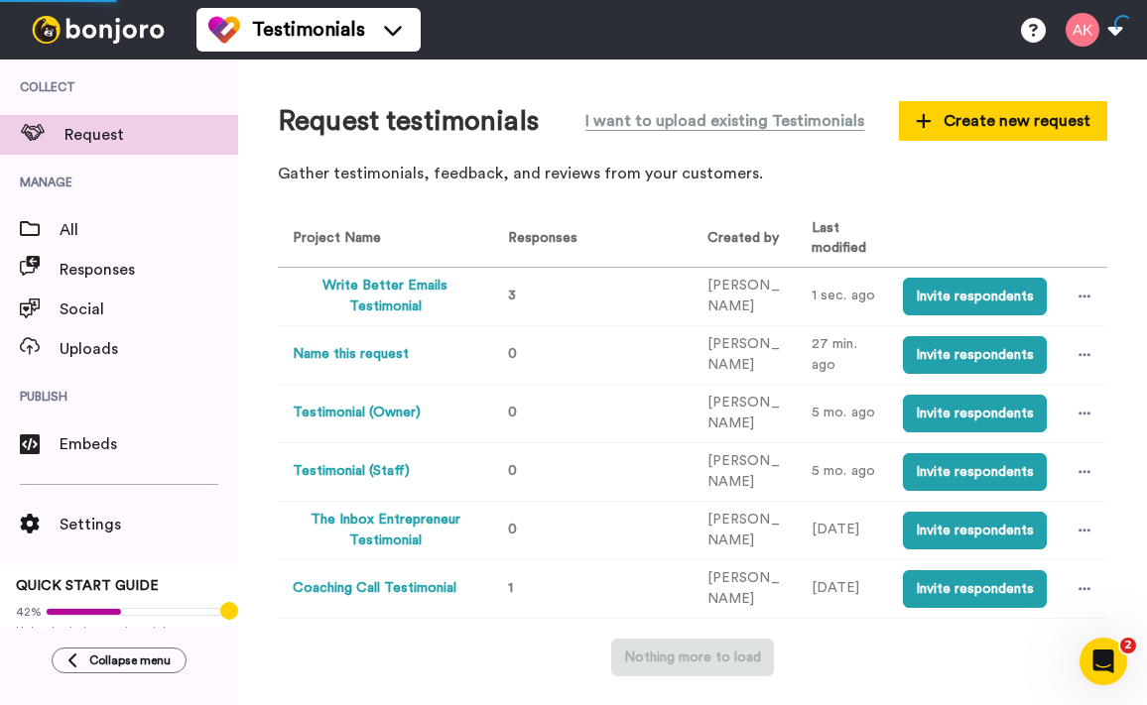
click at [372, 300] on button "Write Better Emails Testimonial" at bounding box center [385, 297] width 184 height 42
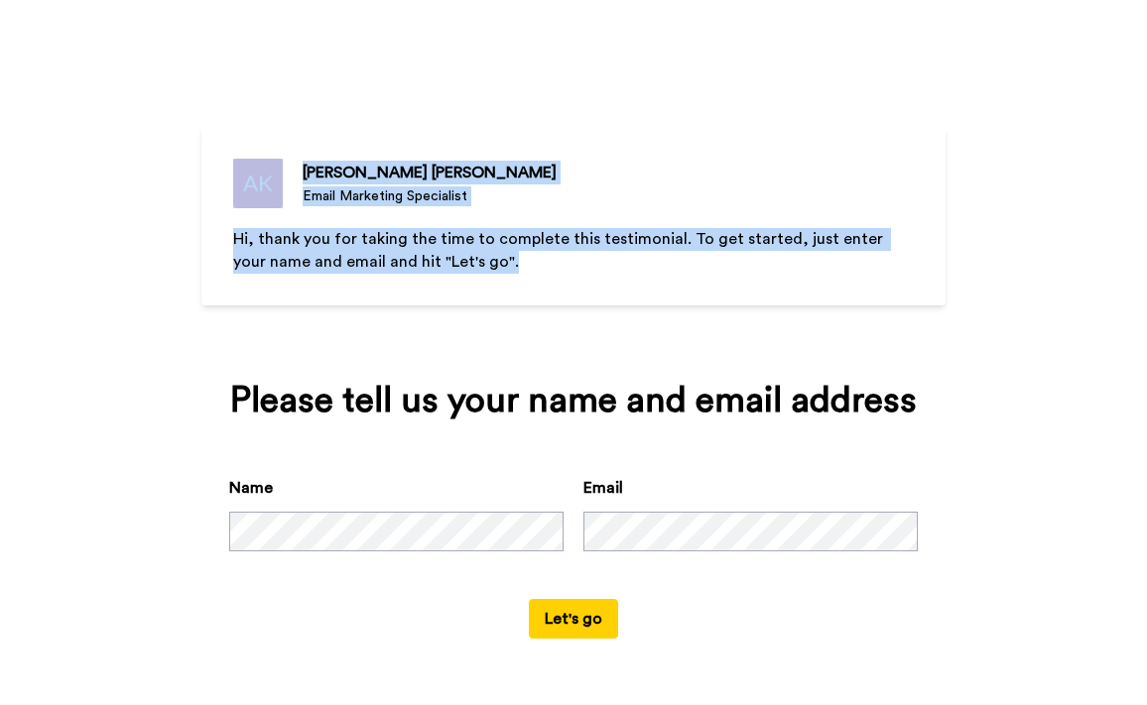
drag, startPoint x: 495, startPoint y: 272, endPoint x: 211, endPoint y: 167, distance: 302.5
click at [211, 167] on div "Amy Kuphal Email Marketing Specialist Hi, thank you for taking the time to comp…" at bounding box center [573, 216] width 744 height 179
copy div "Amy Kuphal Email Marketing Specialist Hi, thank you for taking the time to comp…"
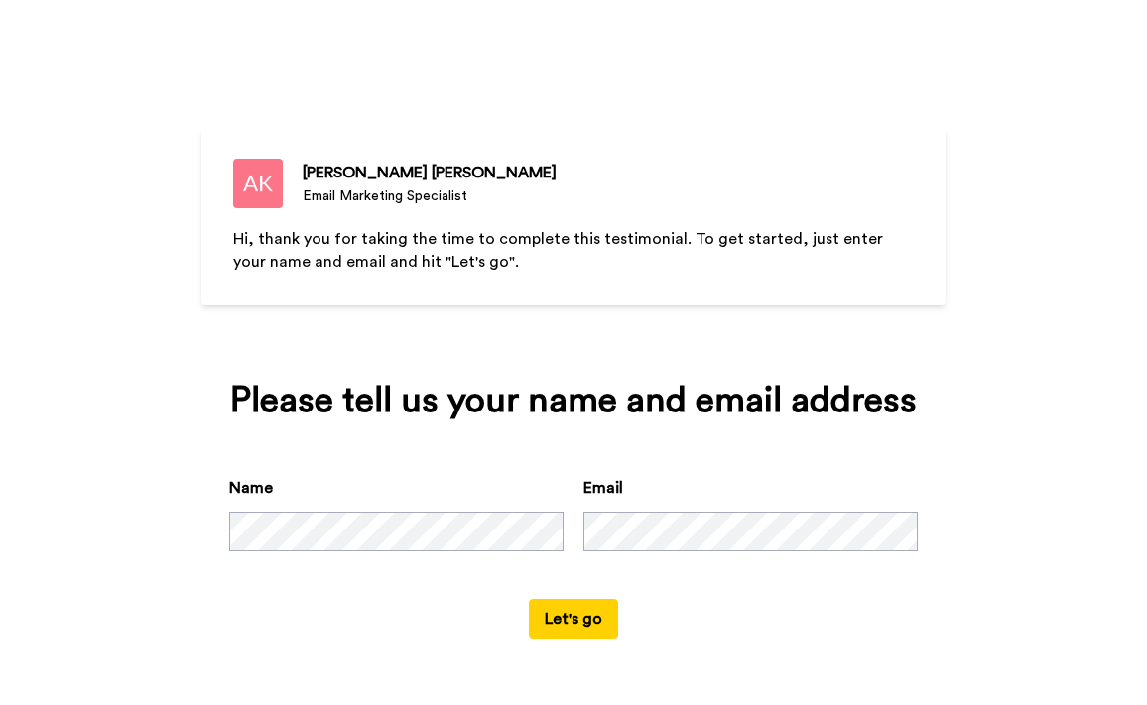
click at [564, 617] on button "Let's go" at bounding box center [573, 619] width 89 height 40
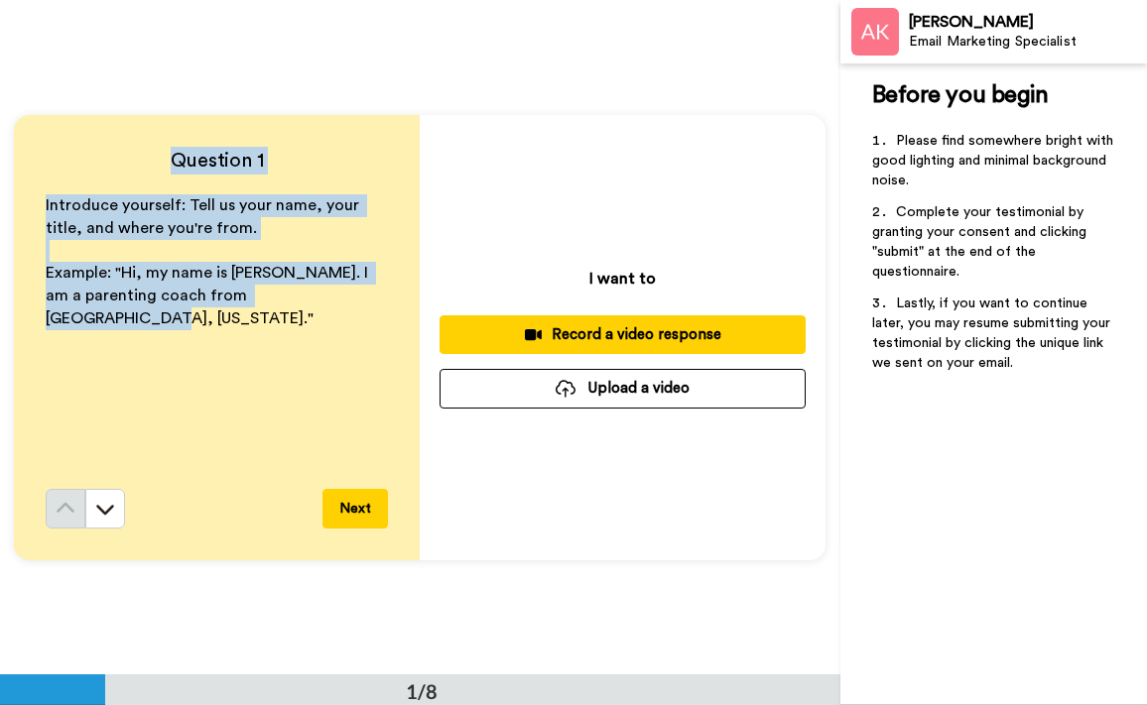
drag, startPoint x: 335, startPoint y: 307, endPoint x: 20, endPoint y: 168, distance: 345.0
click at [20, 168] on div "Question 1 Introduce yourself: Tell us your name, your title, and where you're …" at bounding box center [217, 337] width 406 height 445
copy div "Question 1 Introduce yourself: Tell us your name, your title, and where you're …"
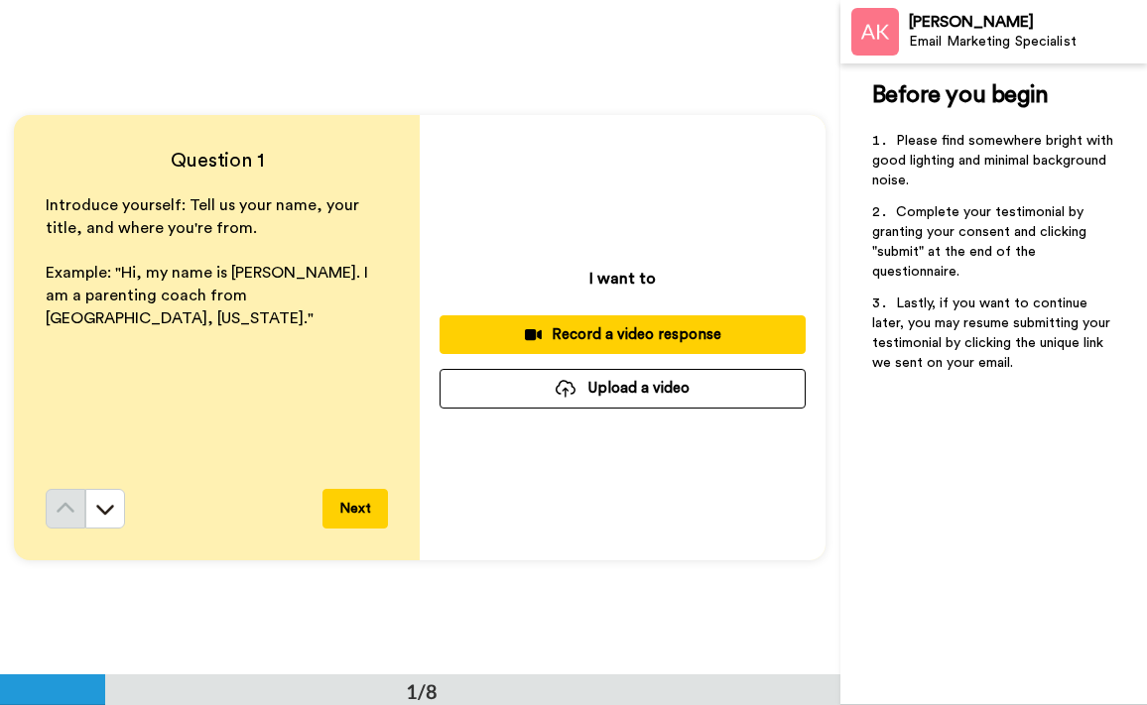
click at [658, 538] on div "I want to Record a video response Upload a video" at bounding box center [623, 337] width 406 height 445
click at [665, 338] on div "Record a video response" at bounding box center [622, 334] width 334 height 21
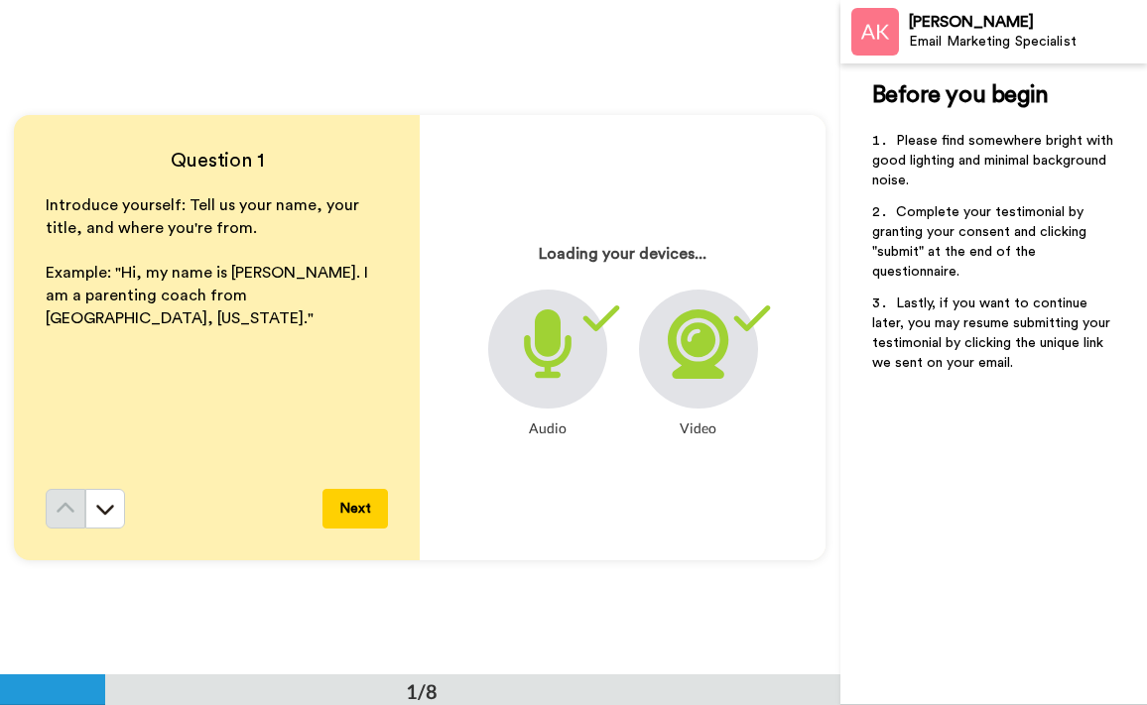
click at [708, 65] on div "Question 1 Introduce yourself: Tell us your name, your title, and where you're …" at bounding box center [420, 337] width 840 height 674
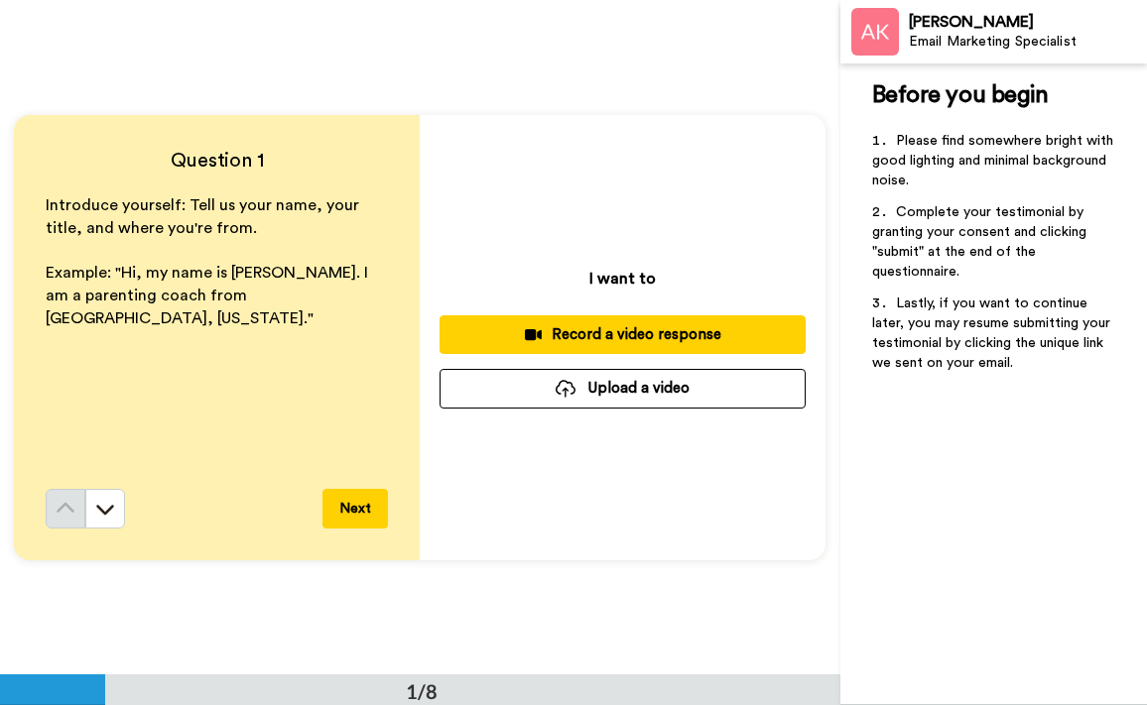
click at [653, 333] on div "Record a video response" at bounding box center [622, 334] width 334 height 21
click at [1096, 544] on div "Before you begin ﻿ Please find somewhere bright with good lighting and minimal …" at bounding box center [993, 384] width 306 height 642
click at [698, 315] on button "Record a video response" at bounding box center [622, 334] width 366 height 39
click at [622, 320] on button "Record a video response" at bounding box center [622, 334] width 366 height 39
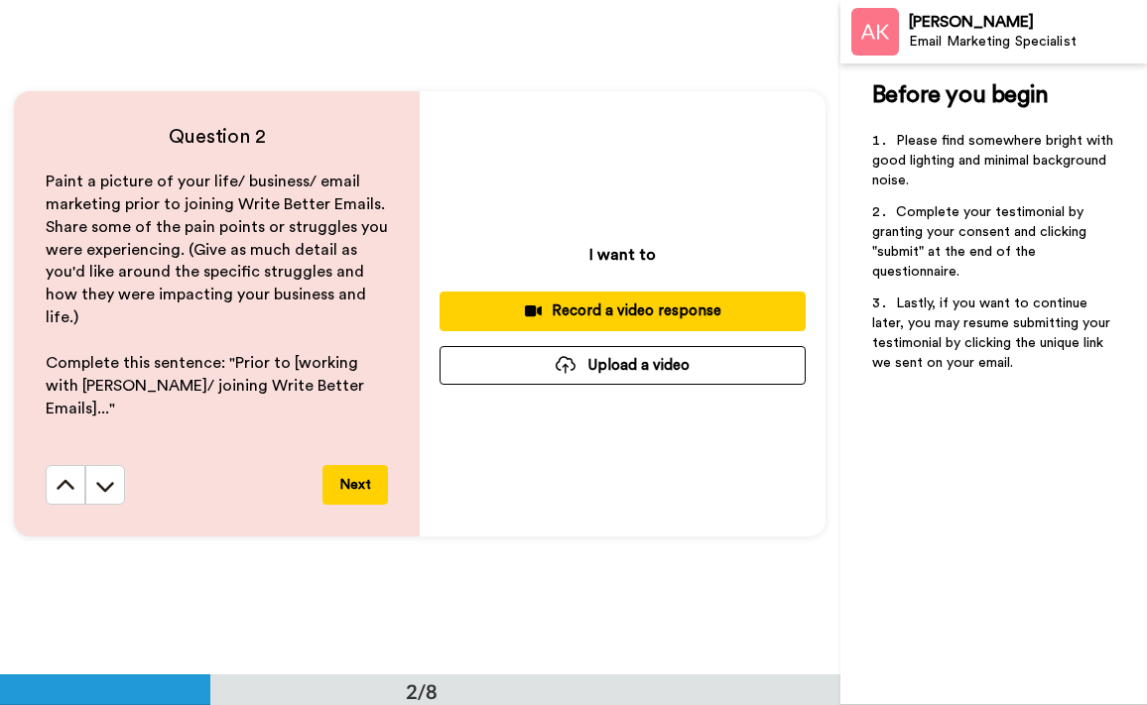
scroll to position [697, 0]
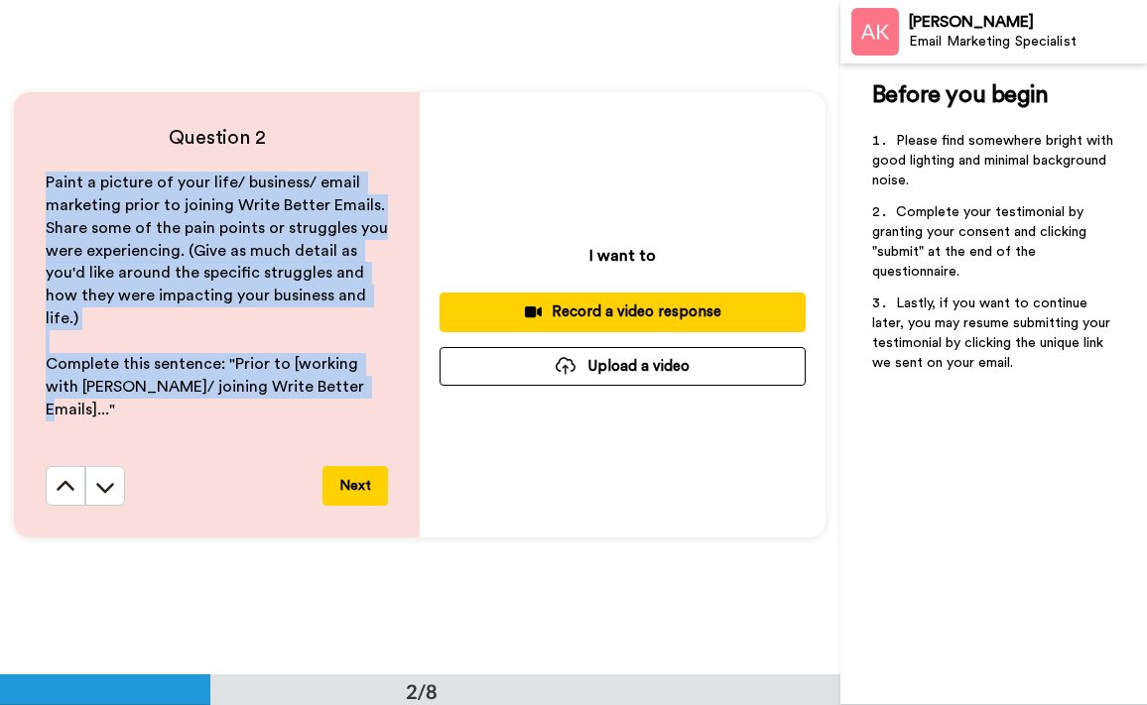
drag, startPoint x: 323, startPoint y: 368, endPoint x: 28, endPoint y: 175, distance: 353.2
click at [28, 175] on div "Question 2 Paint a picture of your life/ business/ email marketing prior to joi…" at bounding box center [217, 314] width 406 height 445
copy div "Paint a picture of your life/ business/ email marketing prior to joining Write …"
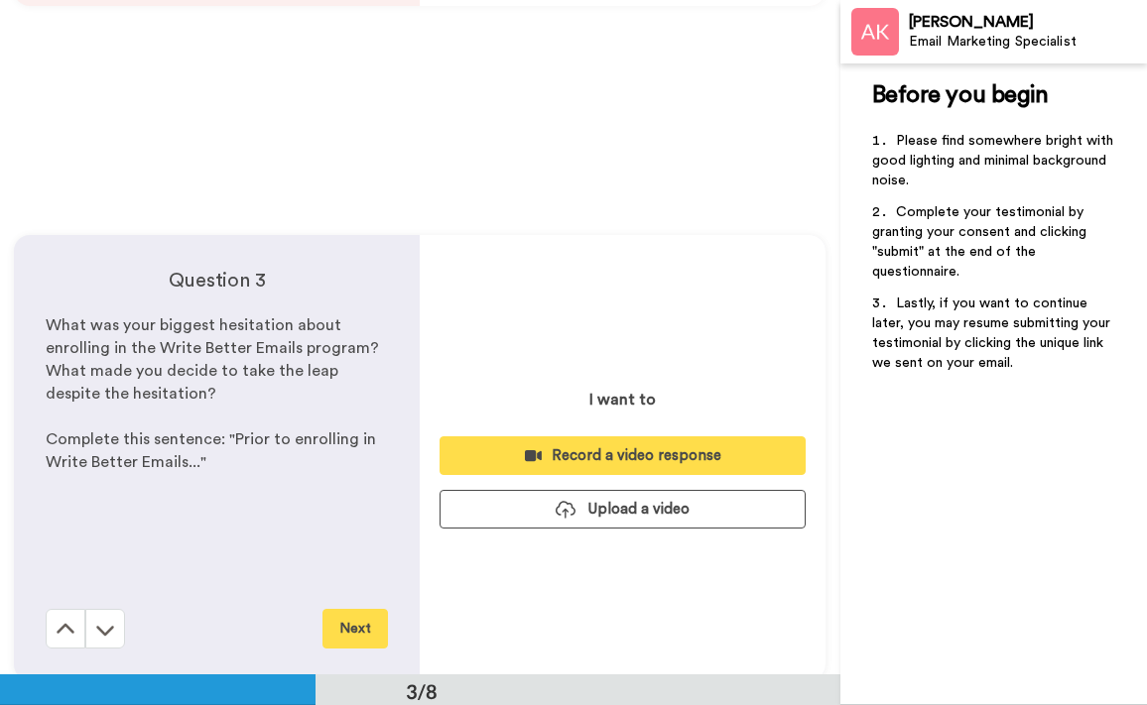
scroll to position [1260, 0]
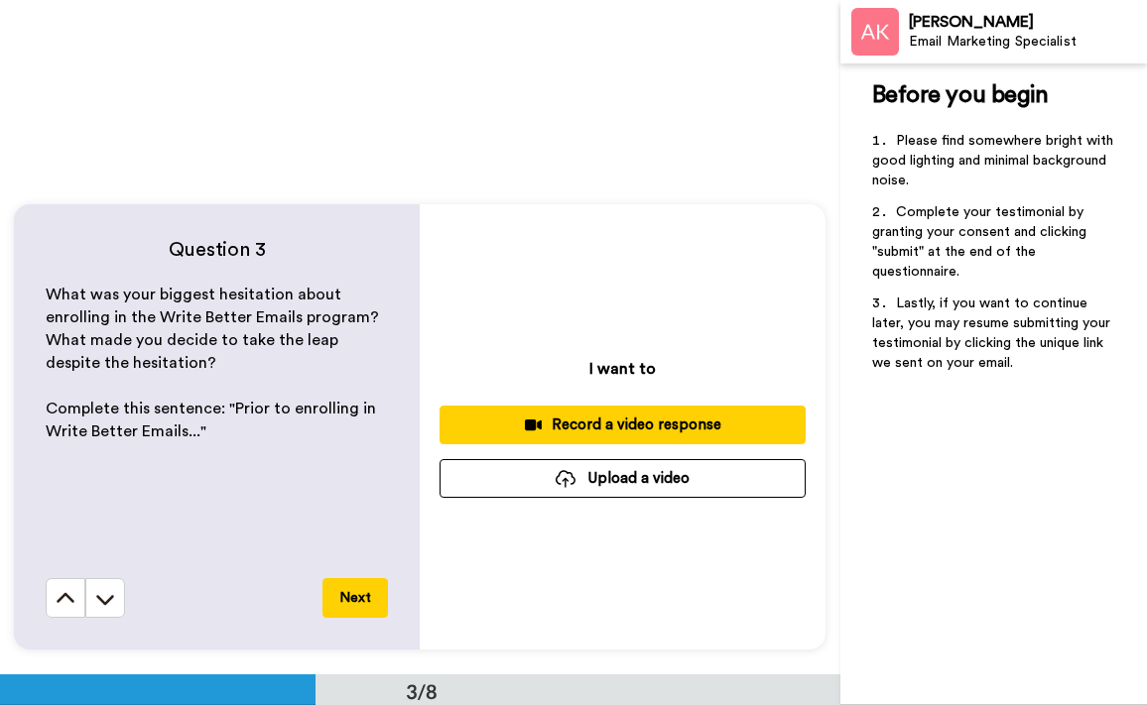
drag, startPoint x: 239, startPoint y: 433, endPoint x: 43, endPoint y: 275, distance: 252.5
click at [43, 275] on div "Question 3 What was your biggest hesitation about enrolling in the Write Better…" at bounding box center [217, 426] width 406 height 445
copy div "What was your biggest hesitation about enrolling in the Write Better Emails pro…"
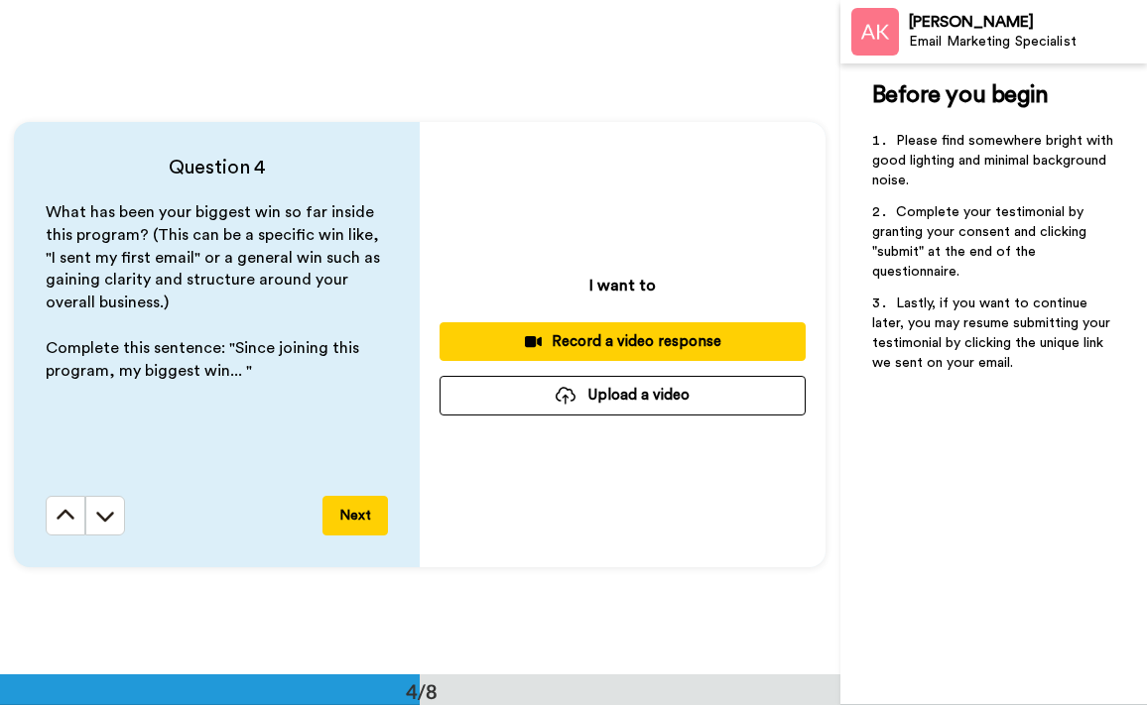
scroll to position [2026, 0]
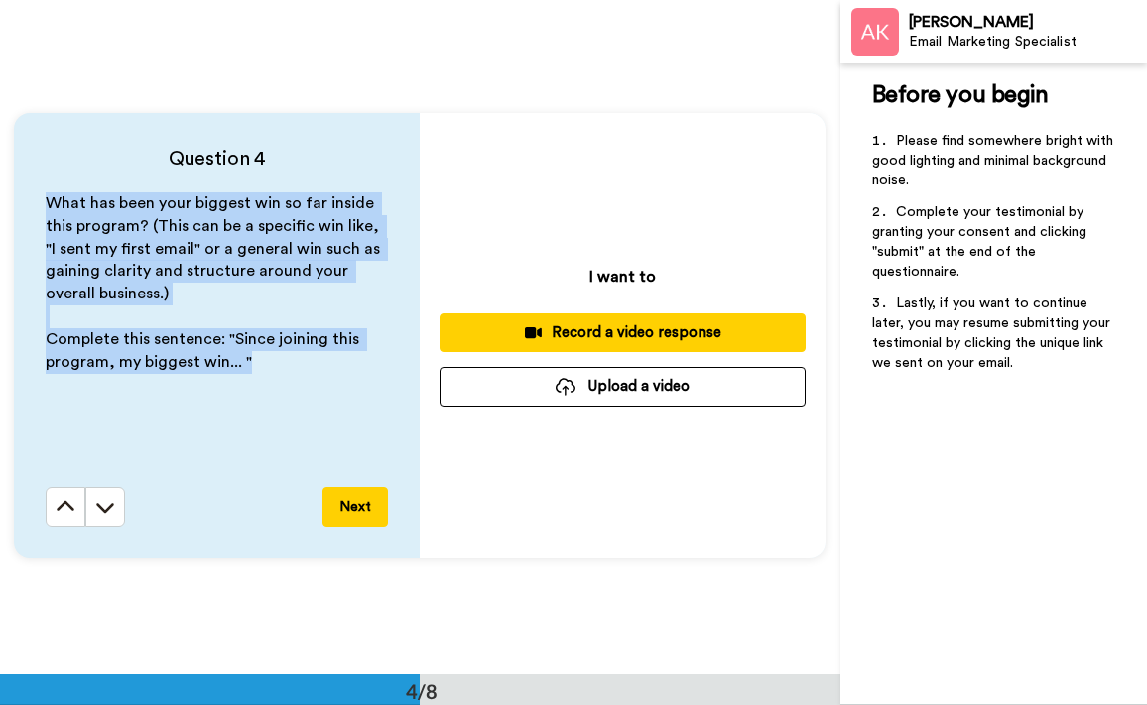
drag, startPoint x: 266, startPoint y: 369, endPoint x: 46, endPoint y: 204, distance: 275.0
click at [46, 204] on div "What has been your biggest win so far inside this program? (This can be a speci…" at bounding box center [217, 339] width 342 height 295
copy div "What has been your biggest win so far inside this program? (This can be a speci…"
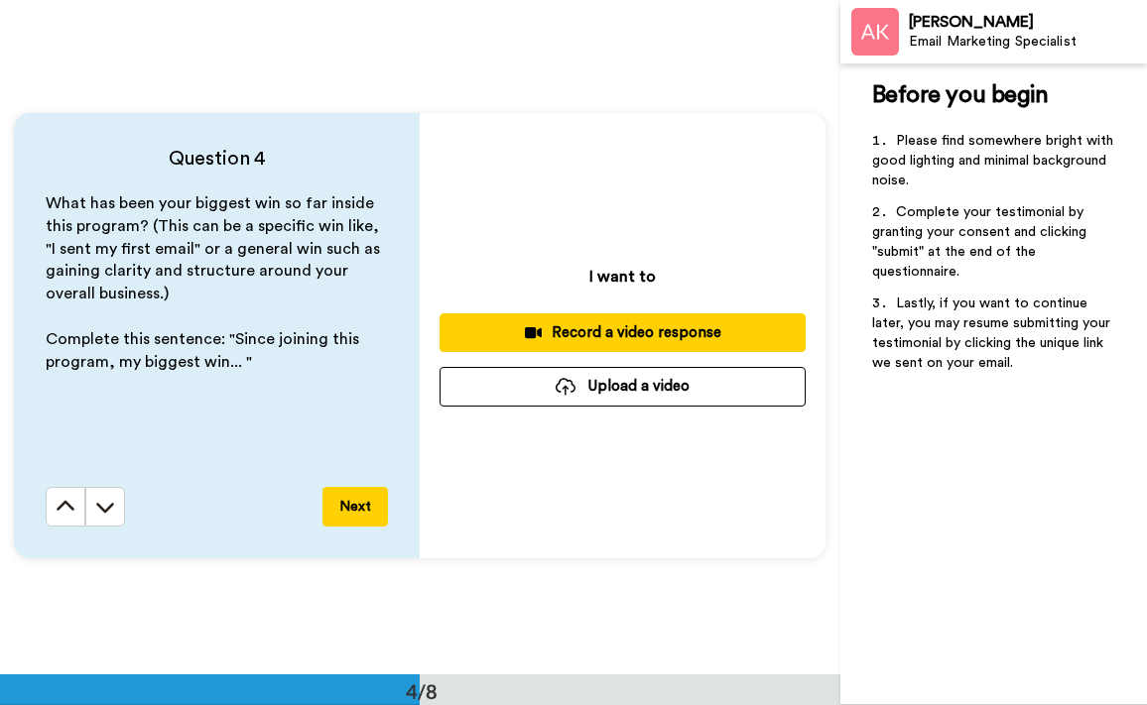
click at [316, 389] on div "What has been your biggest win so far inside this program? (This can be a speci…" at bounding box center [217, 339] width 342 height 295
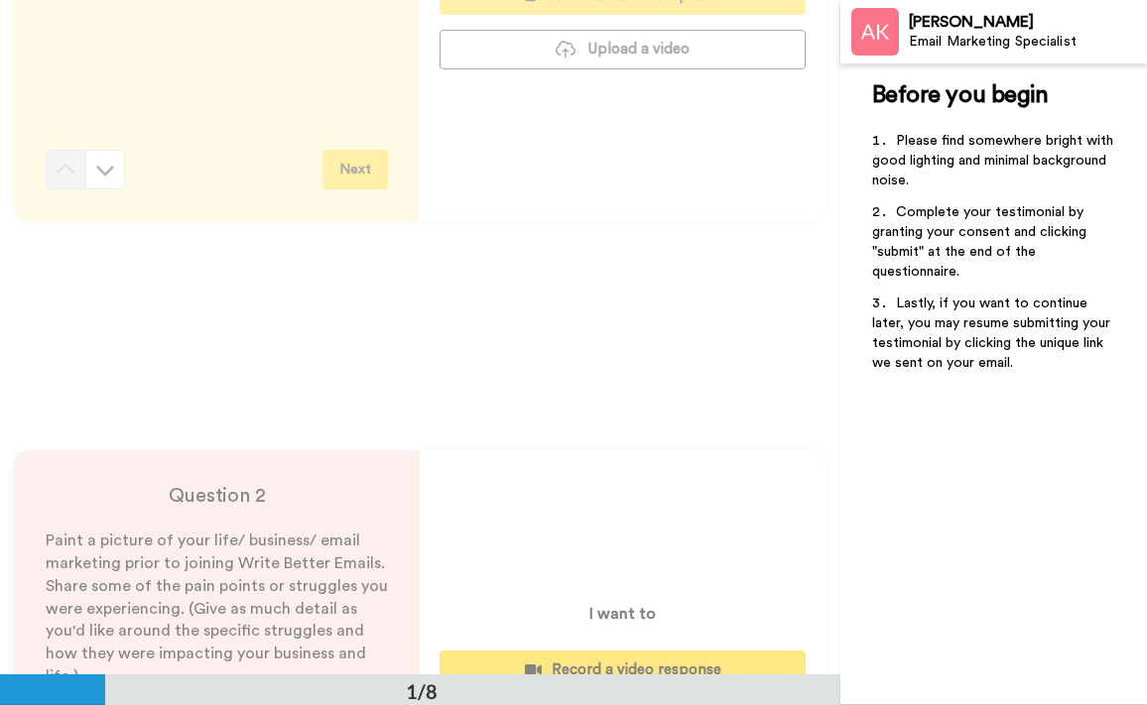
scroll to position [0, 0]
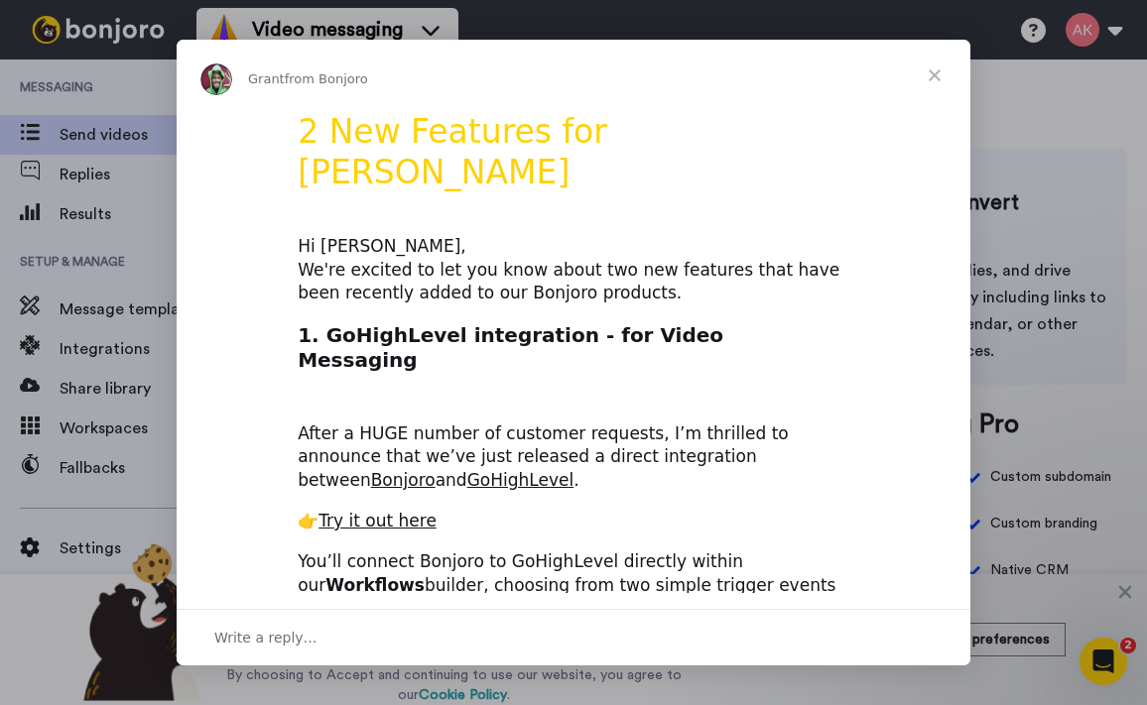
click at [942, 70] on span "Close" at bounding box center [934, 75] width 71 height 71
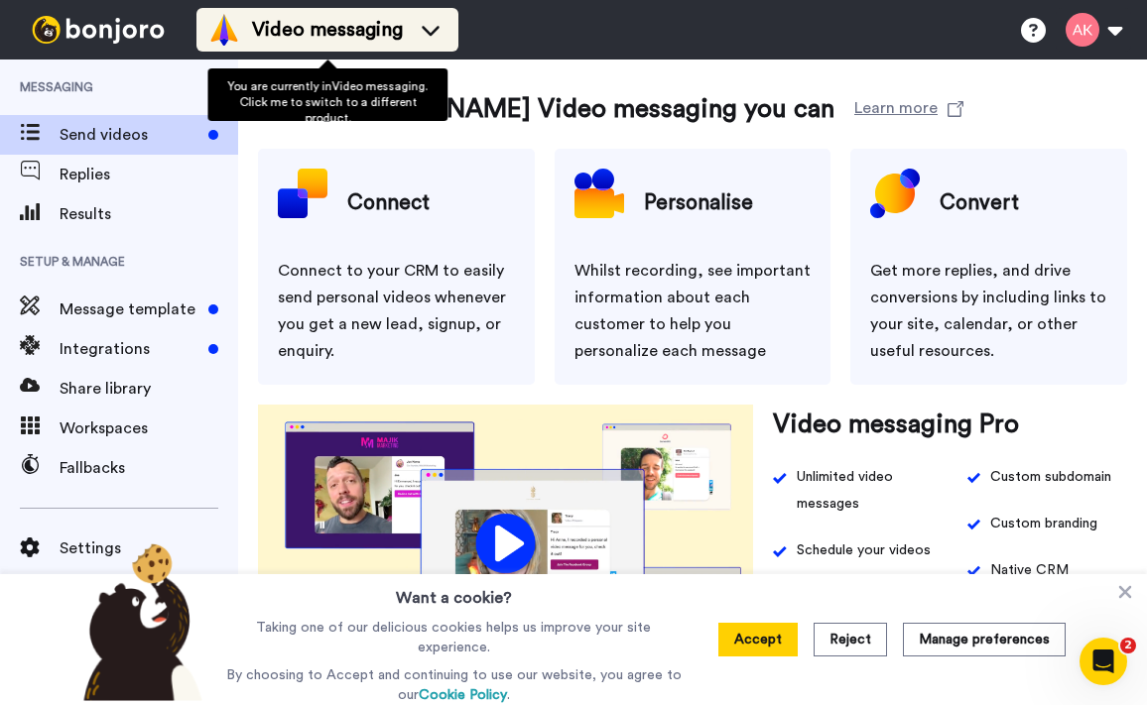
click at [401, 29] on span "Video messaging" at bounding box center [327, 30] width 151 height 28
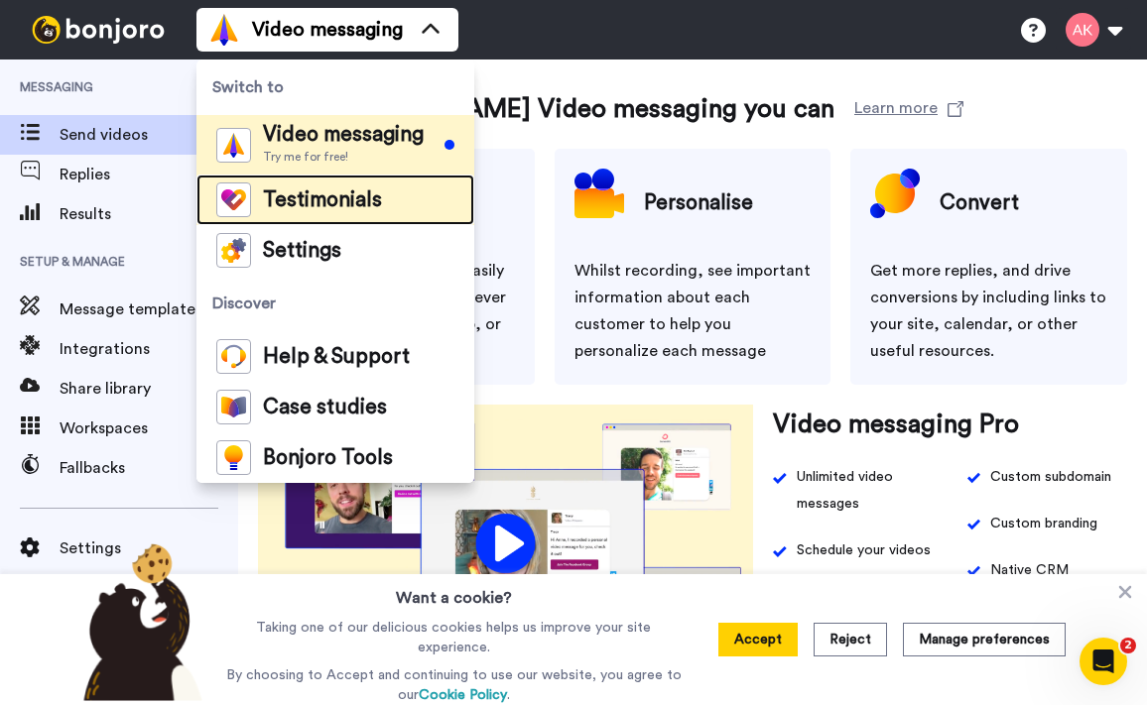
click at [303, 218] on li "Testimonials" at bounding box center [335, 200] width 278 height 51
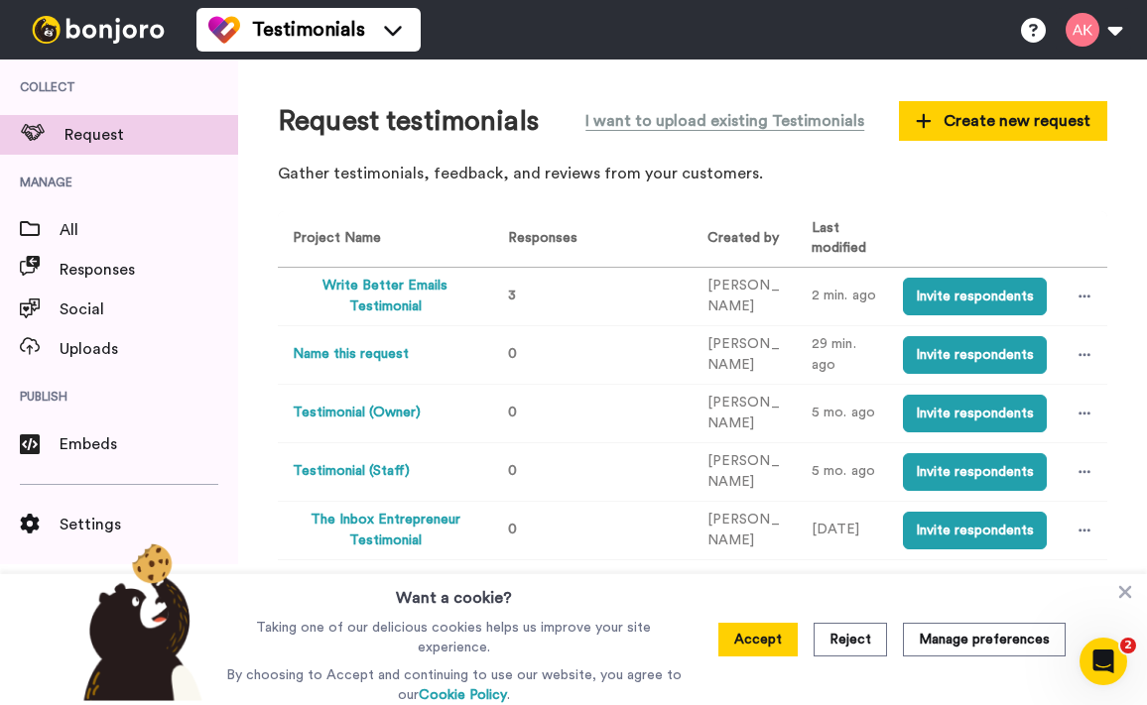
click at [420, 311] on button "Write Better Emails Testimonial" at bounding box center [385, 297] width 184 height 42
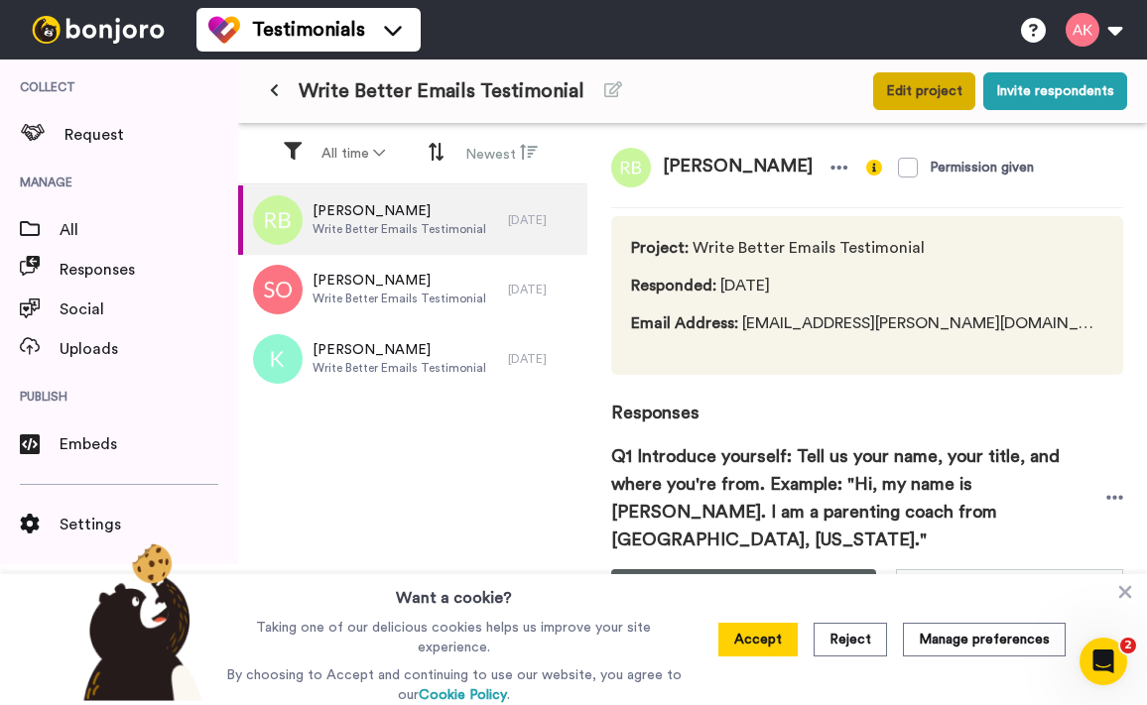
click at [923, 102] on button "Edit project" at bounding box center [924, 91] width 102 height 38
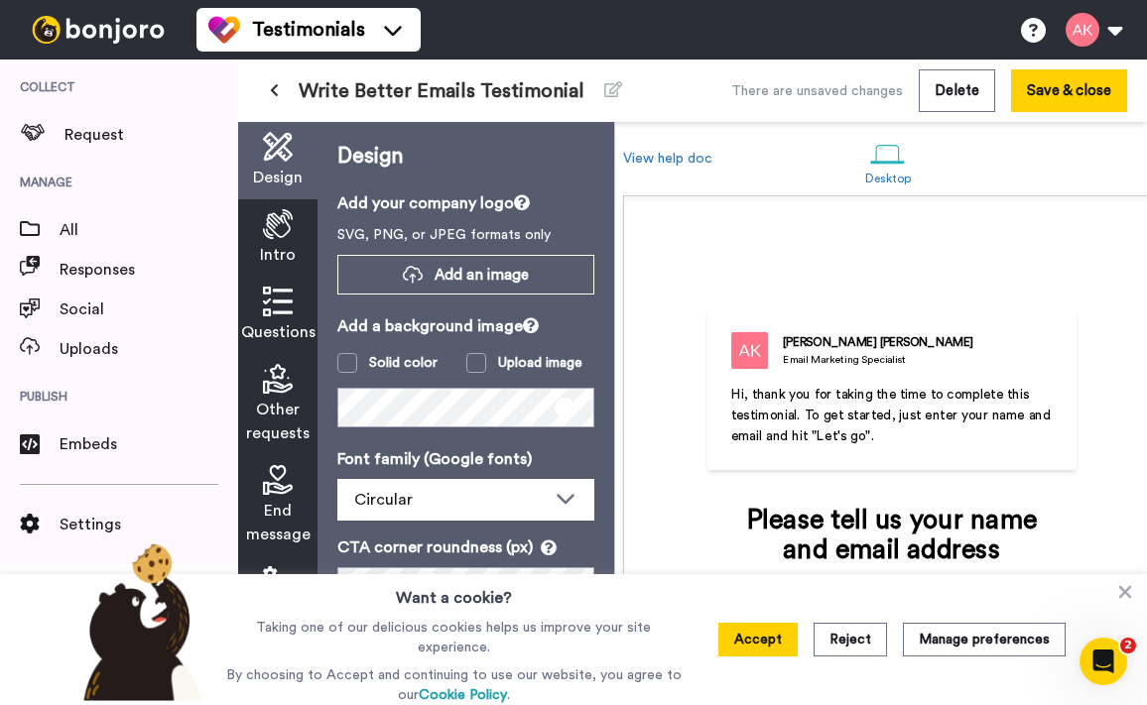
click at [265, 421] on span "Other requests" at bounding box center [277, 422] width 63 height 48
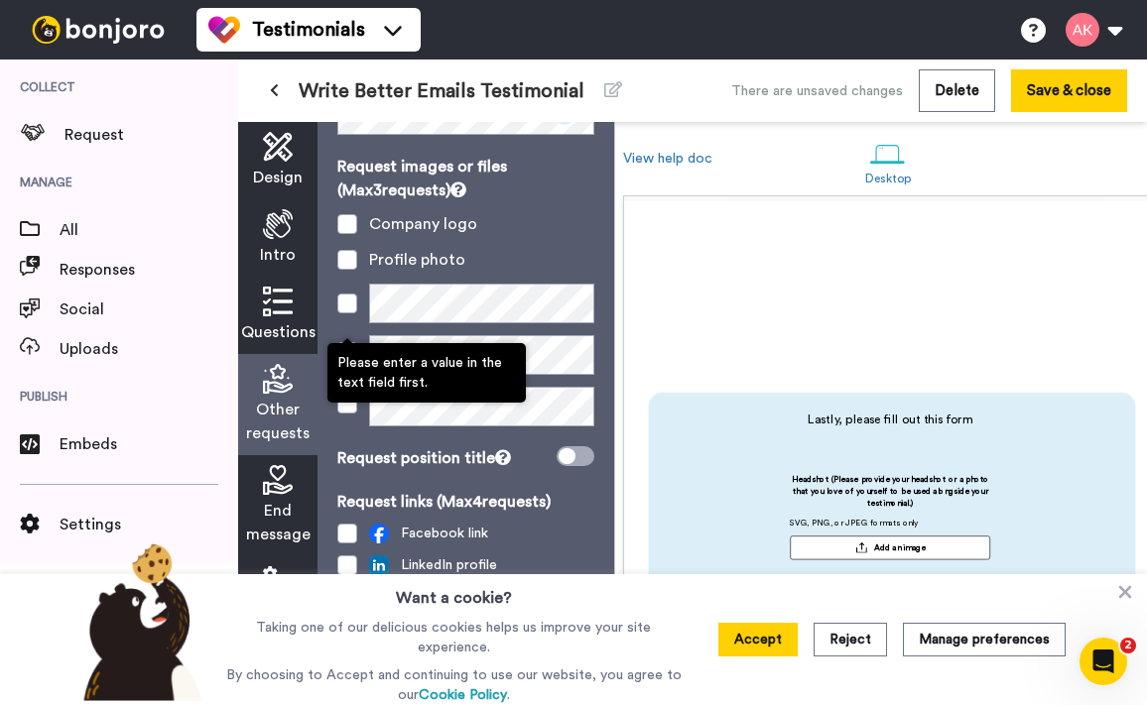
scroll to position [155, 0]
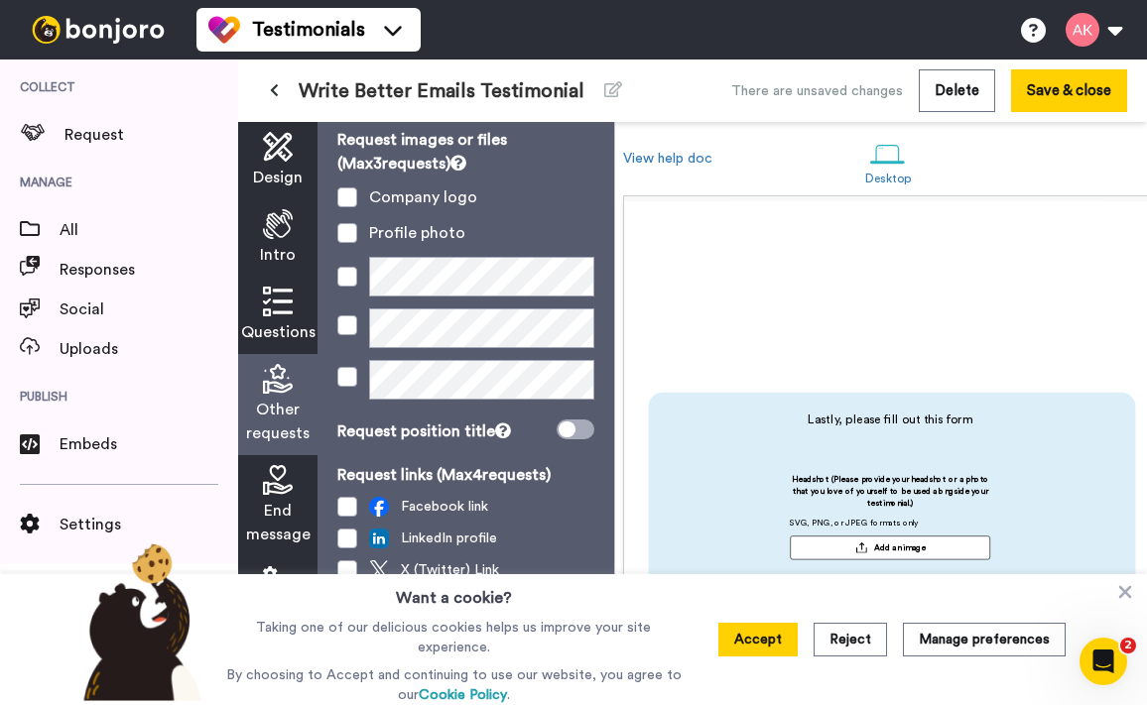
click at [294, 318] on div "Questions" at bounding box center [277, 315] width 79 height 77
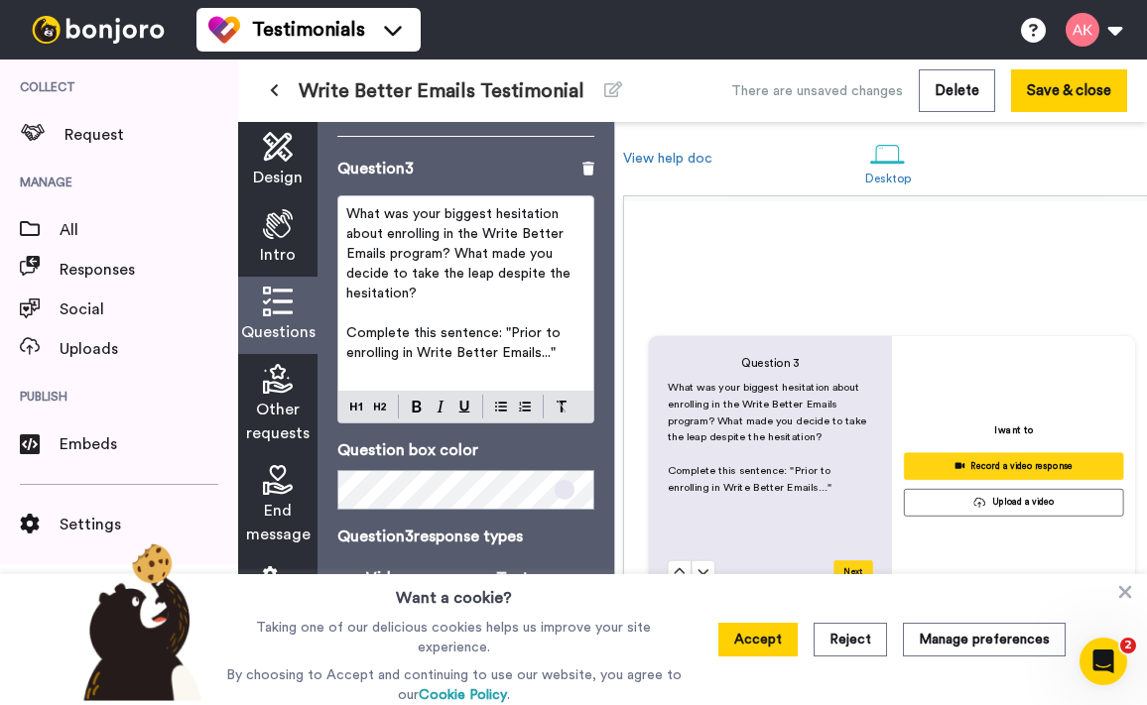
scroll to position [1395, 0]
drag, startPoint x: 574, startPoint y: 340, endPoint x: 335, endPoint y: 315, distance: 240.3
click at [335, 315] on div "Questions Ask a single question, or a series of questions up to 6 . Question 1 …" at bounding box center [465, 413] width 297 height 583
click at [462, 326] on span "Complete this sentence: "Prior to enrolling in Write Better Emails..."" at bounding box center [455, 343] width 218 height 34
drag, startPoint x: 572, startPoint y: 331, endPoint x: 341, endPoint y: 314, distance: 231.7
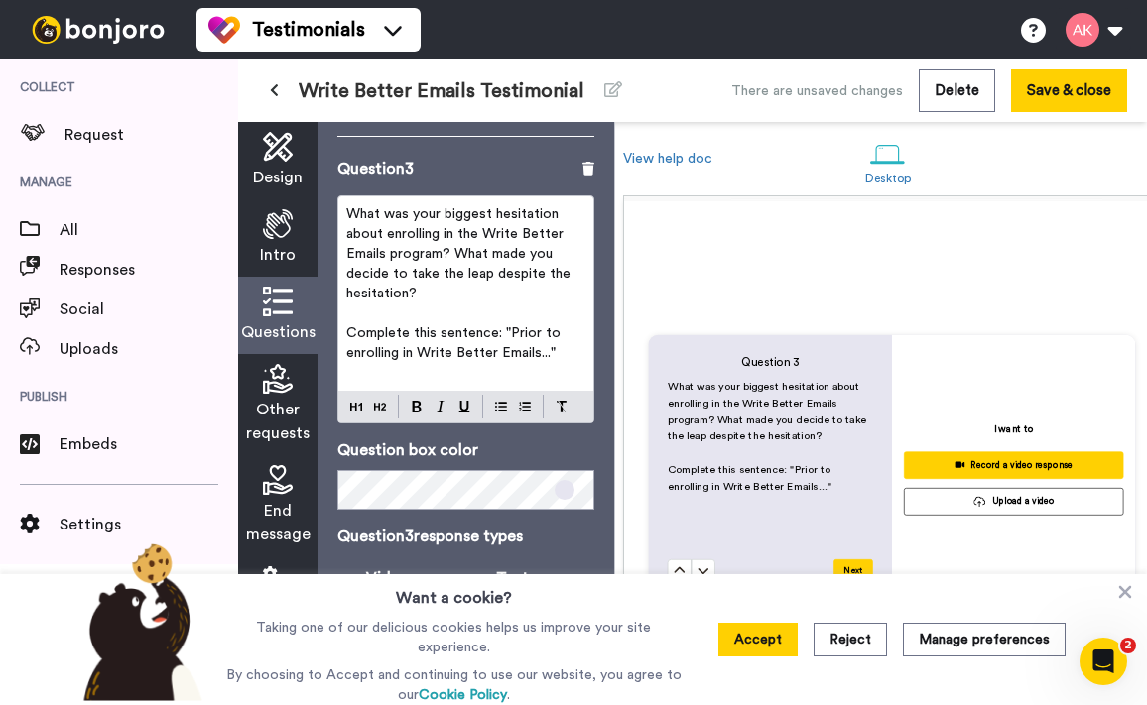
click at [341, 314] on div "What was your biggest hesitation about enrolling in the Write Better Emails pro…" at bounding box center [465, 293] width 255 height 194
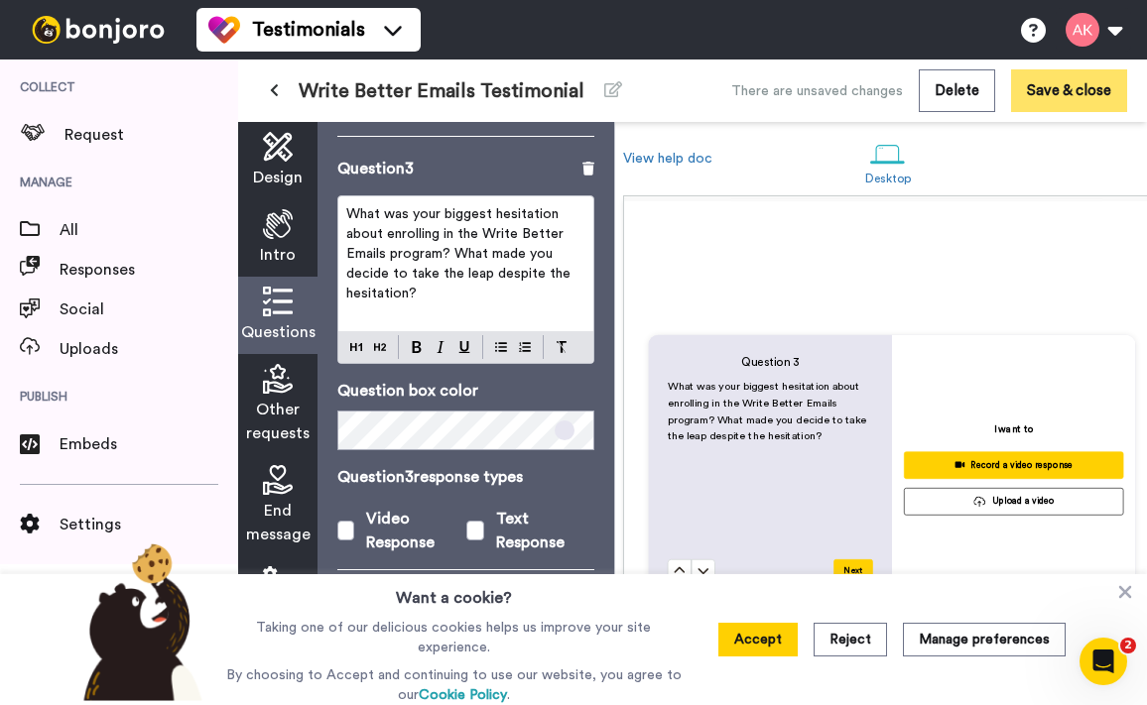
click at [1081, 100] on button "Save & close" at bounding box center [1069, 90] width 116 height 43
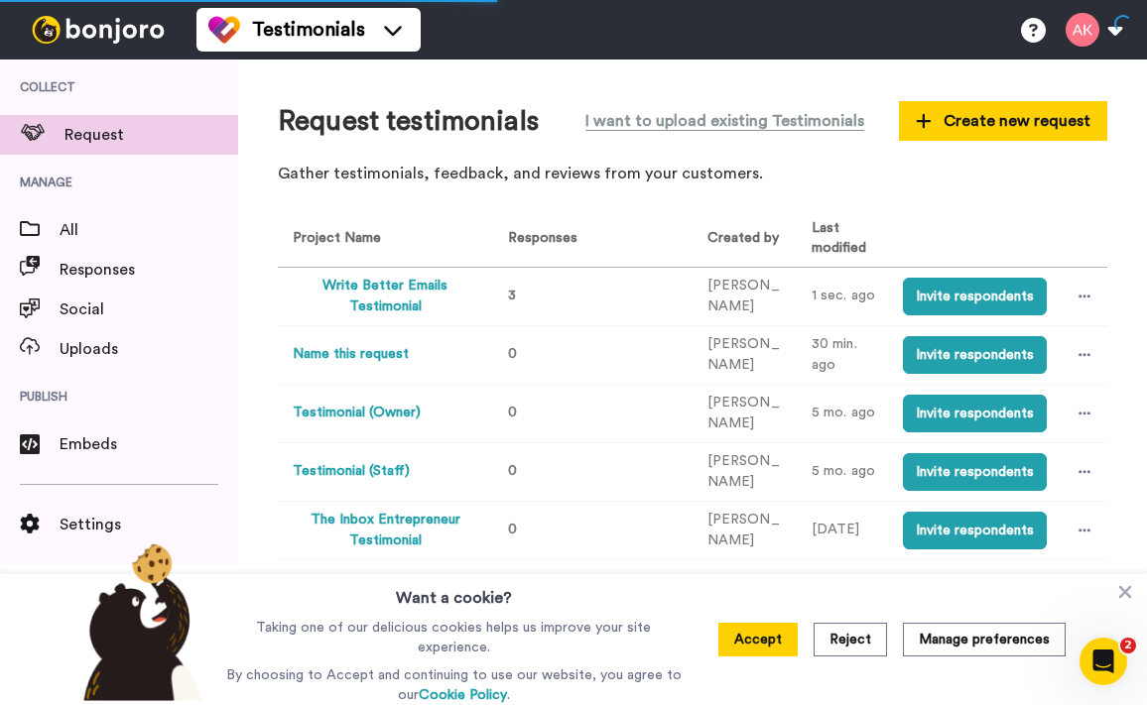
click at [386, 293] on button "Write Better Emails Testimonial" at bounding box center [385, 297] width 184 height 42
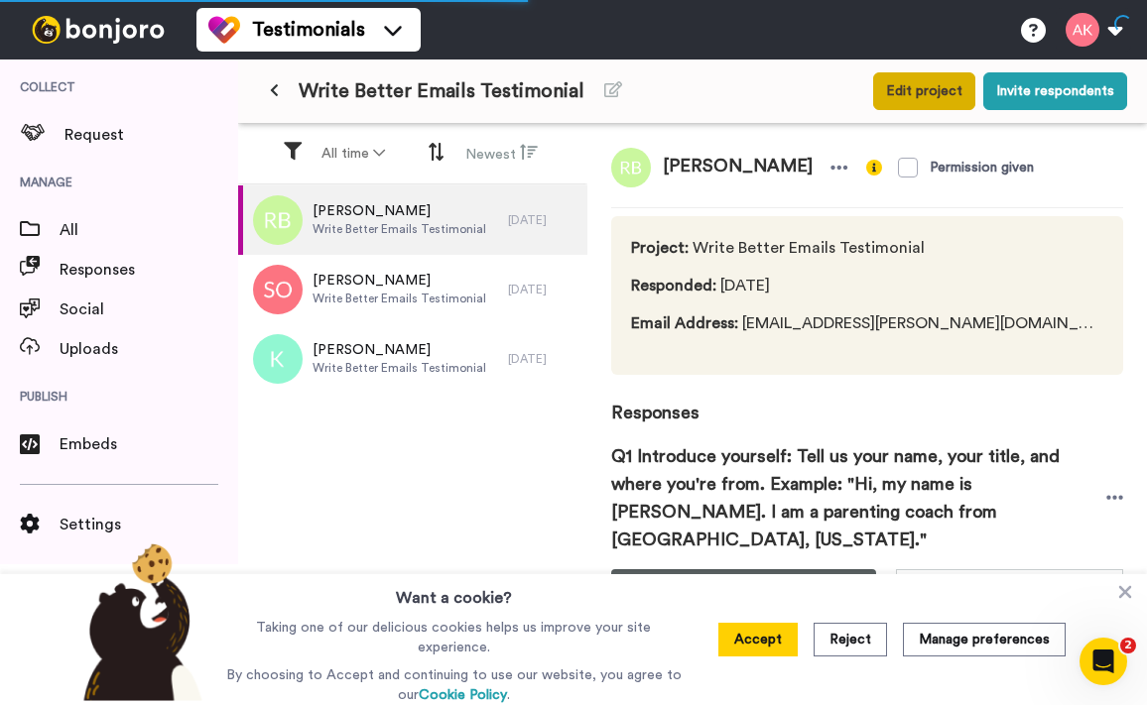
click at [885, 100] on button "Edit project" at bounding box center [924, 91] width 102 height 38
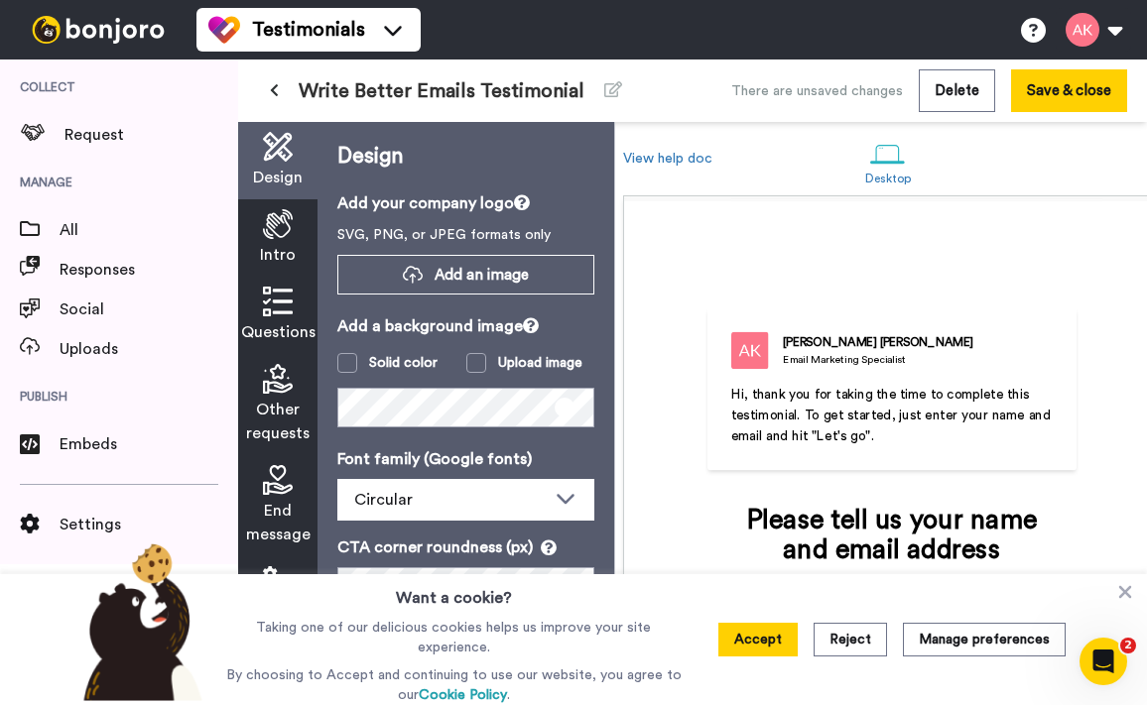
click at [243, 316] on div "Questions" at bounding box center [277, 315] width 79 height 77
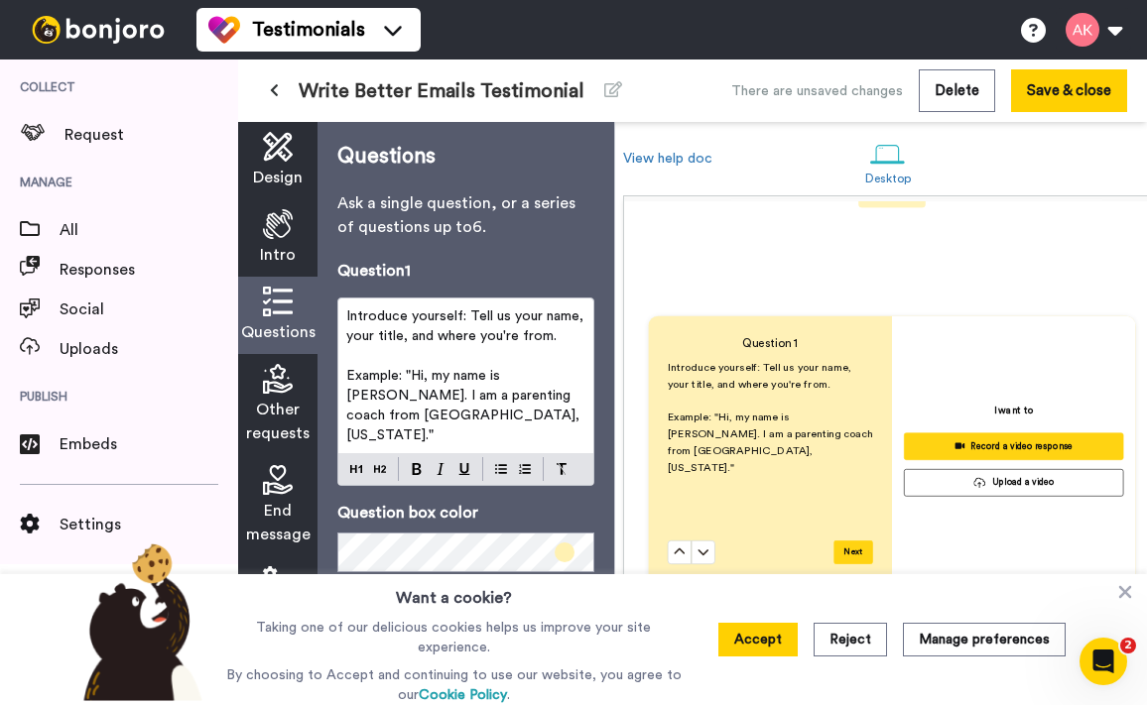
scroll to position [473, 0]
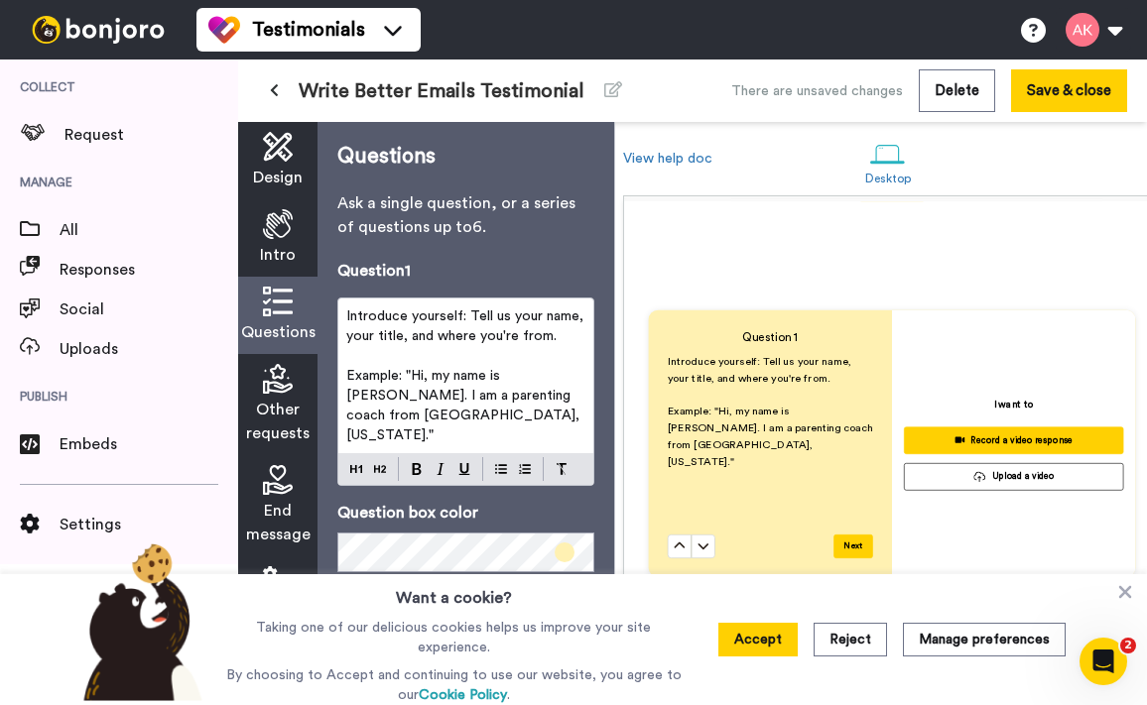
click at [562, 382] on span "Example: "Hi, my name is Jess. I am a parenting coach from Little Rock, Arkansa…" at bounding box center [464, 405] width 237 height 73
click at [1038, 106] on button "Save & close" at bounding box center [1069, 90] width 116 height 43
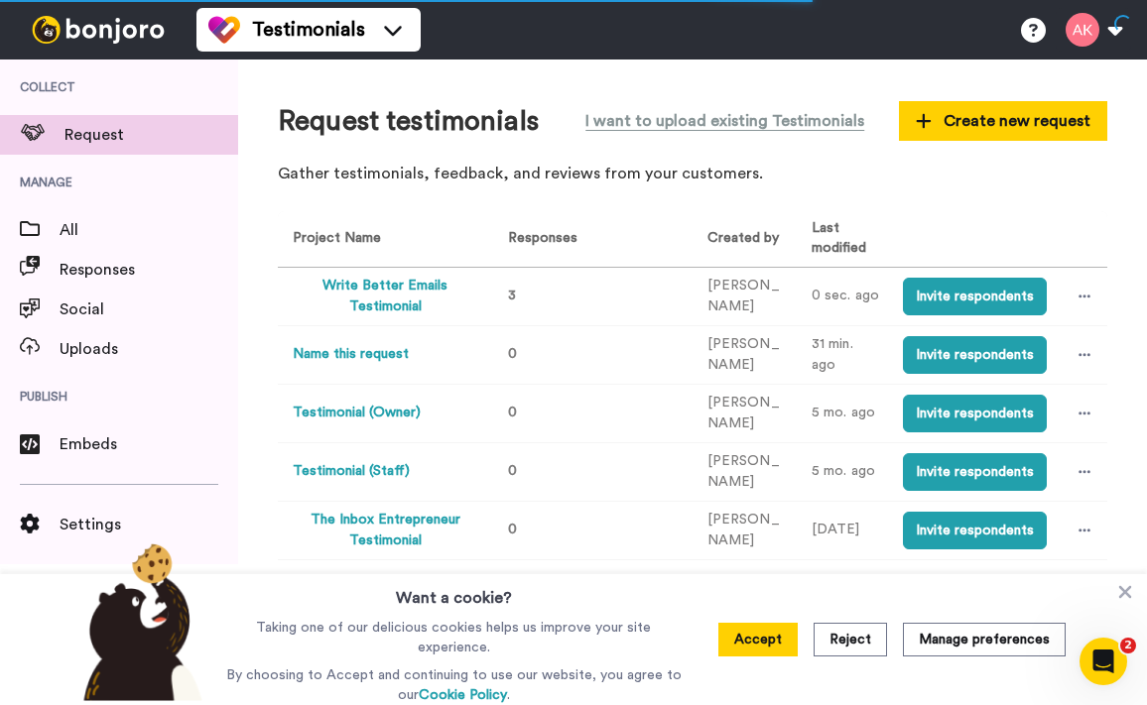
click at [356, 305] on button "Write Better Emails Testimonial" at bounding box center [385, 297] width 184 height 42
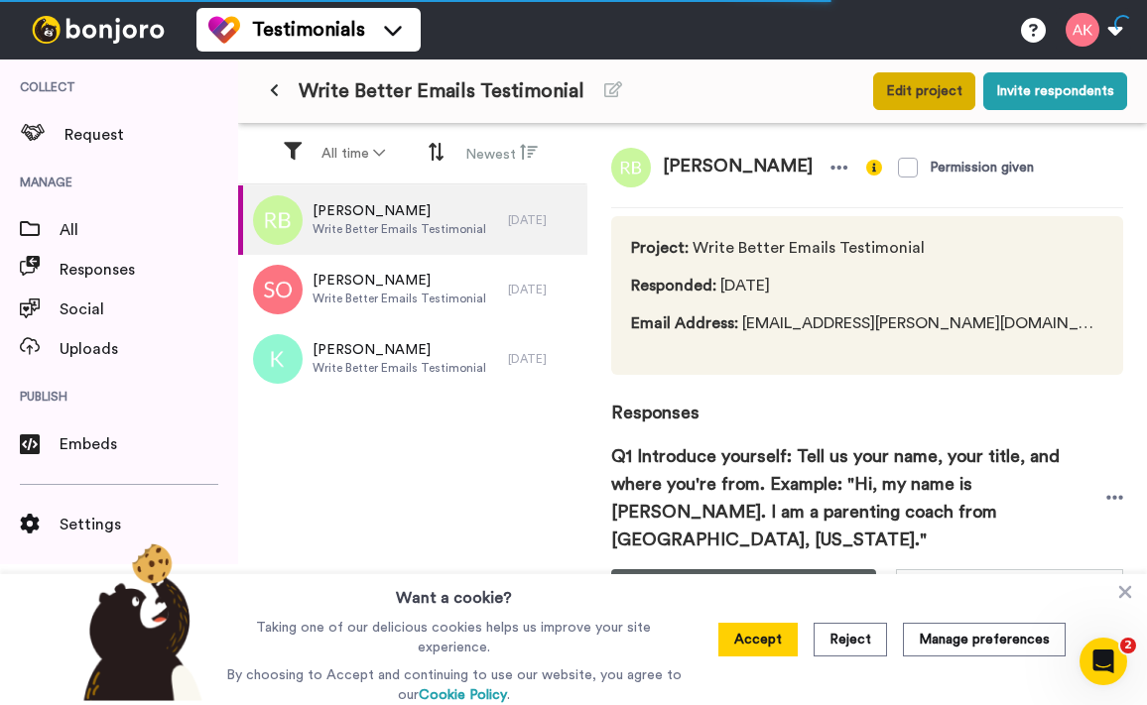
click at [913, 84] on button "Edit project" at bounding box center [924, 91] width 102 height 38
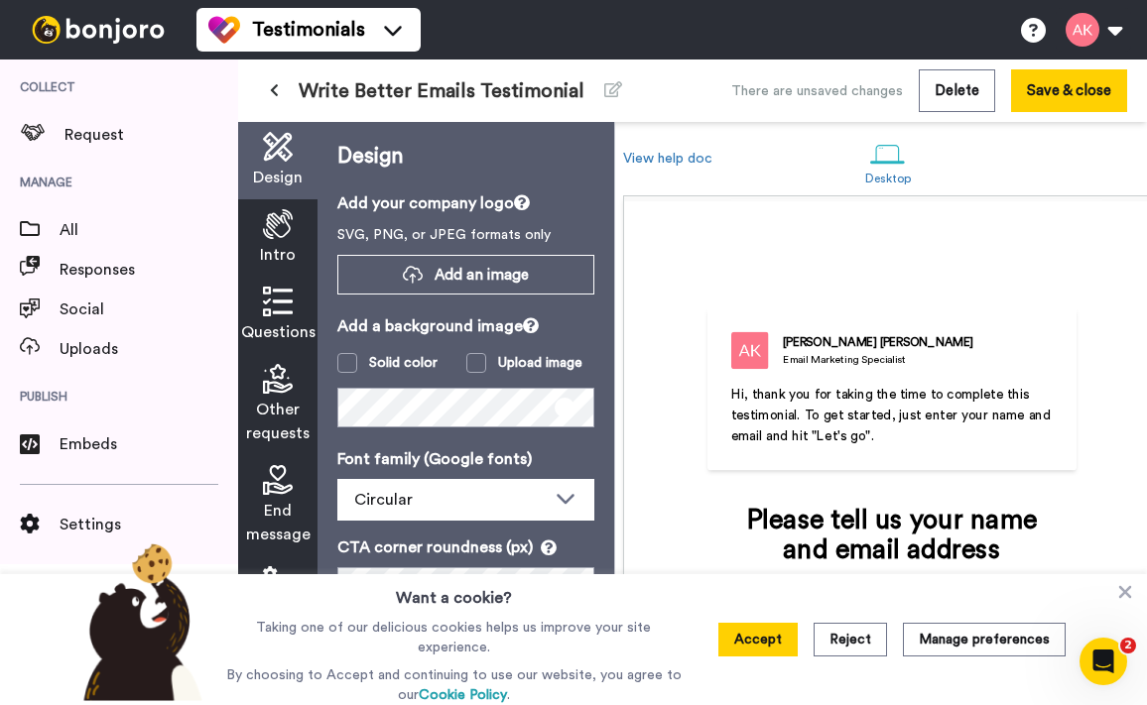
click at [284, 417] on span "Other requests" at bounding box center [277, 422] width 63 height 48
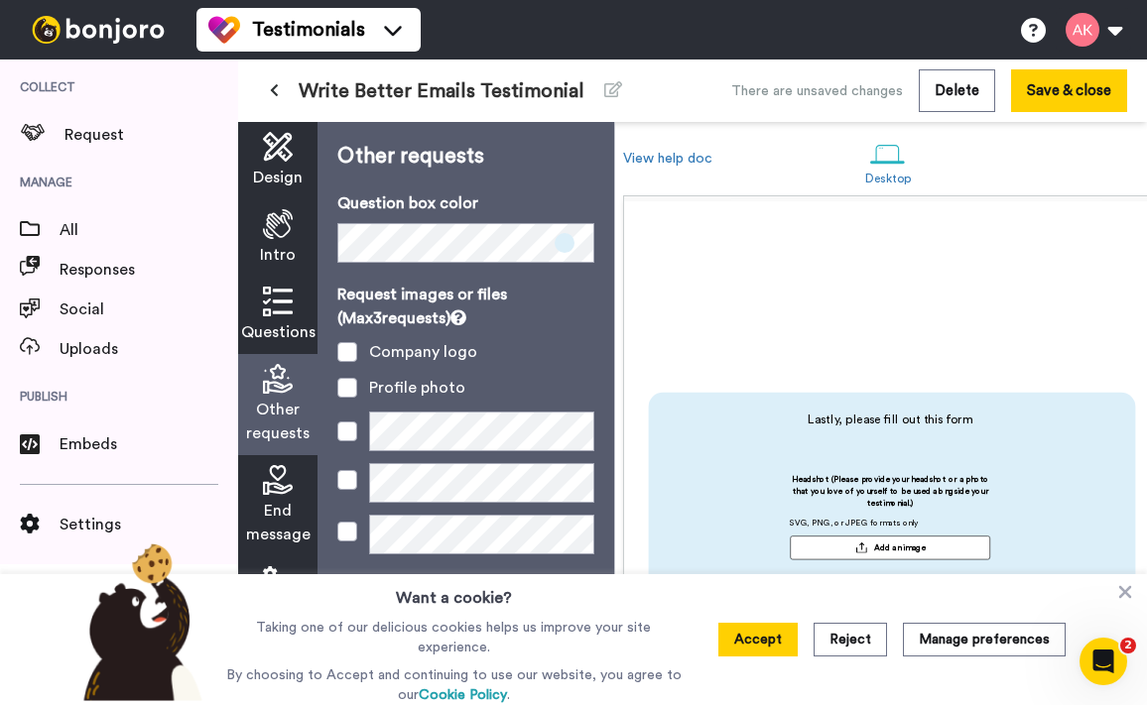
click at [289, 286] on div "Questions" at bounding box center [277, 315] width 79 height 77
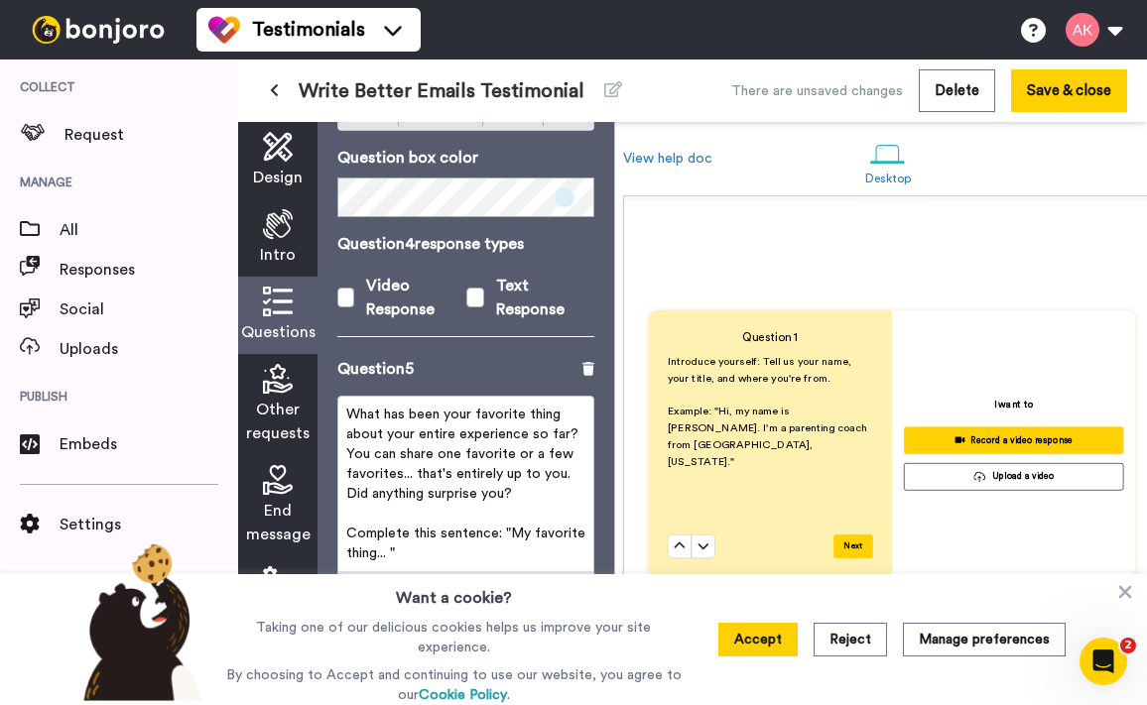
scroll to position [1935, 0]
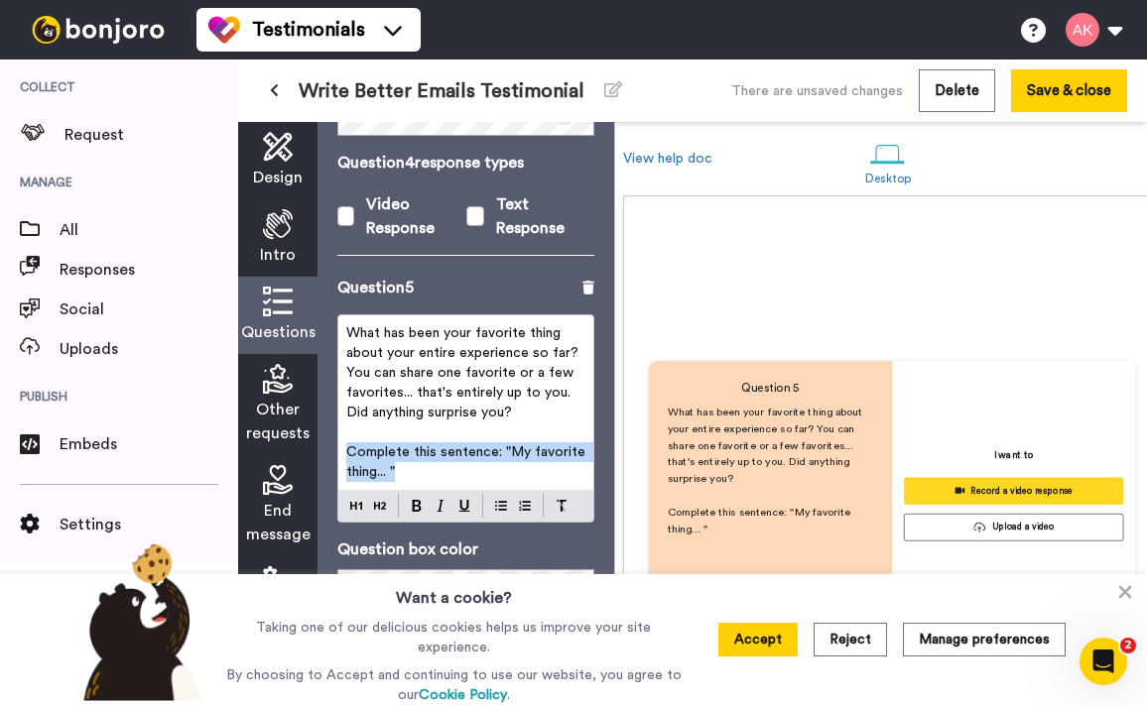
drag, startPoint x: 411, startPoint y: 449, endPoint x: 349, endPoint y: 423, distance: 67.1
click at [349, 442] on p "Complete this sentence: "My favorite thing... "" at bounding box center [465, 462] width 239 height 40
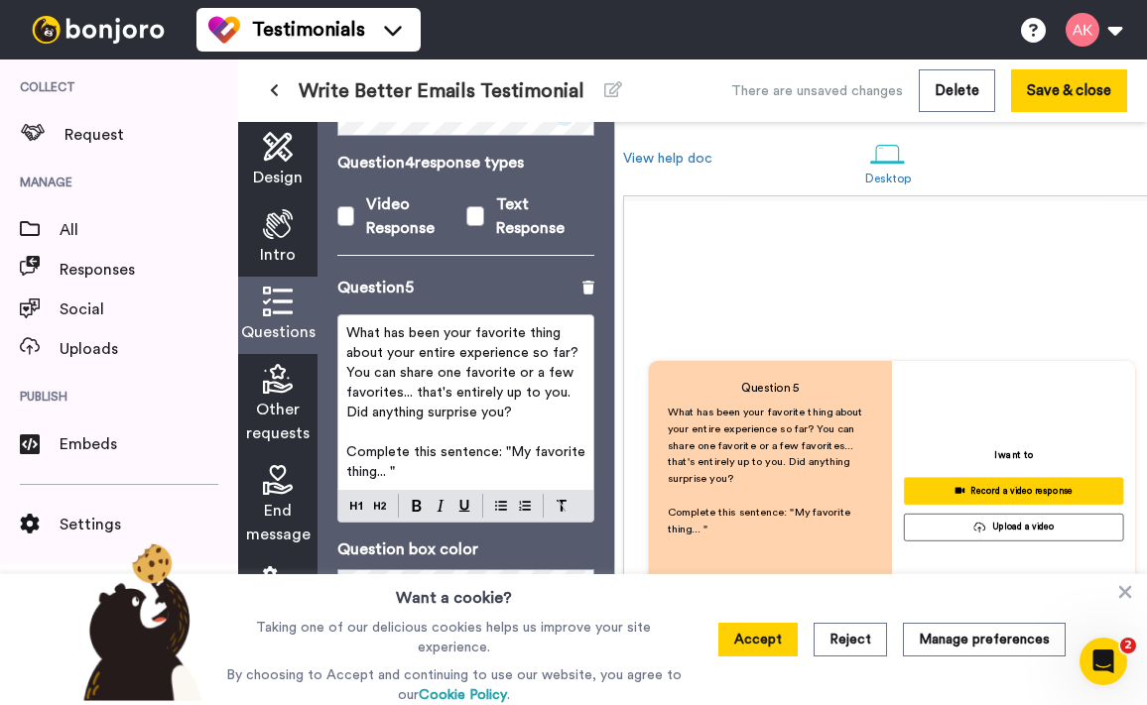
click at [434, 445] on span "Complete this sentence: "My favorite thing... "" at bounding box center [467, 462] width 243 height 34
drag, startPoint x: 411, startPoint y: 455, endPoint x: 334, endPoint y: 414, distance: 87.0
click at [334, 414] on div "Questions Ask a single question, or a series of questions up to 6 . Question 1 …" at bounding box center [465, 413] width 297 height 583
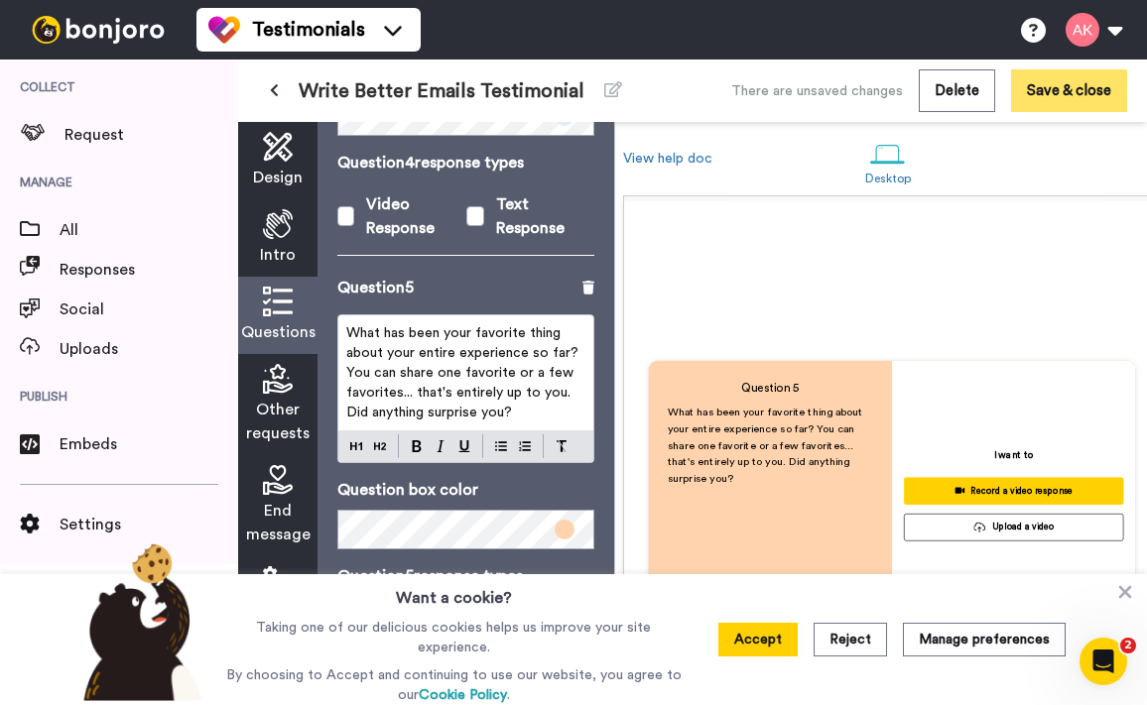
click at [1075, 95] on button "Save & close" at bounding box center [1069, 90] width 116 height 43
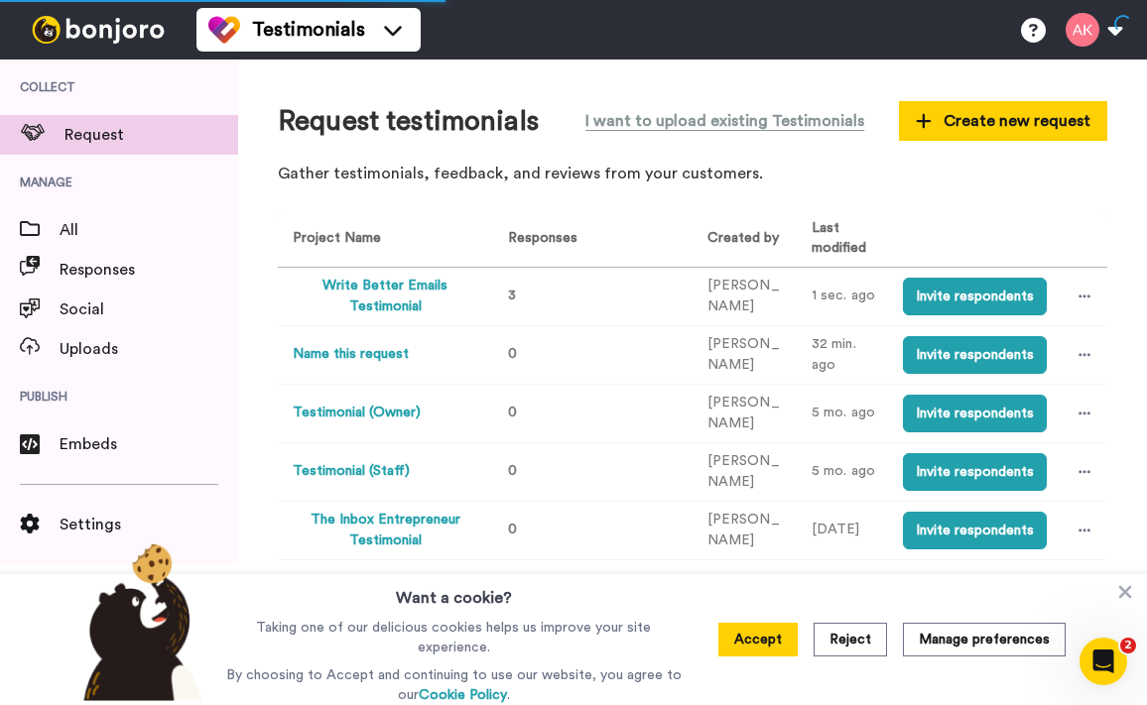
click at [361, 289] on button "Write Better Emails Testimonial" at bounding box center [385, 297] width 184 height 42
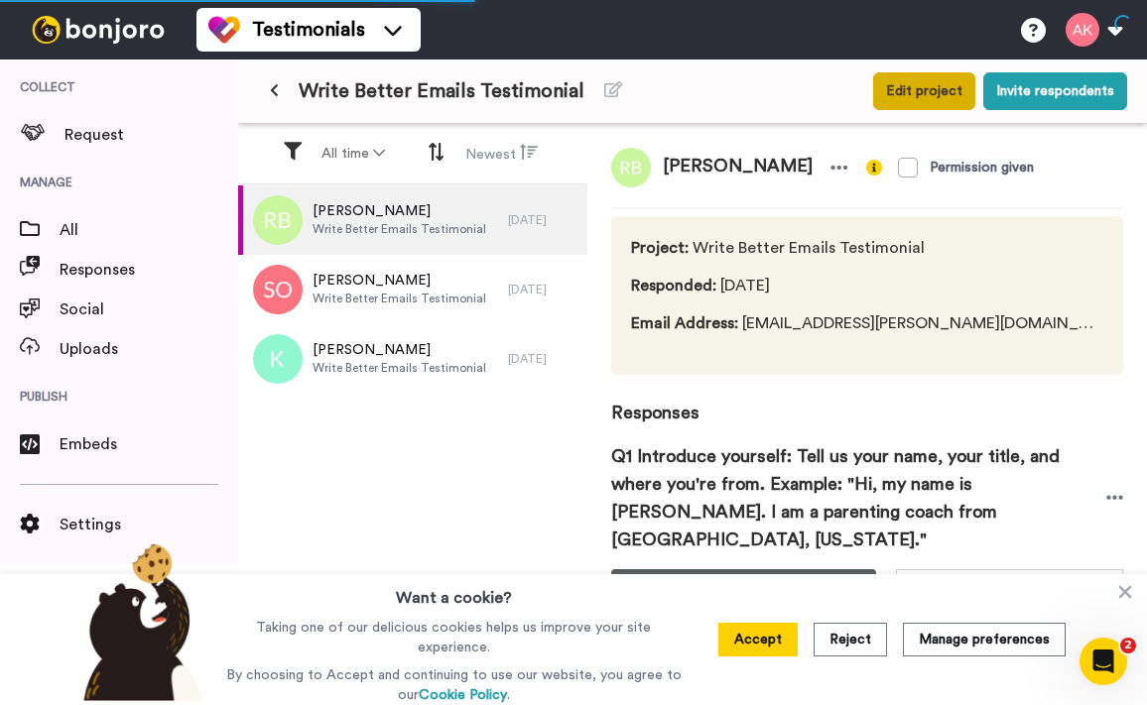
click at [930, 88] on button "Edit project" at bounding box center [924, 91] width 102 height 38
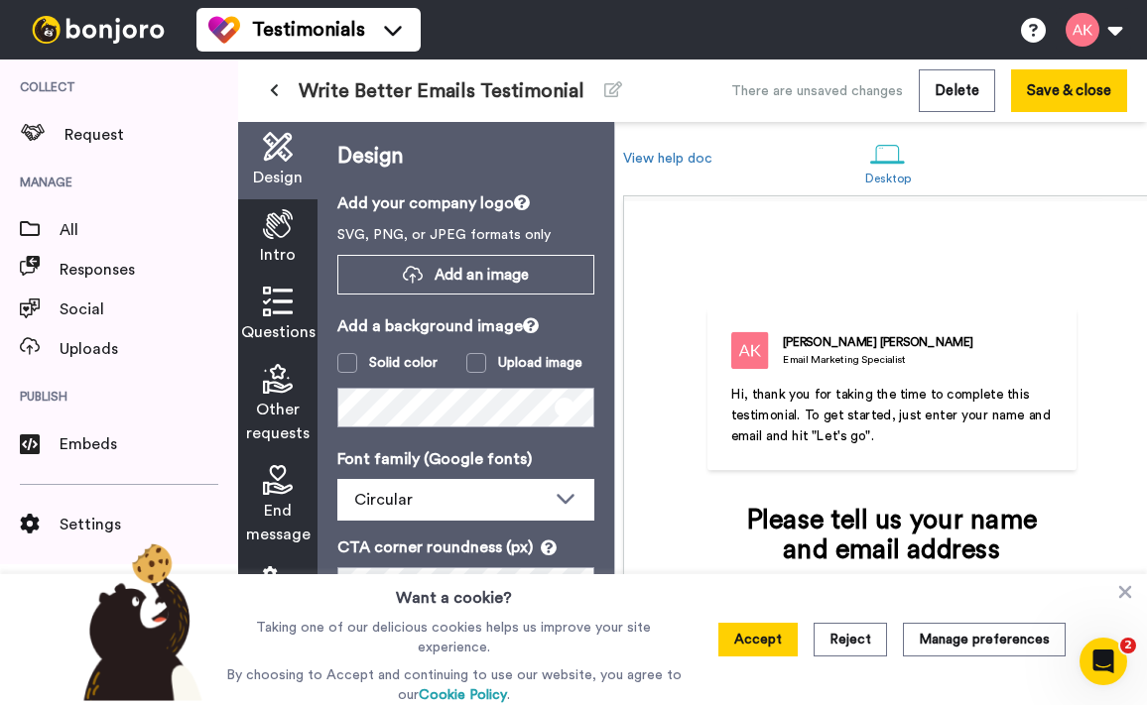
click at [282, 414] on span "Other requests" at bounding box center [277, 422] width 63 height 48
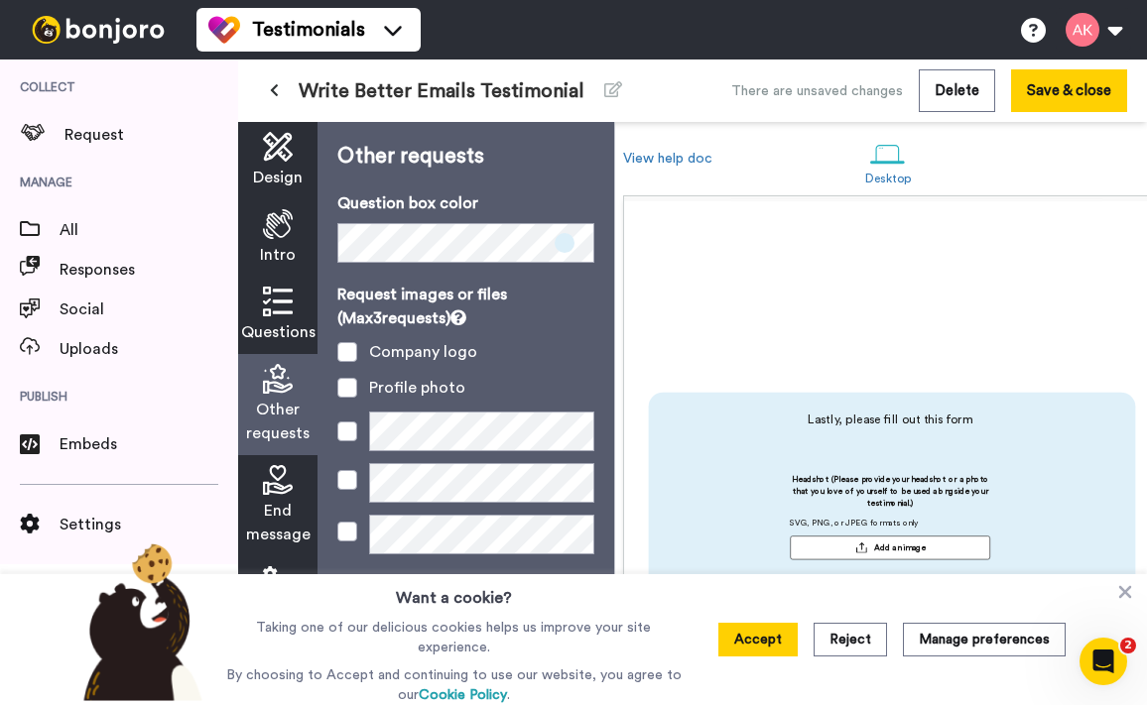
click at [282, 290] on icon at bounding box center [278, 302] width 30 height 30
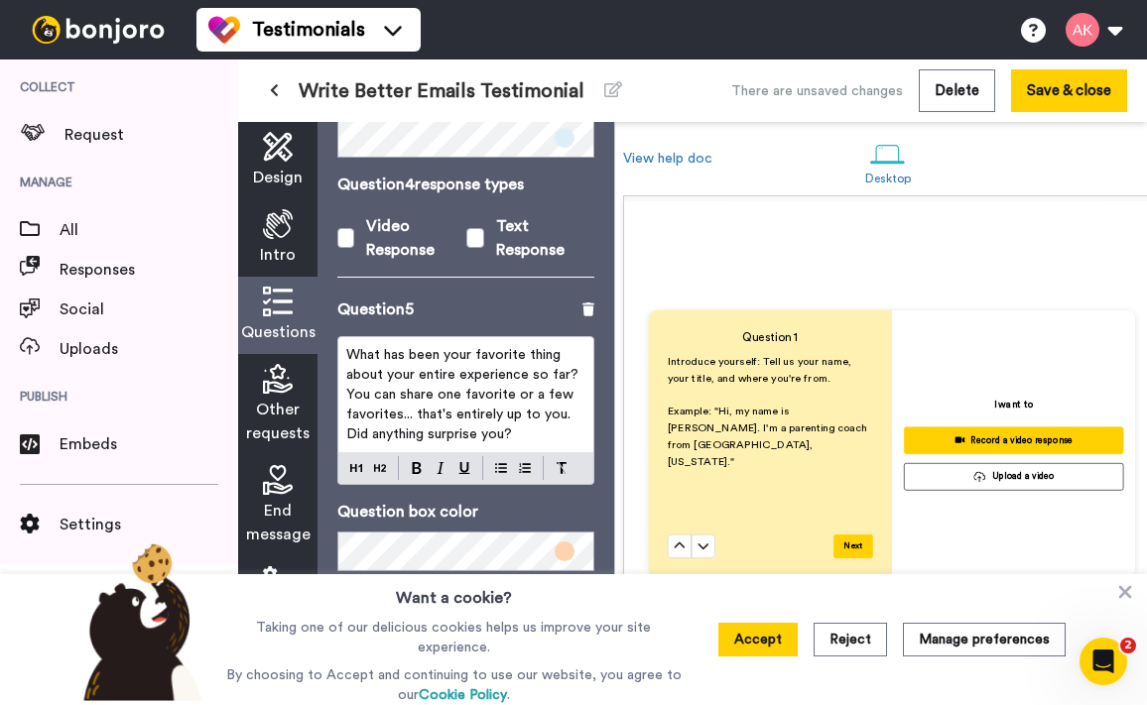
scroll to position [1917, 0]
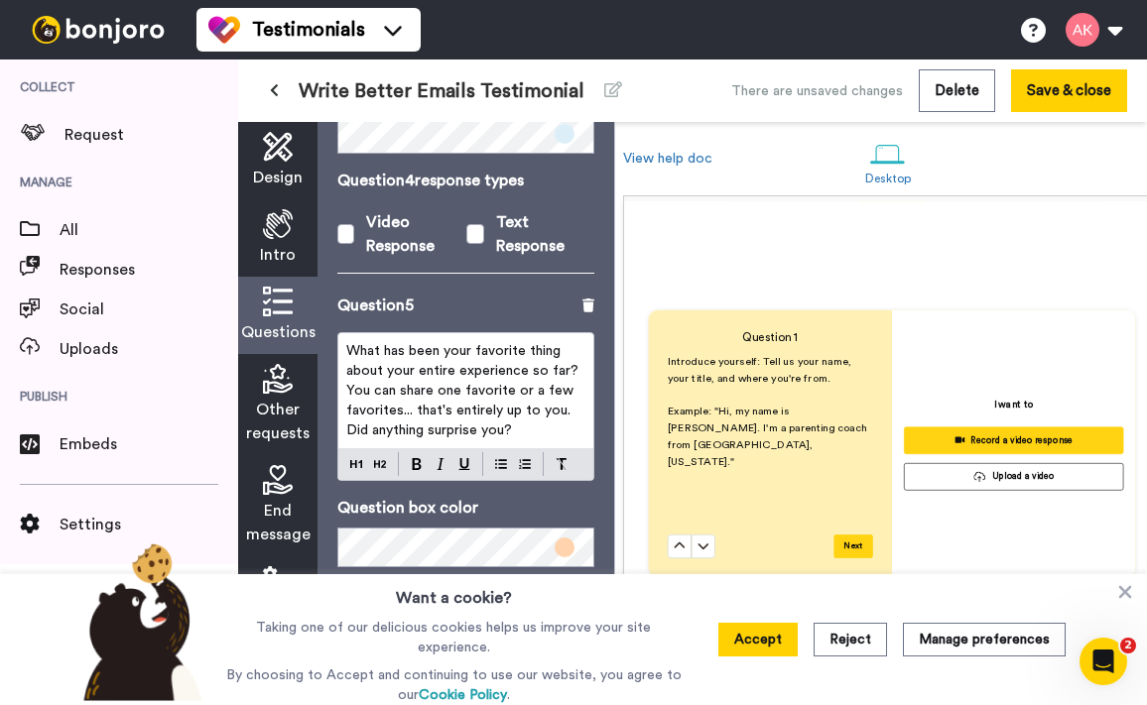
click at [413, 400] on span "What has been your favorite thing about your entire experience so far? You can …" at bounding box center [464, 390] width 236 height 93
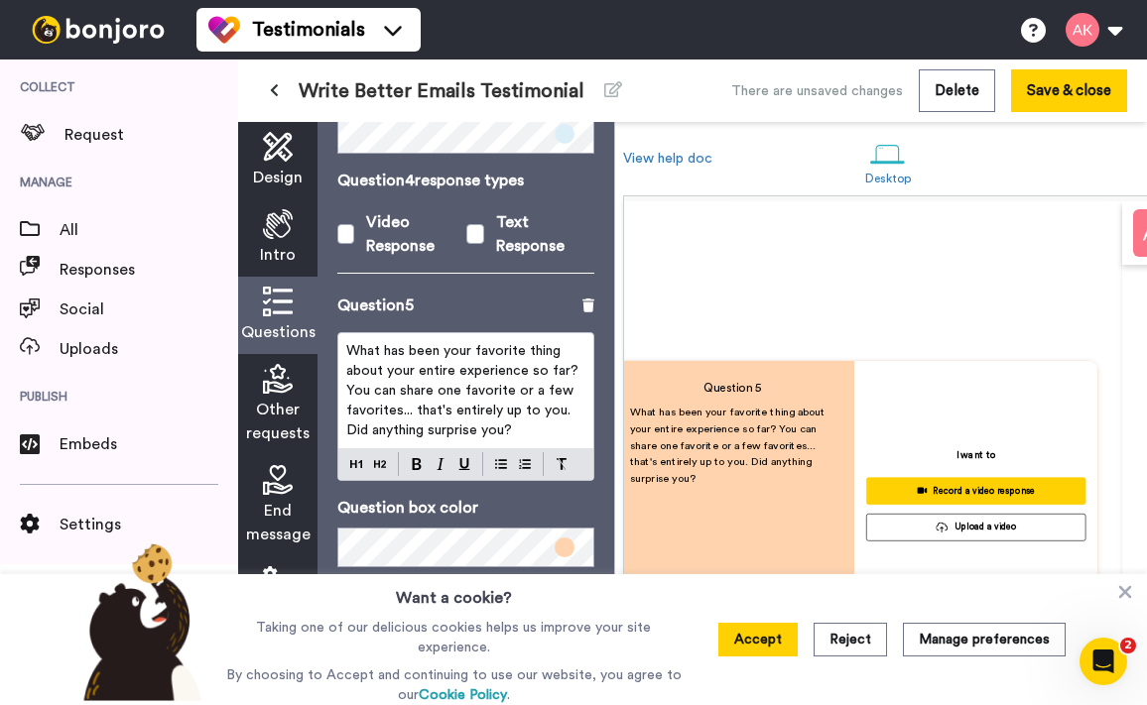
scroll to position [0, 40]
click at [416, 394] on span "What has been your favorite thing about your entire experience so far? You can …" at bounding box center [464, 390] width 236 height 93
click at [544, 415] on p "What has been your favorite thing about your entire experience so far? You can …" at bounding box center [465, 390] width 239 height 99
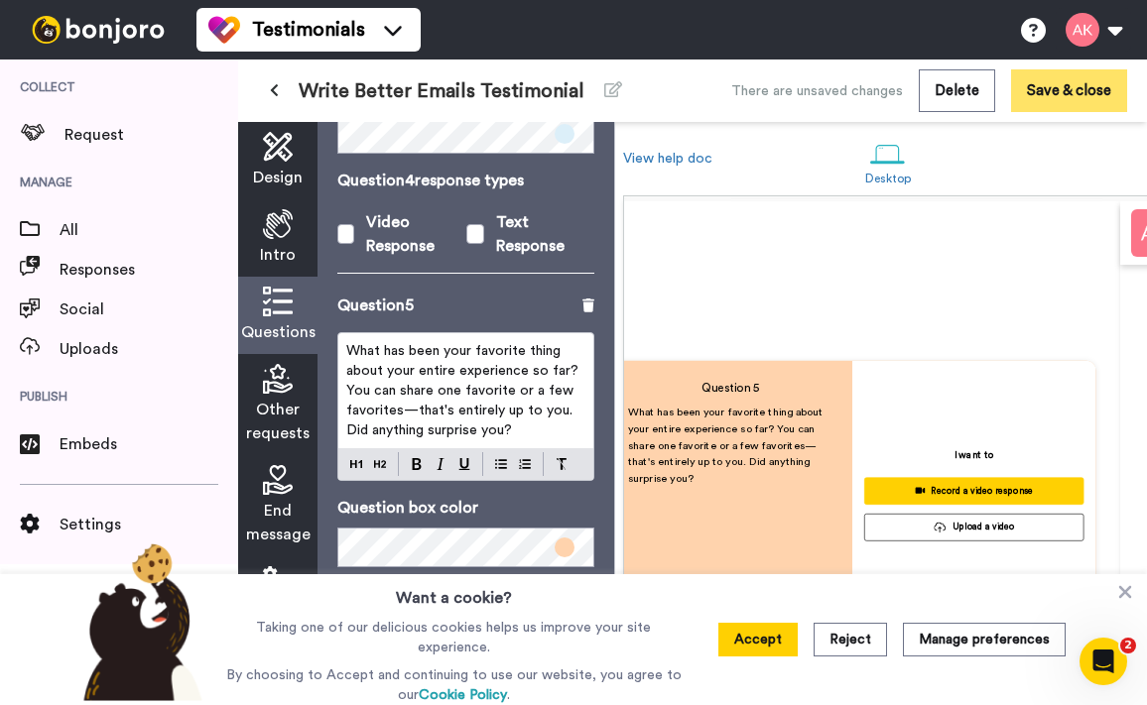
click at [1098, 93] on button "Save & close" at bounding box center [1069, 90] width 116 height 43
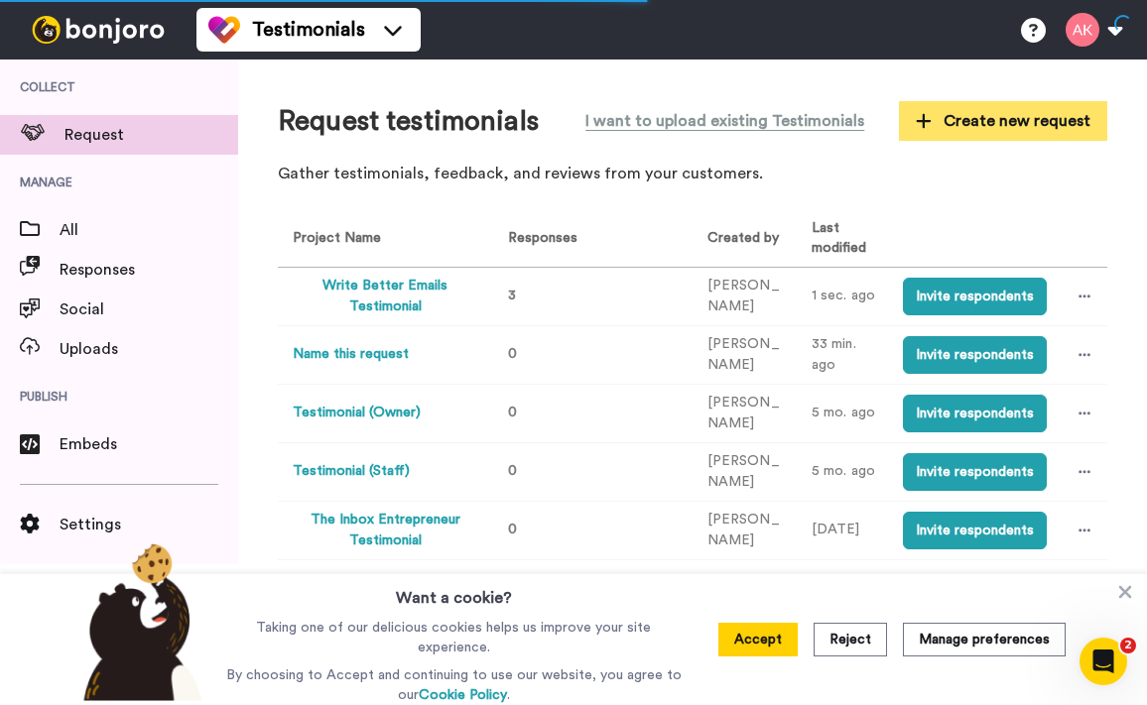
click at [978, 117] on span "Create new request" at bounding box center [1003, 121] width 175 height 24
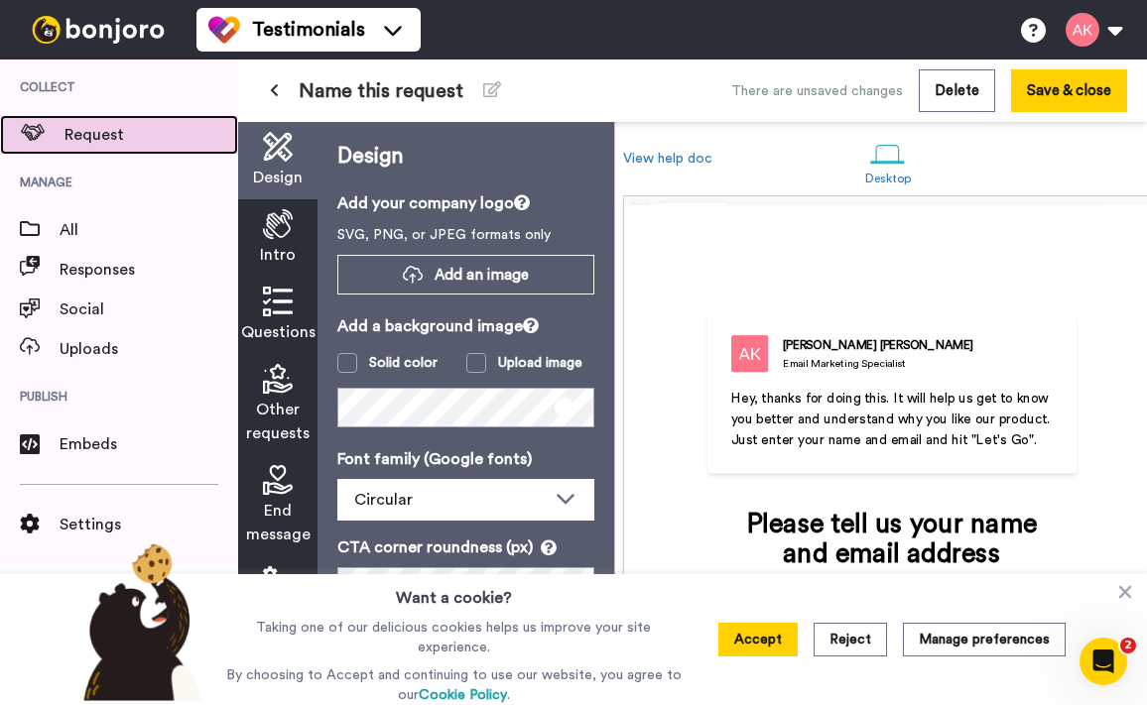
click at [113, 130] on span "Request" at bounding box center [151, 135] width 174 height 24
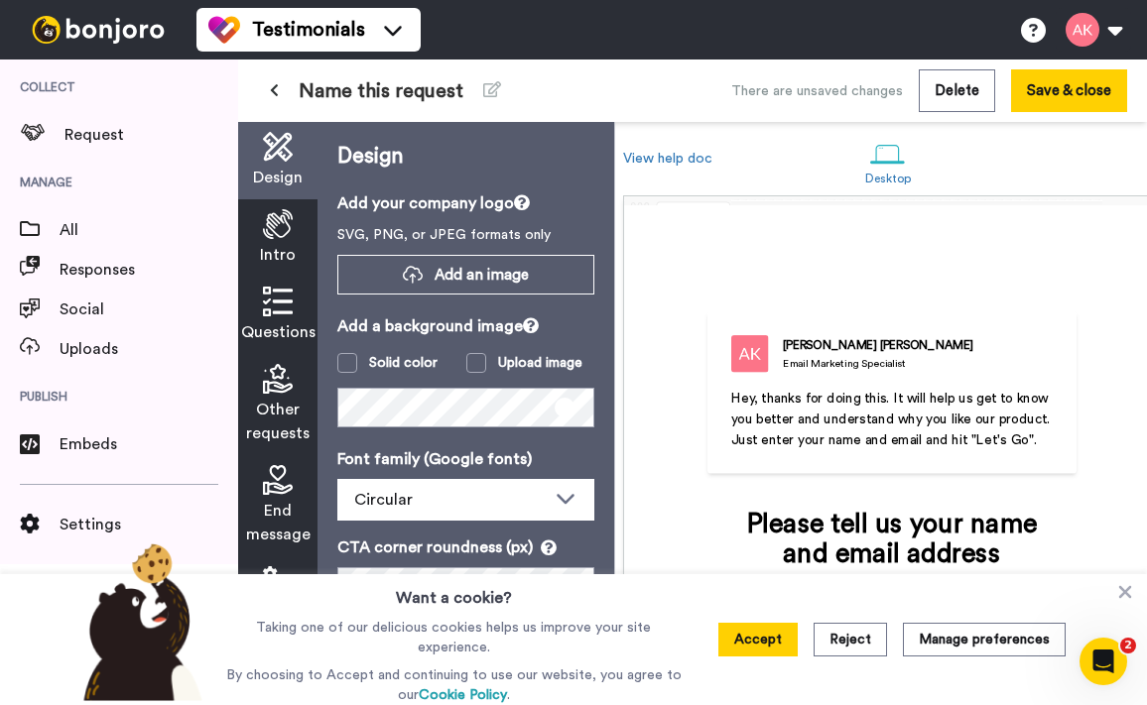
click at [251, 246] on div "Intro" at bounding box center [277, 237] width 79 height 77
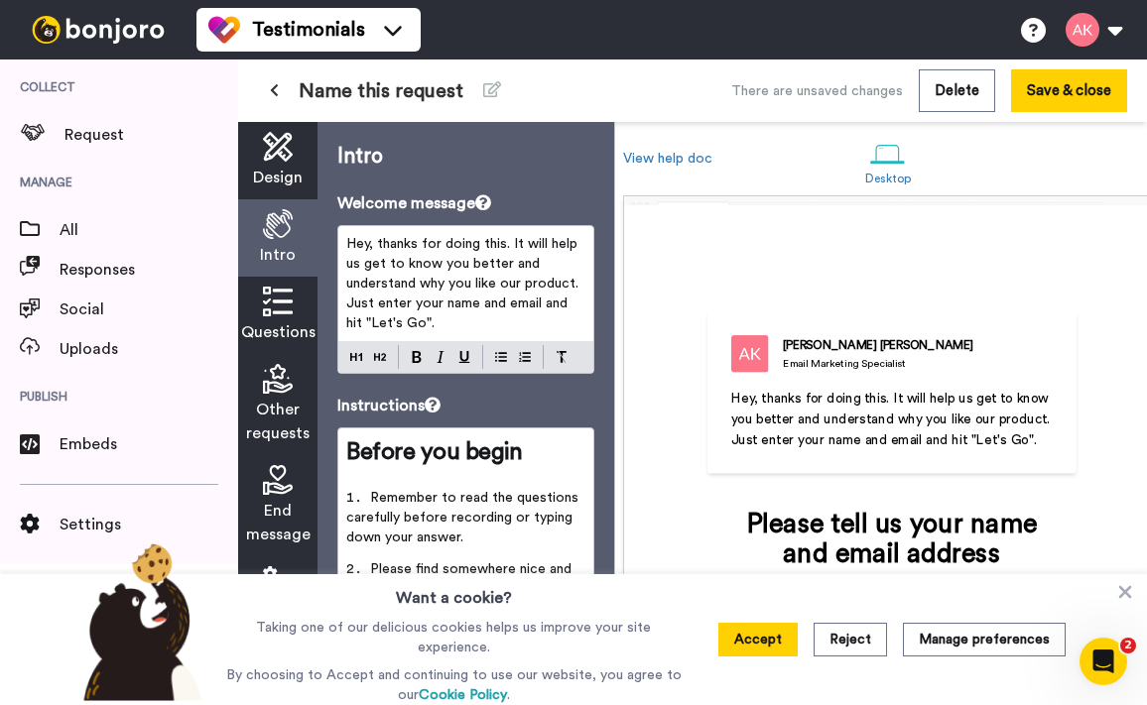
click at [277, 306] on icon at bounding box center [278, 302] width 30 height 30
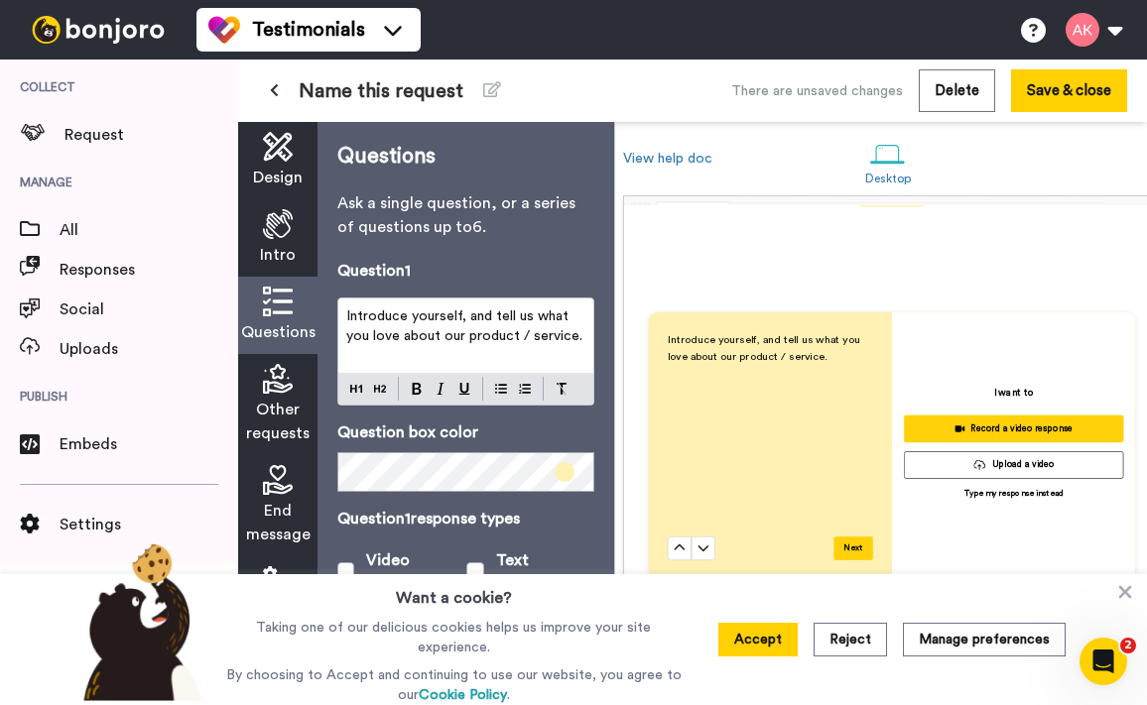
scroll to position [471, 0]
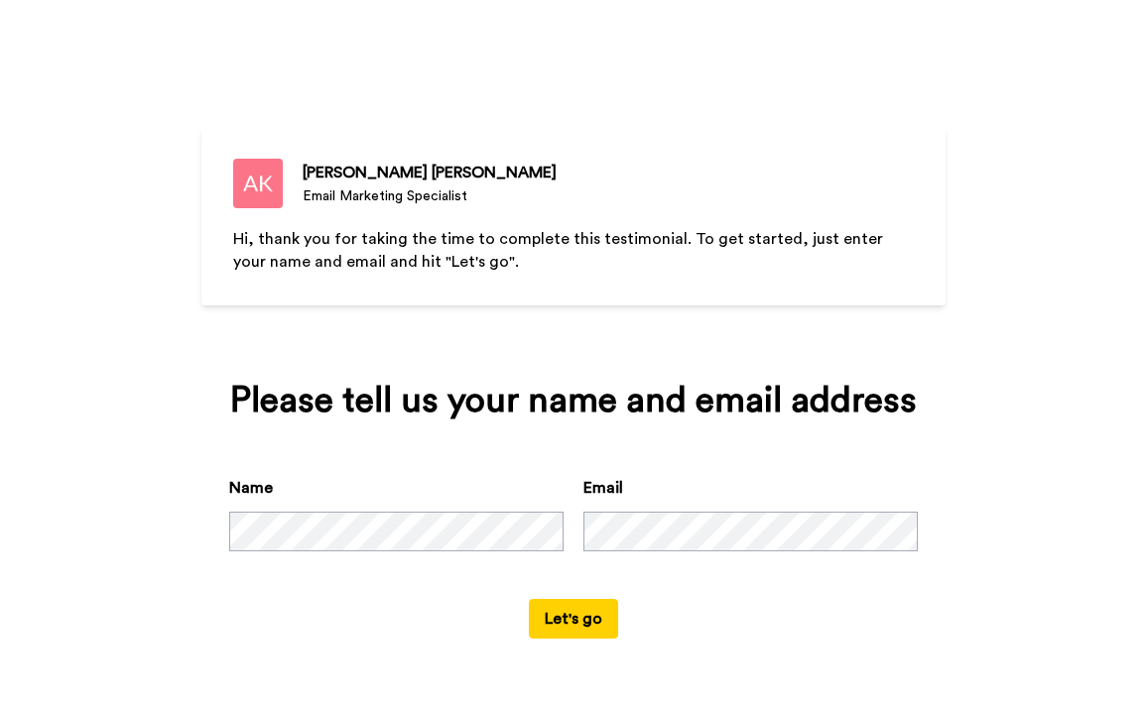
click at [614, 624] on button "Let's go" at bounding box center [573, 619] width 89 height 40
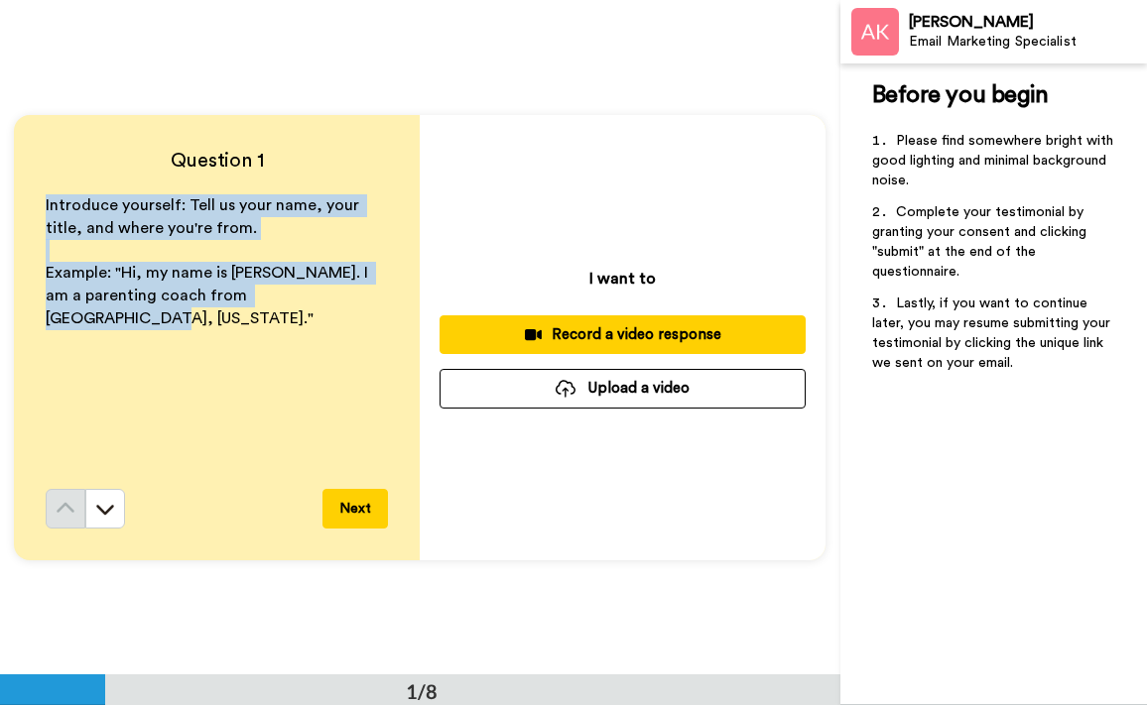
drag, startPoint x: 324, startPoint y: 298, endPoint x: 24, endPoint y: 204, distance: 314.7
click at [24, 204] on div "Question 1 Introduce yourself: Tell us your name, your title, and where you're …" at bounding box center [217, 337] width 406 height 445
copy div "Introduce yourself: Tell us your name, your title, and where you're from. ﻿ Exa…"
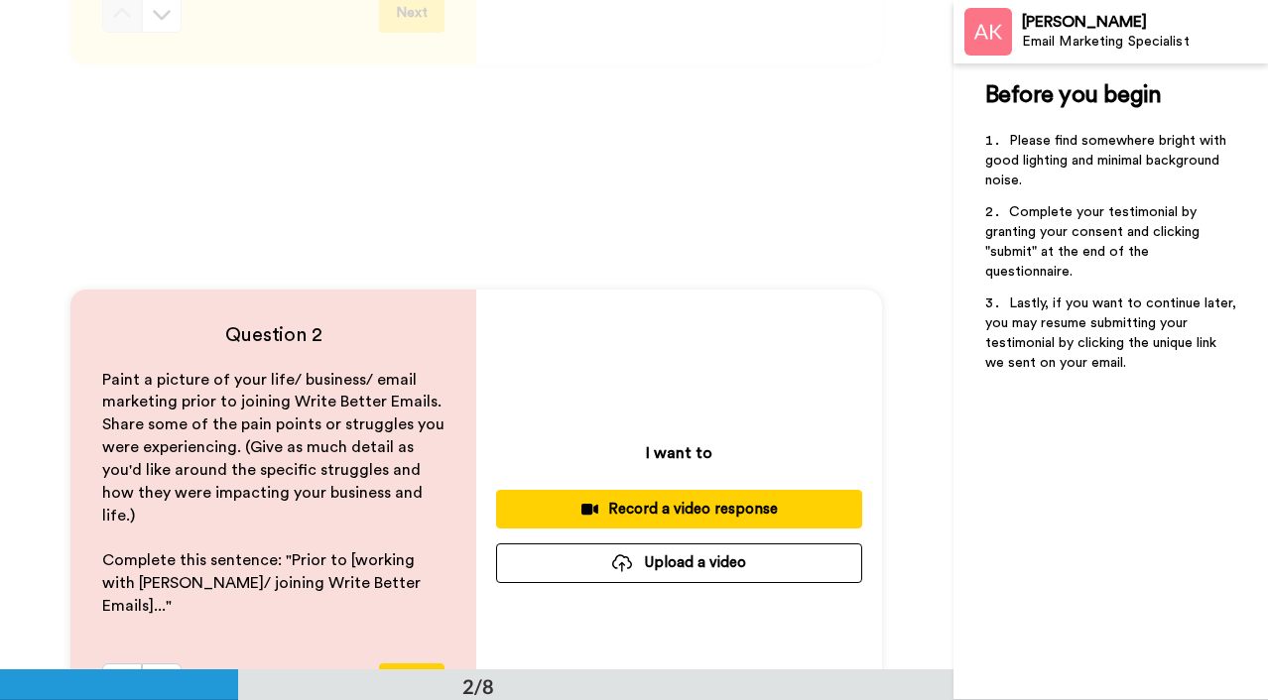
scroll to position [490, 0]
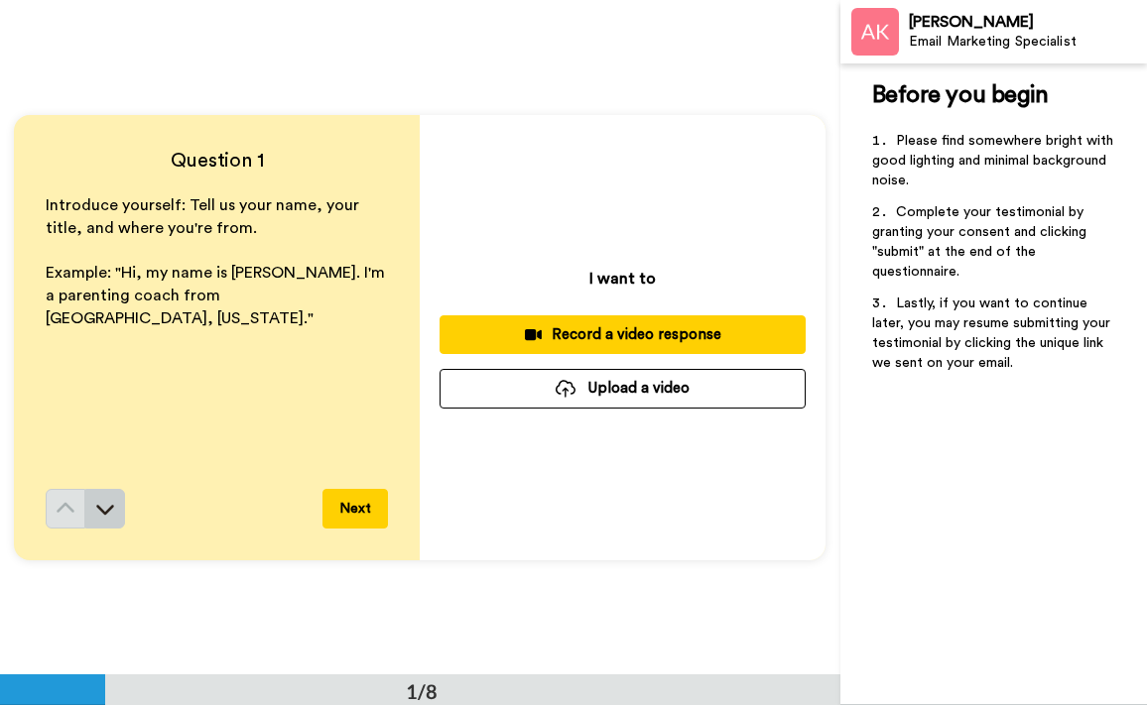
click at [112, 499] on icon at bounding box center [105, 509] width 20 height 20
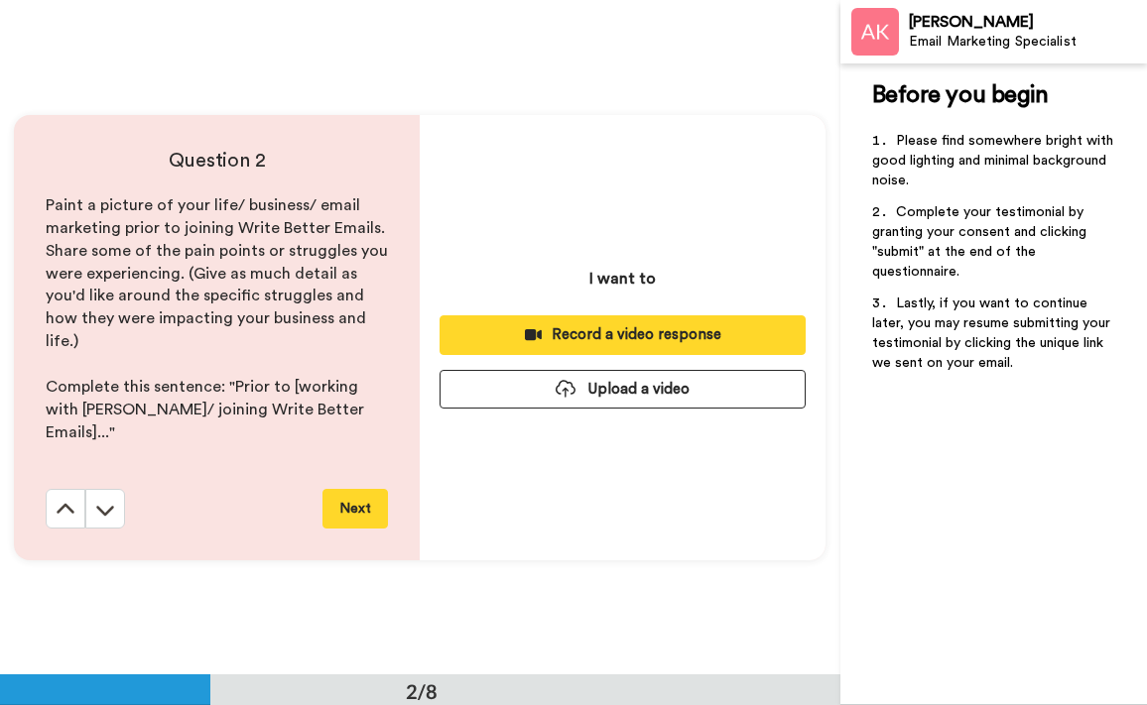
scroll to position [675, 0]
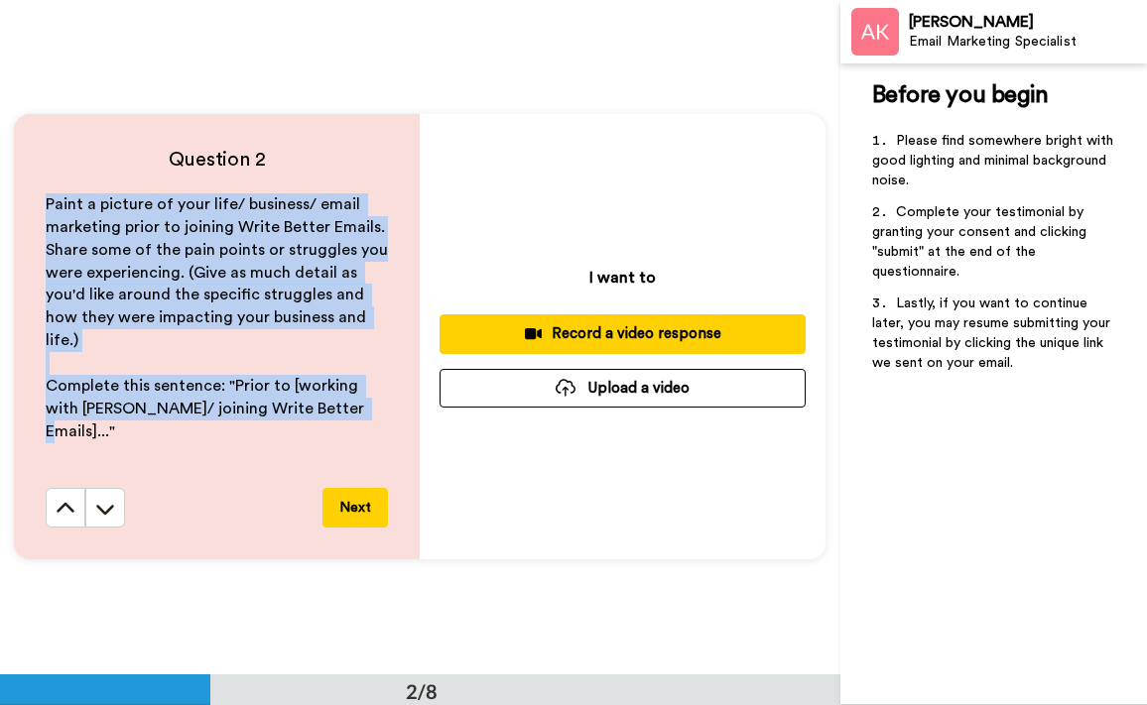
drag, startPoint x: 307, startPoint y: 393, endPoint x: 34, endPoint y: 211, distance: 328.5
click at [34, 211] on div "Question 2 Paint a picture of your life/ business/ email marketing prior to joi…" at bounding box center [217, 336] width 406 height 445
copy div "Paint a picture of your life/ business/ email marketing prior to joining Write …"
click at [102, 505] on icon at bounding box center [105, 509] width 20 height 20
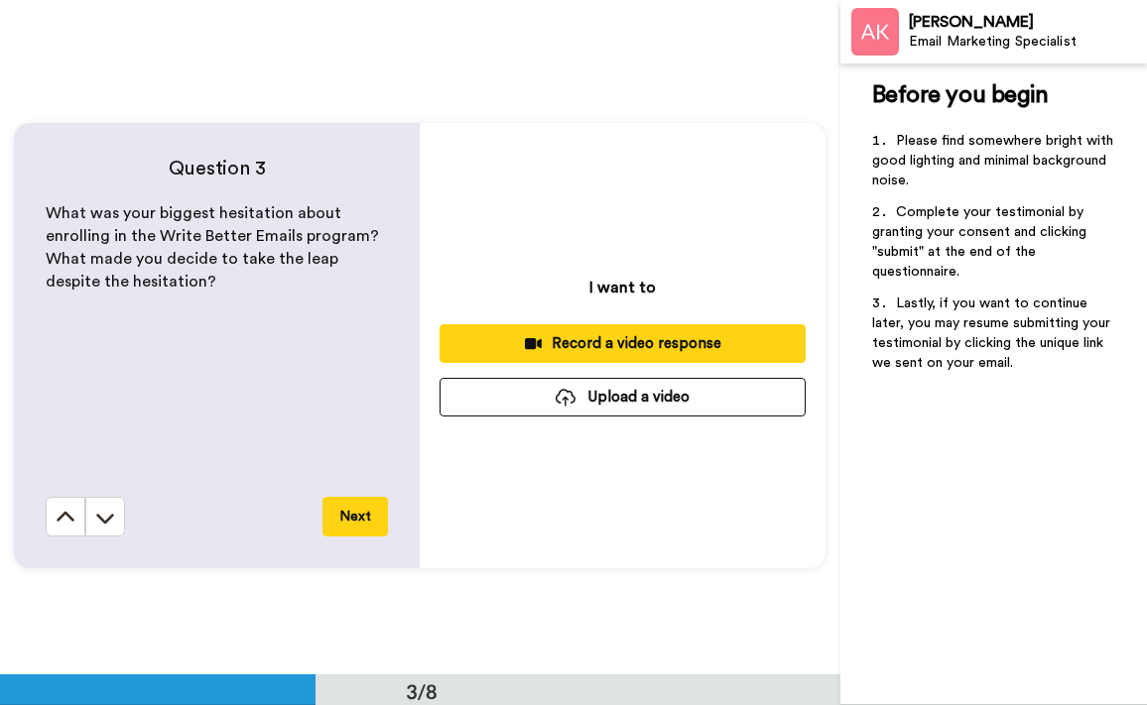
scroll to position [1350, 0]
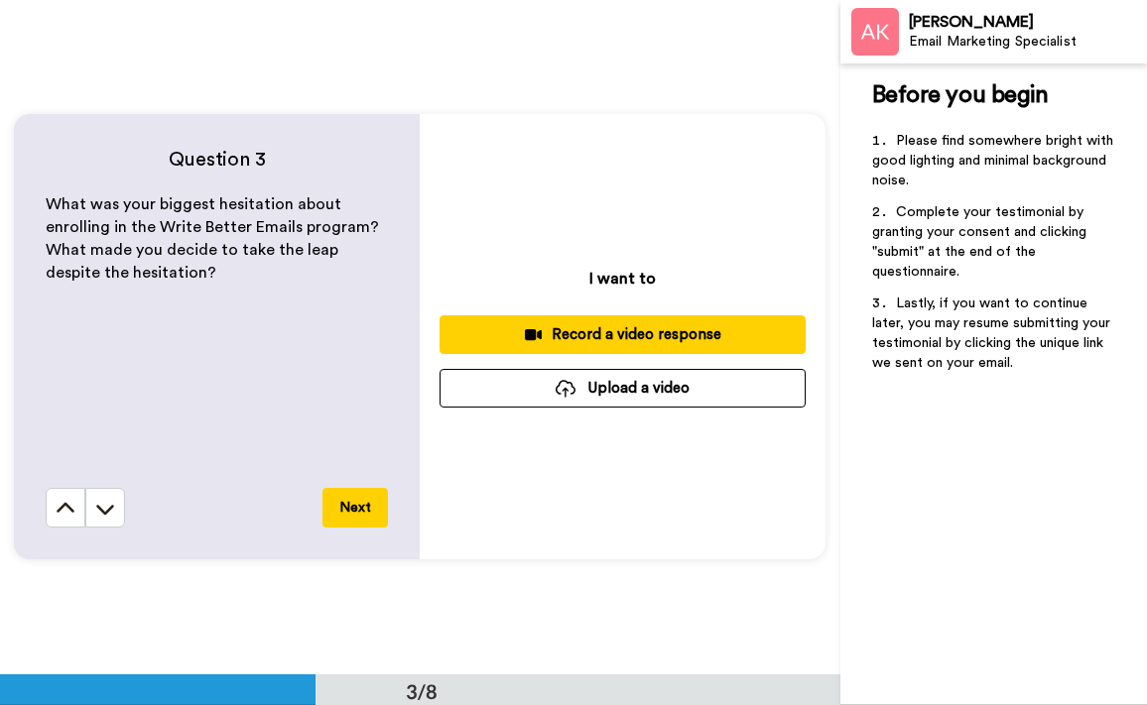
drag, startPoint x: 170, startPoint y: 278, endPoint x: 37, endPoint y: 201, distance: 153.3
click at [37, 201] on div "Question 3 What was your biggest hesitation about enrolling in the Write Better…" at bounding box center [217, 336] width 406 height 445
copy span "What was your biggest hesitation about enrolling in the Write Better Emails pro…"
click at [277, 346] on div "What was your biggest hesitation about enrolling in the Write Better Emails pro…" at bounding box center [217, 340] width 342 height 295
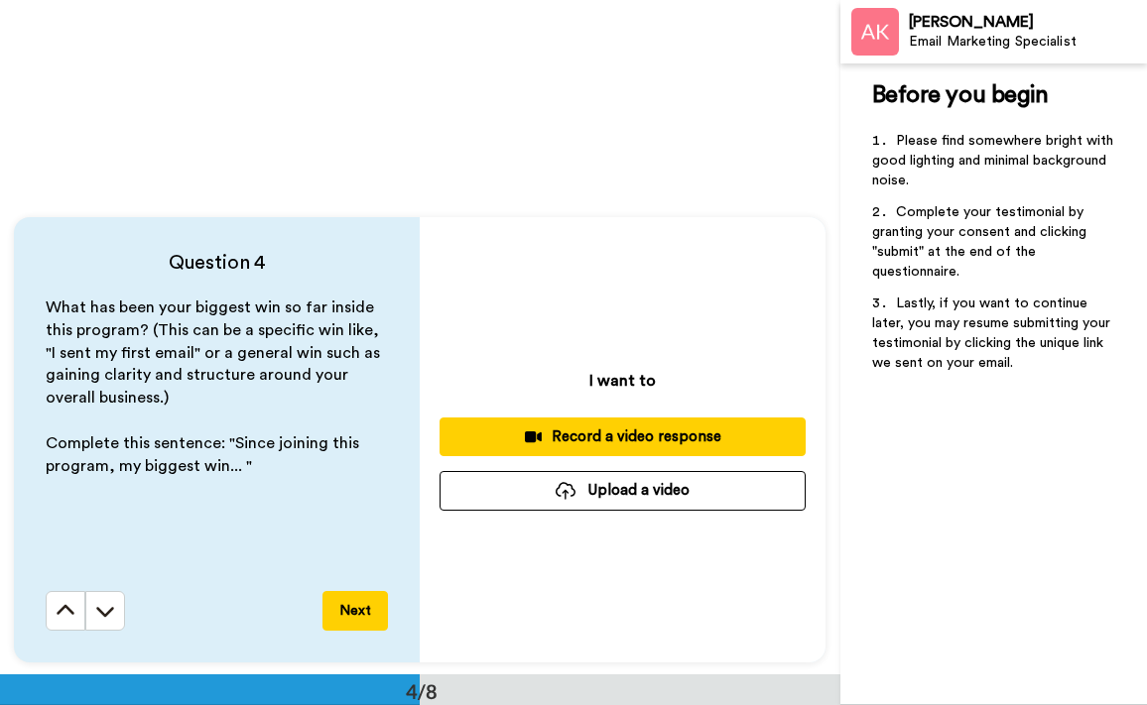
scroll to position [1924, 0]
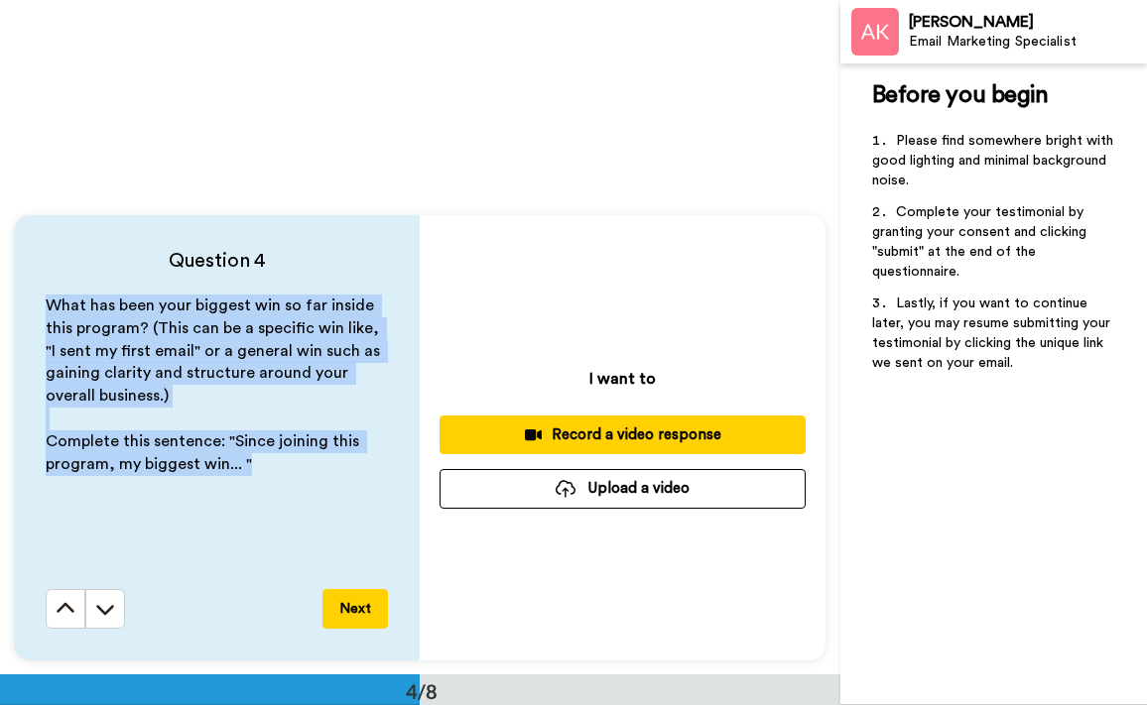
drag, startPoint x: 273, startPoint y: 468, endPoint x: -1, endPoint y: 299, distance: 322.0
click at [0, 299] on div "Question 4 What has been your biggest win so far inside this program? (This can…" at bounding box center [420, 437] width 840 height 674
copy div "What has been your biggest win so far inside this program? (This can be a speci…"
click at [346, 562] on div "What has been your biggest win so far inside this program? (This can be a speci…" at bounding box center [217, 441] width 342 height 295
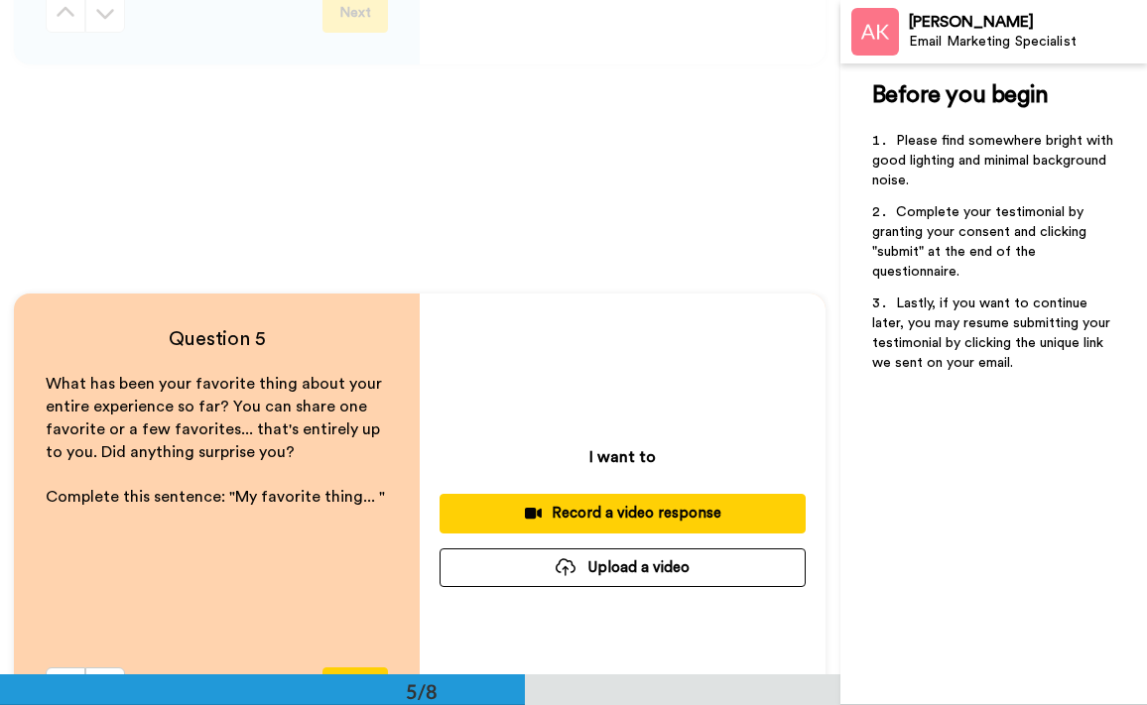
scroll to position [2522, 0]
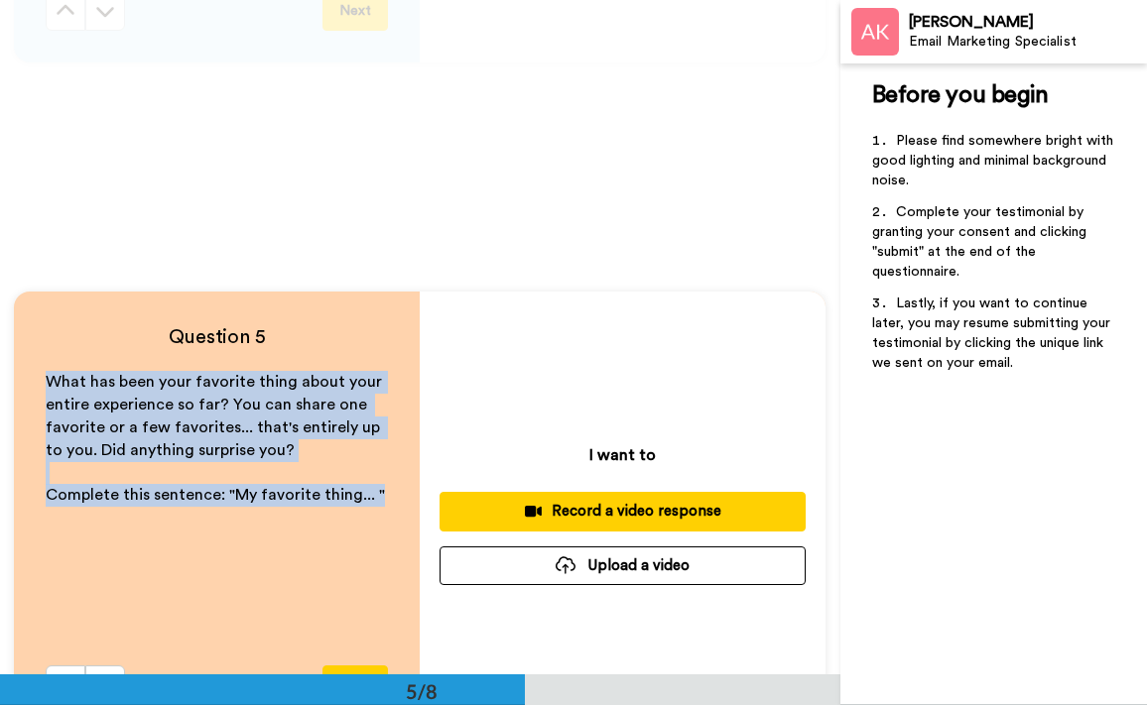
drag, startPoint x: 390, startPoint y: 493, endPoint x: 4, endPoint y: 377, distance: 402.9
click at [4, 377] on div "Question 5 What has been your favorite thing about your entire experience so fa…" at bounding box center [420, 515] width 840 height 674
copy div "What has been your favorite thing about your entire experience so far? You can …"
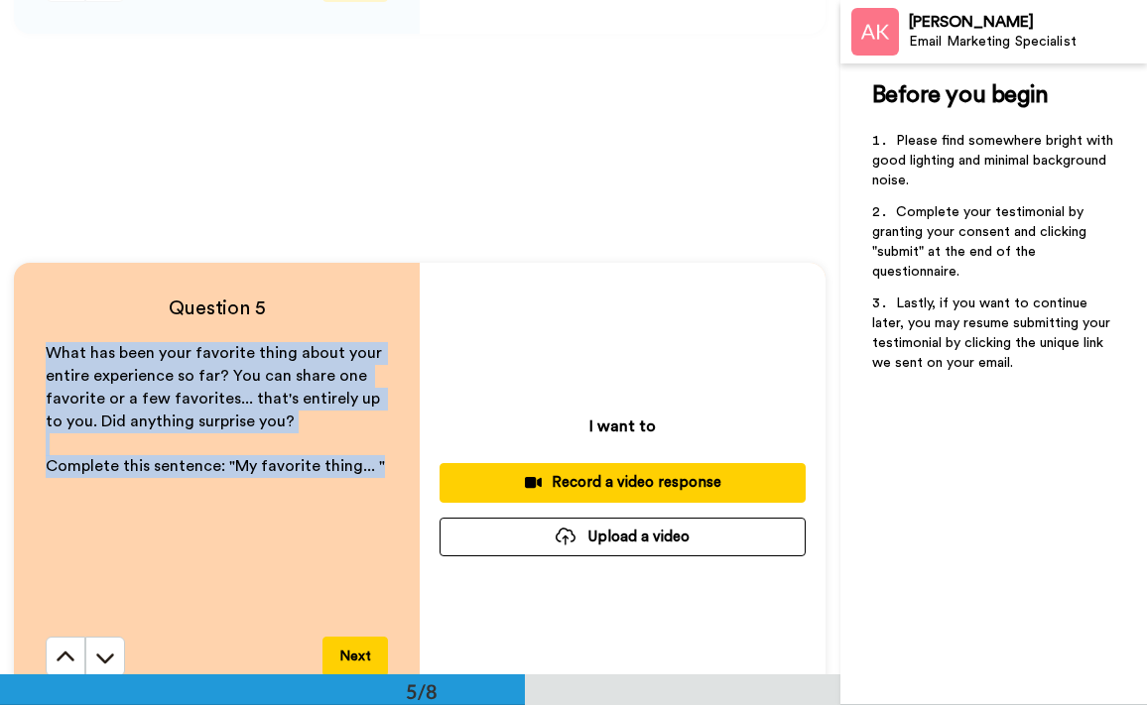
scroll to position [2553, 0]
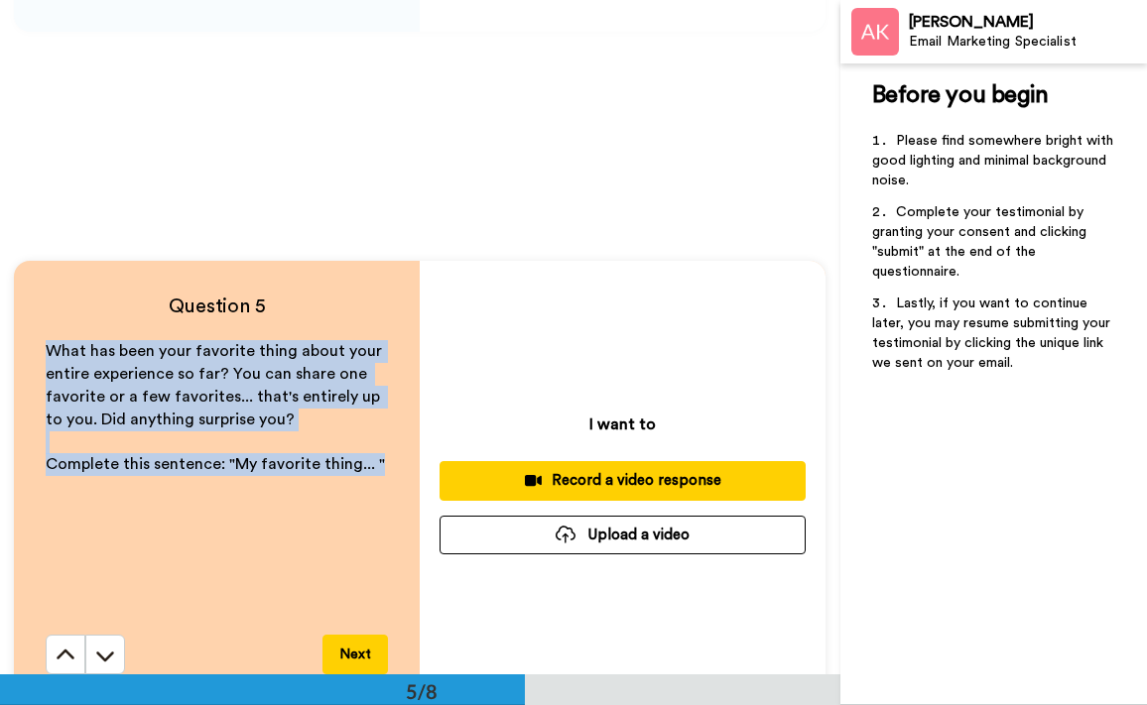
click at [300, 540] on div "What has been your favorite thing about your entire experience so far? You can …" at bounding box center [217, 487] width 342 height 295
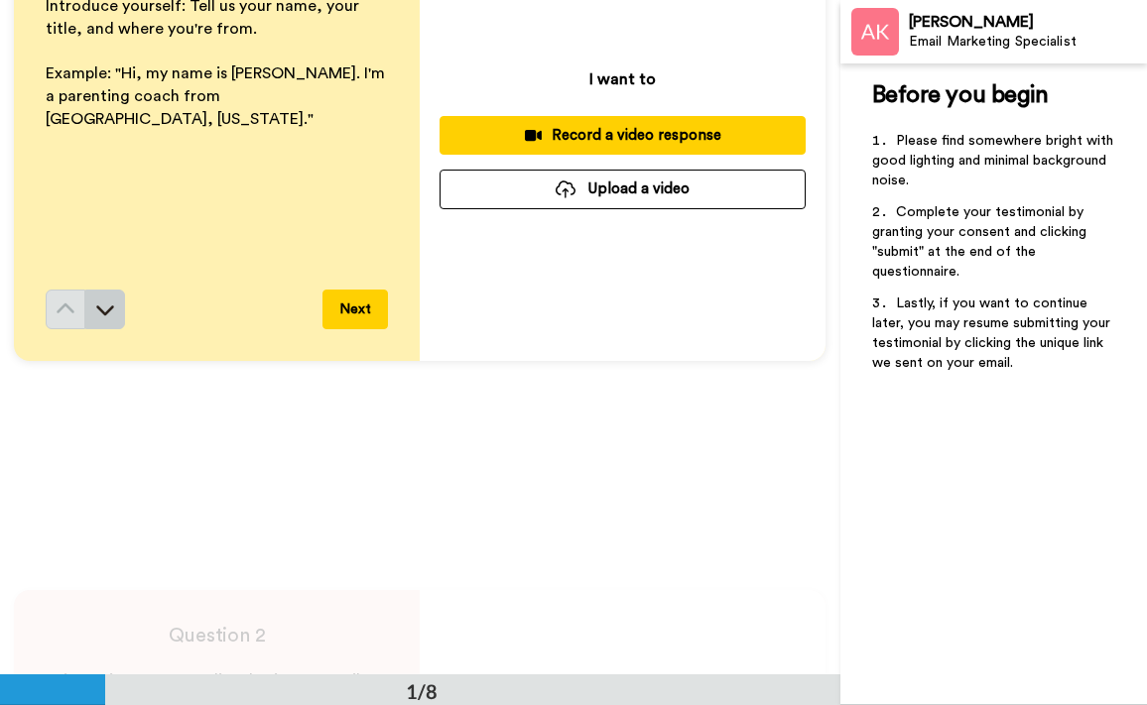
click at [96, 316] on icon at bounding box center [105, 310] width 20 height 20
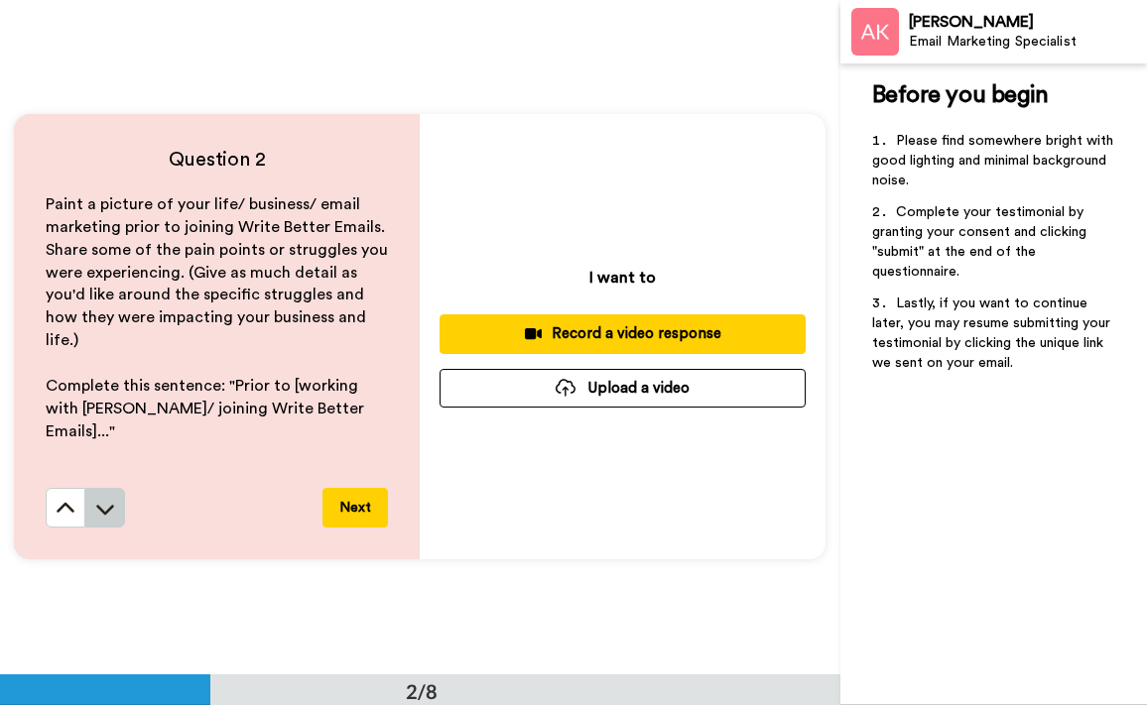
click at [119, 509] on button at bounding box center [105, 508] width 40 height 40
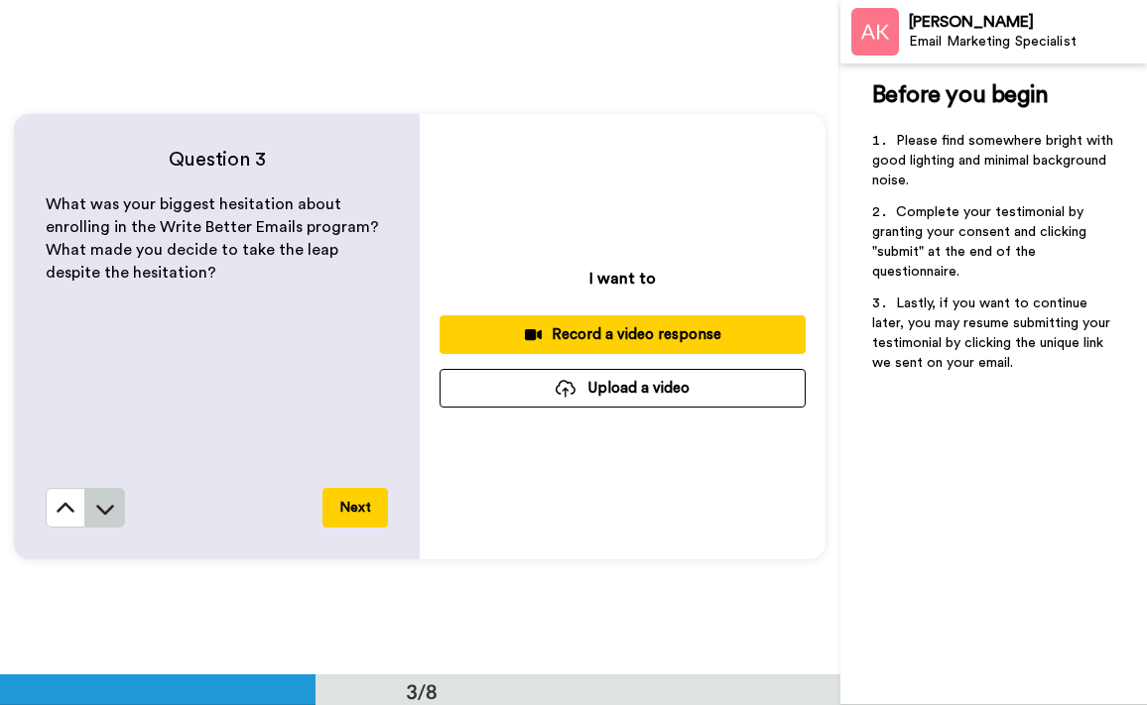
click at [108, 497] on button at bounding box center [105, 508] width 40 height 40
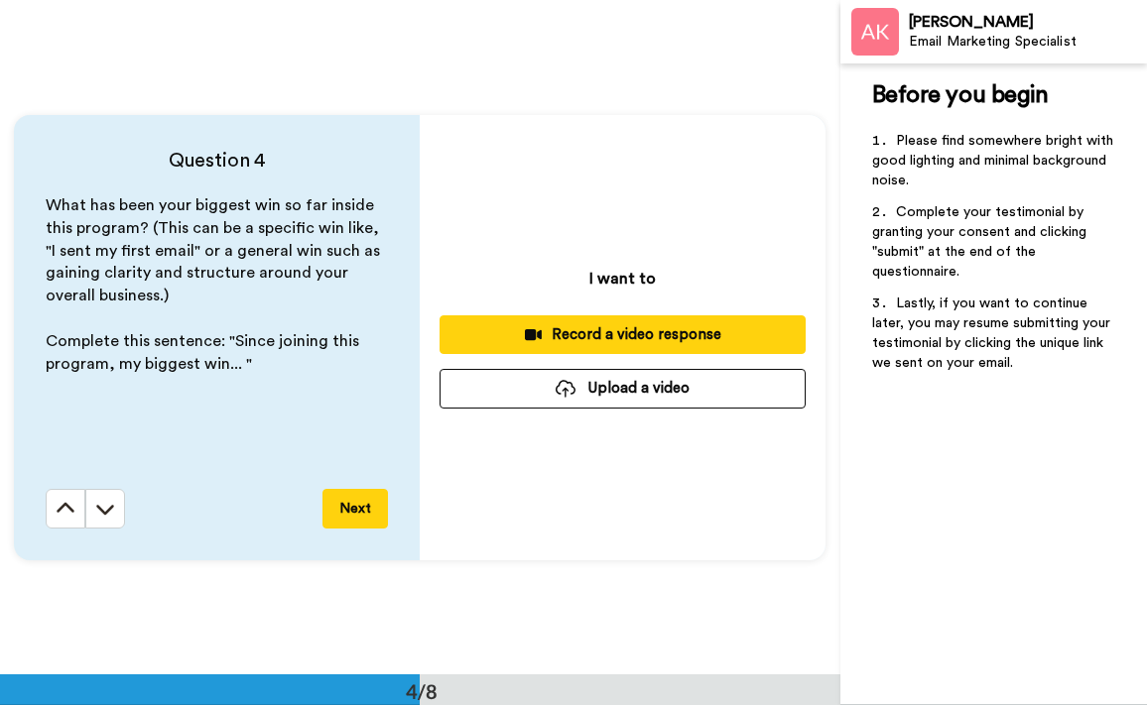
scroll to position [2025, 0]
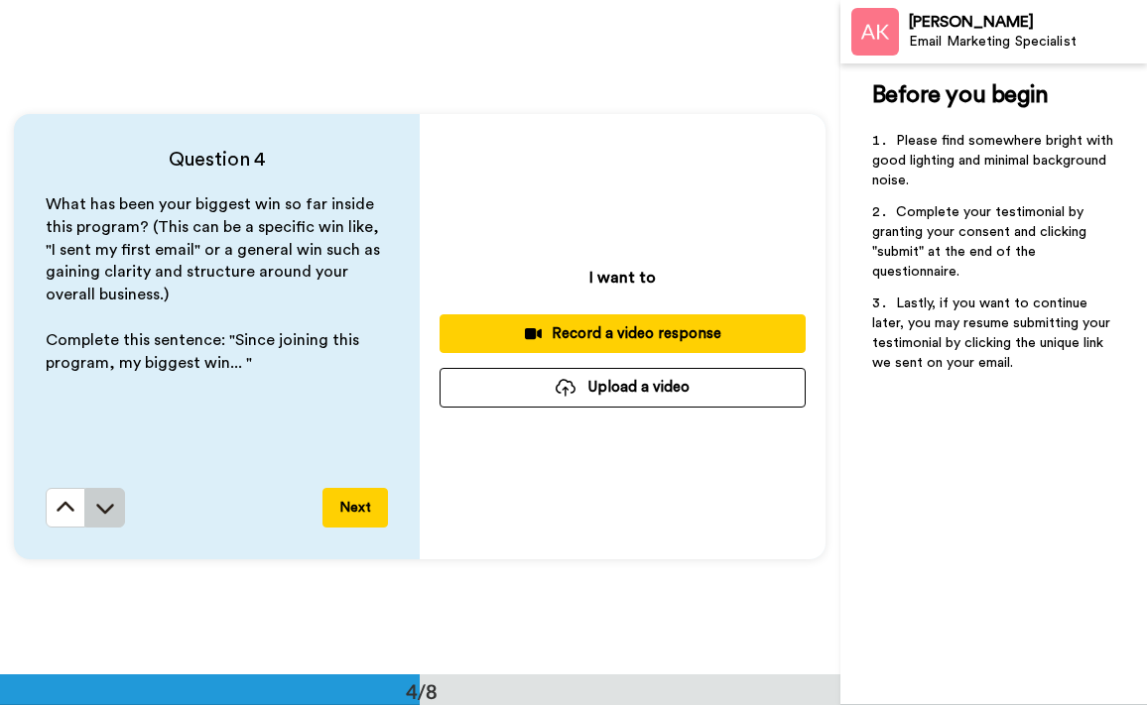
click at [108, 498] on icon at bounding box center [105, 508] width 20 height 20
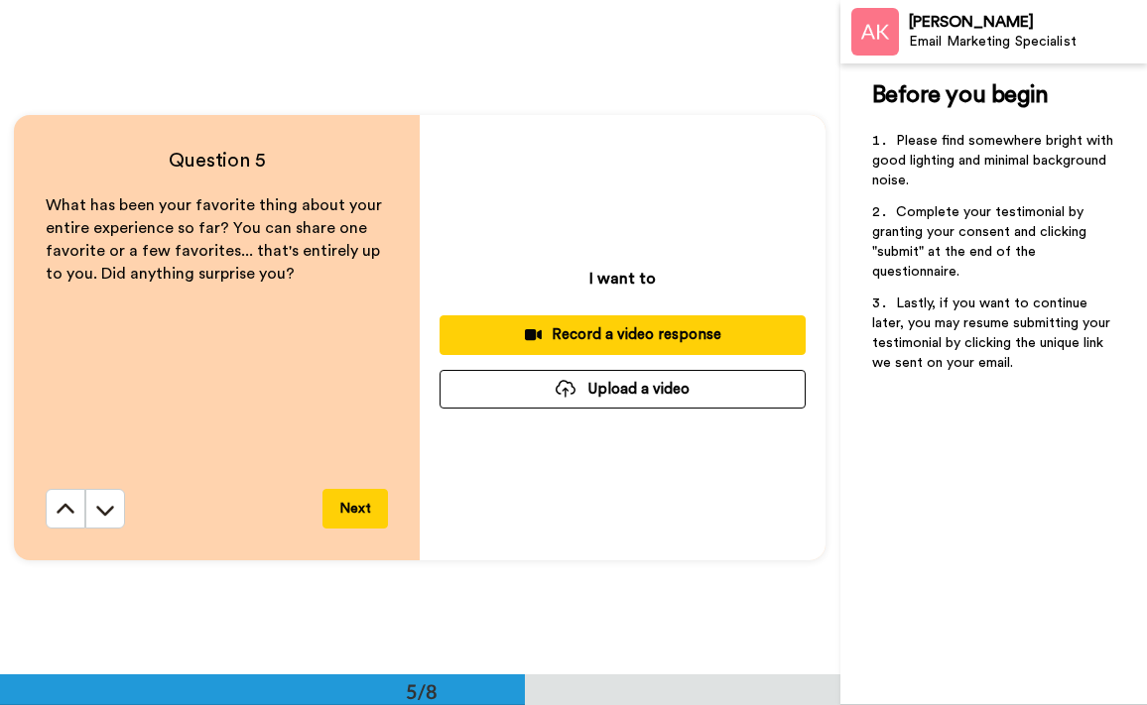
scroll to position [2700, 0]
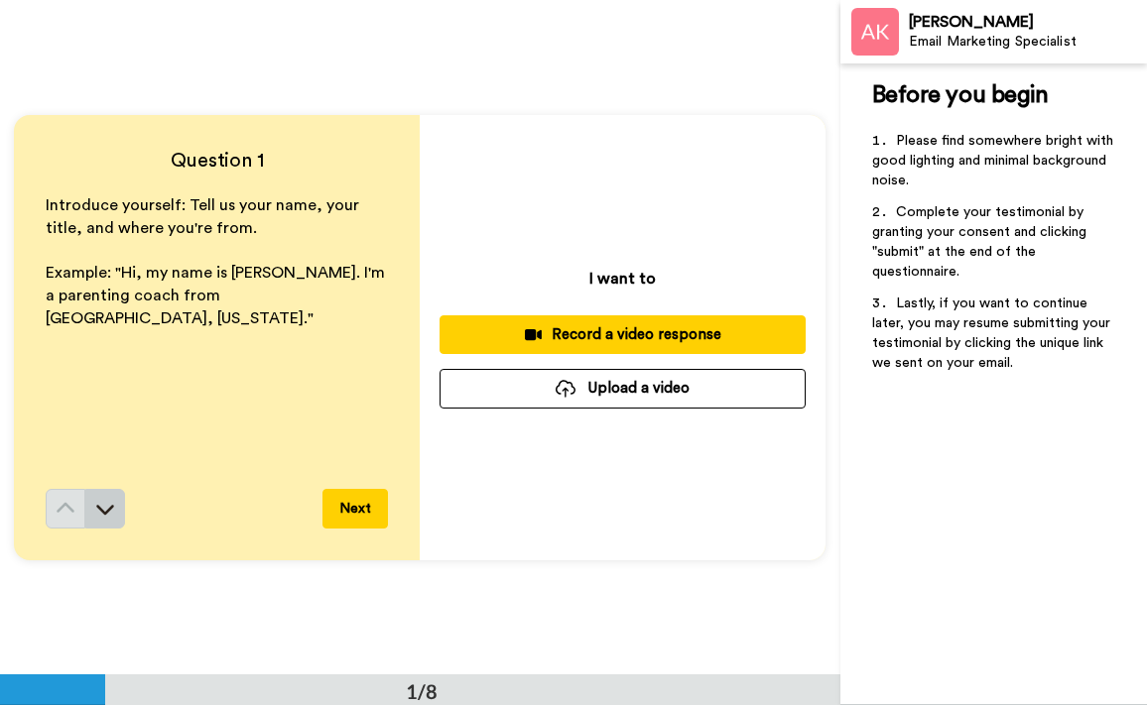
click at [118, 506] on button at bounding box center [105, 509] width 40 height 40
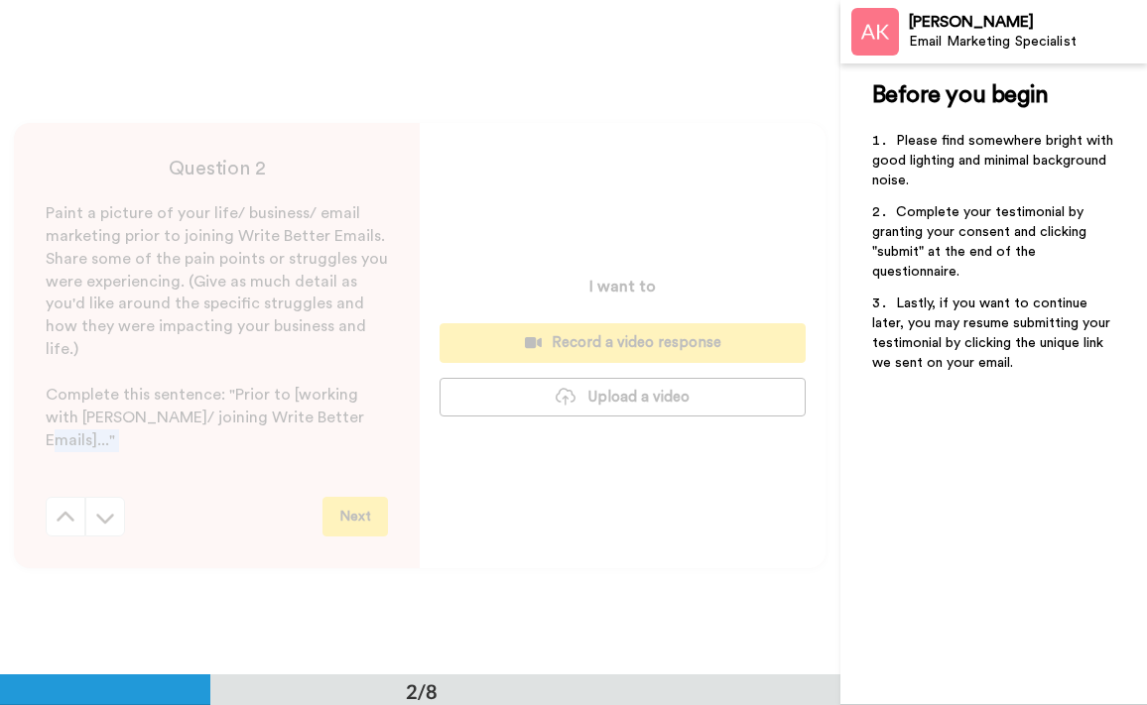
click at [118, 506] on div "Question 2 Paint a picture of your life/ business/ email marketing prior to joi…" at bounding box center [217, 345] width 406 height 445
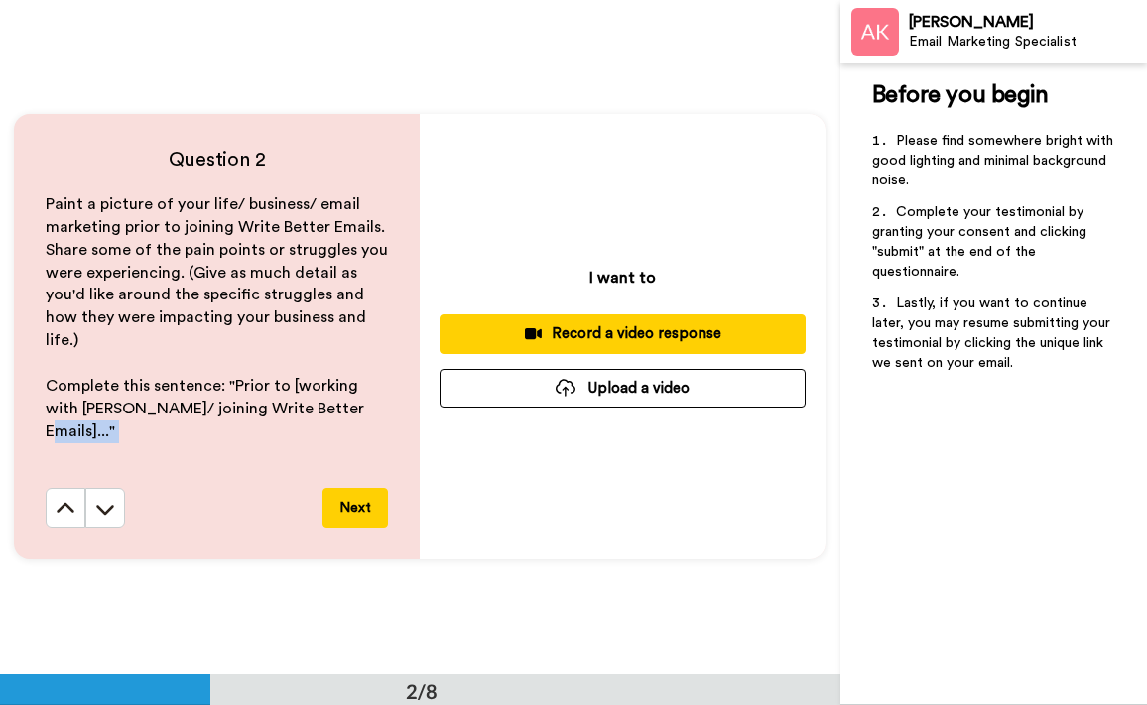
click at [118, 506] on button at bounding box center [105, 508] width 40 height 40
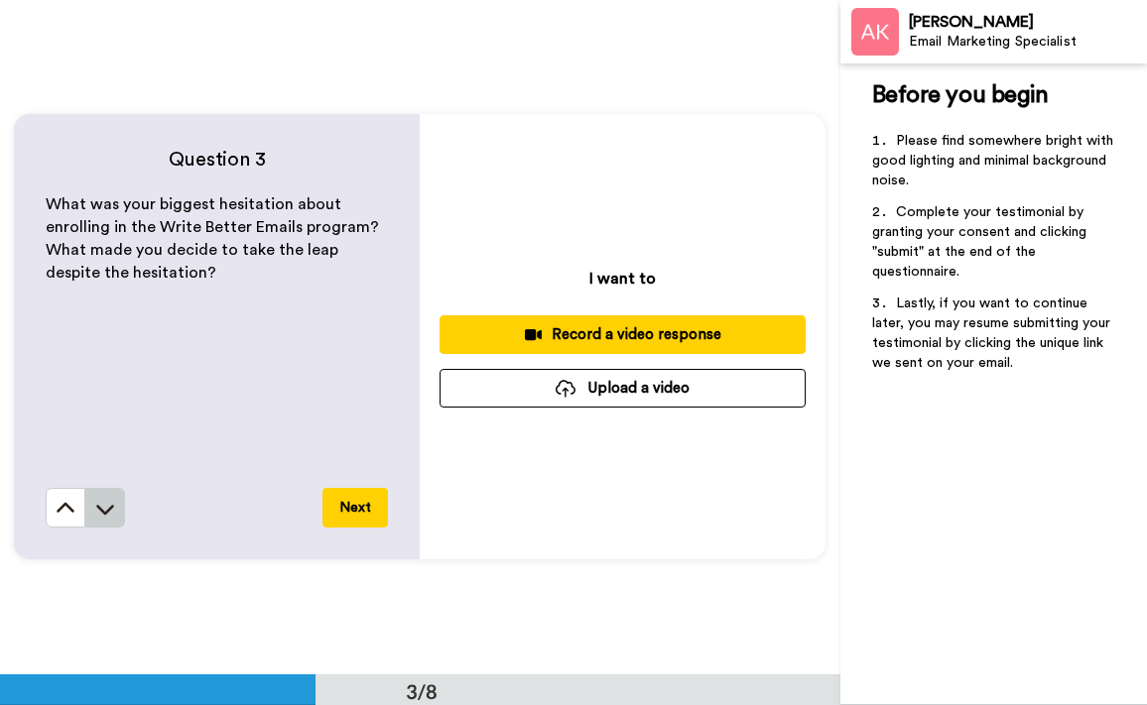
click at [118, 506] on button at bounding box center [105, 508] width 40 height 40
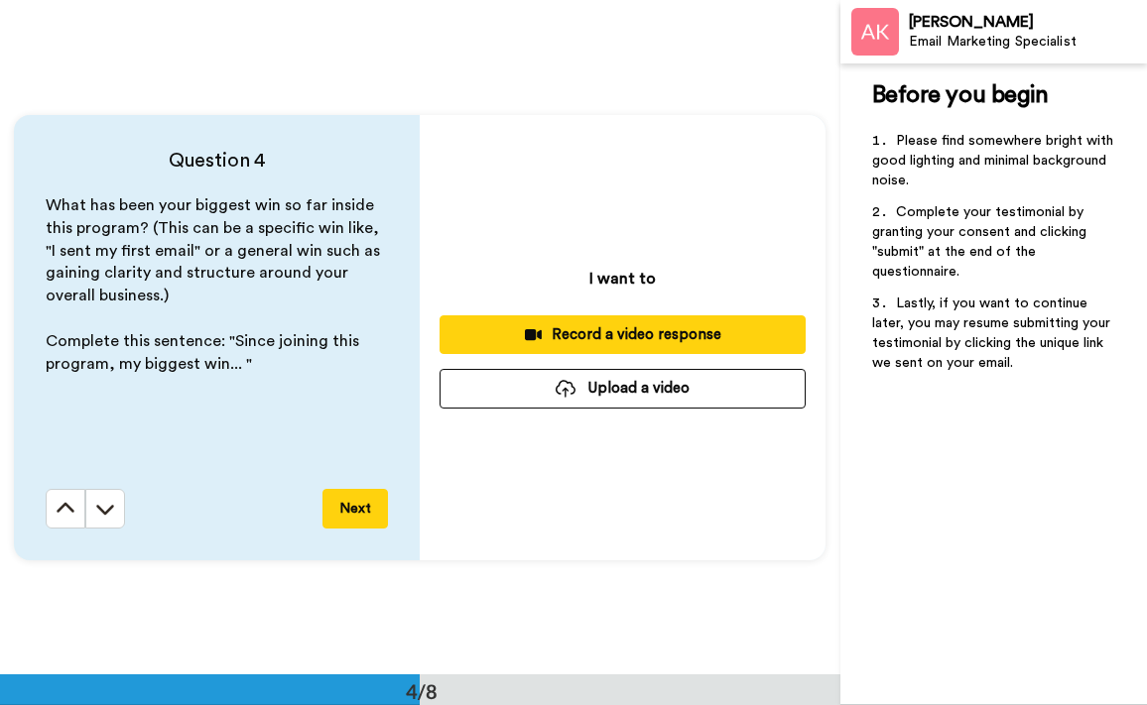
scroll to position [2025, 0]
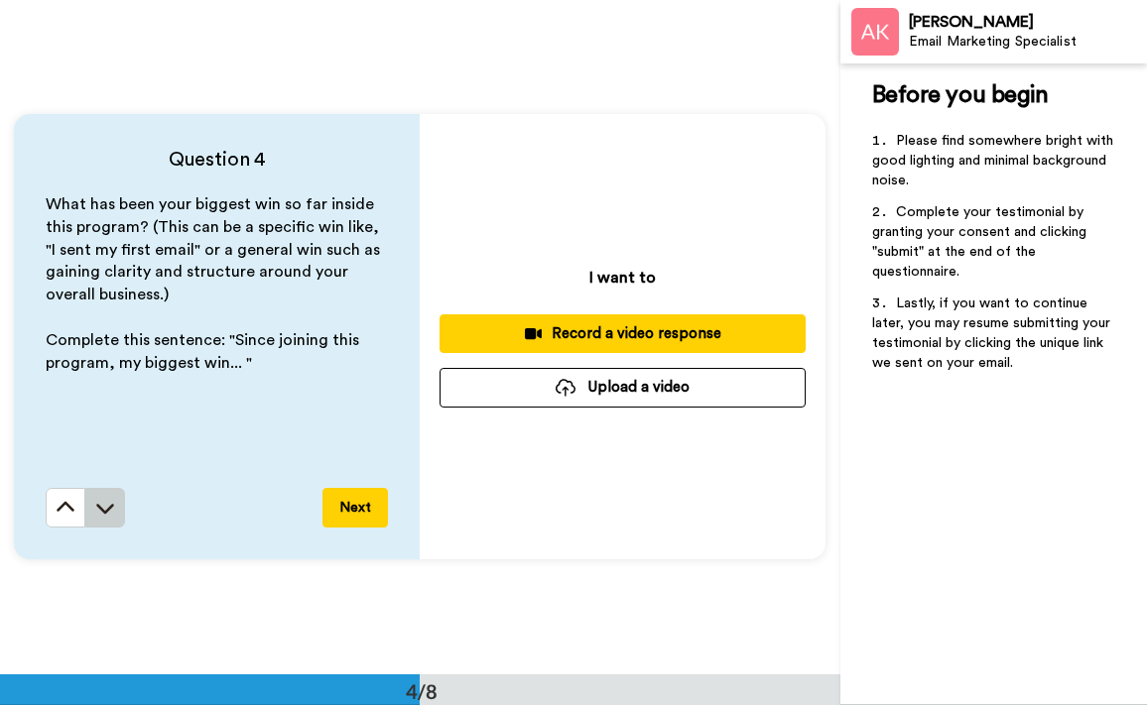
click at [118, 507] on button at bounding box center [105, 508] width 40 height 40
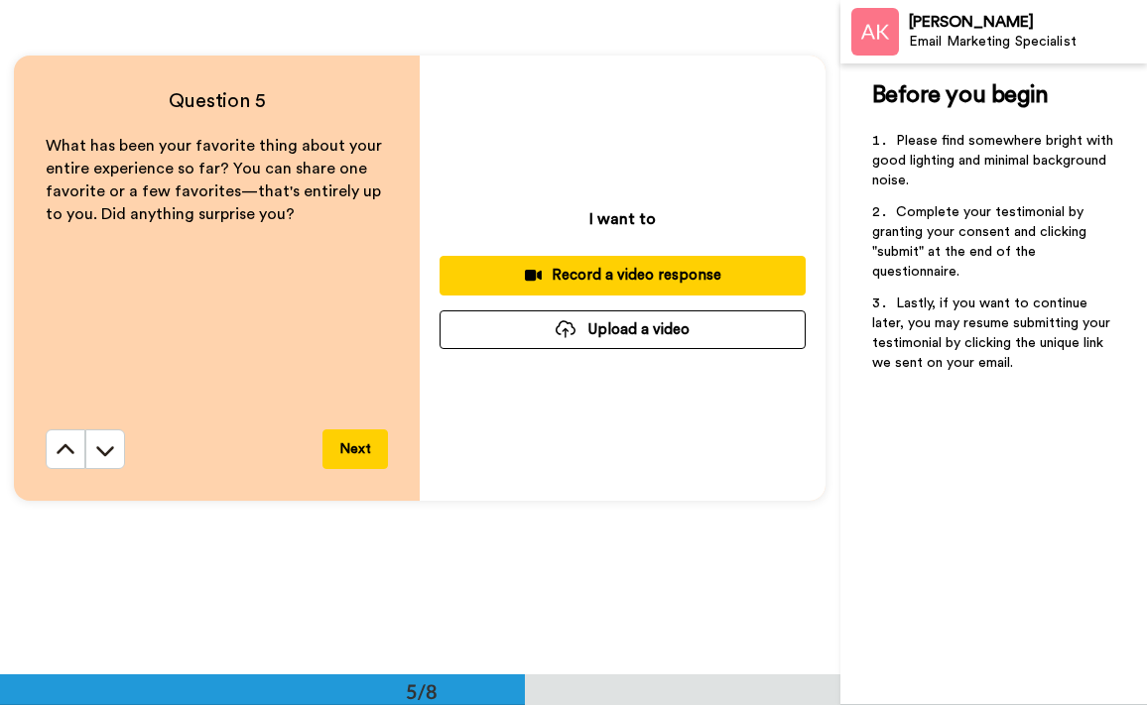
scroll to position [2792, 0]
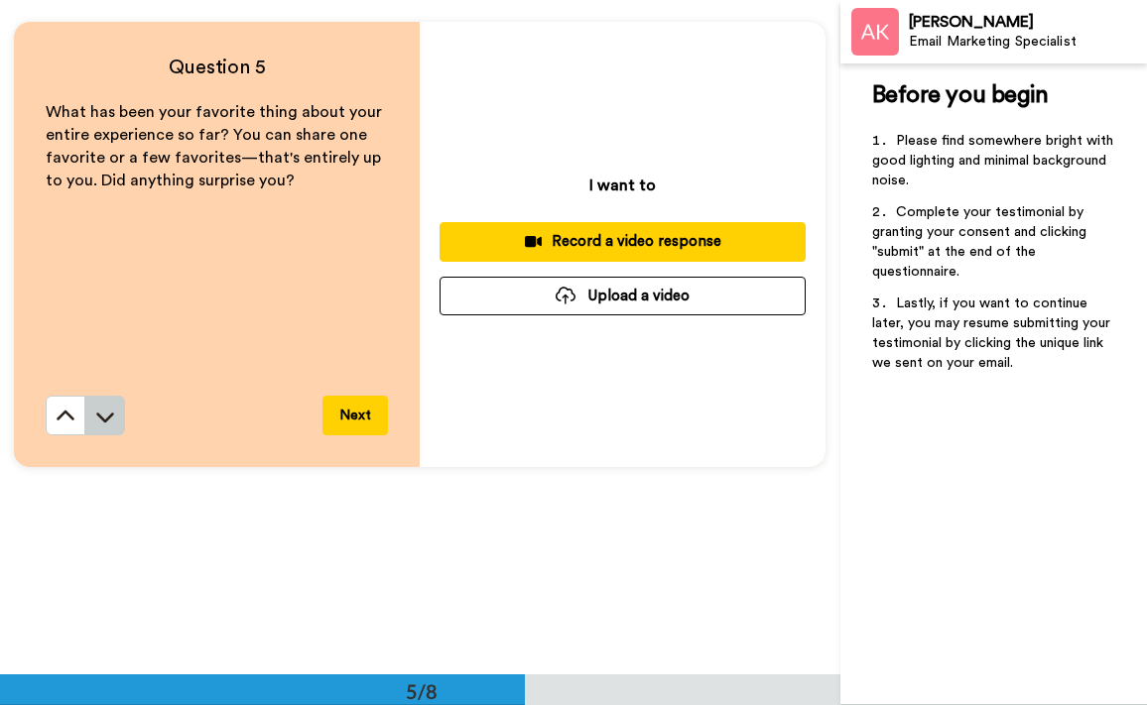
click at [108, 413] on icon at bounding box center [105, 417] width 20 height 20
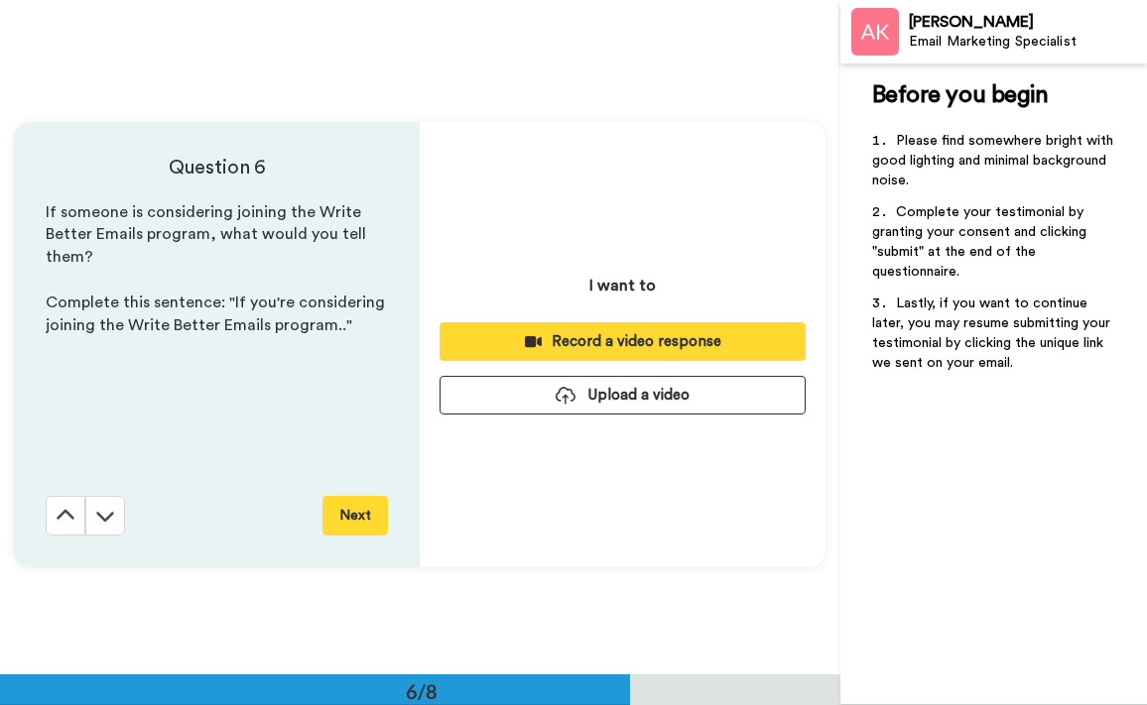
scroll to position [3374, 0]
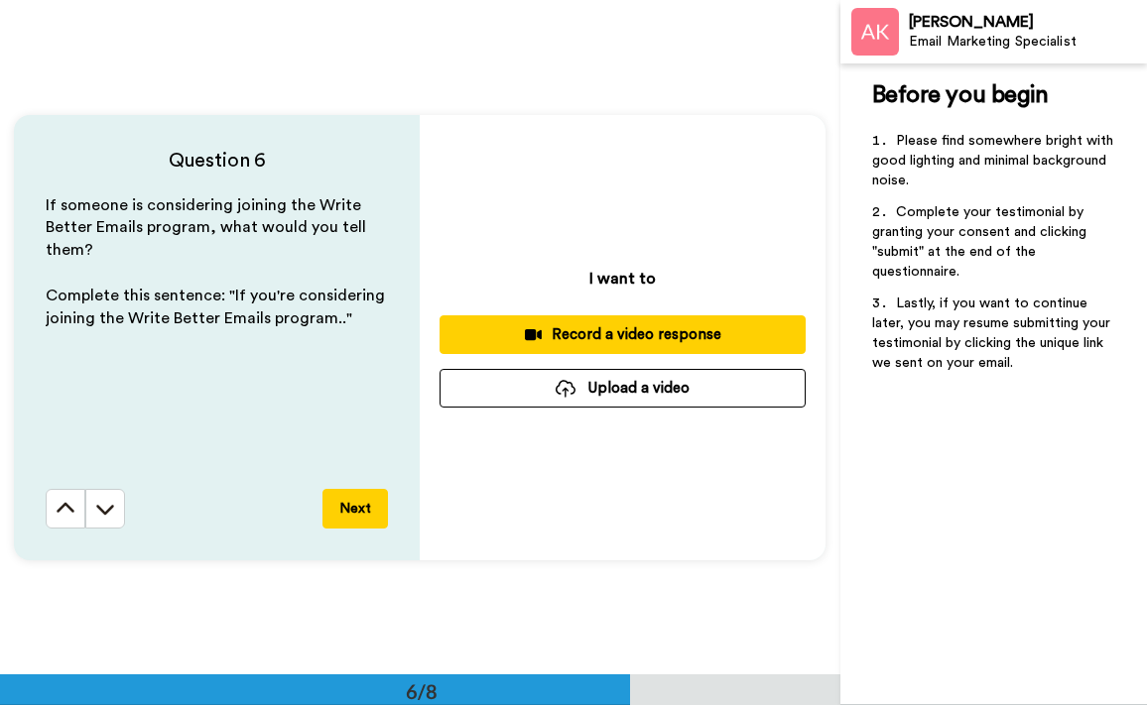
click at [640, 105] on div "Question 6 If someone is considering joining the Write Better Emails program, w…" at bounding box center [420, 337] width 840 height 674
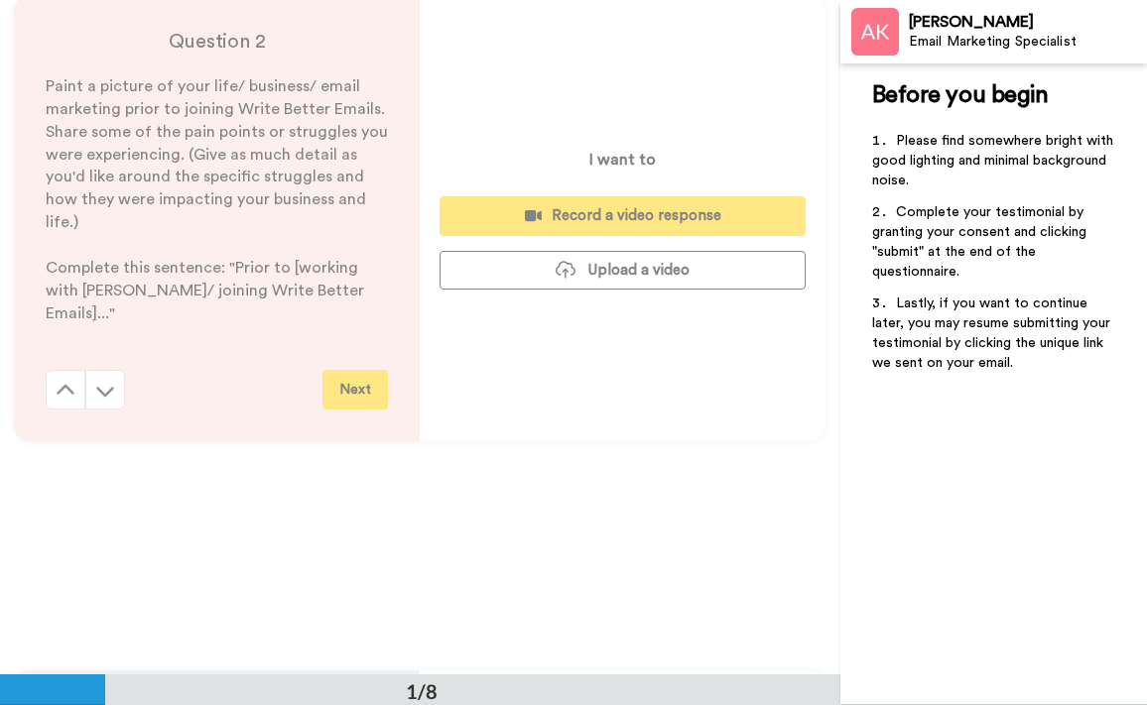
scroll to position [0, 0]
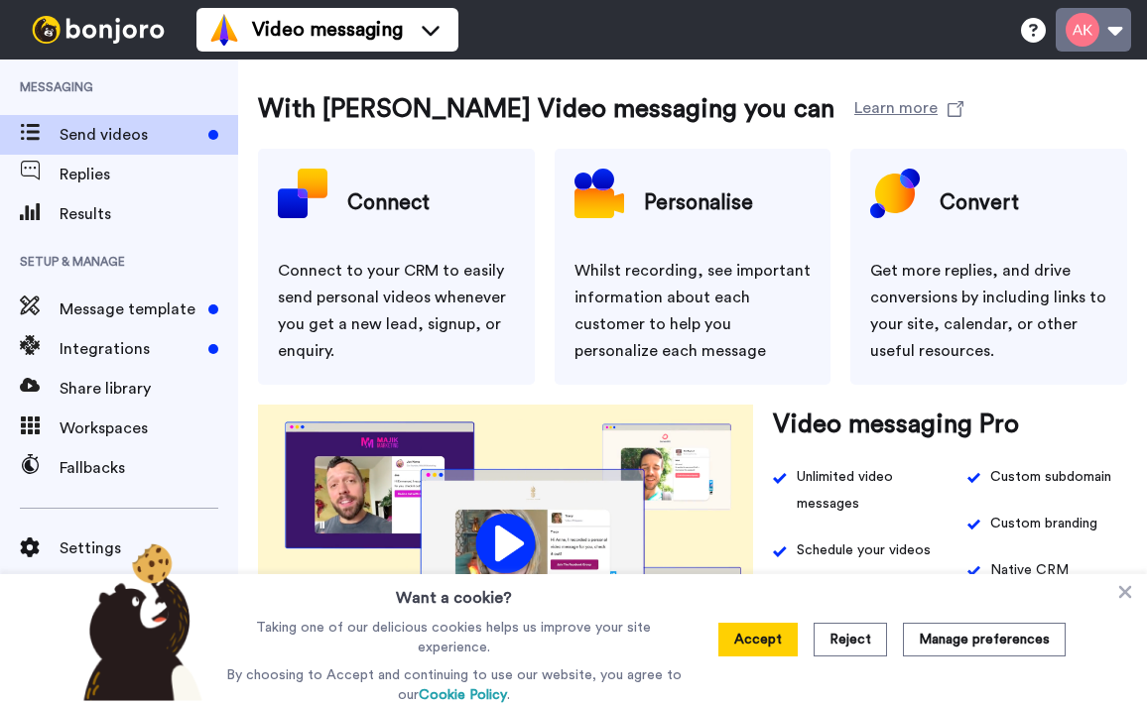
click at [1092, 18] on button at bounding box center [1092, 30] width 75 height 44
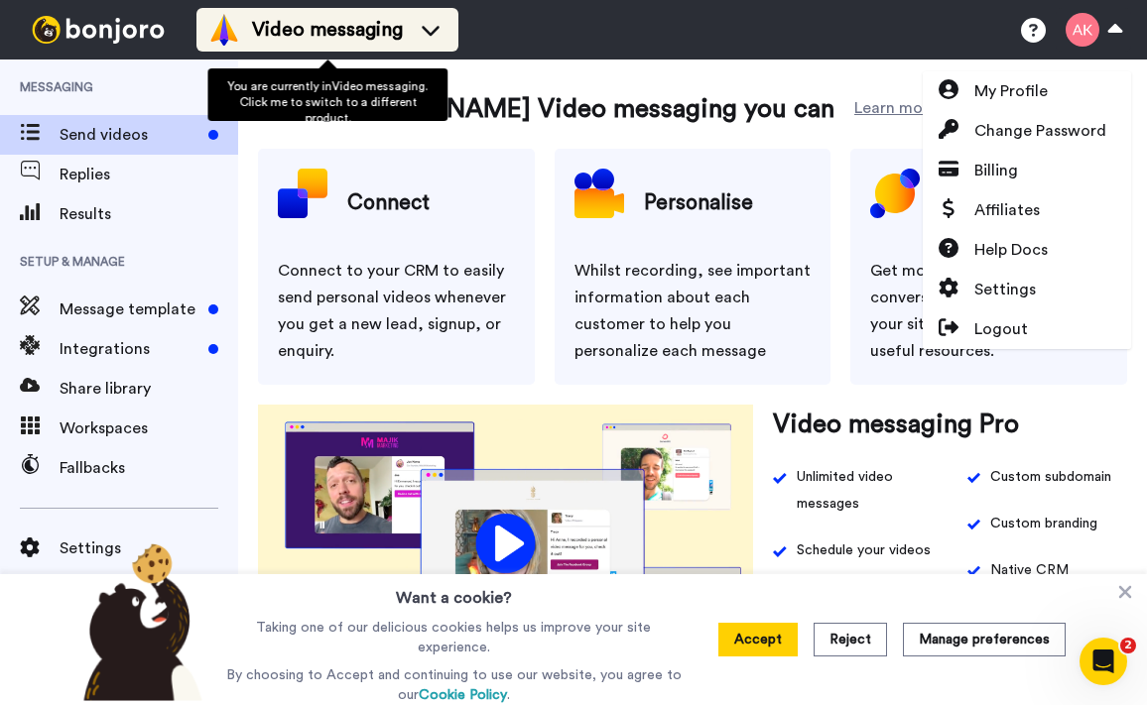
click at [208, 36] on img at bounding box center [224, 30] width 32 height 32
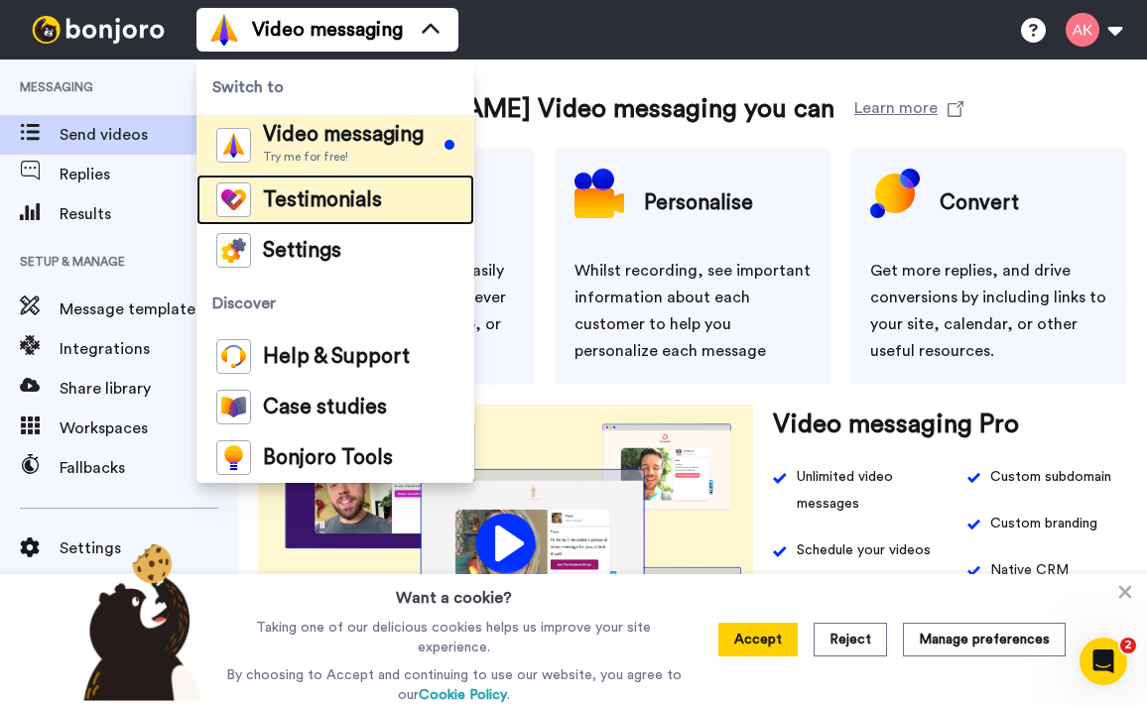
click at [267, 203] on span "Testimonials" at bounding box center [322, 200] width 119 height 20
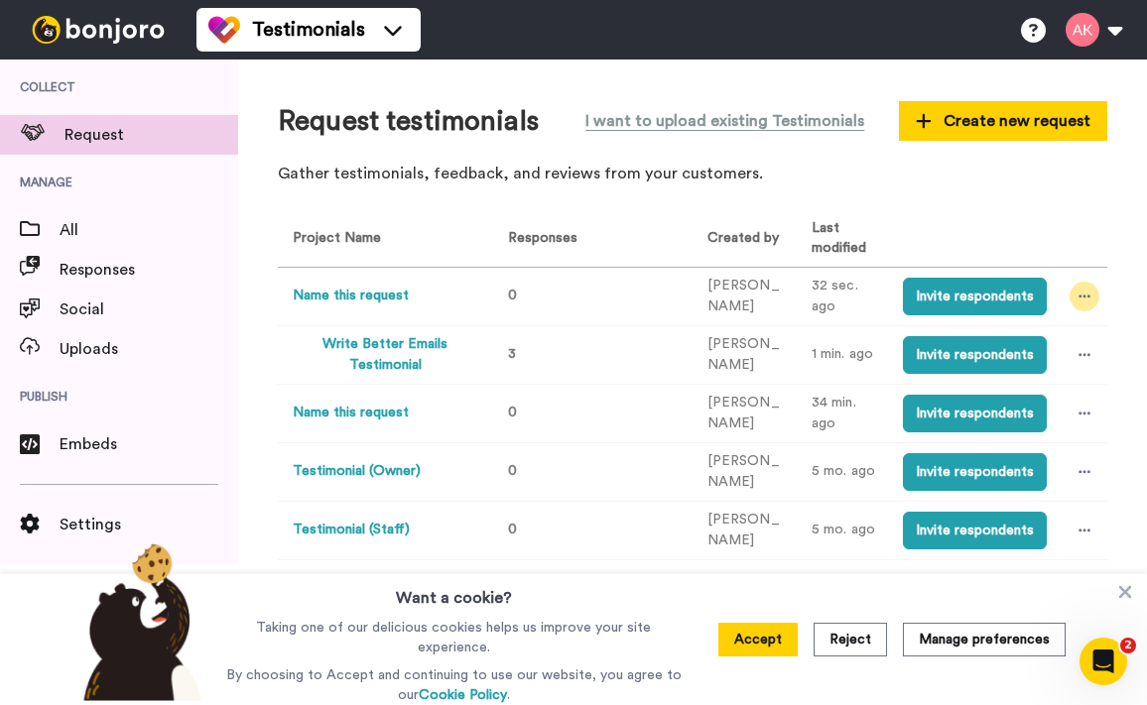
click at [1081, 298] on icon at bounding box center [1084, 297] width 12 height 14
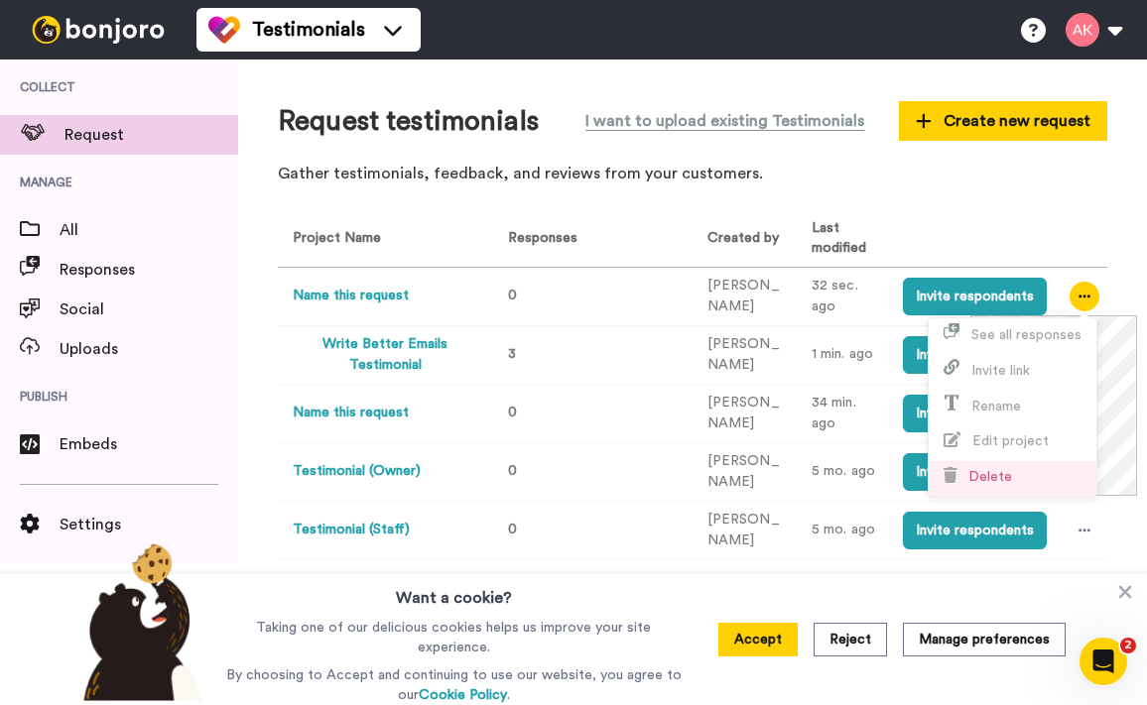
click at [974, 491] on li "Delete" at bounding box center [1012, 479] width 168 height 36
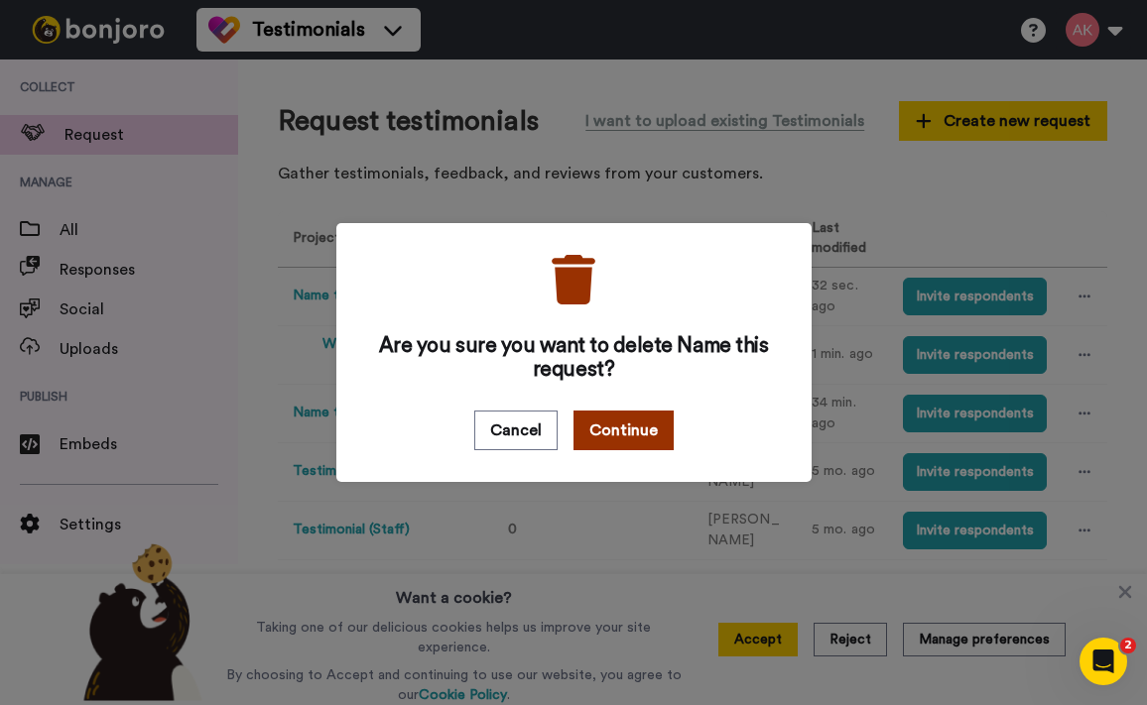
click at [591, 435] on button "Continue" at bounding box center [623, 431] width 100 height 40
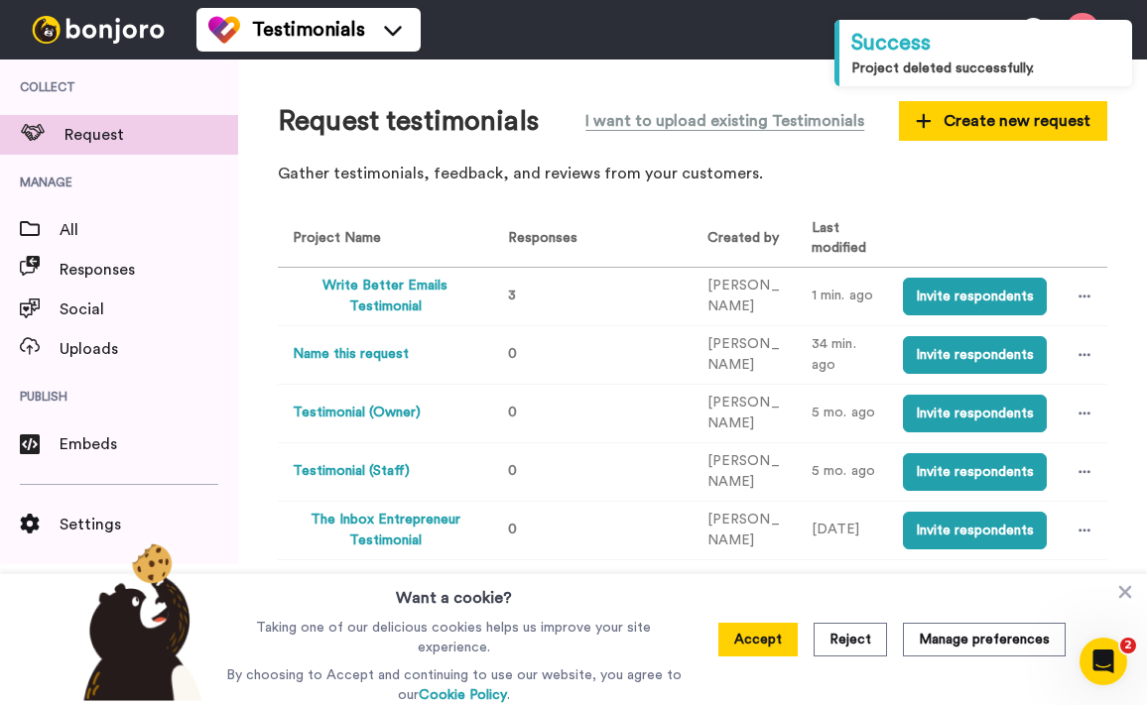
click at [389, 301] on button "Write Better Emails Testimonial" at bounding box center [385, 297] width 184 height 42
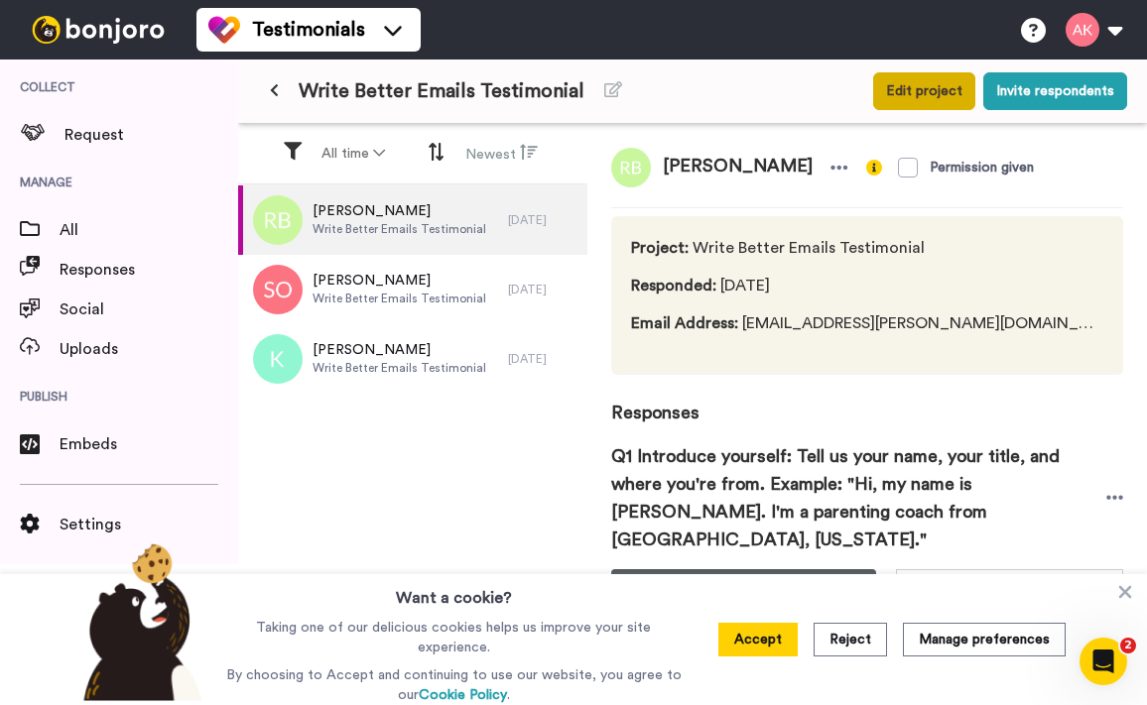
click at [952, 94] on button "Edit project" at bounding box center [924, 91] width 102 height 38
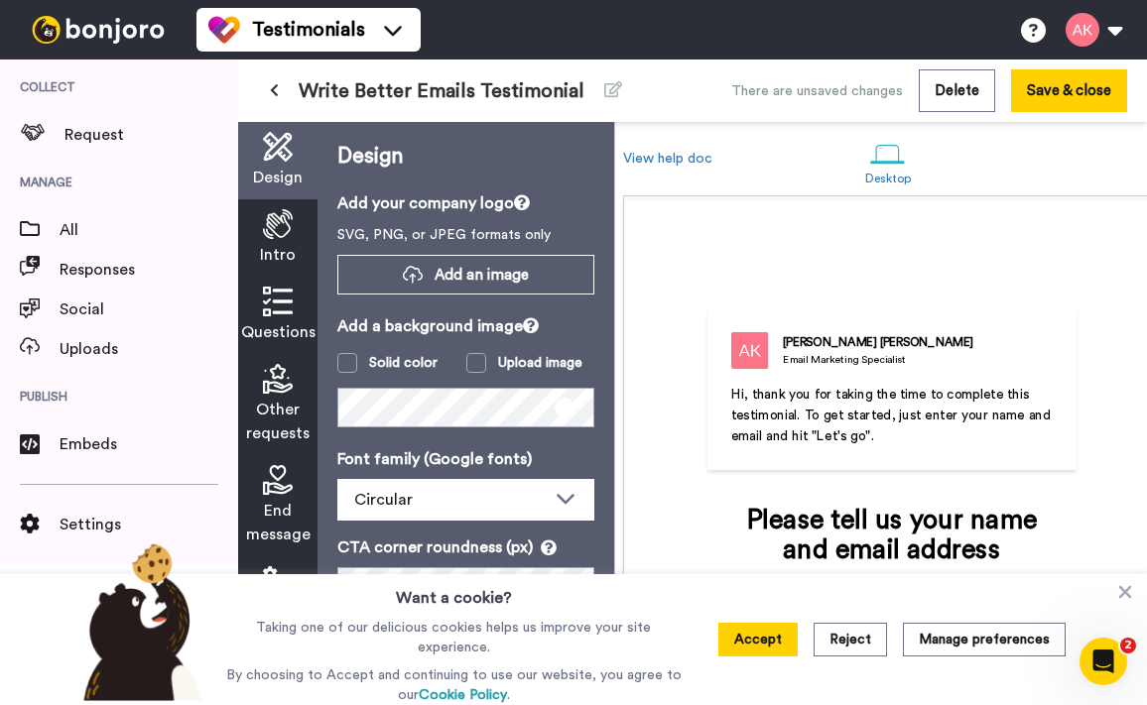
click at [274, 420] on span "Other requests" at bounding box center [277, 422] width 63 height 48
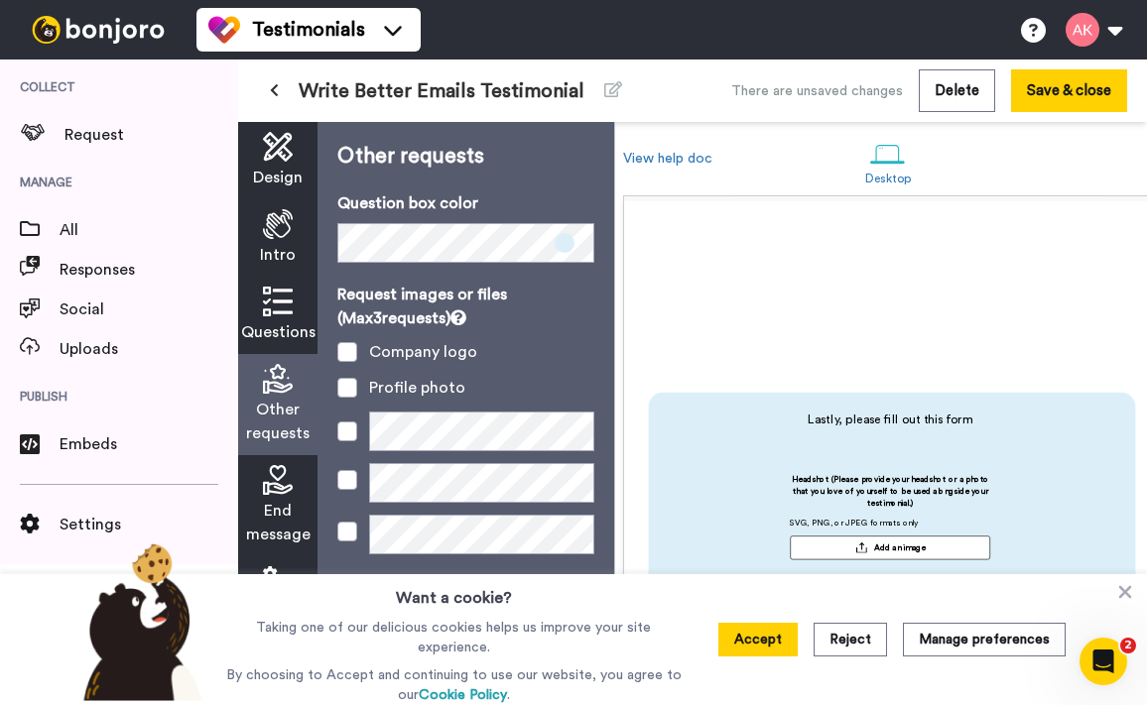
click at [274, 301] on icon at bounding box center [278, 302] width 30 height 30
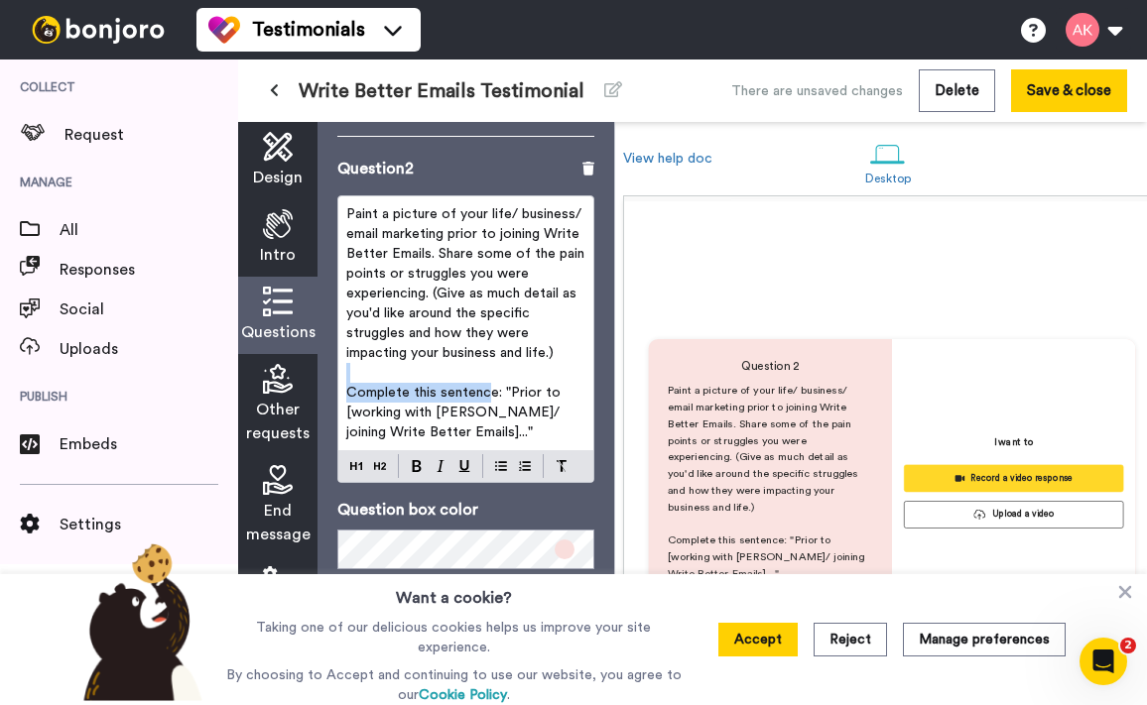
scroll to position [934, 0]
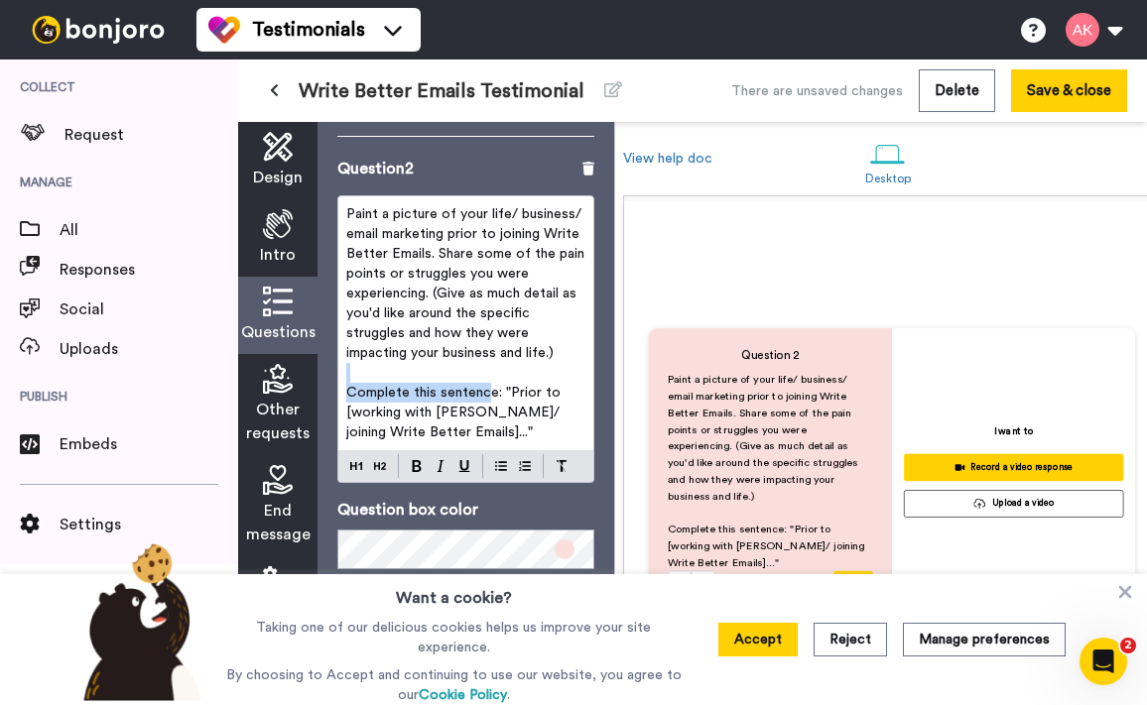
drag, startPoint x: 490, startPoint y: 374, endPoint x: 348, endPoint y: 373, distance: 141.8
click at [348, 386] on span "Complete this sentence: "Prior to [working with [PERSON_NAME]/ joining Write Be…" at bounding box center [455, 413] width 218 height 54
drag, startPoint x: 491, startPoint y: 375, endPoint x: 340, endPoint y: 373, distance: 150.8
click at [340, 373] on div "Paint a picture of your life/ business/ email marketing prior to joining Write …" at bounding box center [465, 323] width 255 height 254
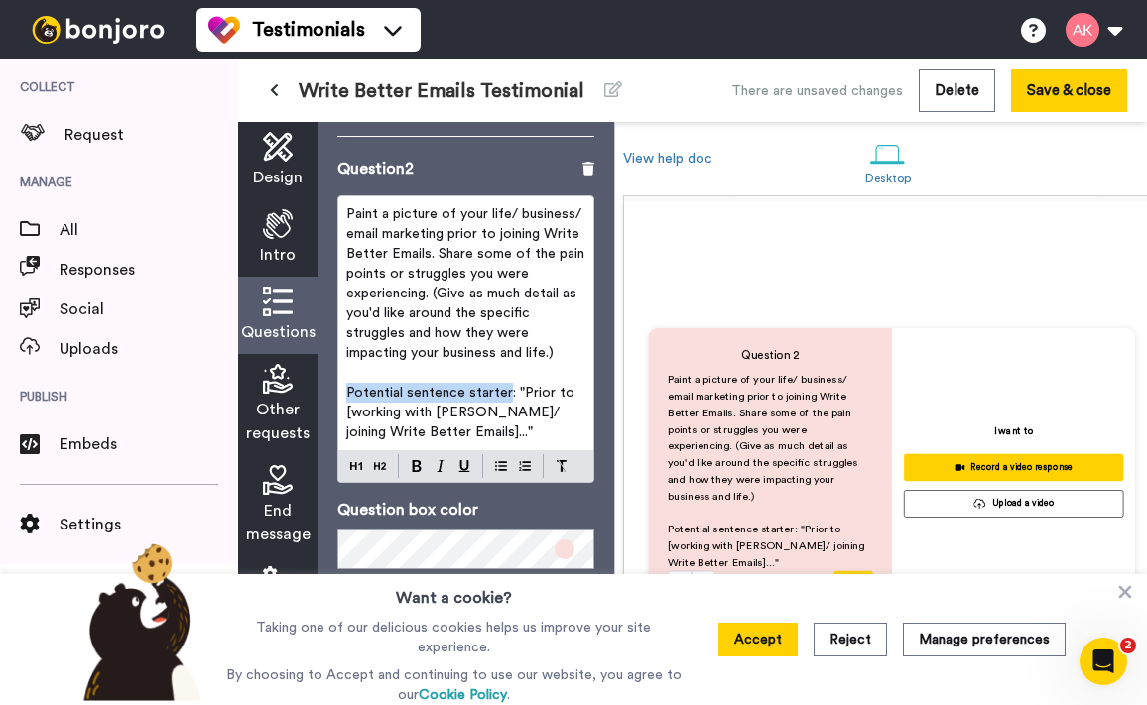
drag, startPoint x: 506, startPoint y: 374, endPoint x: 337, endPoint y: 373, distance: 168.6
click at [338, 373] on div "Paint a picture of your life/ business/ email marketing prior to joining Write …" at bounding box center [465, 323] width 255 height 254
click at [464, 386] on span "Potential sentence starter: "Prior to [working with [PERSON_NAME]/ joining Writ…" at bounding box center [462, 413] width 232 height 54
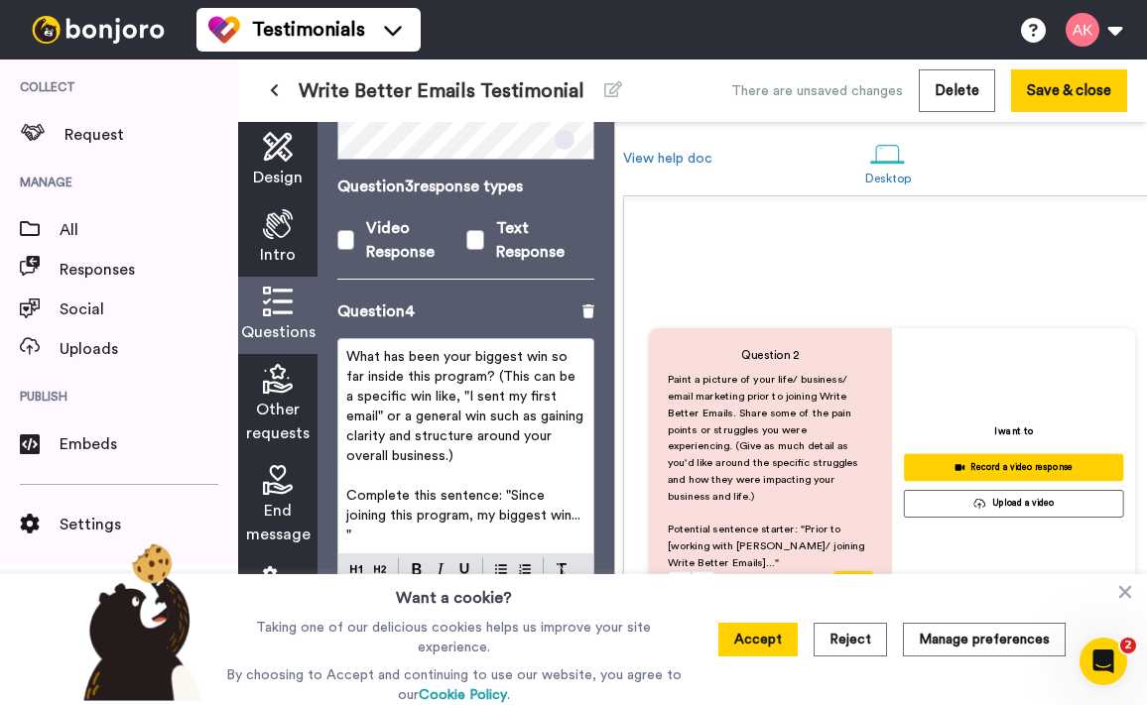
scroll to position [1406, 0]
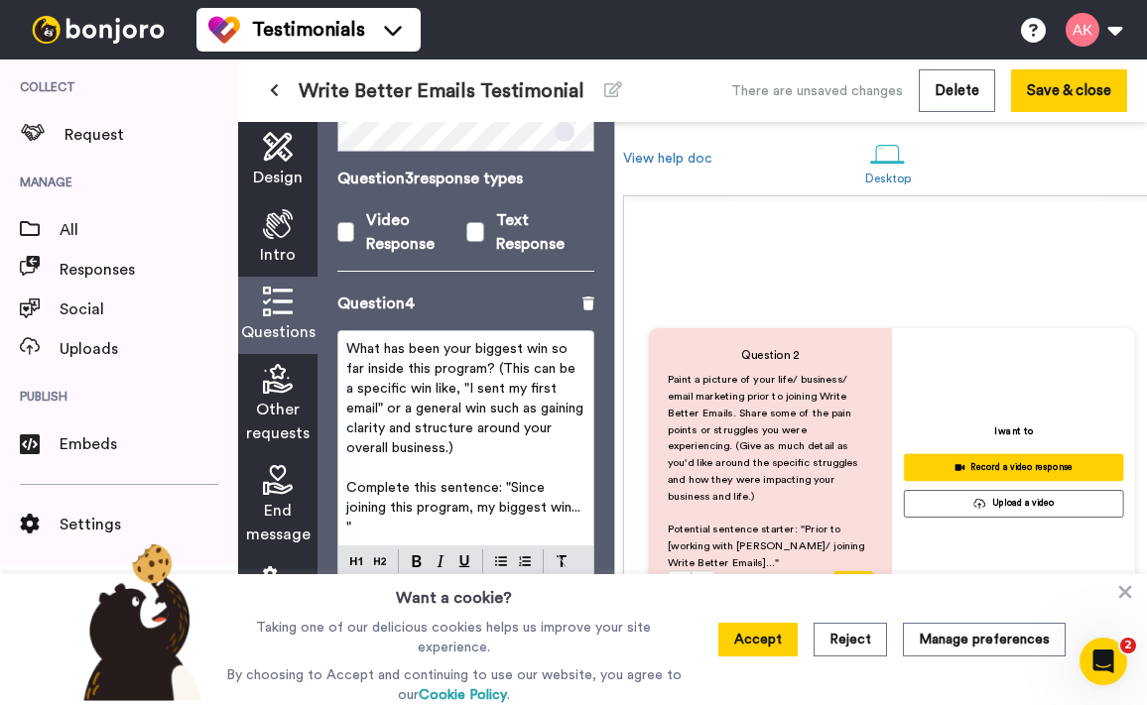
click at [498, 481] on span "Complete this sentence: "Since joining this program, my biggest win... "" at bounding box center [465, 508] width 238 height 54
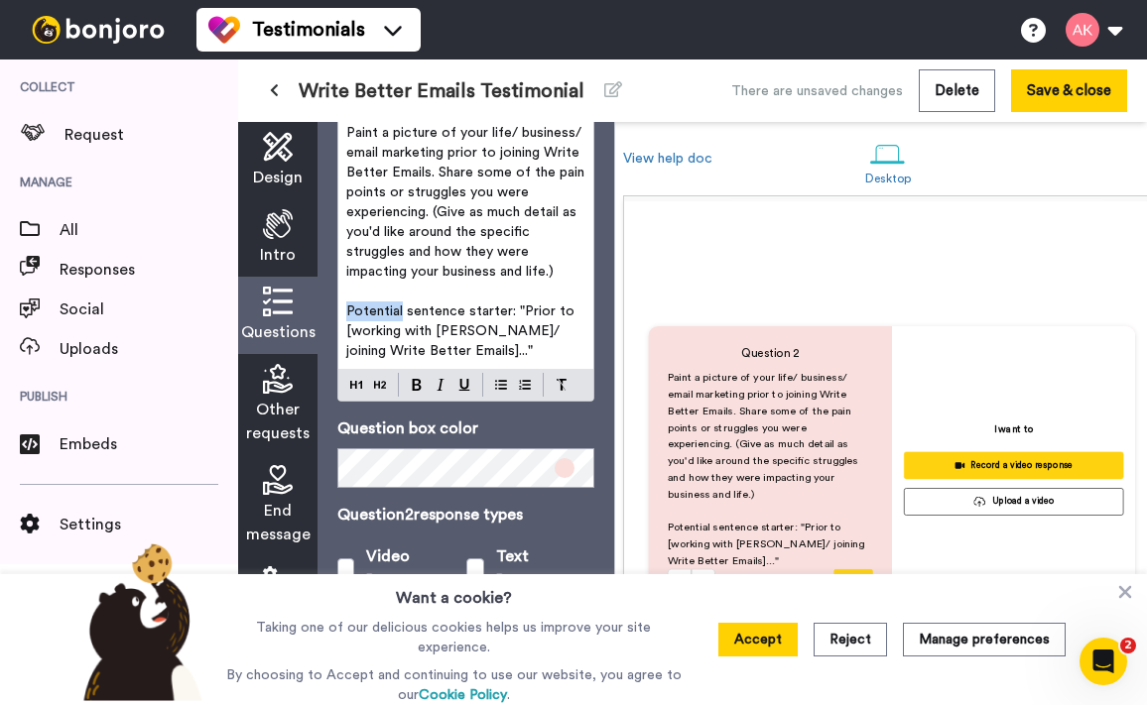
scroll to position [935, 0]
drag, startPoint x: 401, startPoint y: 296, endPoint x: 341, endPoint y: 297, distance: 59.5
click at [341, 297] on div "Paint a picture of your life/ business/ email marketing prior to joining Write …" at bounding box center [465, 242] width 255 height 254
click at [393, 282] on p "﻿" at bounding box center [465, 292] width 239 height 20
drag, startPoint x: 401, startPoint y: 294, endPoint x: 323, endPoint y: 294, distance: 77.4
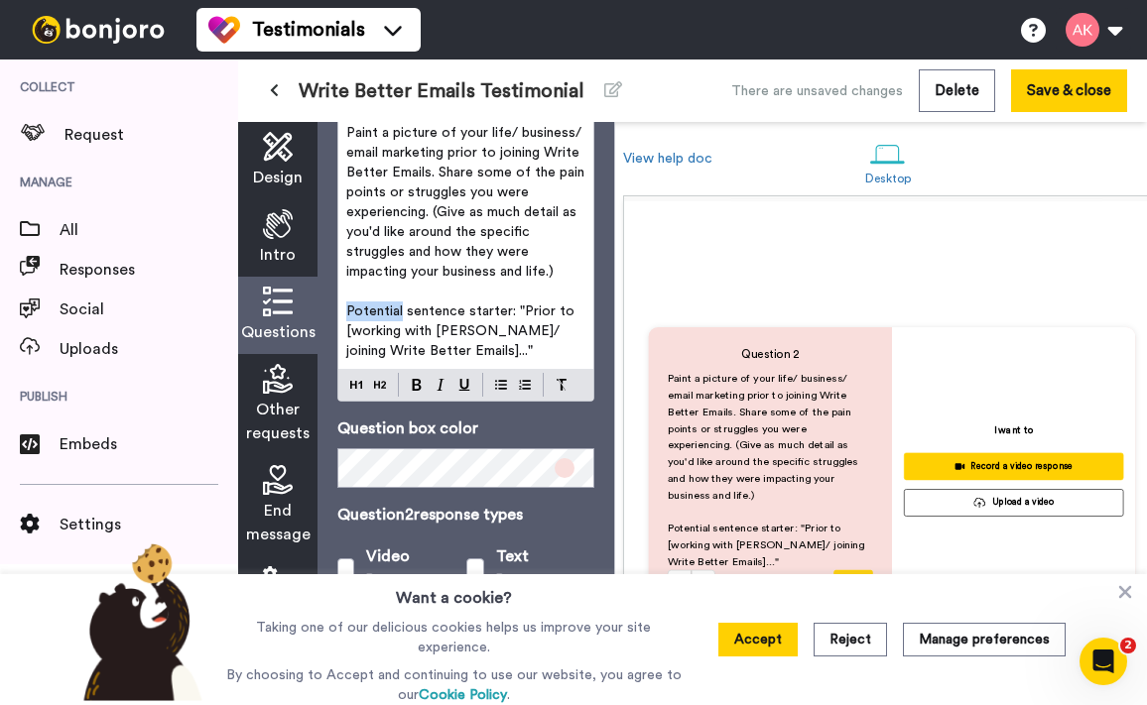
click at [323, 294] on div "Questions Ask a single question, or a series of questions up to 6 . Question 1 …" at bounding box center [465, 413] width 297 height 583
drag, startPoint x: 510, startPoint y: 288, endPoint x: 332, endPoint y: 286, distance: 177.6
click at [332, 286] on div "Questions Ask a single question, or a series of questions up to 6 . Question 1 …" at bounding box center [465, 413] width 297 height 583
copy span "Optional sentence starter:"
click at [473, 302] on p "Optional sentence starter: "Prior to [working with [PERSON_NAME]/ joining Write…" at bounding box center [465, 332] width 239 height 60
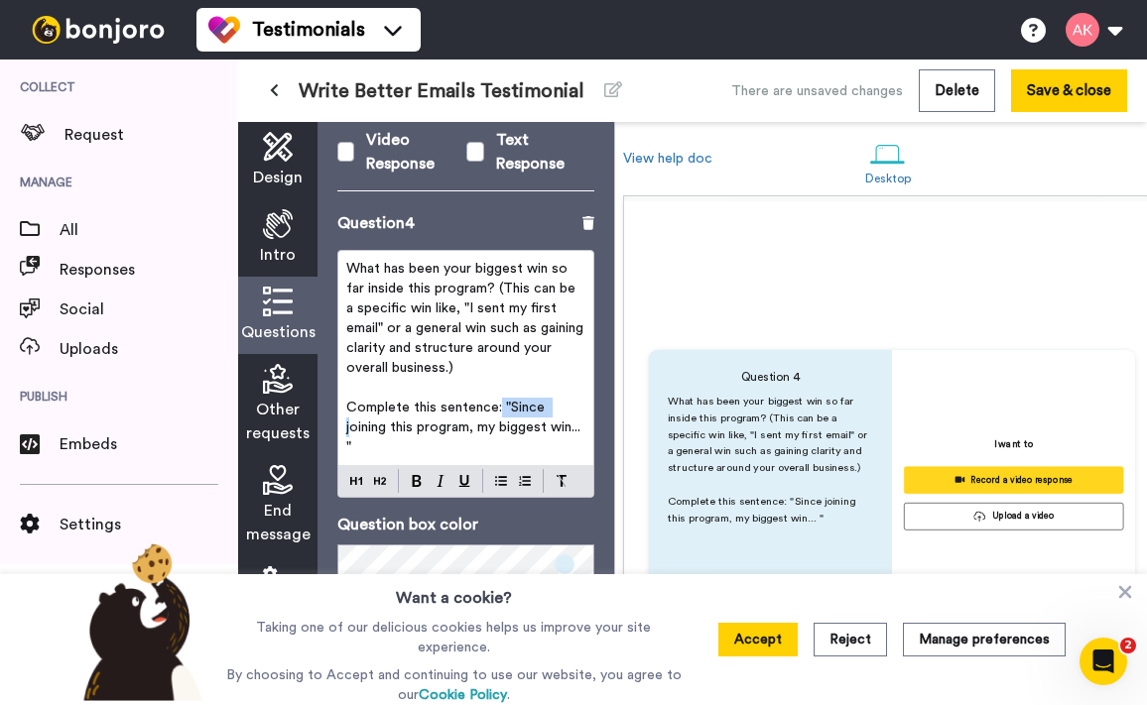
scroll to position [1855, 0]
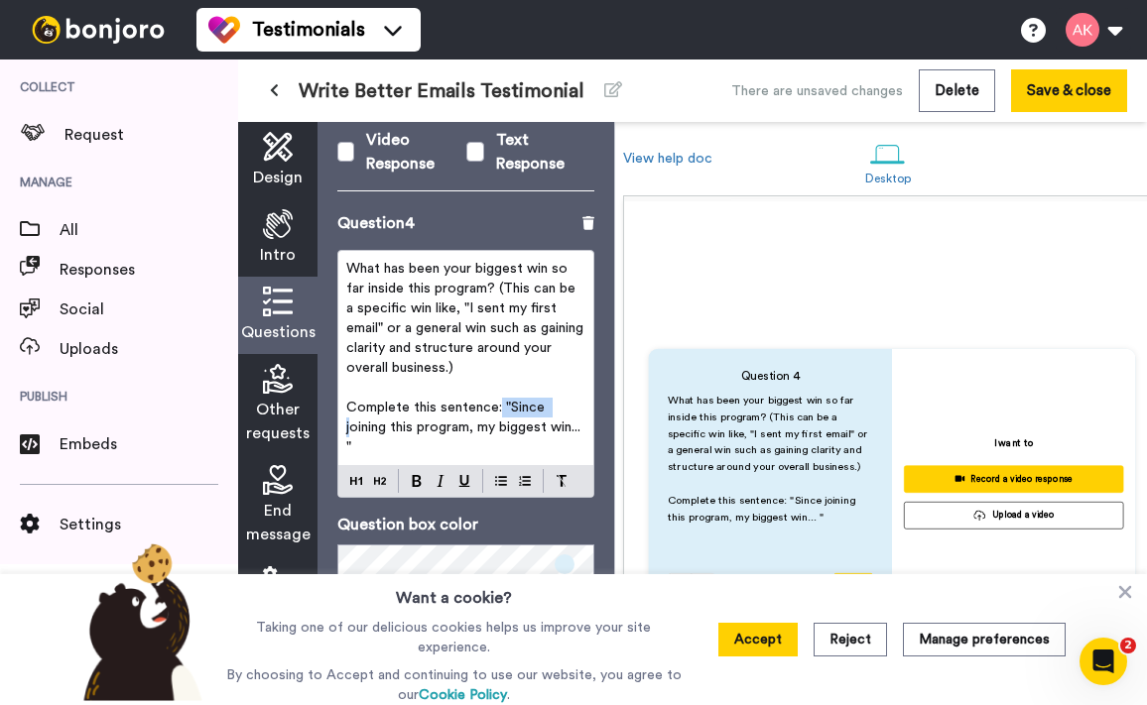
drag, startPoint x: 499, startPoint y: 390, endPoint x: 364, endPoint y: 383, distance: 135.1
click at [364, 401] on span "Complete this sentence: "Since joining this program, my biggest win... "" at bounding box center [465, 428] width 238 height 54
drag, startPoint x: 498, startPoint y: 389, endPoint x: 349, endPoint y: 386, distance: 148.8
click at [349, 401] on span "Complete this sentence: "Since joining this program, my biggest win... "" at bounding box center [465, 428] width 238 height 54
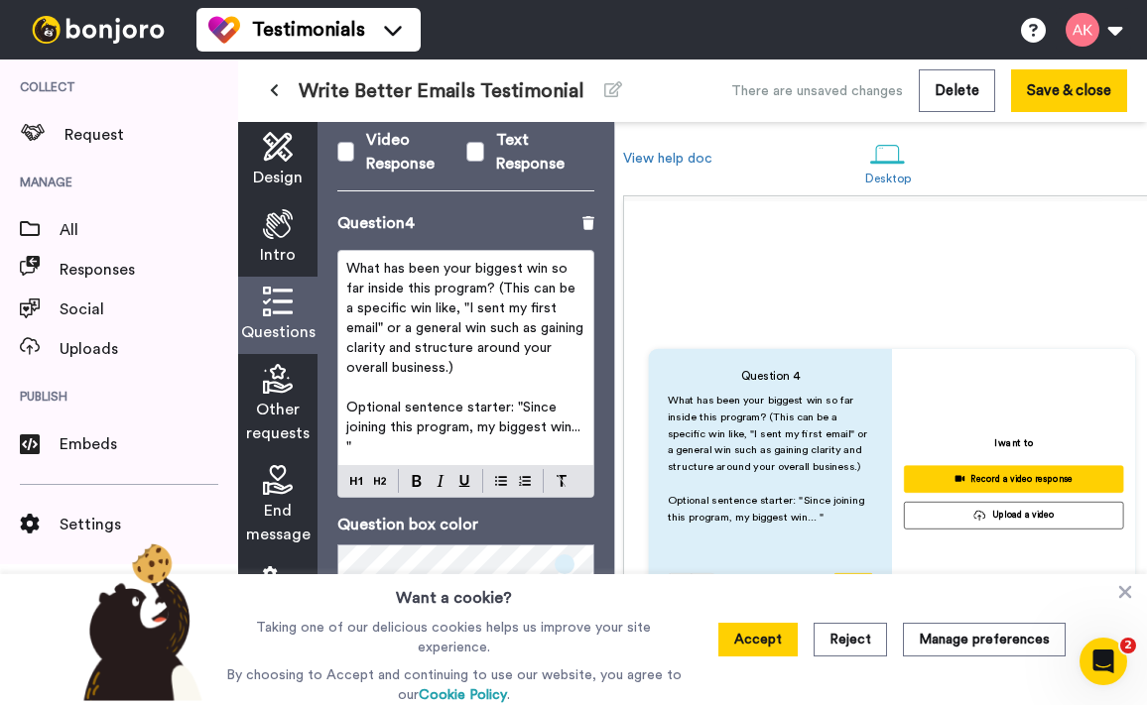
click at [521, 307] on span "What has been your biggest win so far inside this program? (This can be a speci…" at bounding box center [466, 318] width 241 height 113
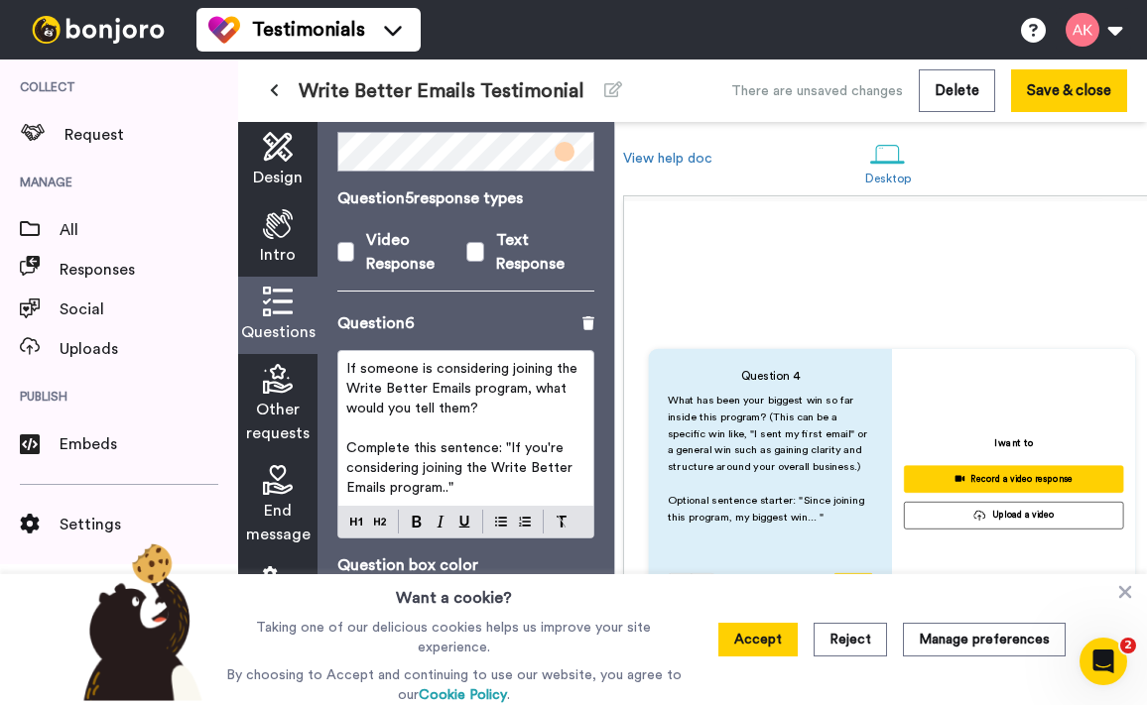
scroll to position [2331, 0]
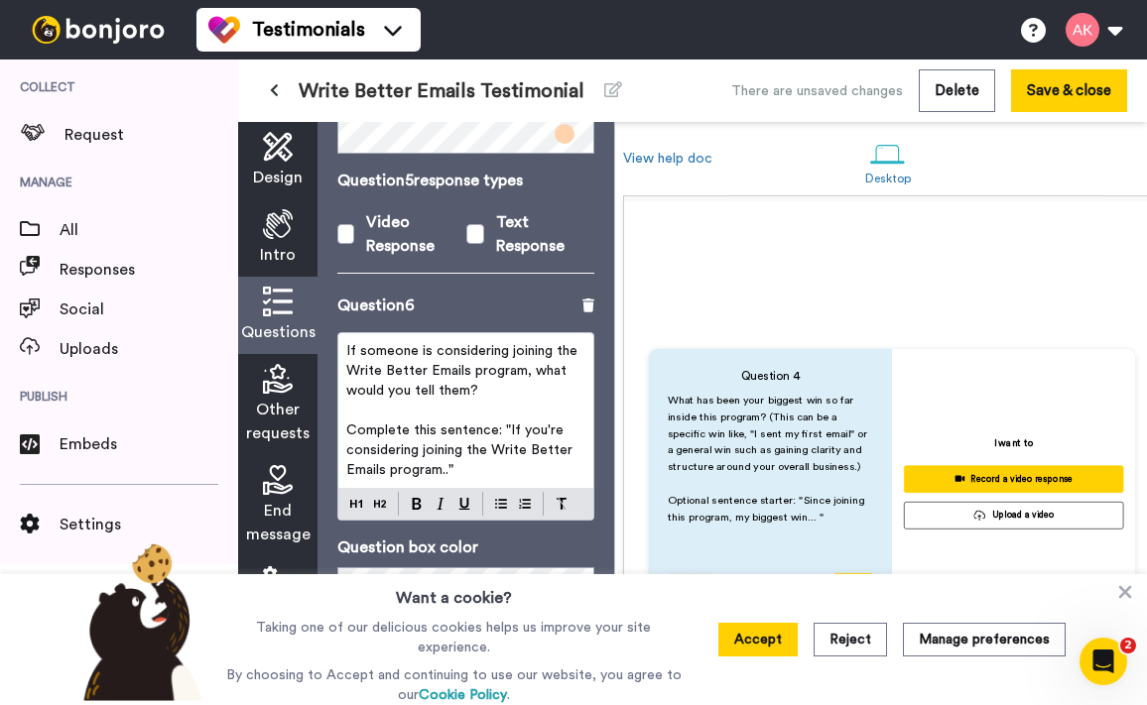
click at [496, 424] on span "Complete this sentence: "If you're considering joining the Write Better Emails …" at bounding box center [461, 451] width 230 height 54
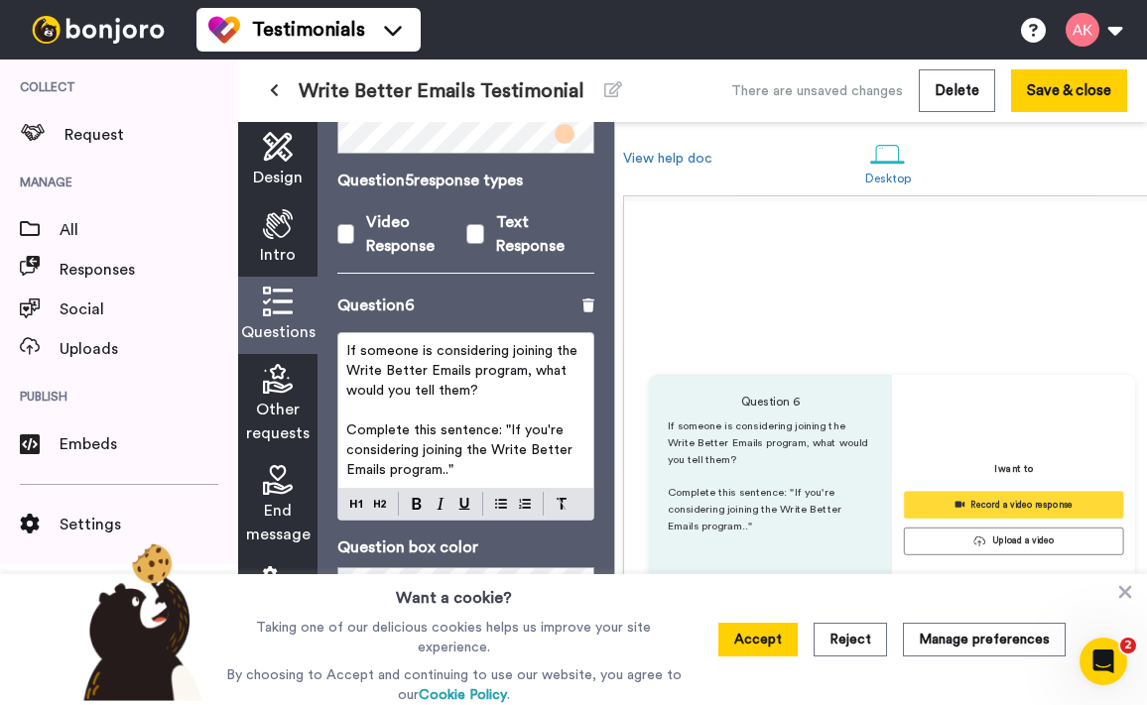
scroll to position [2776, 0]
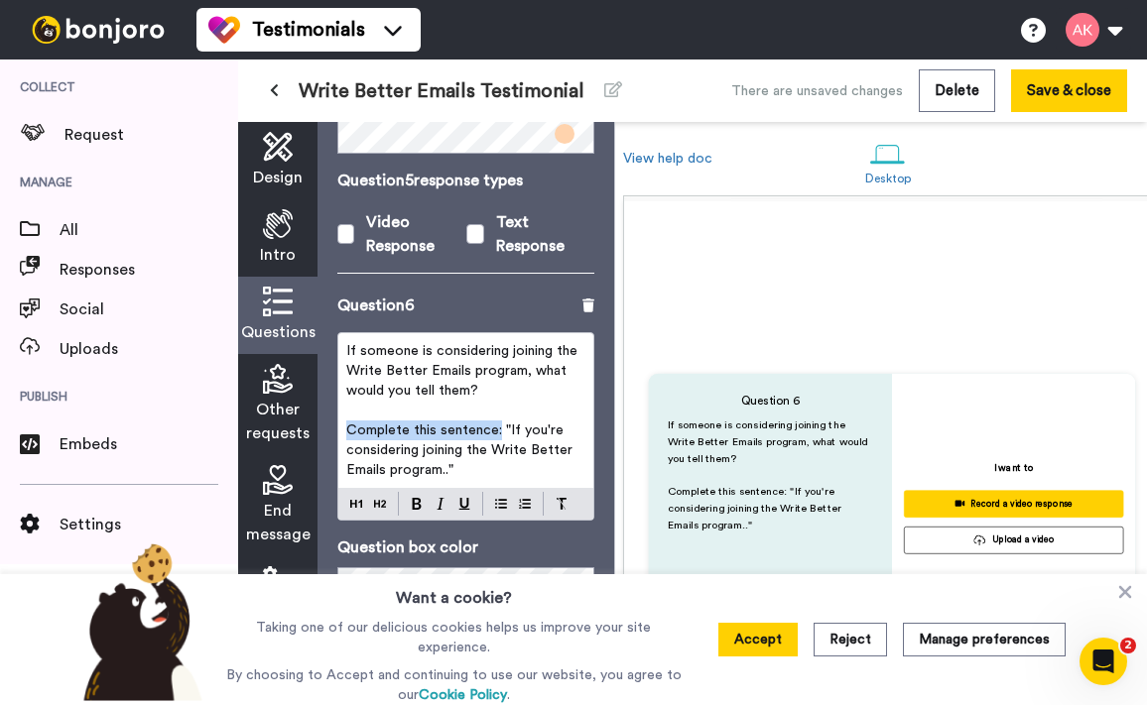
drag, startPoint x: 498, startPoint y: 416, endPoint x: 321, endPoint y: 419, distance: 176.6
click at [321, 419] on div "Questions Ask a single question, or a series of questions up to 6 . Question 1 …" at bounding box center [465, 413] width 297 height 583
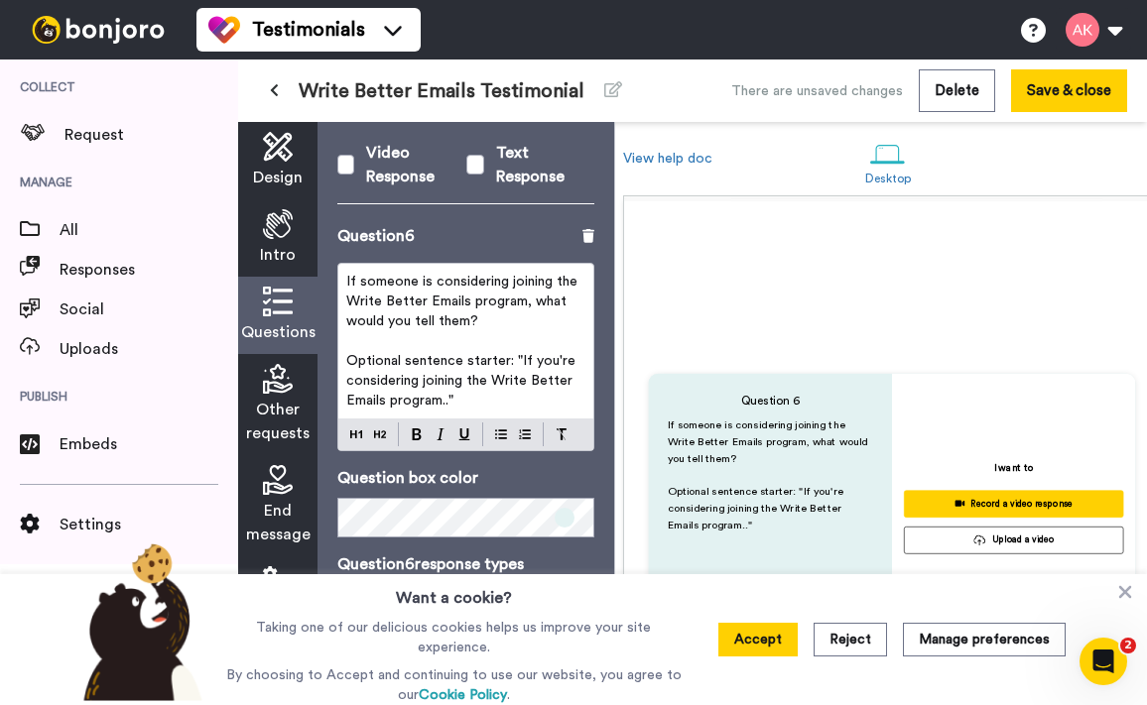
scroll to position [2404, 0]
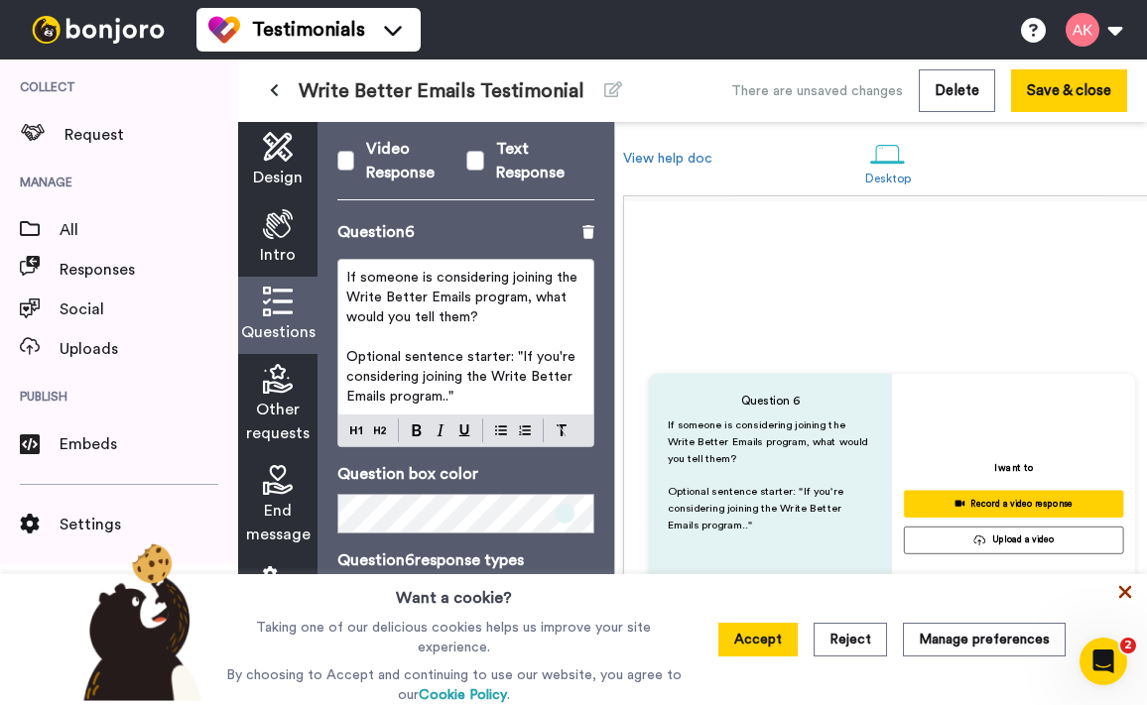
click at [1133, 597] on icon at bounding box center [1125, 592] width 20 height 20
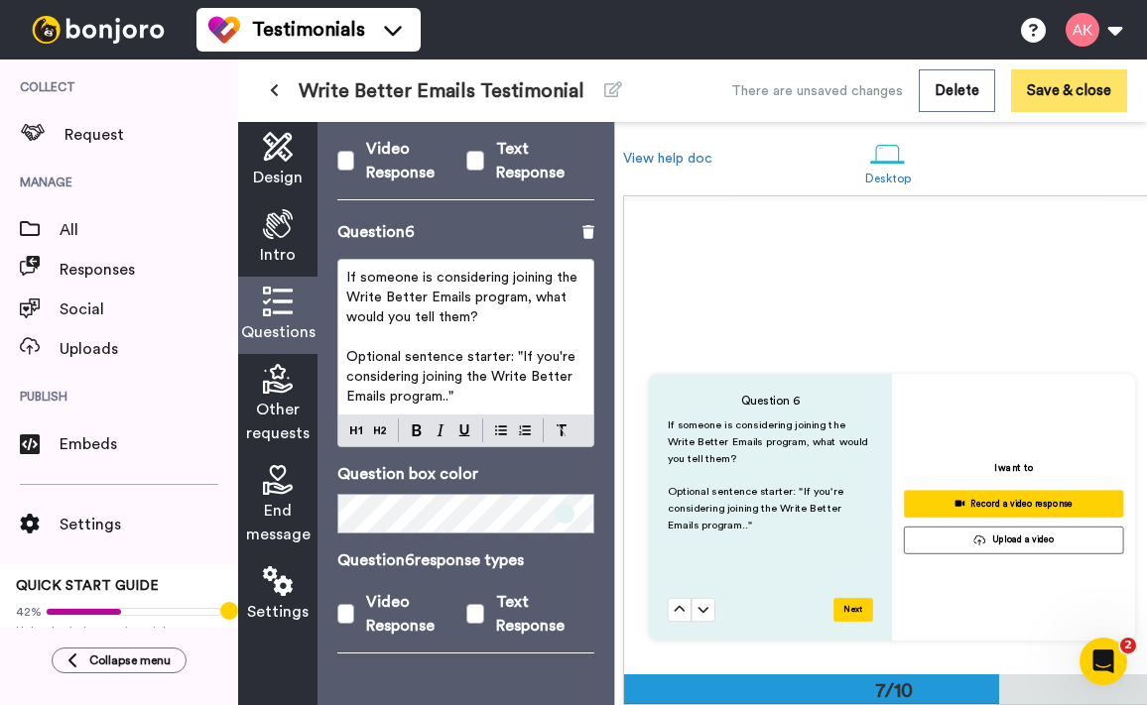
click at [1101, 87] on button "Save & close" at bounding box center [1069, 90] width 116 height 43
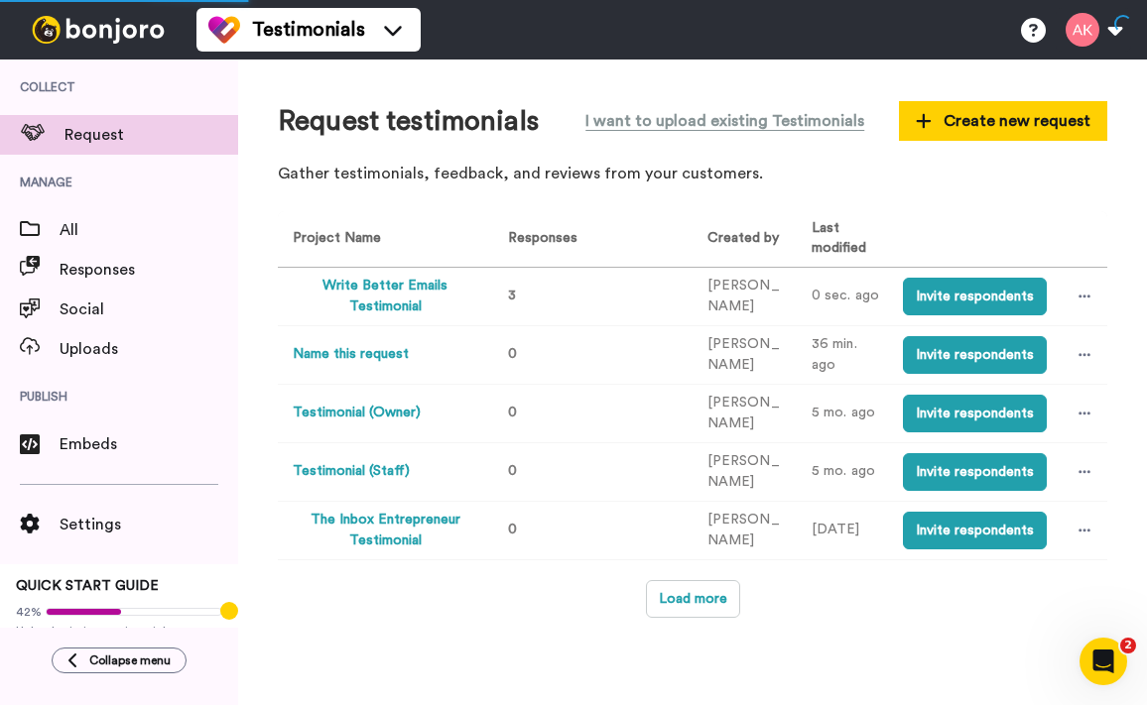
click at [379, 306] on button "Write Better Emails Testimonial" at bounding box center [385, 297] width 184 height 42
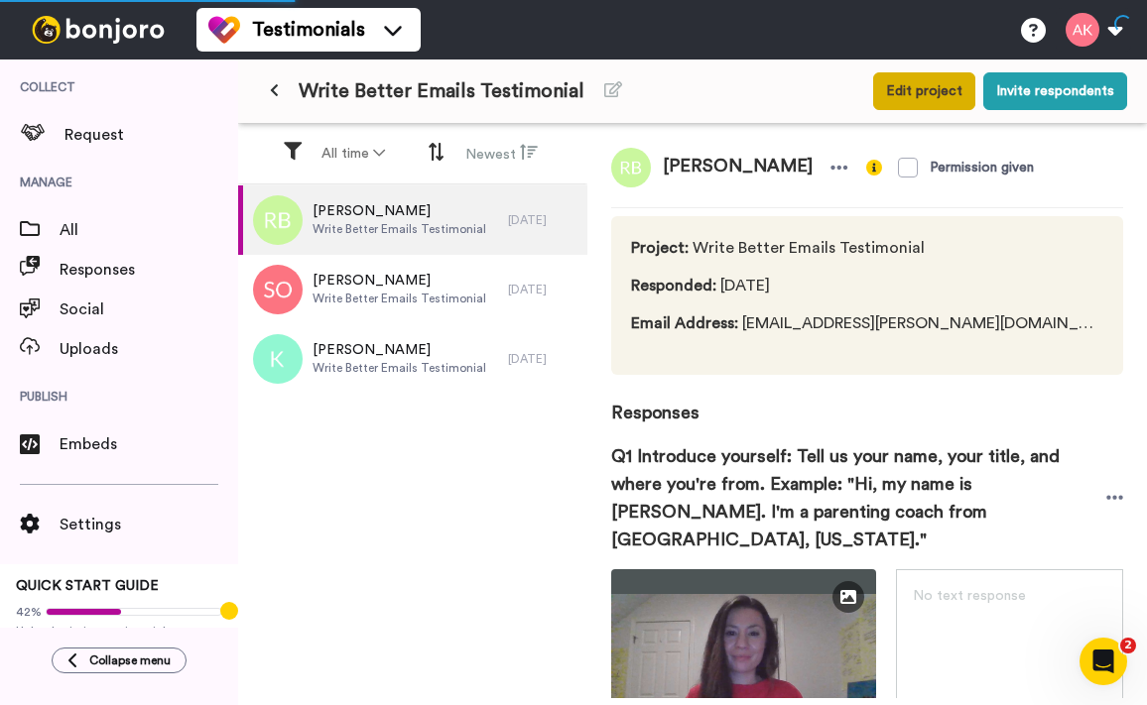
click at [918, 93] on button "Edit project" at bounding box center [924, 91] width 102 height 38
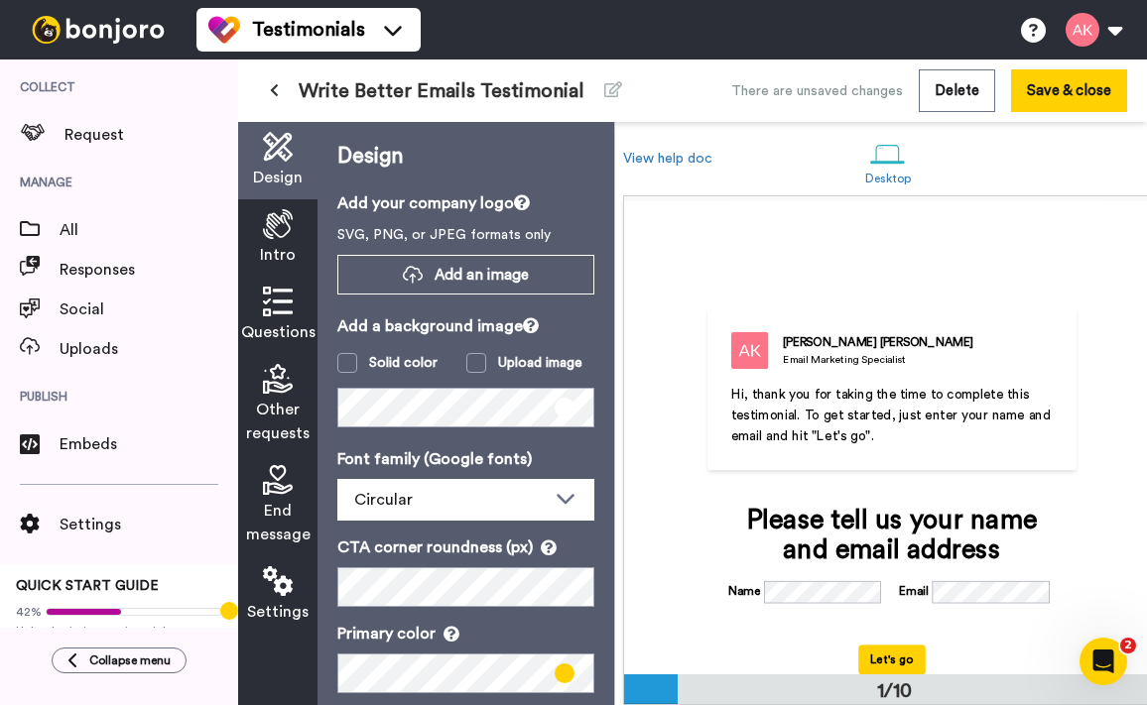
click at [281, 312] on icon at bounding box center [278, 302] width 30 height 30
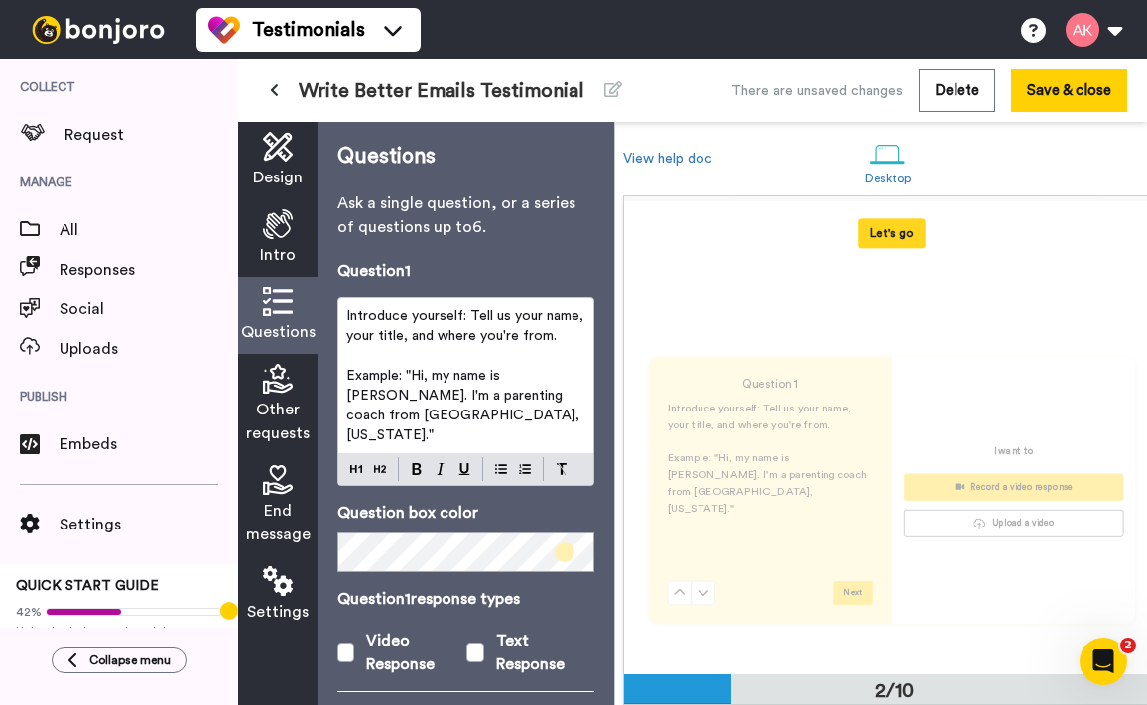
scroll to position [473, 0]
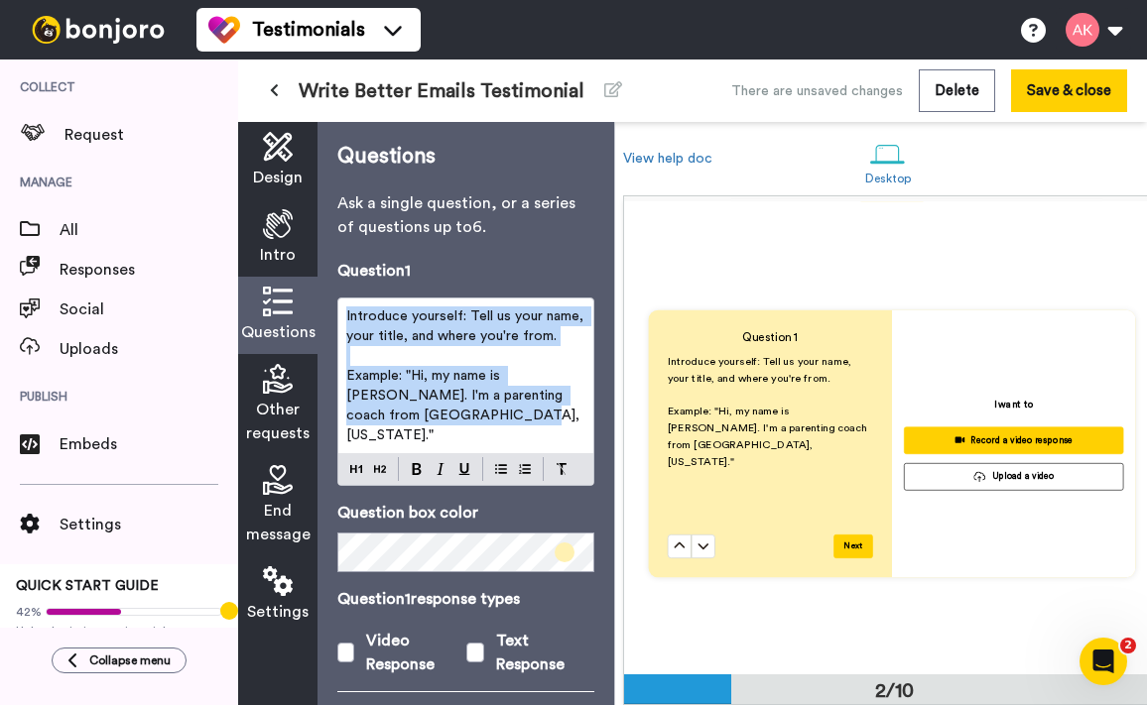
drag, startPoint x: 426, startPoint y: 414, endPoint x: 322, endPoint y: 296, distance: 156.8
click at [322, 296] on div "Questions Ask a single question, or a series of questions up to 6 . Question 1 …" at bounding box center [465, 413] width 297 height 583
copy div "Introduce yourself: Tell us your name, your title, and where you're from. ﻿ Exa…"
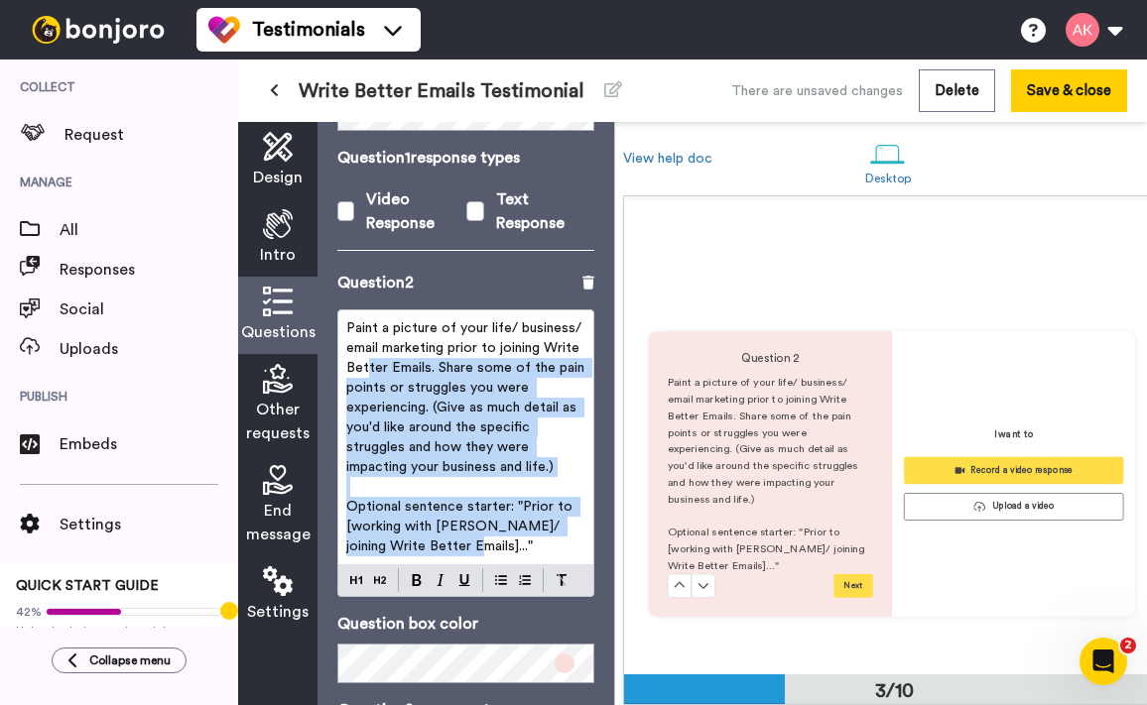
scroll to position [935, 0]
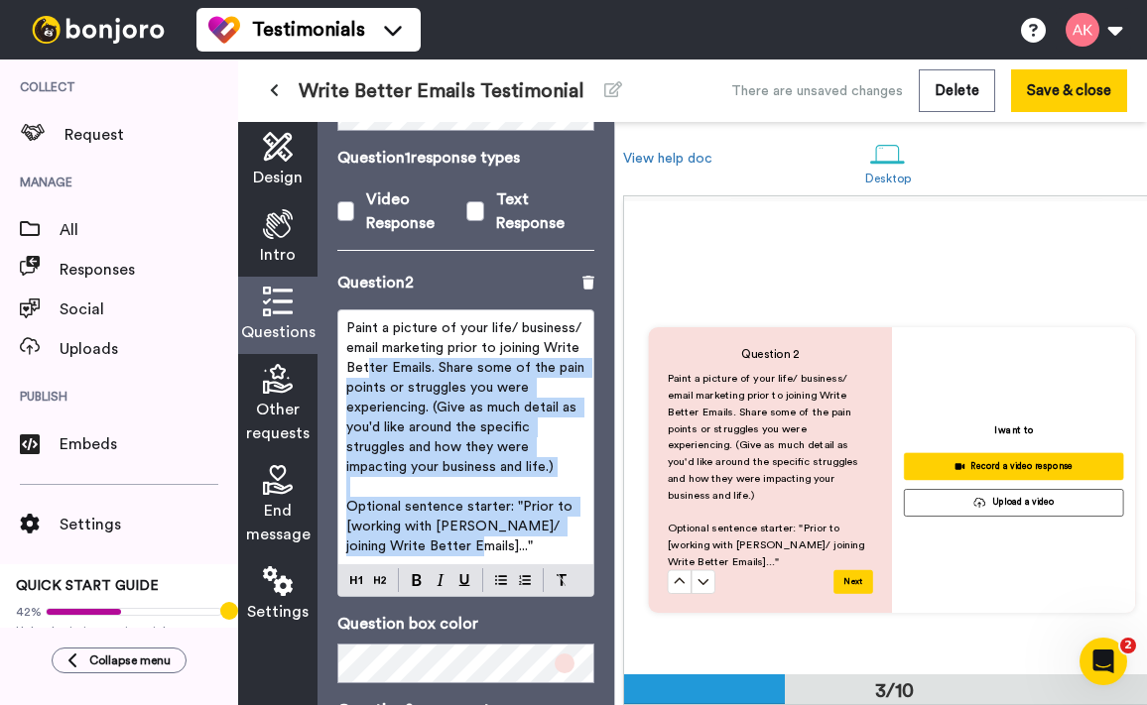
drag, startPoint x: 477, startPoint y: 531, endPoint x: 347, endPoint y: 311, distance: 254.8
click at [347, 311] on div "Paint a picture of your life/ business/ email marketing prior to joining Write …" at bounding box center [465, 437] width 255 height 254
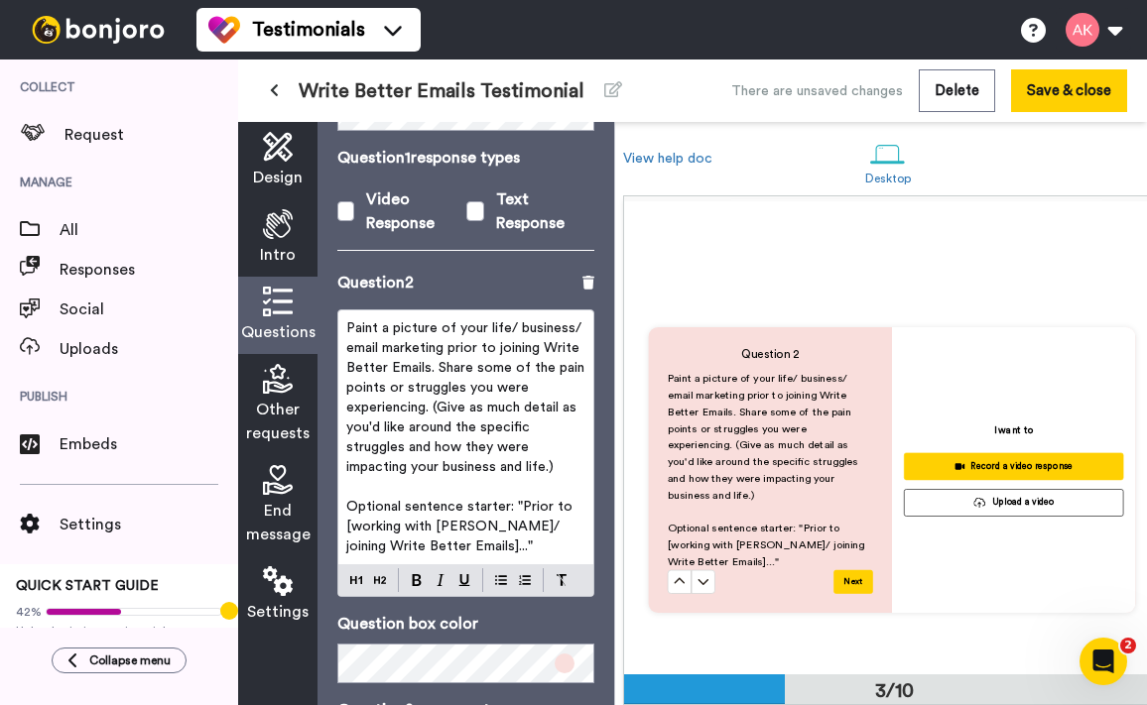
click at [399, 387] on span "Paint a picture of your life/ business/ email marketing prior to joining Write …" at bounding box center [467, 397] width 242 height 153
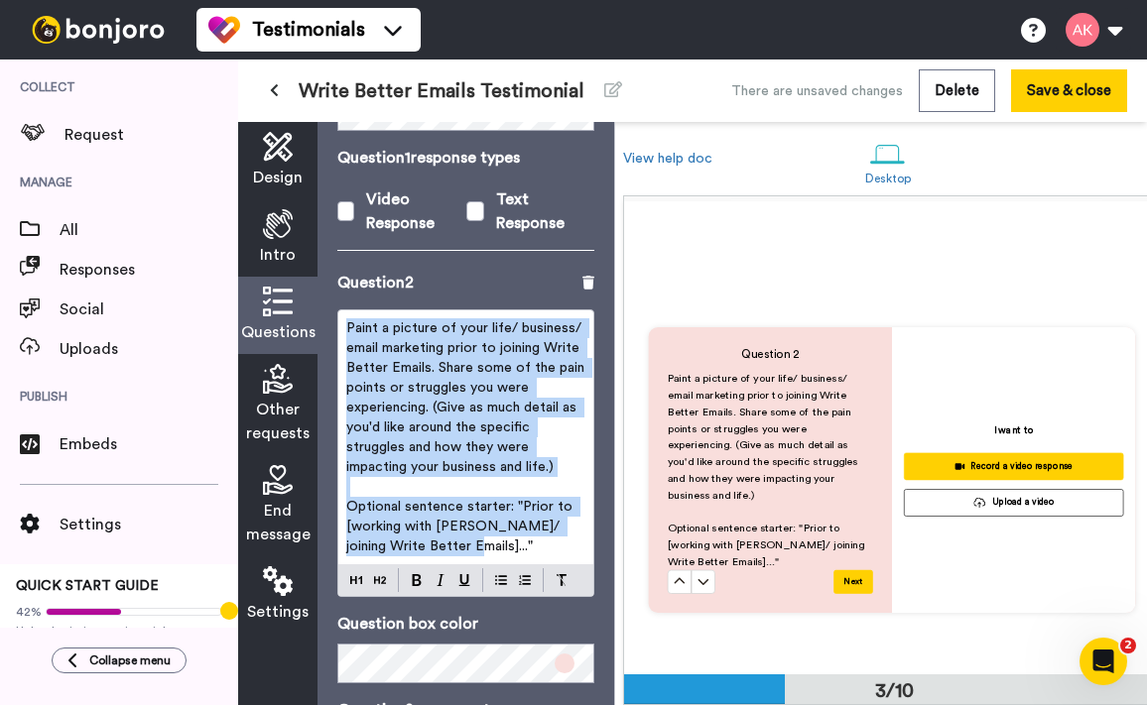
drag, startPoint x: 469, startPoint y: 527, endPoint x: 340, endPoint y: 293, distance: 267.3
click at [340, 310] on div "Paint a picture of your life/ business/ email marketing prior to joining Write …" at bounding box center [465, 437] width 255 height 254
copy div "Paint a picture of your life/ business/ email marketing prior to joining Write …"
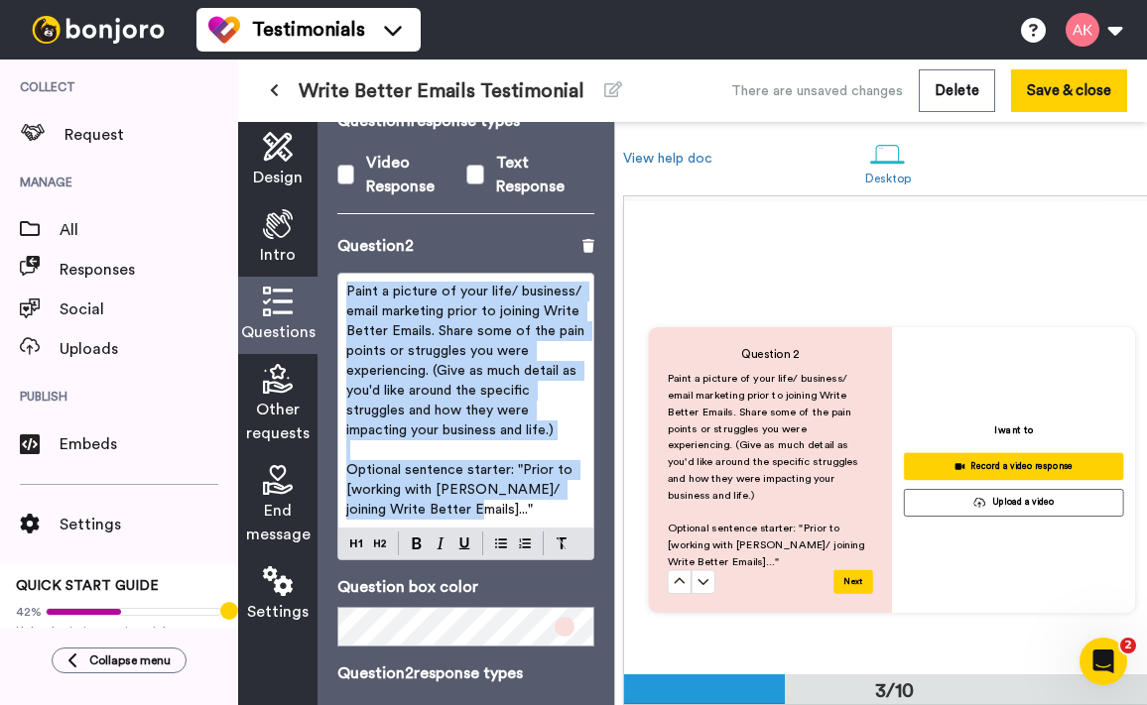
scroll to position [502, 0]
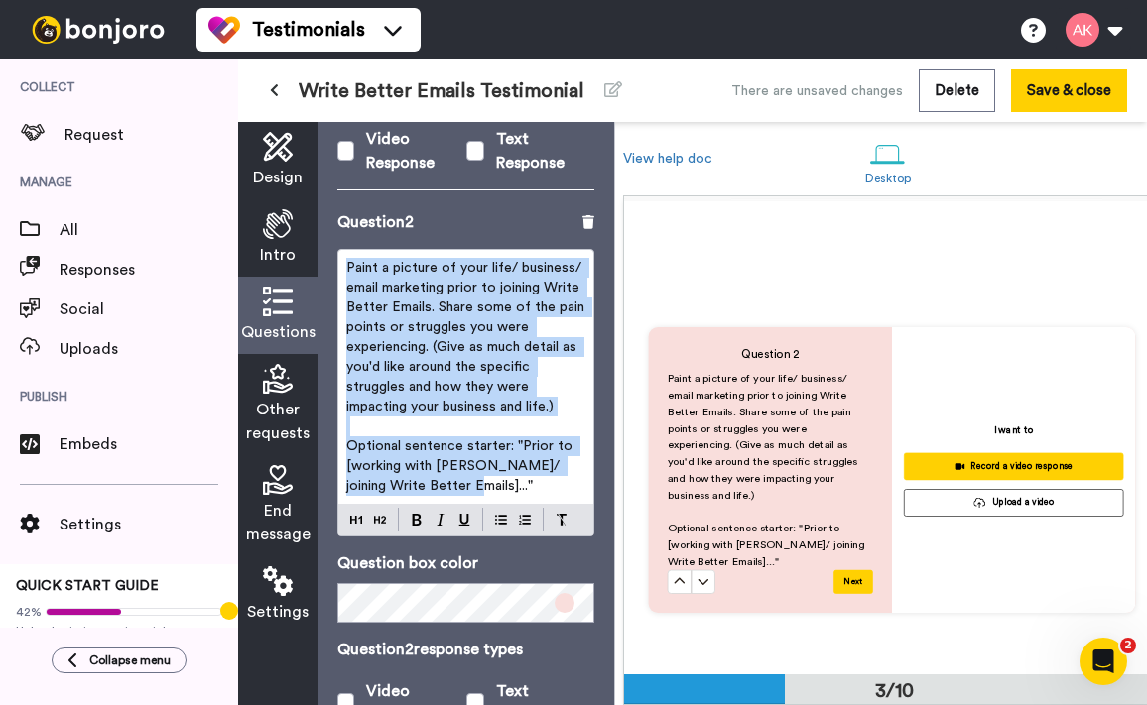
click at [468, 452] on span "Optional sentence starter: "Prior to [working with [PERSON_NAME]/ joining Write…" at bounding box center [461, 466] width 230 height 54
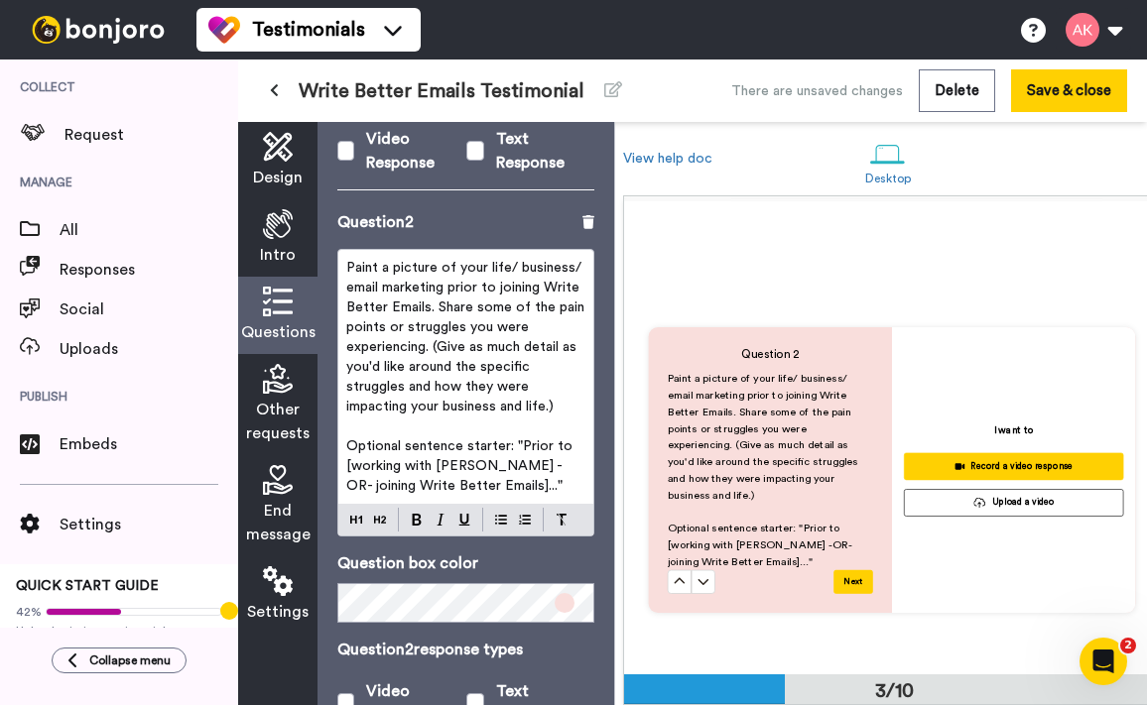
click at [534, 467] on p "Optional sentence starter: "Prior to [working with [PERSON_NAME] -OR- joining W…" at bounding box center [465, 466] width 239 height 60
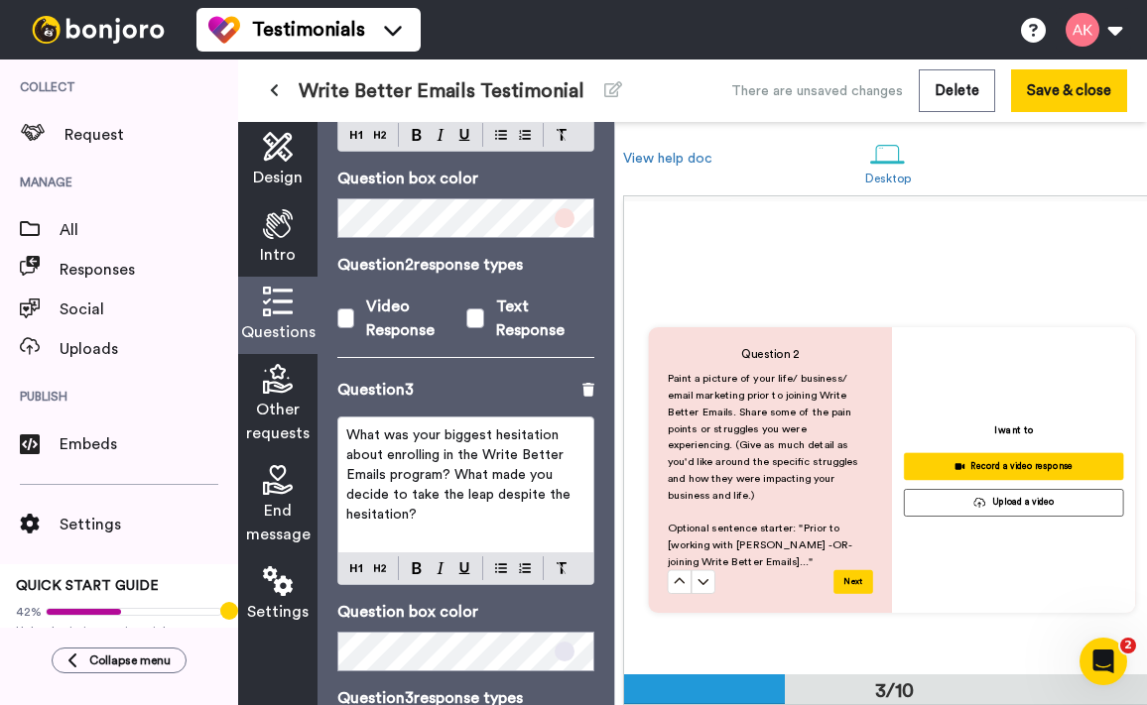
scroll to position [946, 0]
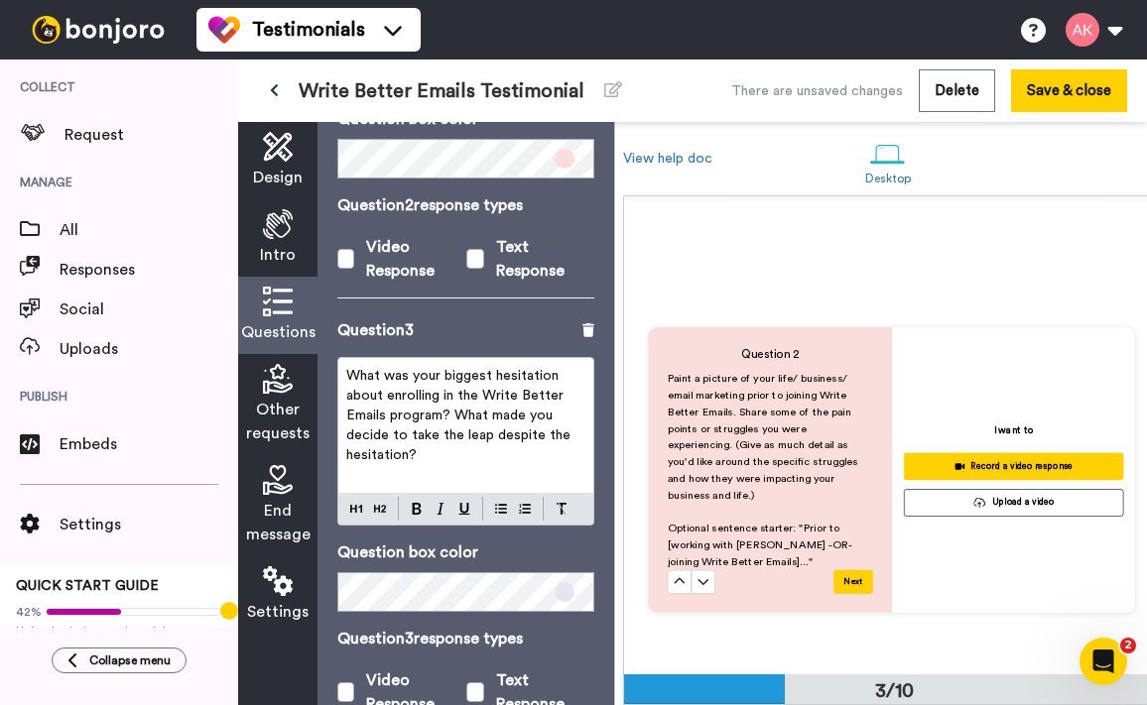
click at [444, 440] on p "What was your biggest hesitation about enrolling in the Write Better Emails pro…" at bounding box center [465, 415] width 239 height 99
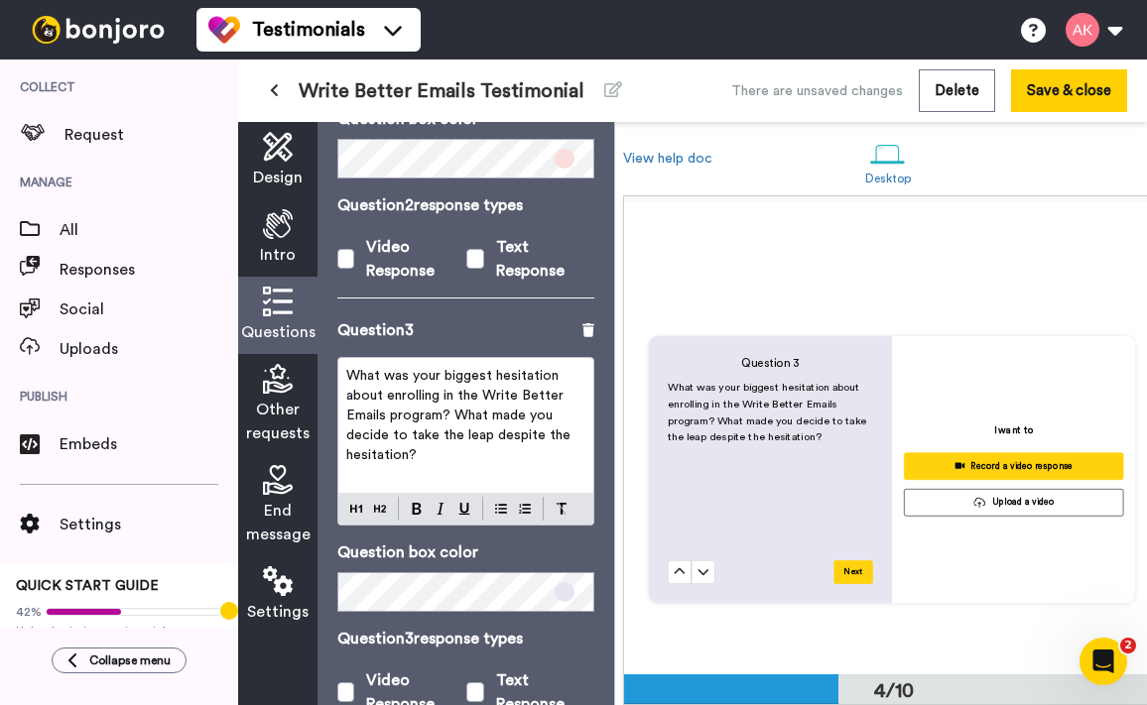
scroll to position [1395, 0]
click at [428, 465] on p "﻿" at bounding box center [465, 475] width 239 height 20
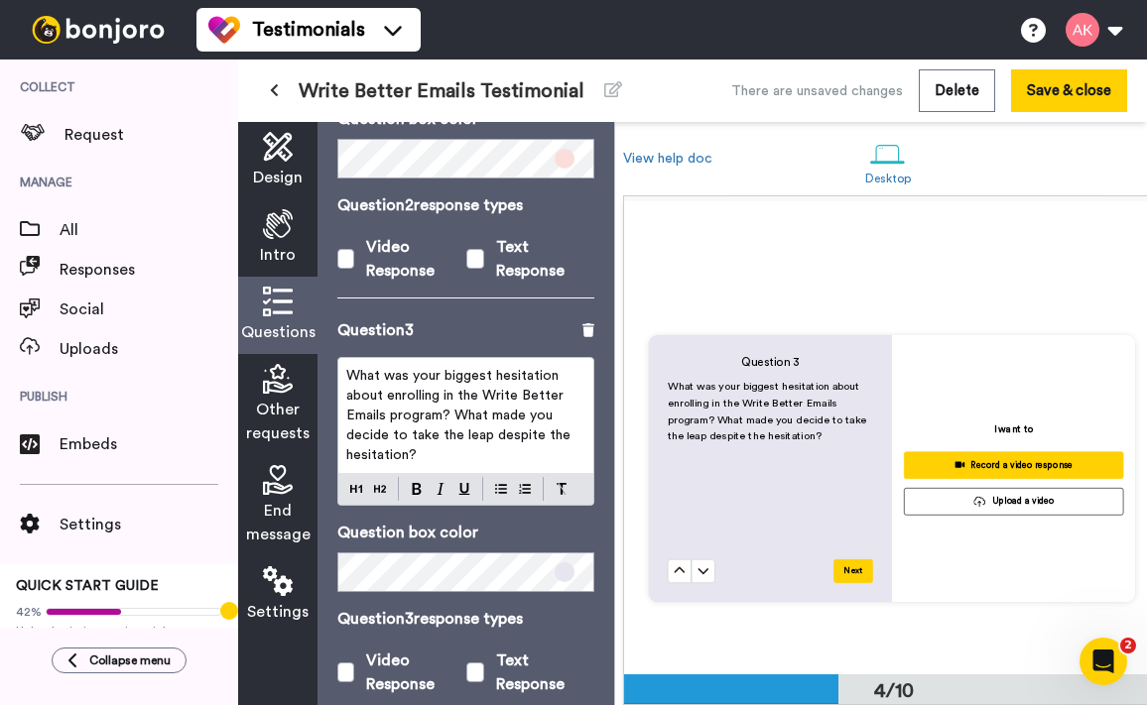
drag, startPoint x: 441, startPoint y: 439, endPoint x: 321, endPoint y: 348, distance: 150.8
click at [321, 348] on div "Questions Ask a single question, or a series of questions up to 6 . Question 1 …" at bounding box center [465, 413] width 297 height 583
copy span "What was your biggest hesitation about enrolling in the Write Better Emails pro…"
click at [489, 436] on p "What was your biggest hesitation about enrolling in the Write Better Emails pro…" at bounding box center [465, 415] width 239 height 99
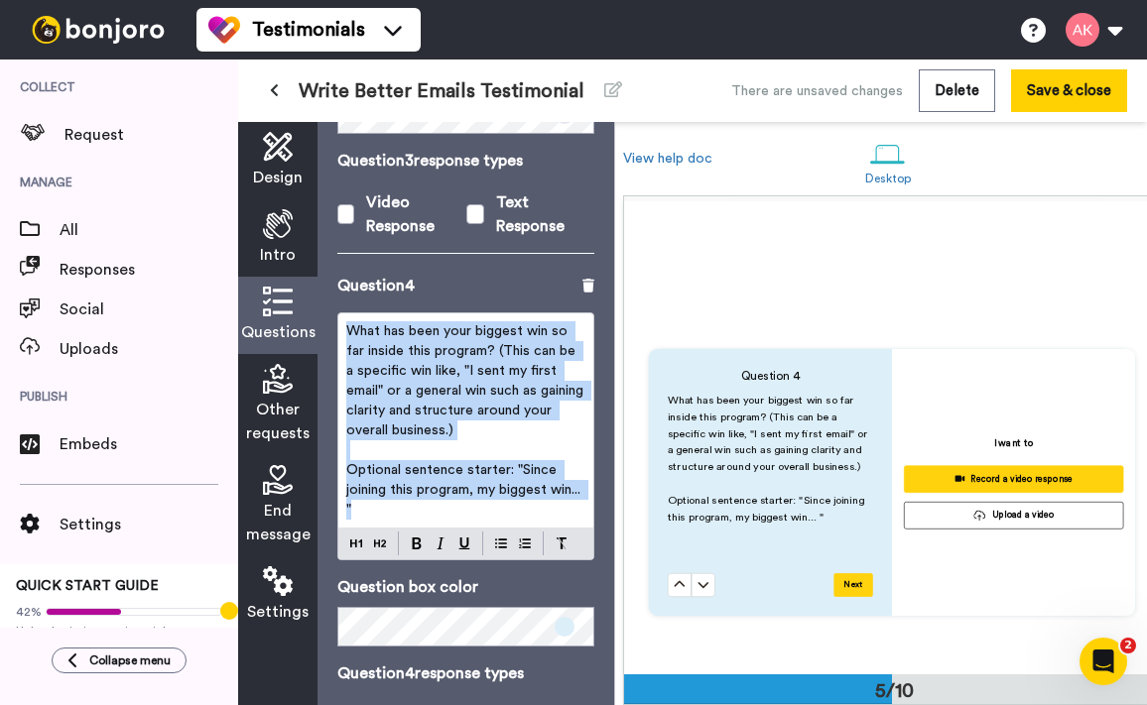
scroll to position [1855, 0]
drag, startPoint x: 402, startPoint y: 495, endPoint x: 329, endPoint y: 308, distance: 200.0
click at [329, 308] on div "Questions Ask a single question, or a series of questions up to 6 . Question 1 …" at bounding box center [465, 413] width 297 height 583
copy div "What has been your biggest win so far inside this program? (This can be a speci…"
click at [482, 333] on span "What has been your biggest win so far inside this program? (This can be a speci…" at bounding box center [466, 380] width 241 height 113
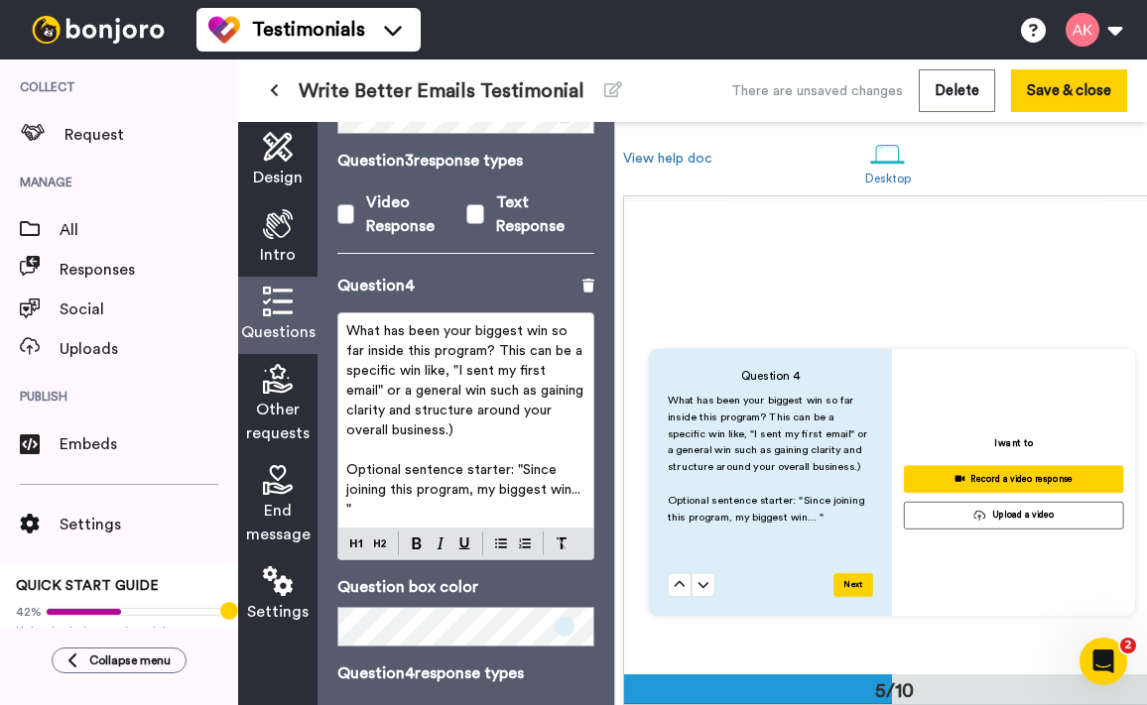
click at [494, 420] on p "What has been your biggest win so far inside this program? This can be a specif…" at bounding box center [465, 380] width 239 height 119
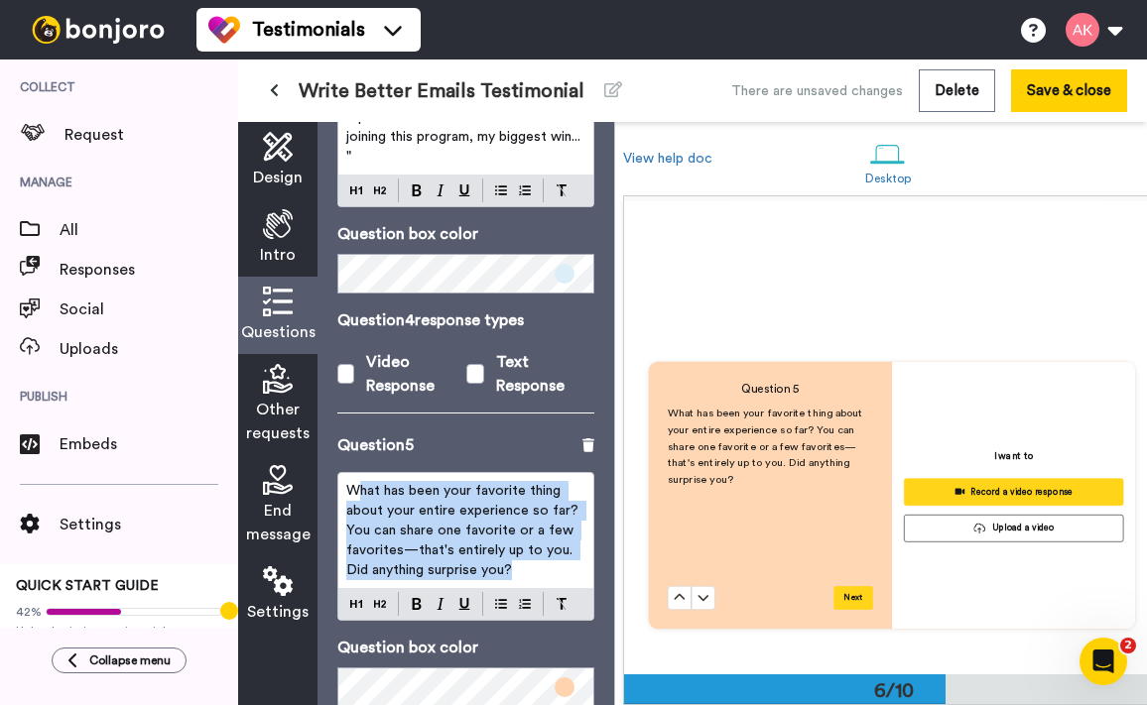
scroll to position [2316, 0]
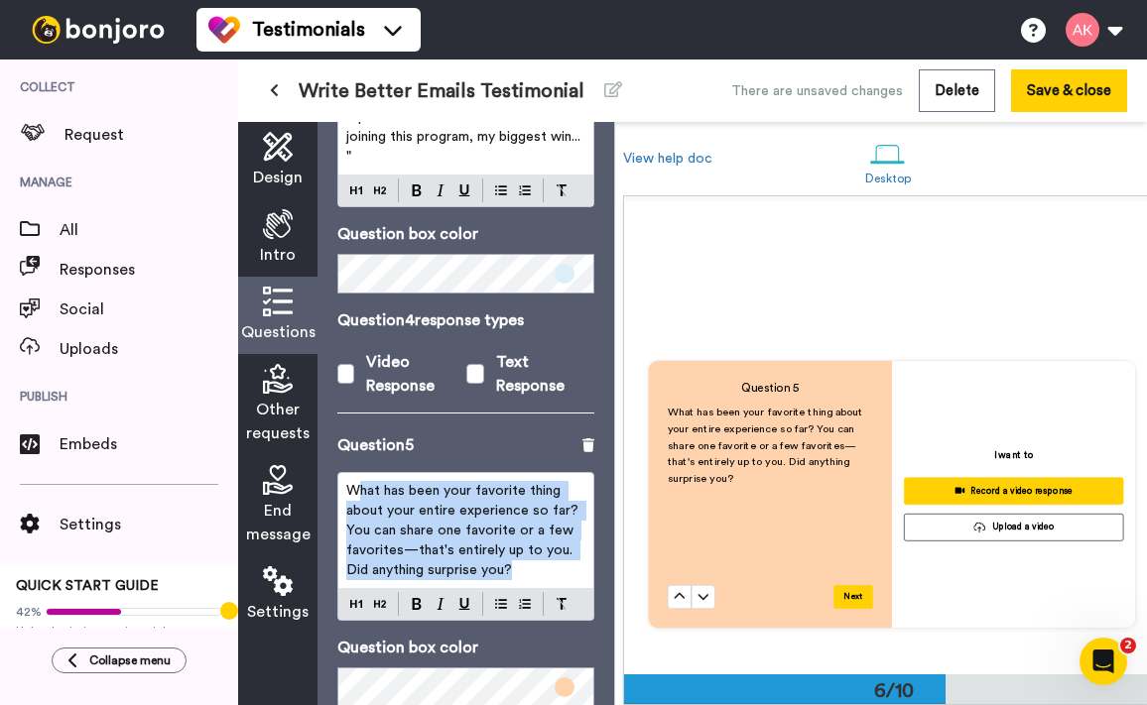
drag, startPoint x: 526, startPoint y: 550, endPoint x: 337, endPoint y: 452, distance: 212.1
click at [337, 452] on div "Question 5 What has been your favorite thing about your entire experience so fa…" at bounding box center [465, 640] width 257 height 414
copy span "hat has been your favorite thing about your entire experience so far? You can s…"
click at [574, 547] on p "What has been your favorite thing about your entire experience so far? You can …" at bounding box center [465, 530] width 239 height 99
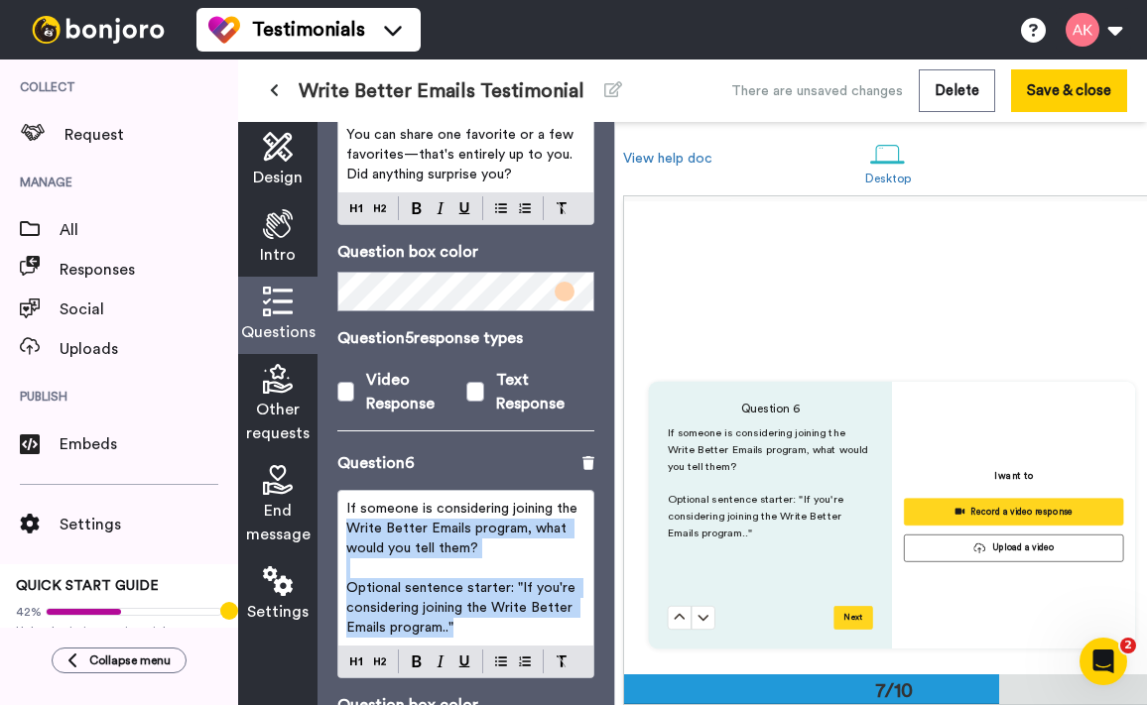
scroll to position [2776, 0]
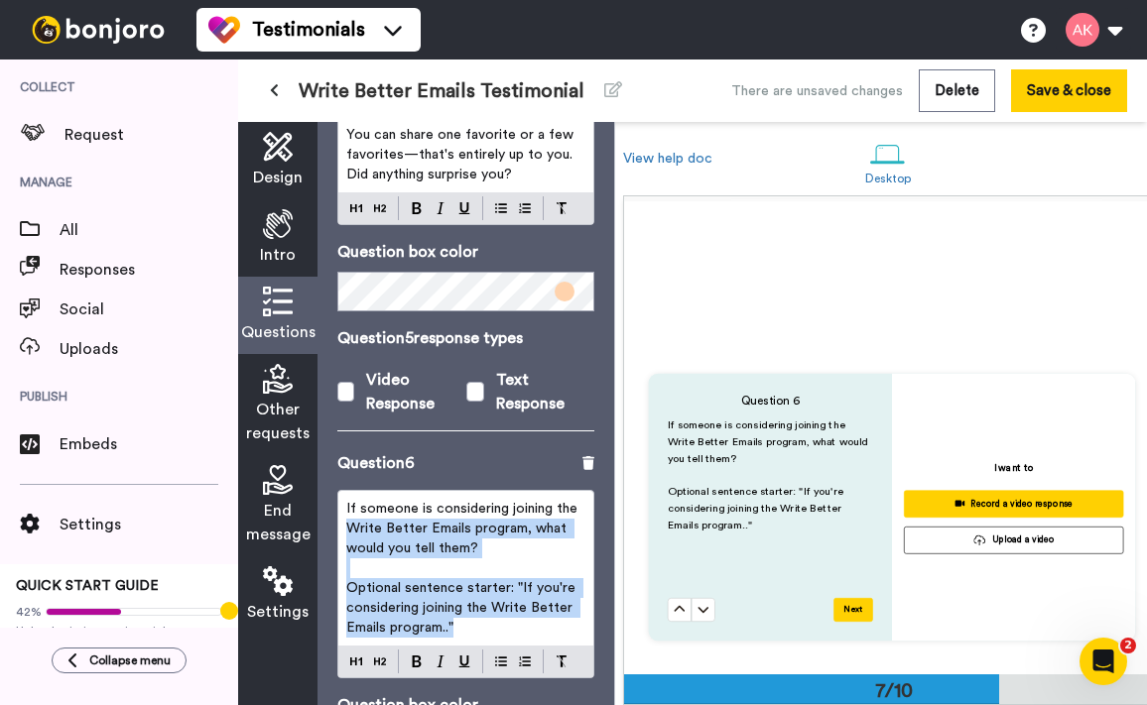
drag, startPoint x: 481, startPoint y: 611, endPoint x: 342, endPoint y: 477, distance: 192.9
click at [342, 491] on div "If someone is considering joining the Write Better Emails program, what would y…" at bounding box center [465, 568] width 255 height 155
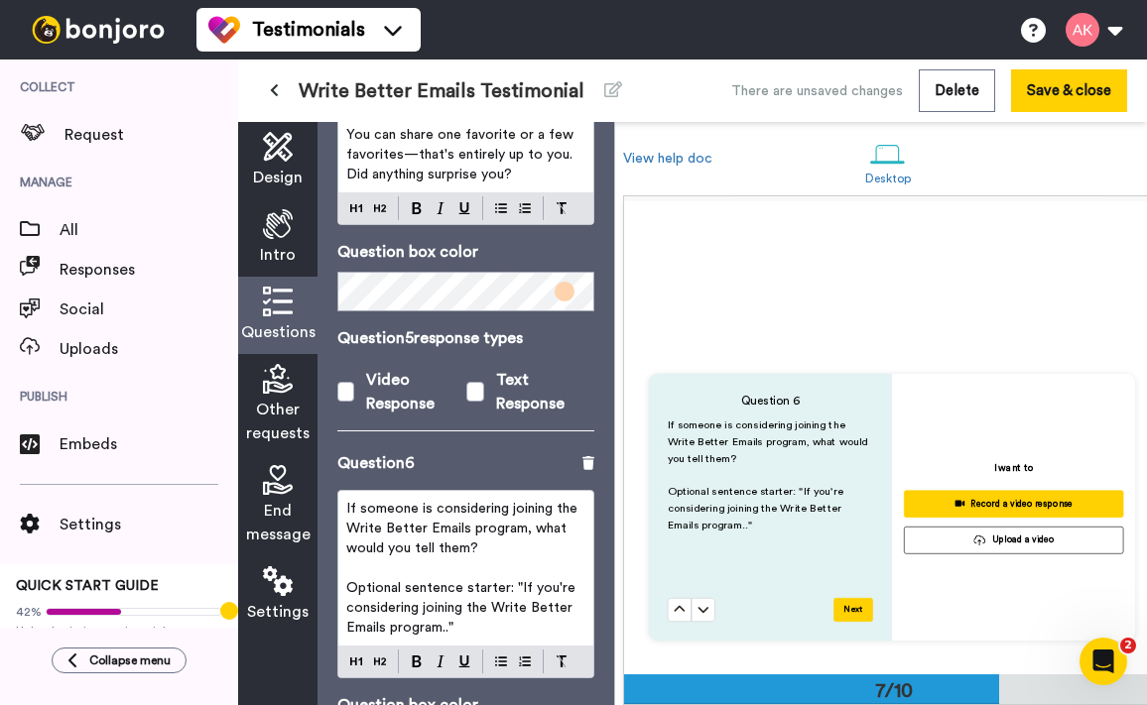
click at [395, 526] on span "If someone is considering joining the Write Better Emails program, what would y…" at bounding box center [463, 529] width 235 height 54
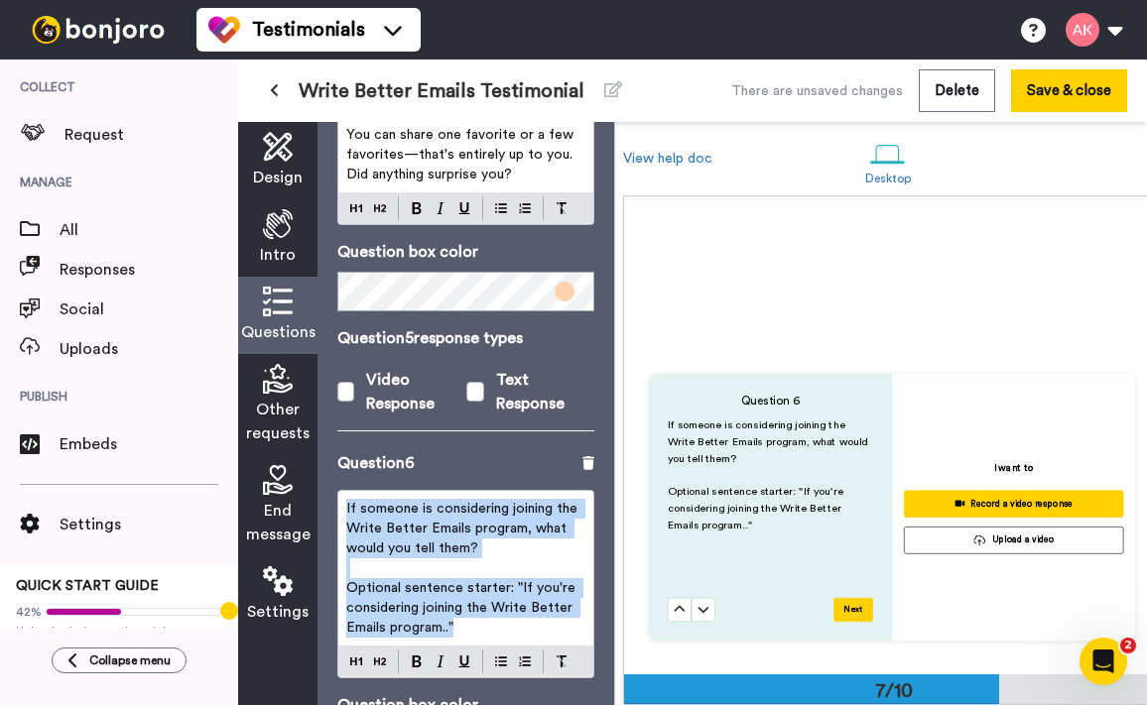
drag, startPoint x: 476, startPoint y: 604, endPoint x: 344, endPoint y: 476, distance: 183.8
click at [344, 491] on div "If someone is considering joining the Write Better Emails program, what would y…" at bounding box center [465, 568] width 255 height 155
copy div "If someone is considering joining the Write Better Emails program, what would y…"
click at [561, 589] on span "Optional sentence starter: "If you're considering joining the Write Better Emai…" at bounding box center [462, 608] width 233 height 54
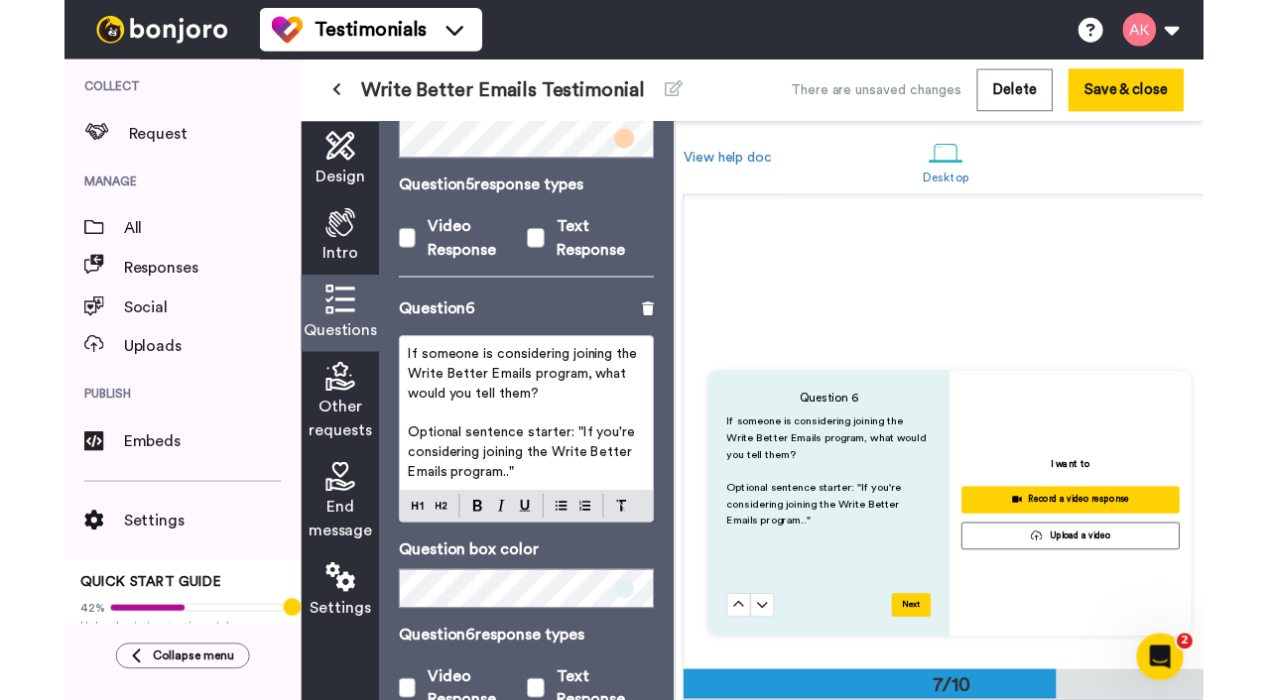
scroll to position [2384, 0]
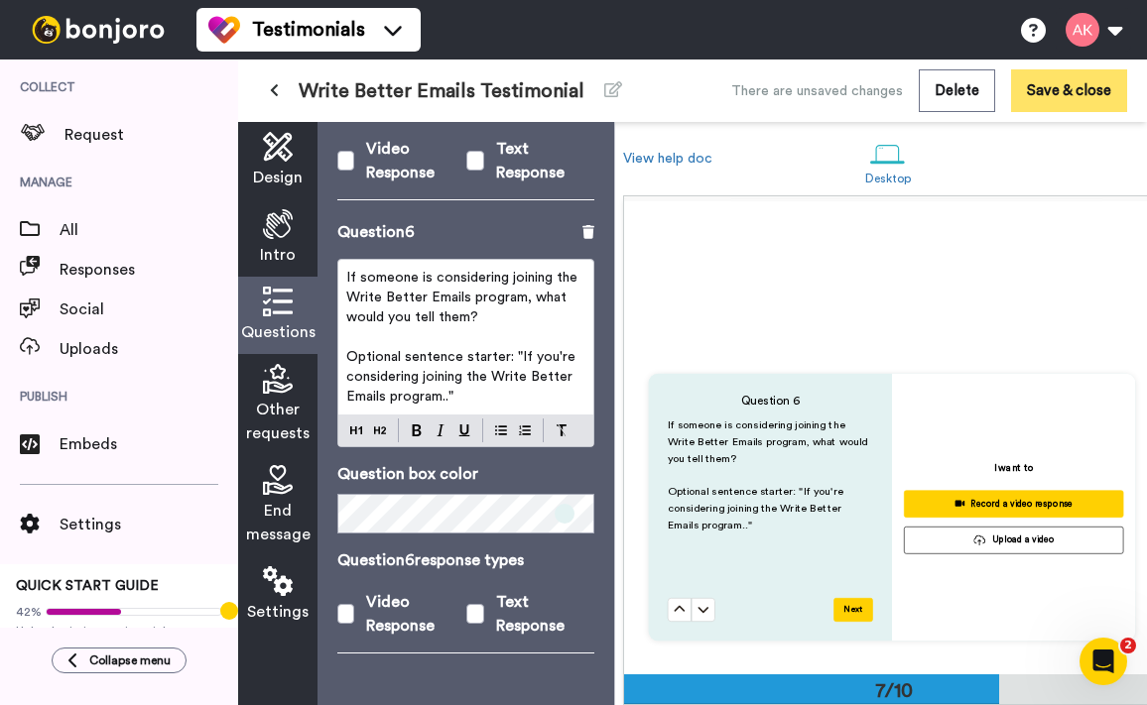
click at [1084, 83] on button "Save & close" at bounding box center [1069, 90] width 116 height 43
